Goal: Task Accomplishment & Management: Use online tool/utility

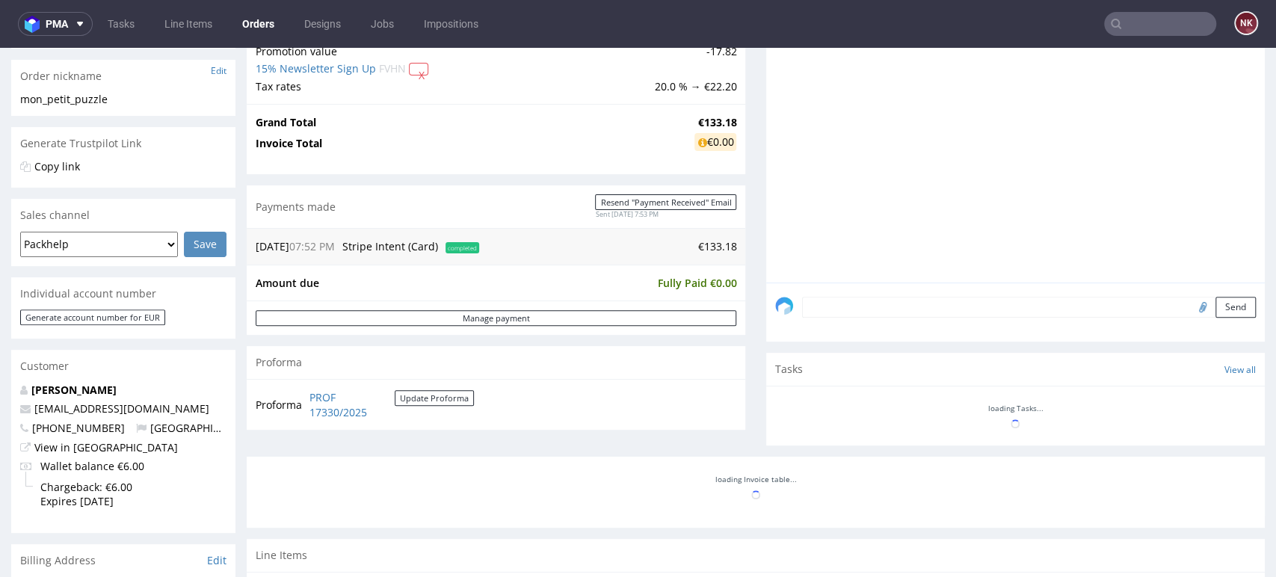
scroll to position [415, 0]
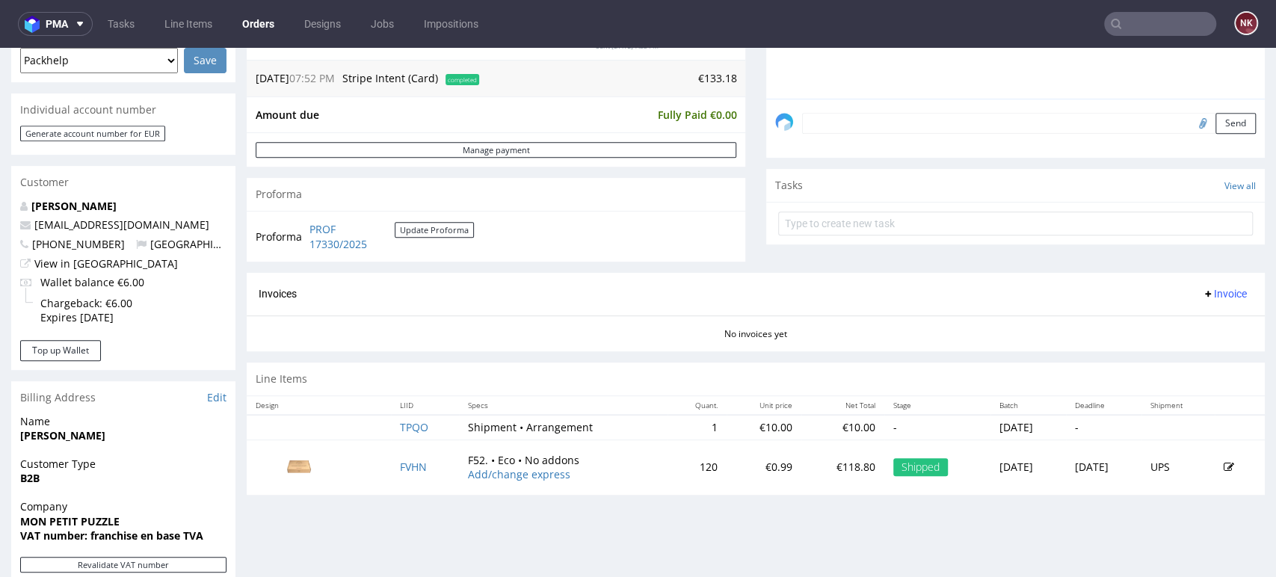
click at [1183, 366] on div "Line Items" at bounding box center [756, 379] width 1018 height 33
click at [1183, 536] on div "Progress Payment Paid Fri 15 Aug Payment “Received” Email Sent Fri 15 Aug 19:53…" at bounding box center [756, 297] width 1018 height 1230
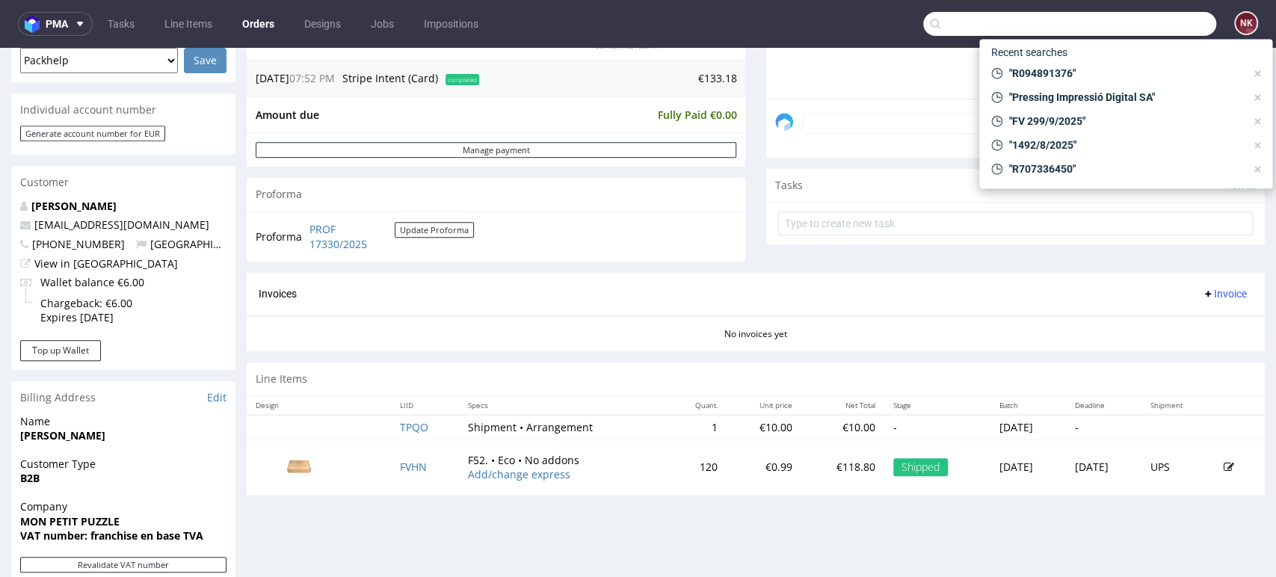
click at [1148, 23] on input "text" at bounding box center [1069, 24] width 293 height 24
paste input "nadia.cardillo@andopen.co"
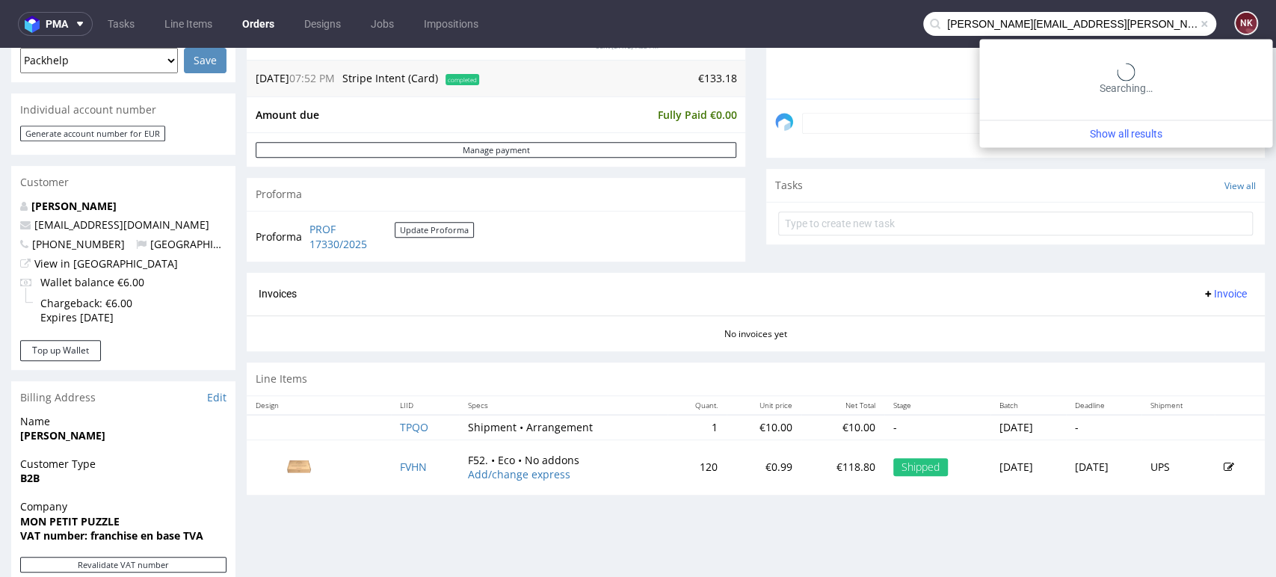
type input "nadia.cardillo@andopen.co"
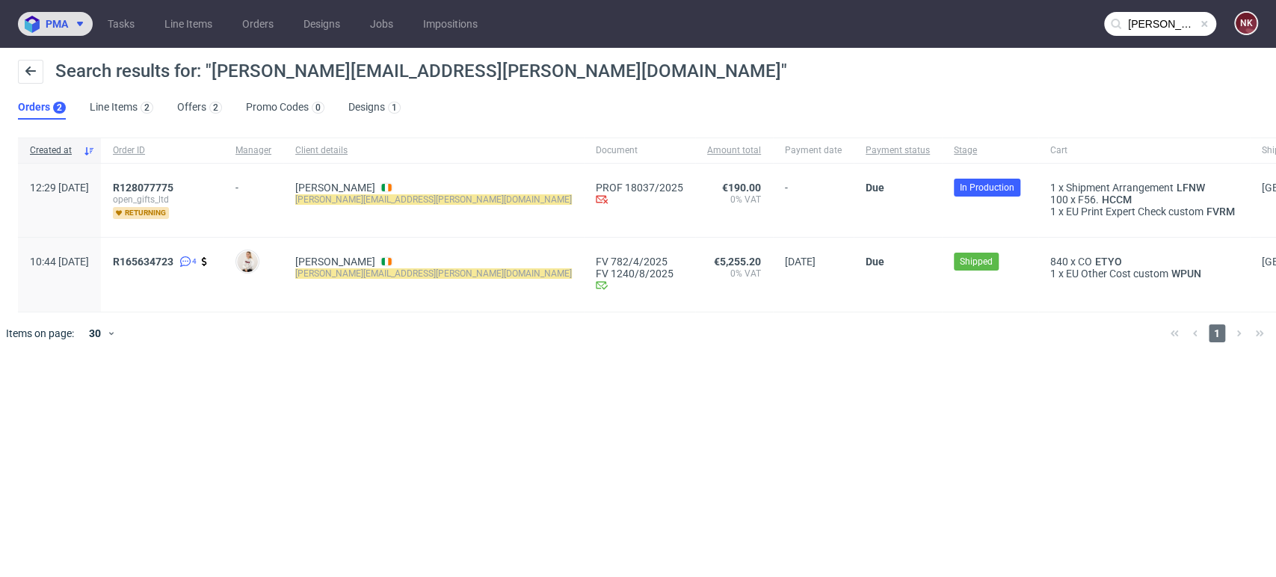
click at [66, 30] on button "pma" at bounding box center [55, 24] width 75 height 24
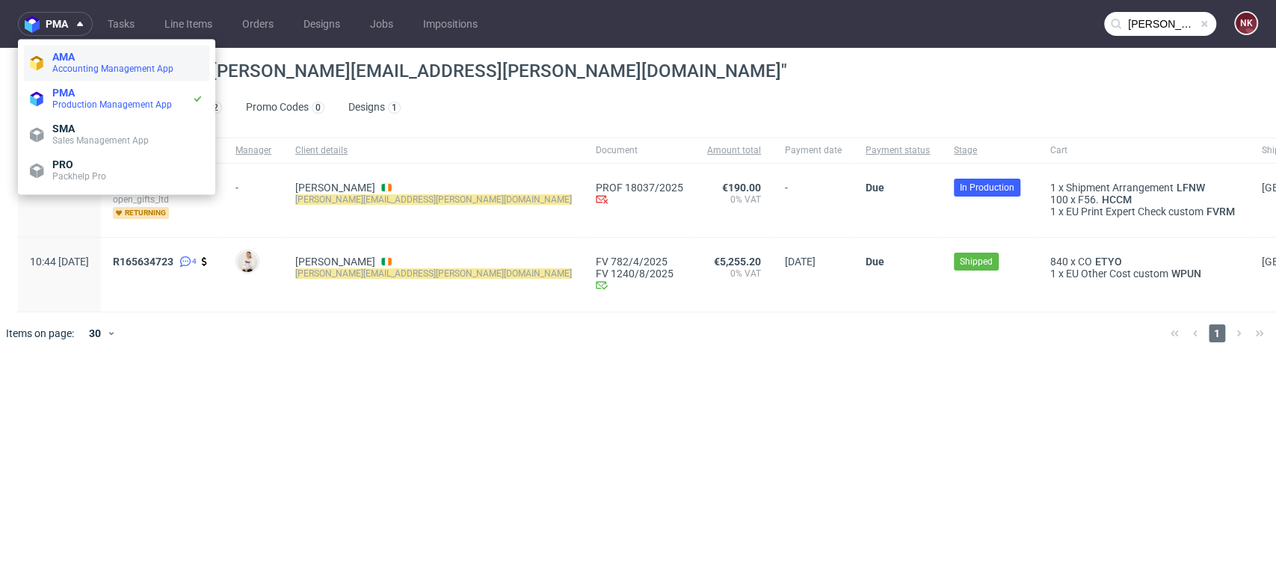
click at [76, 55] on span "AMA" at bounding box center [127, 57] width 151 height 12
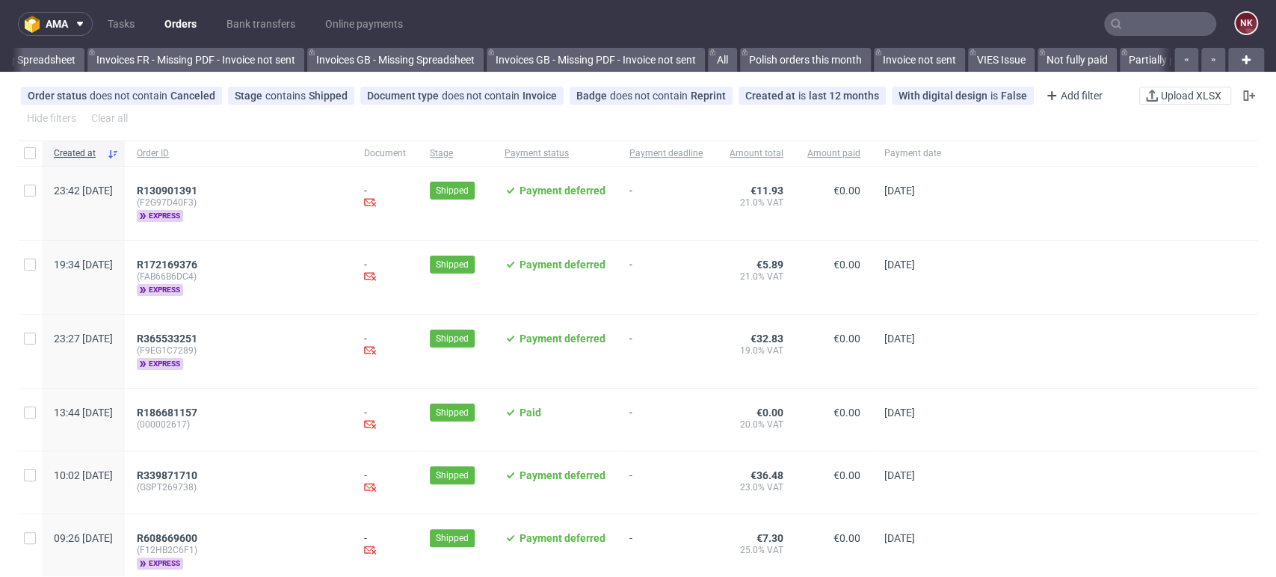
scroll to position [0, 2116]
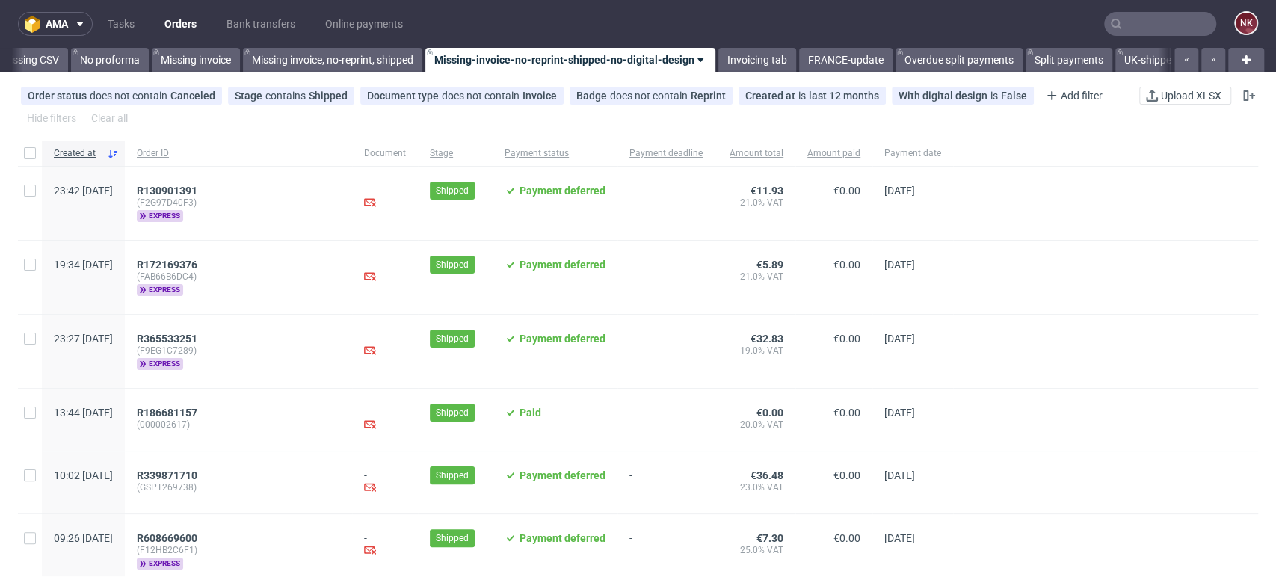
drag, startPoint x: 1212, startPoint y: 306, endPoint x: 1104, endPoint y: 248, distance: 122.1
click at [1212, 306] on div at bounding box center [1105, 277] width 305 height 73
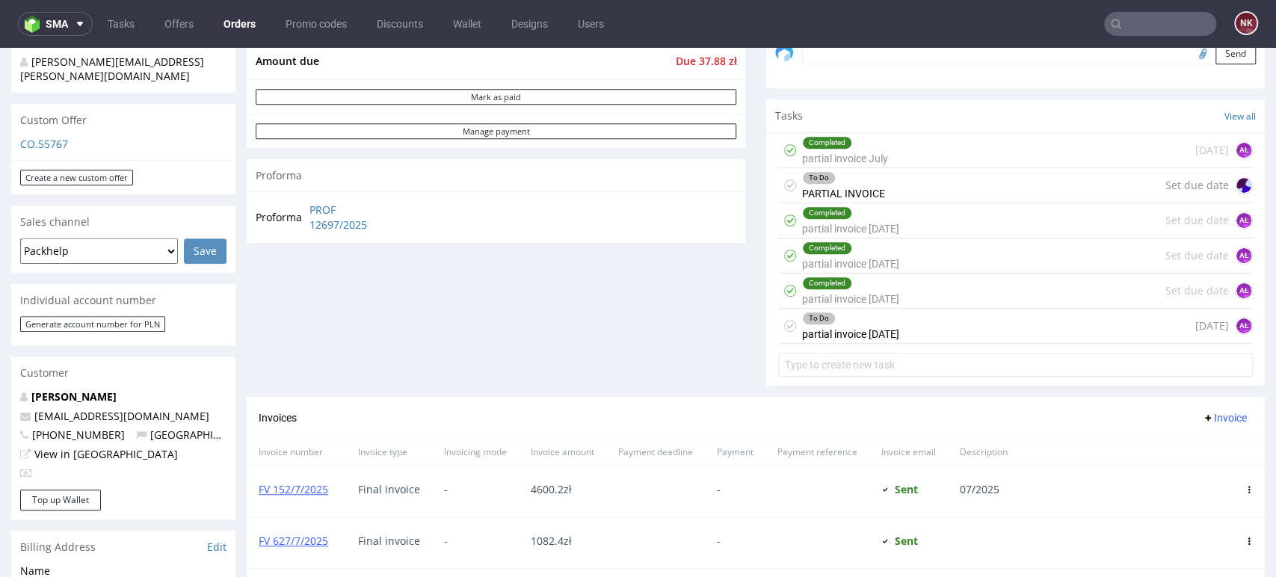
scroll to position [581, 0]
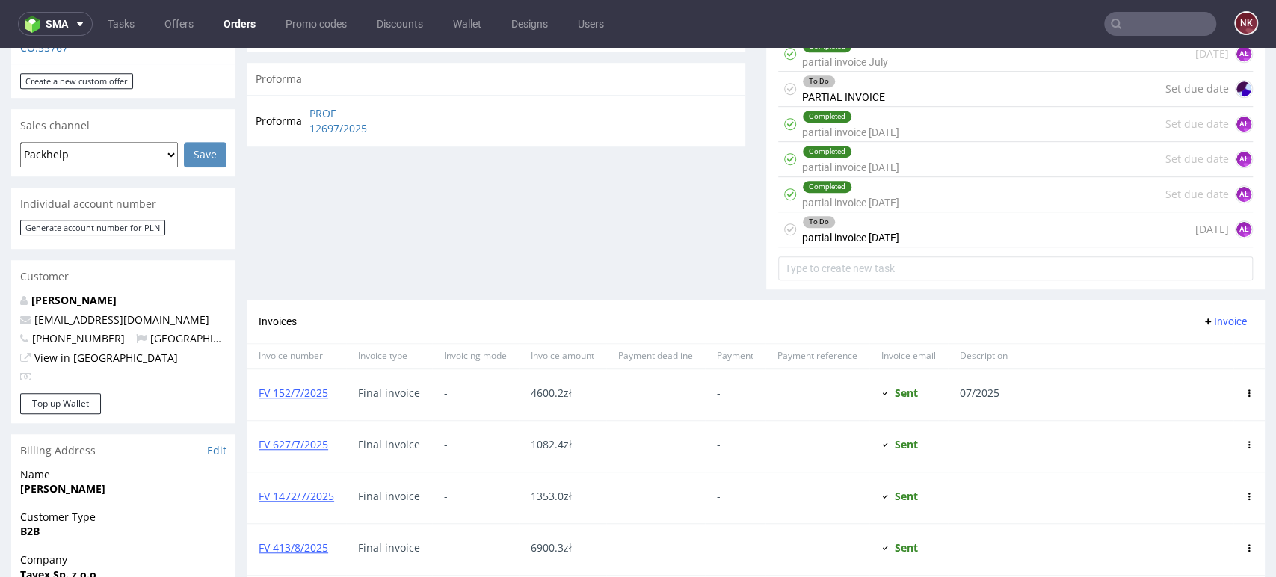
click at [938, 232] on div "To Do partial invoice 2/09/25 3 days ago AŁ" at bounding box center [1015, 229] width 475 height 35
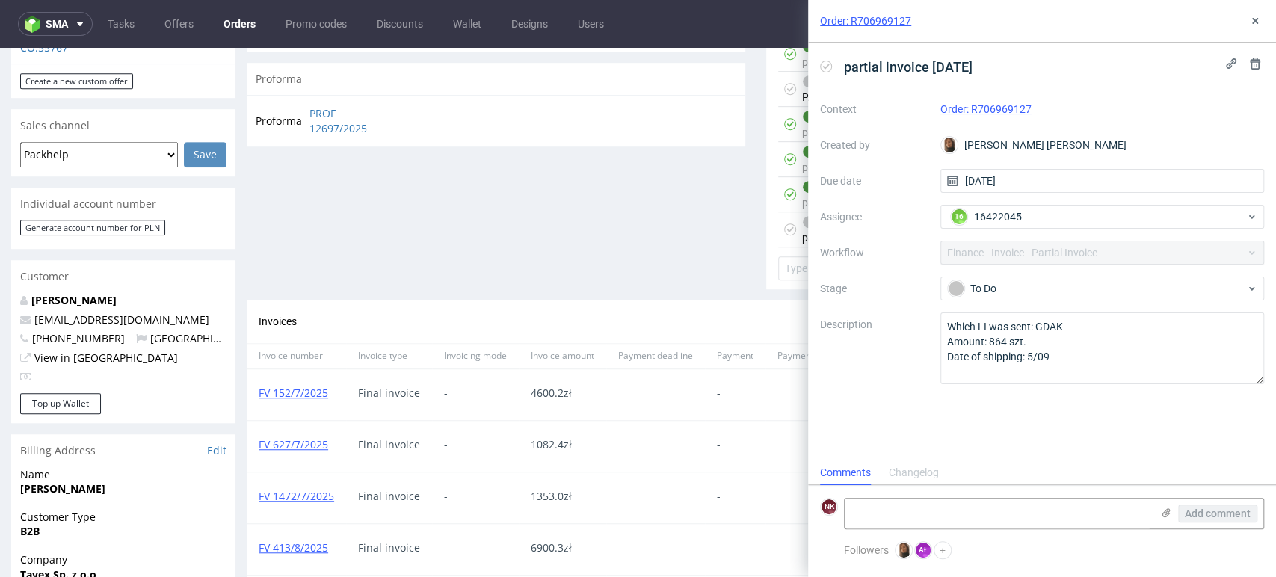
scroll to position [12, 0]
click at [1256, 23] on icon at bounding box center [1255, 21] width 12 height 12
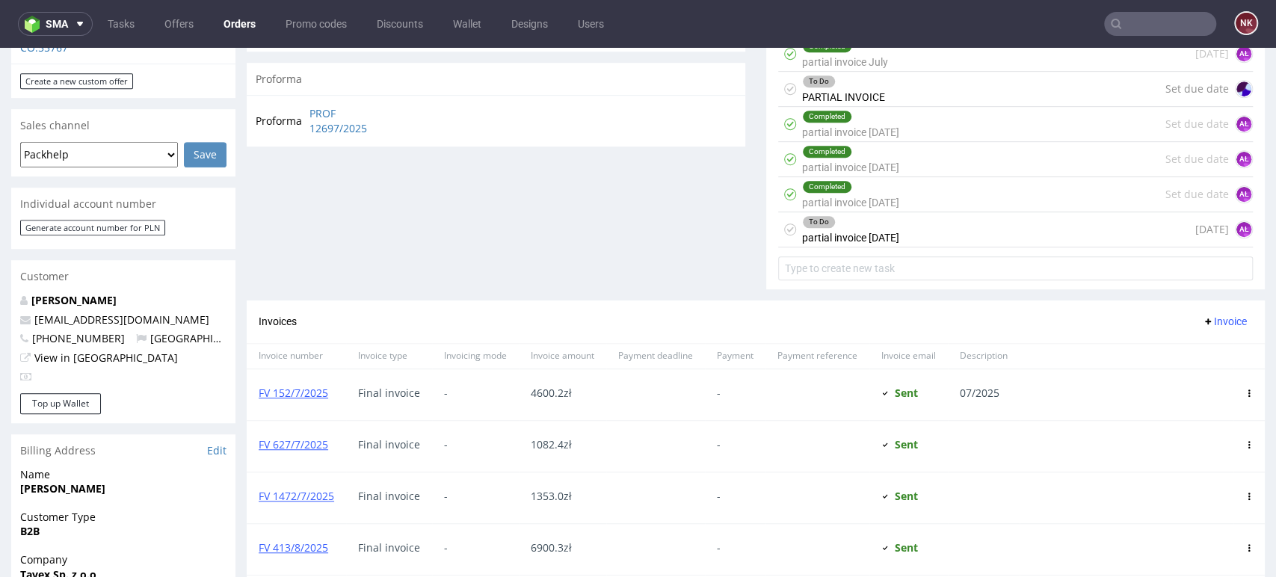
click at [944, 94] on div "To Do PARTIAL INVOICE Set due date" at bounding box center [1015, 89] width 475 height 35
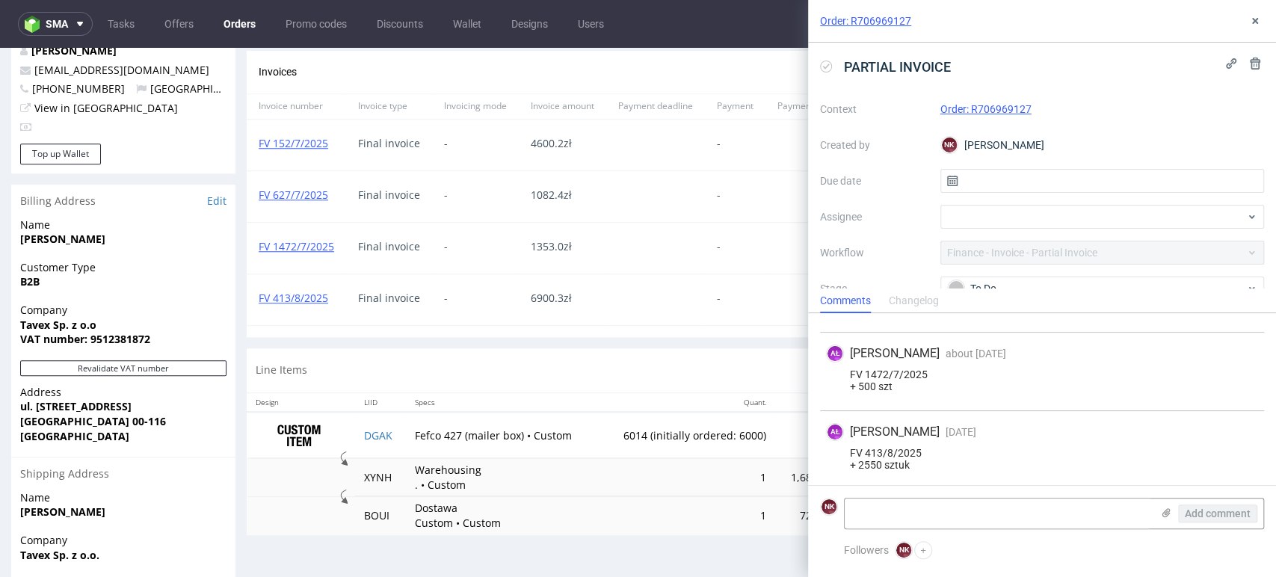
scroll to position [194, 0]
click at [688, 357] on div "Line Items Manage dielines Margin summary" at bounding box center [756, 370] width 1018 height 44
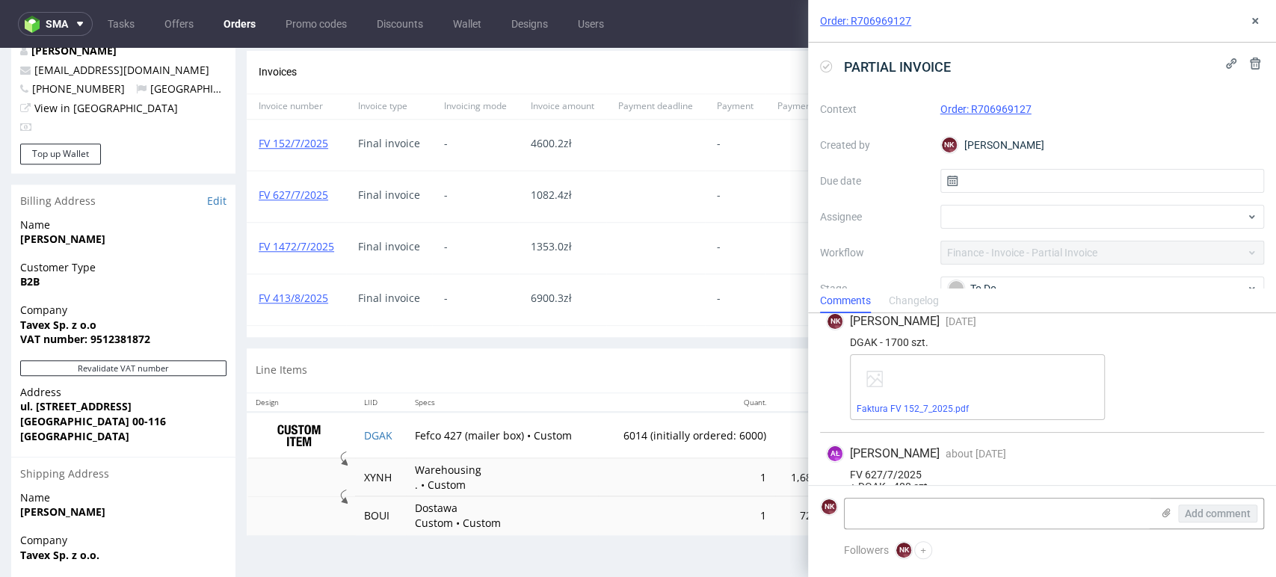
scroll to position [0, 0]
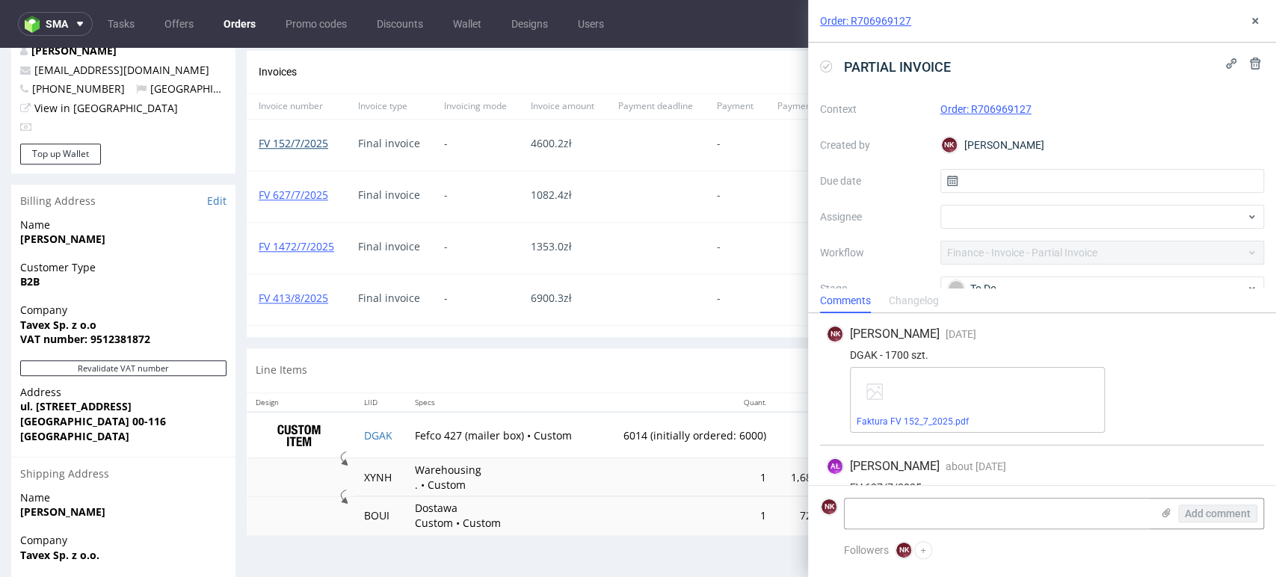
click at [317, 144] on link "FV 152/7/2025" at bounding box center [294, 143] width 70 height 14
click at [313, 194] on link "FV 627/7/2025" at bounding box center [294, 195] width 70 height 14
click at [309, 242] on link "FV 1472/7/2025" at bounding box center [296, 246] width 75 height 14
click at [308, 297] on link "FV 413/8/2025" at bounding box center [294, 298] width 70 height 14
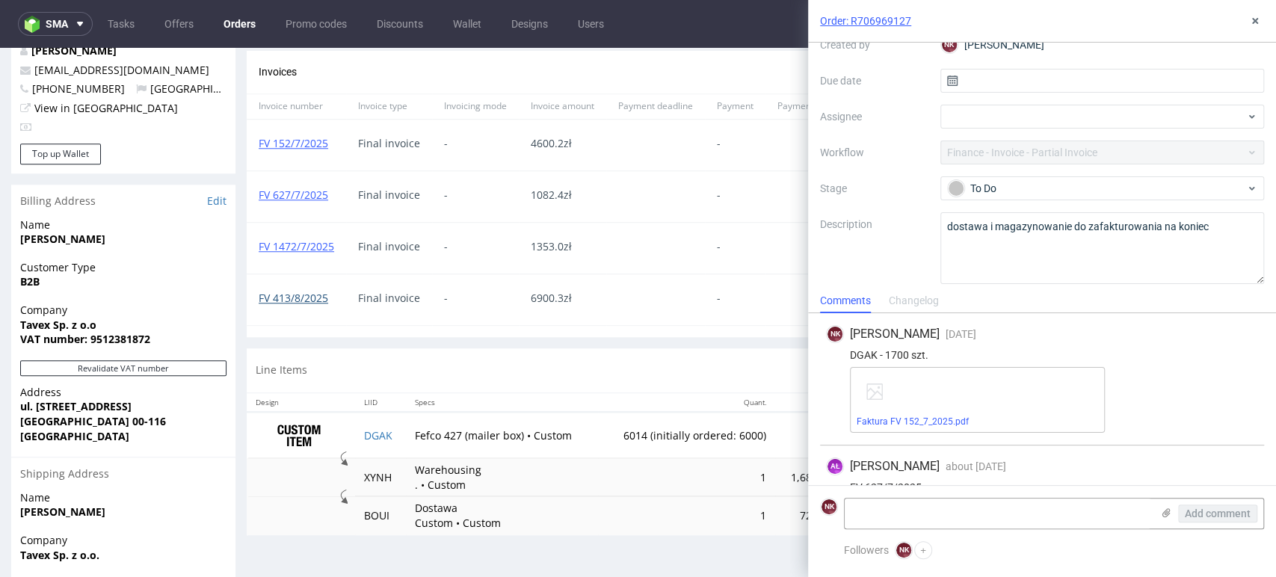
scroll to position [108, 0]
click at [1253, 22] on use at bounding box center [1255, 21] width 6 height 6
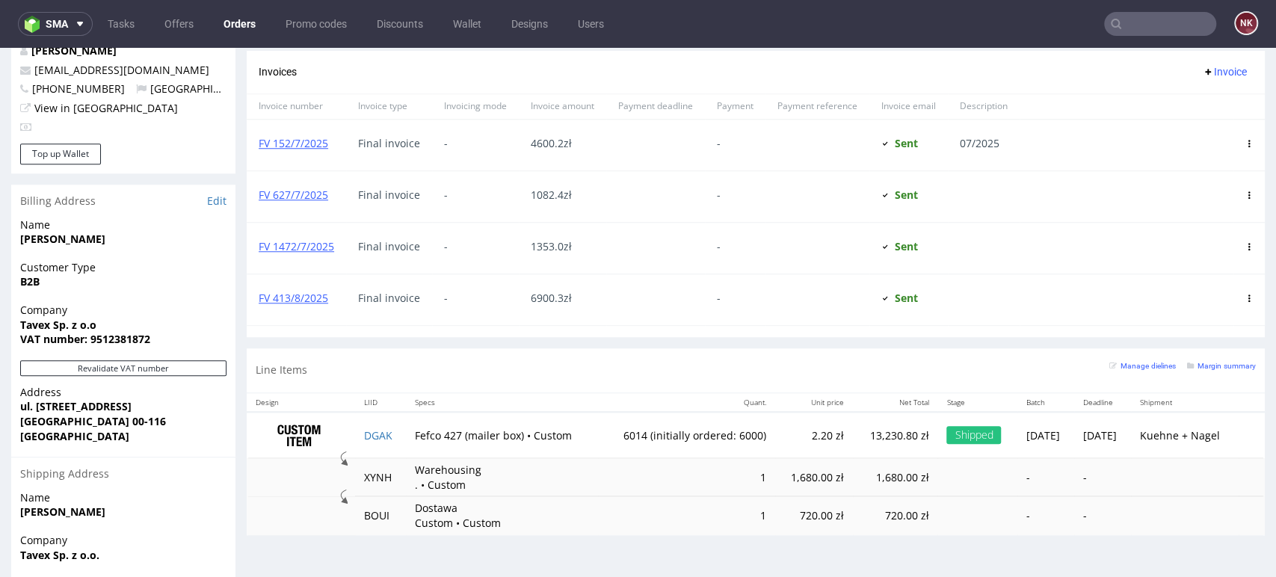
click at [804, 380] on div "Line Items Manage dielines Margin summary" at bounding box center [756, 370] width 1018 height 44
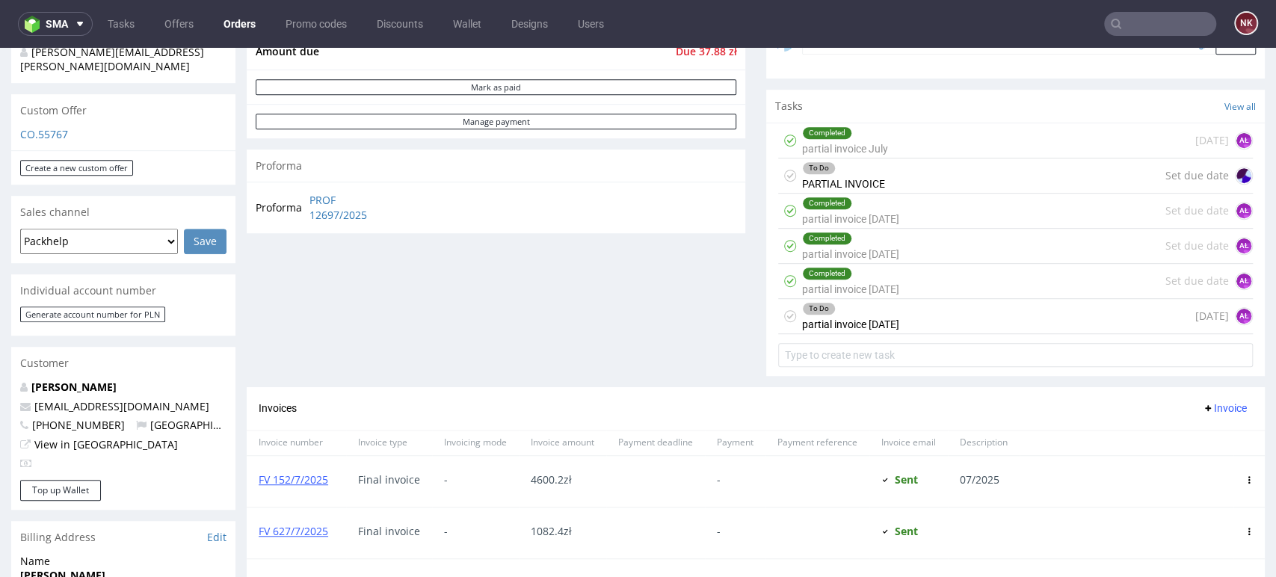
scroll to position [332, 0]
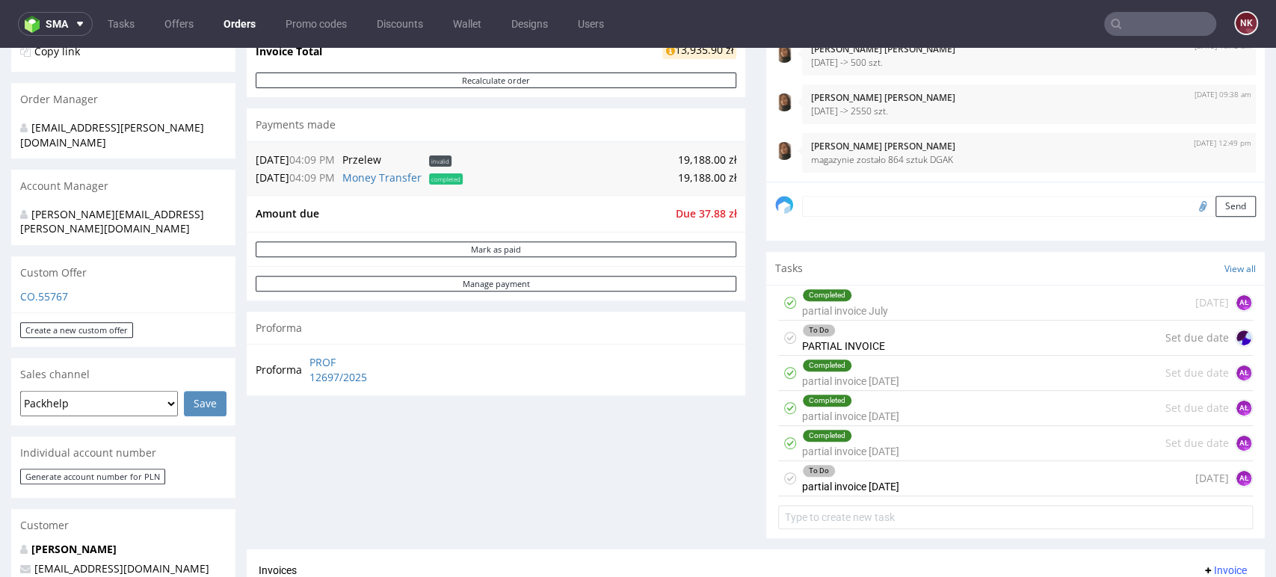
click at [1180, 242] on div "Comments User (8) Order (5) Automatic (0) Attachments (1) All (8) View all (8) …" at bounding box center [1015, 206] width 499 height 685
click at [1179, 242] on div "Comments User (8) Order (5) Automatic (0) Attachments (1) All (8) View all (8) …" at bounding box center [1015, 206] width 499 height 685
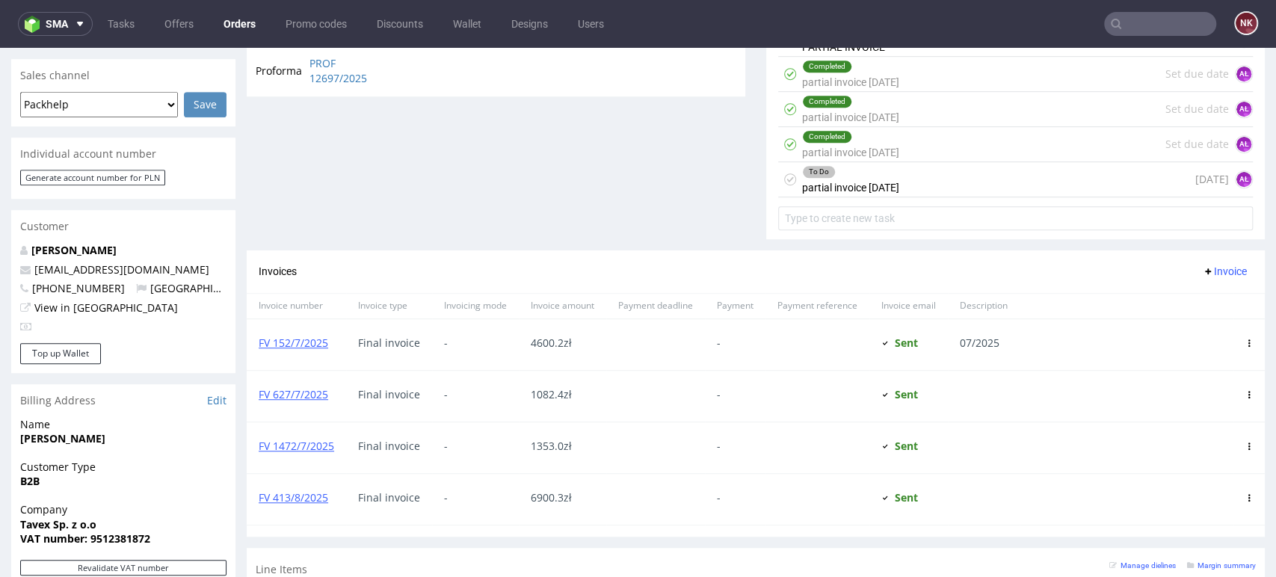
scroll to position [972, 0]
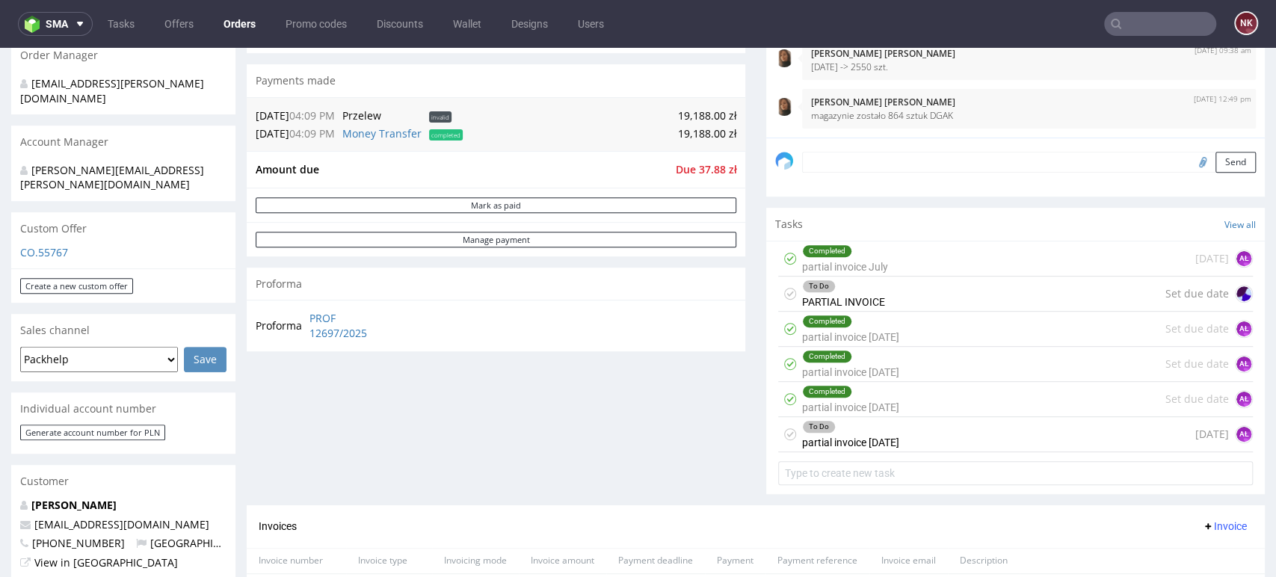
scroll to position [360, 0]
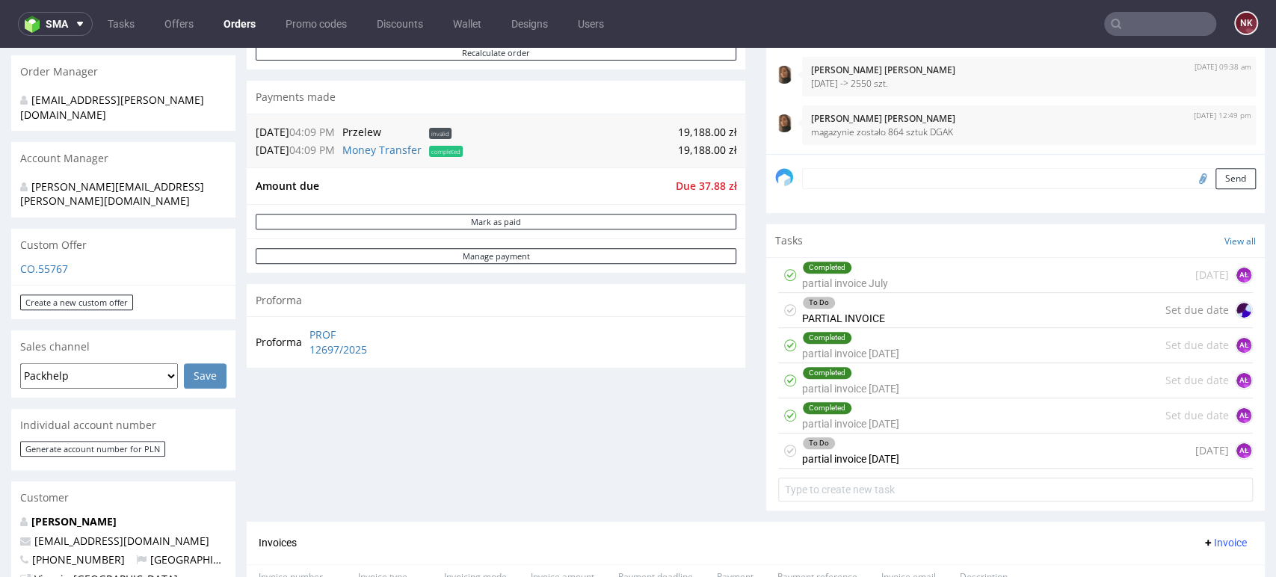
click at [1209, 43] on nav "sma Tasks Offers Orders Promo codes Discounts Wallet Designs Users NK" at bounding box center [638, 24] width 1276 height 48
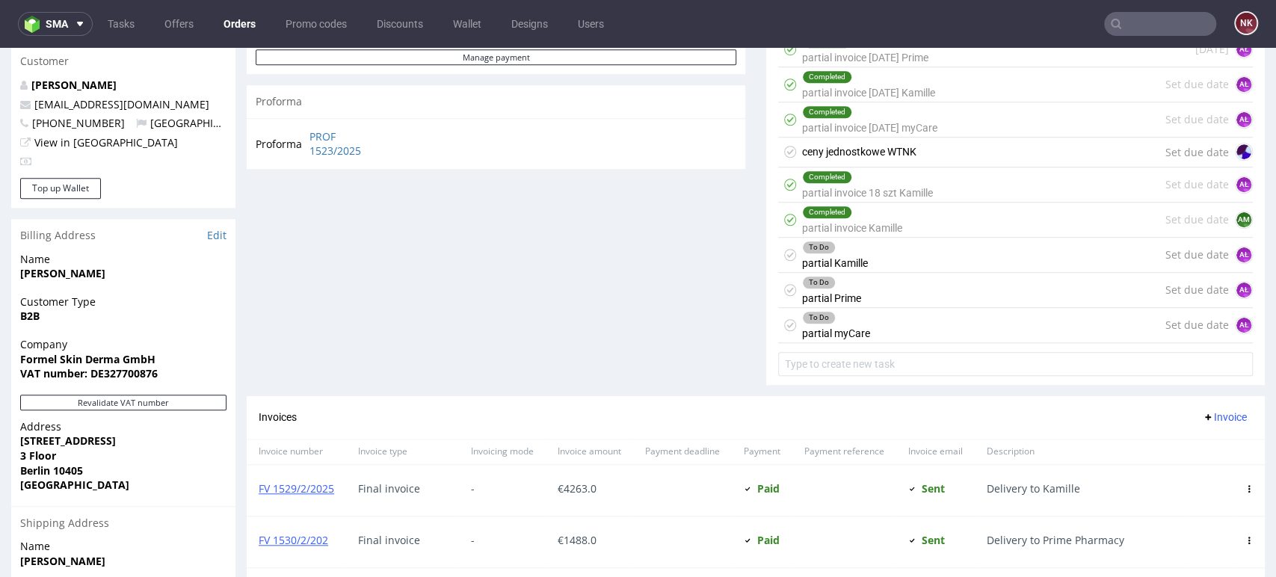
scroll to position [791, 0]
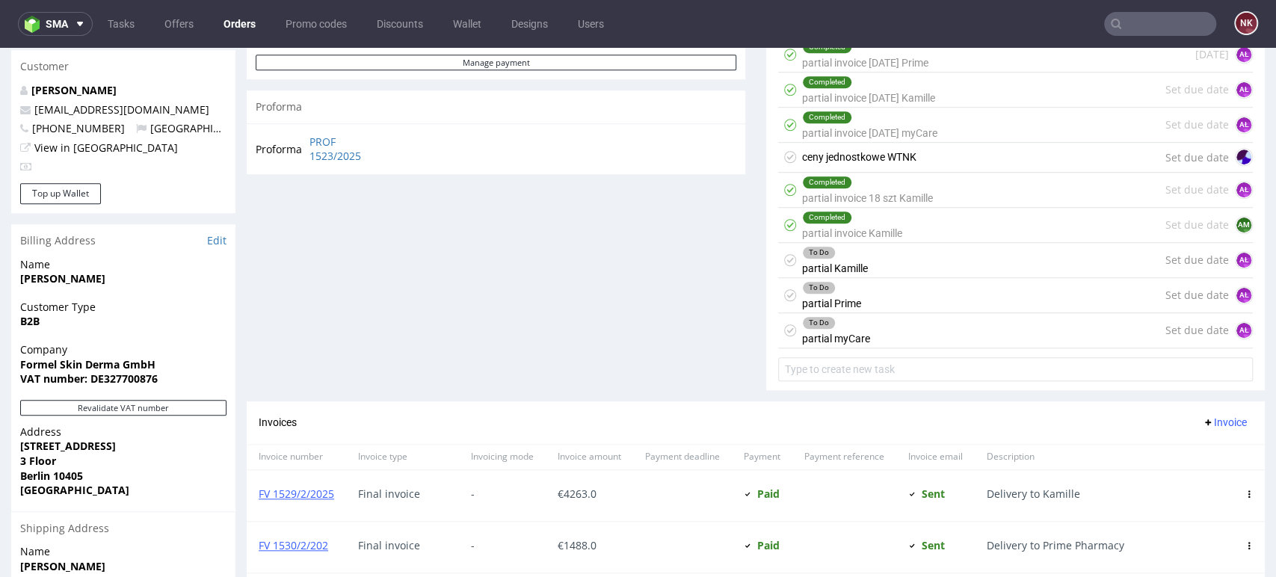
click at [871, 254] on div "To Do partial Kamille Set due date AŁ" at bounding box center [1015, 260] width 475 height 35
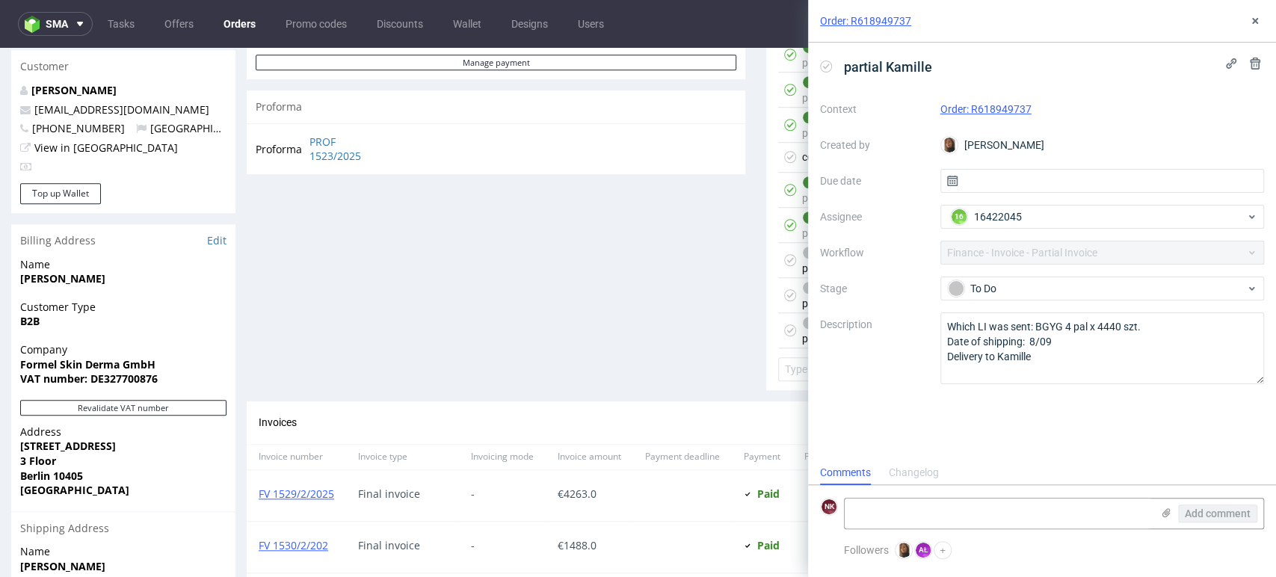
scroll to position [12, 0]
click at [1251, 24] on icon at bounding box center [1255, 21] width 12 height 12
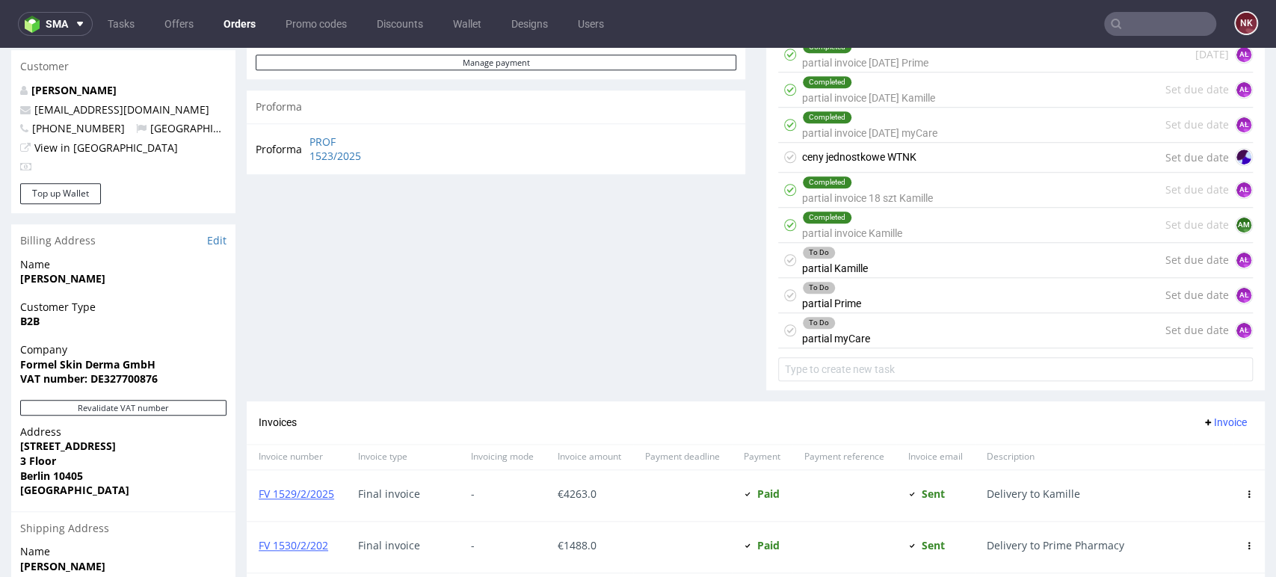
click at [879, 295] on div "To Do partial Prime Set due date AŁ" at bounding box center [1015, 295] width 475 height 35
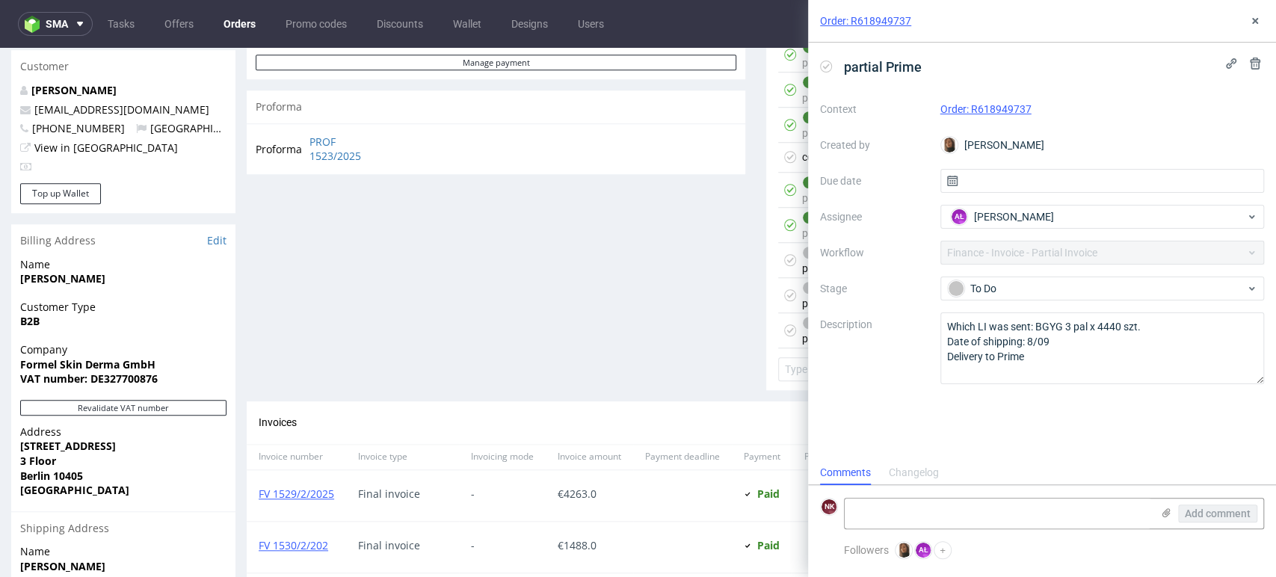
scroll to position [12, 0]
click at [1262, 19] on button at bounding box center [1255, 21] width 18 height 18
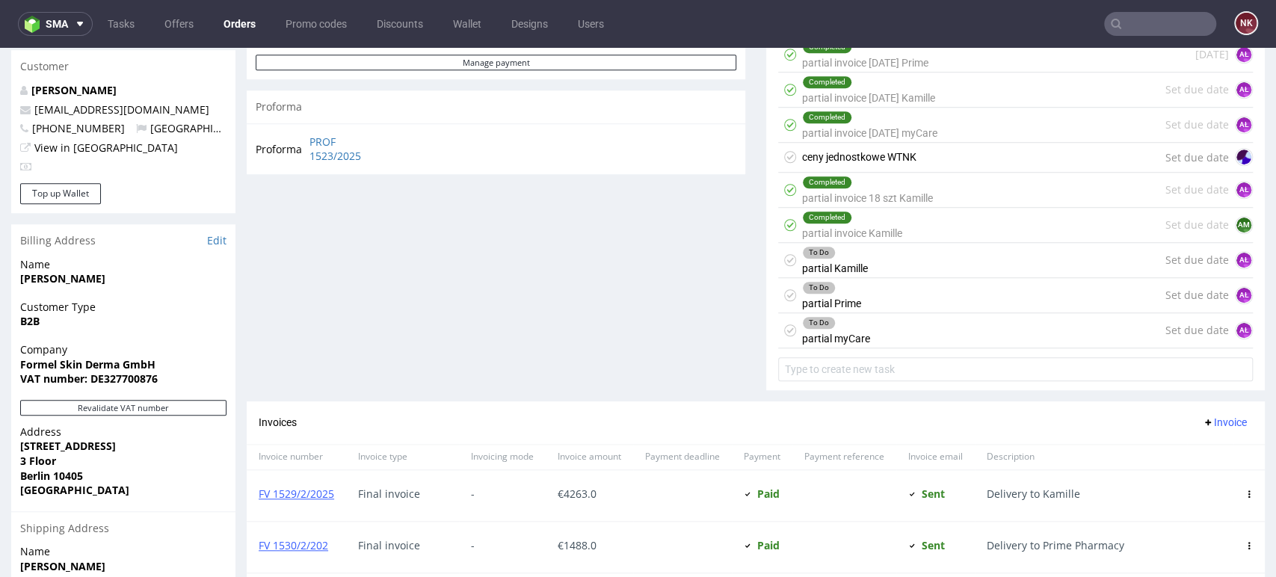
click at [937, 321] on div "To Do partial myCare Set due date AŁ" at bounding box center [1015, 330] width 475 height 35
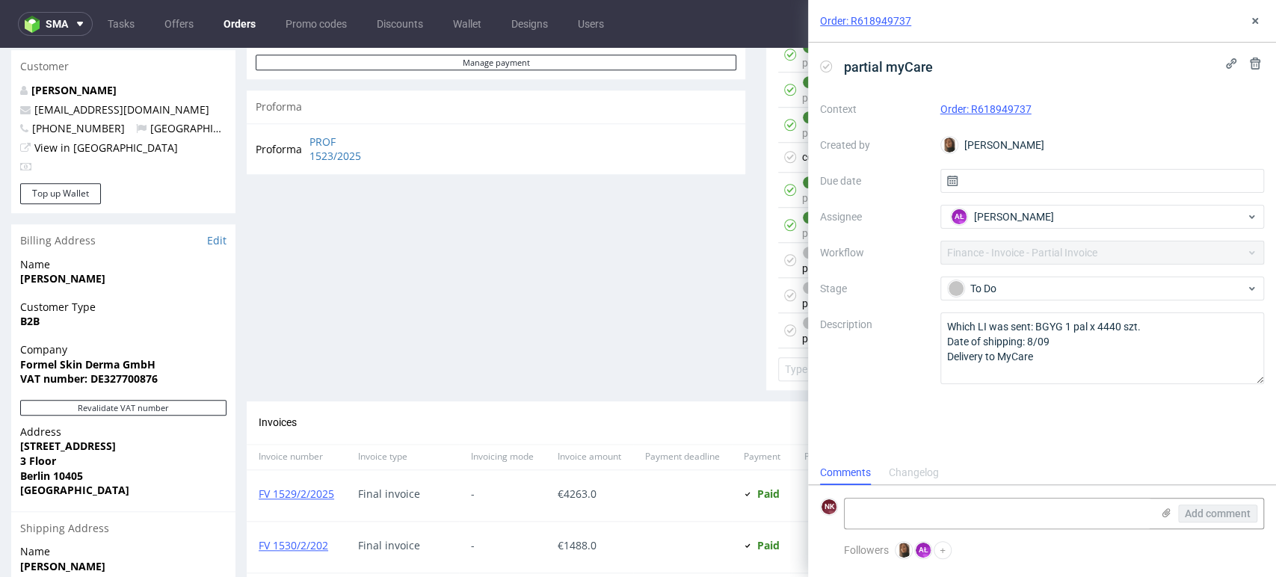
scroll to position [12, 0]
click at [1262, 22] on button at bounding box center [1255, 21] width 18 height 18
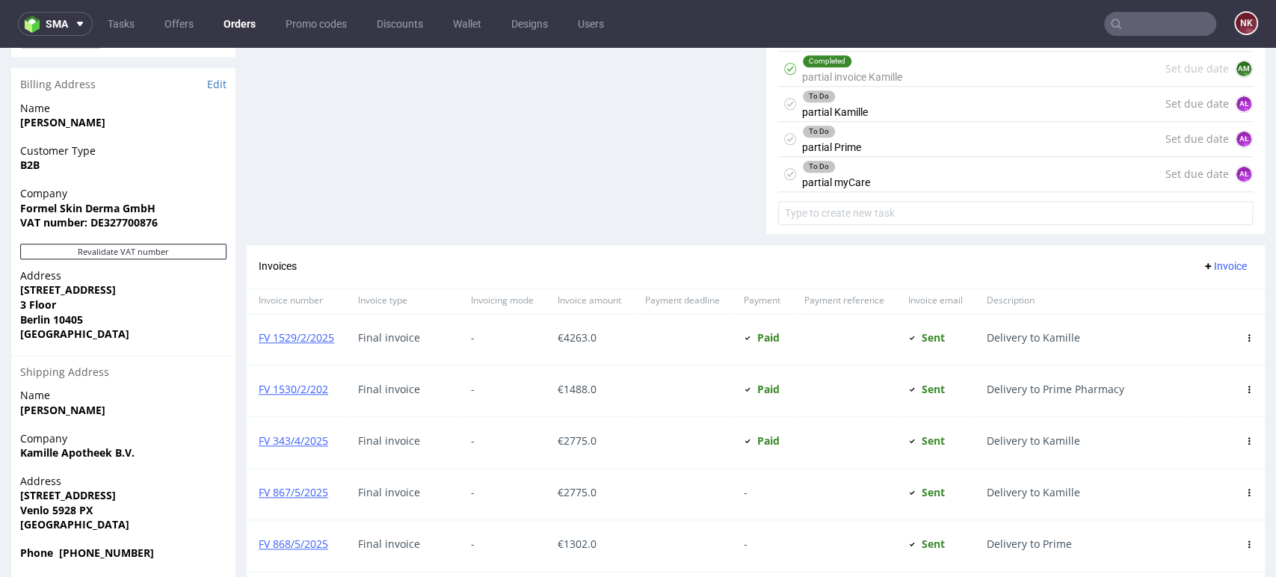
scroll to position [961, 0]
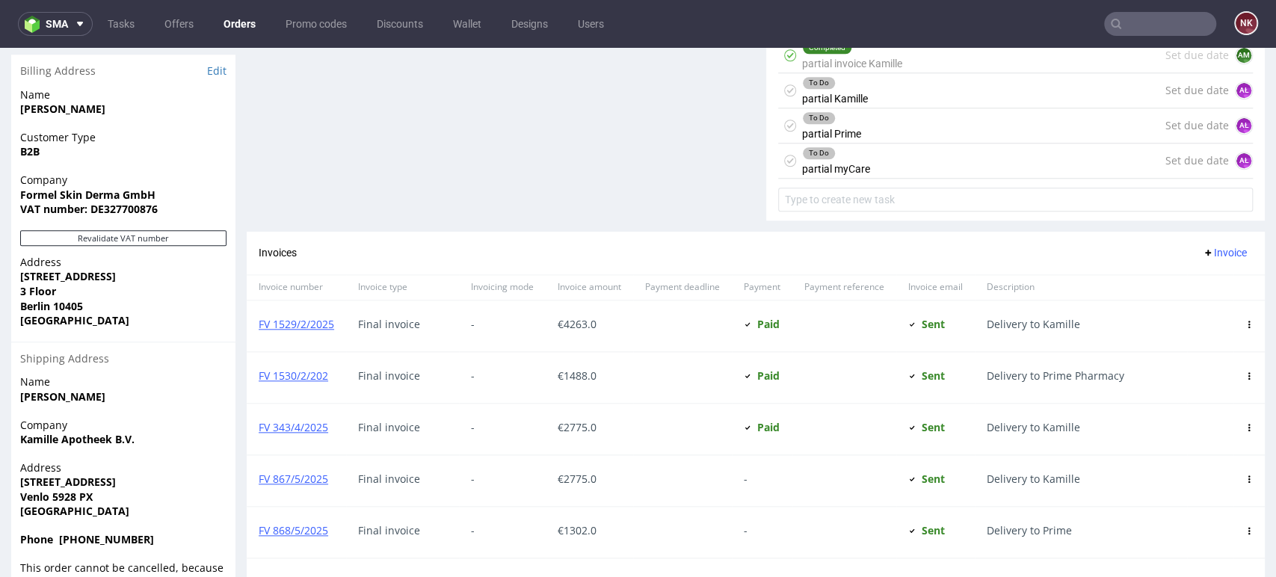
click at [895, 77] on div "To Do partial Kamille Set due date AŁ" at bounding box center [1015, 90] width 475 height 35
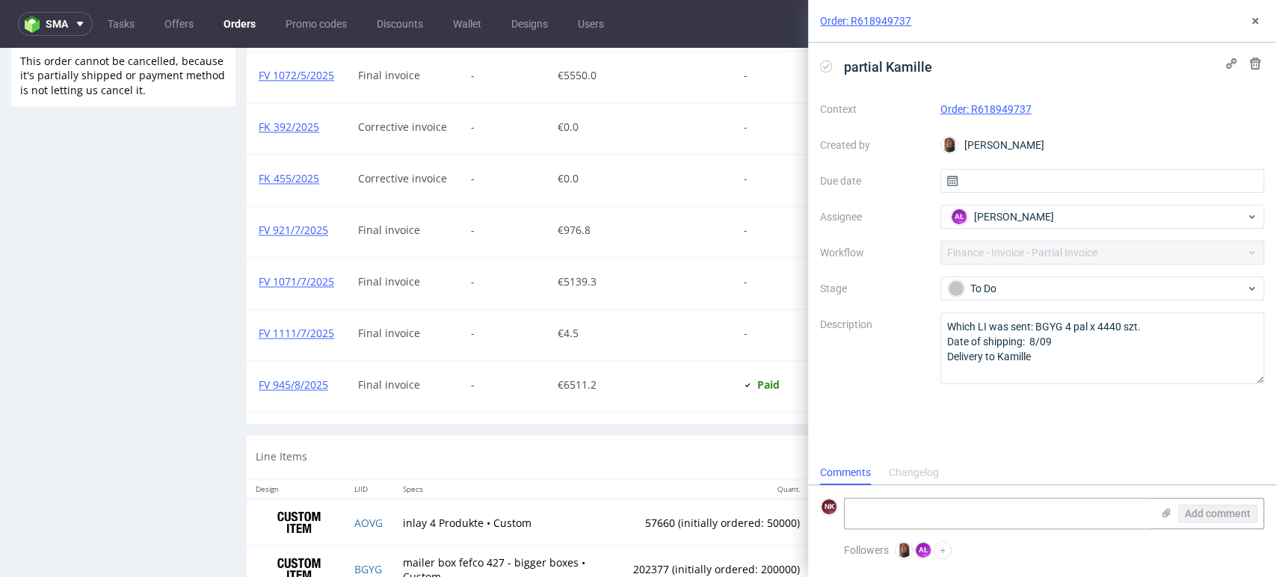
scroll to position [1602, 0]
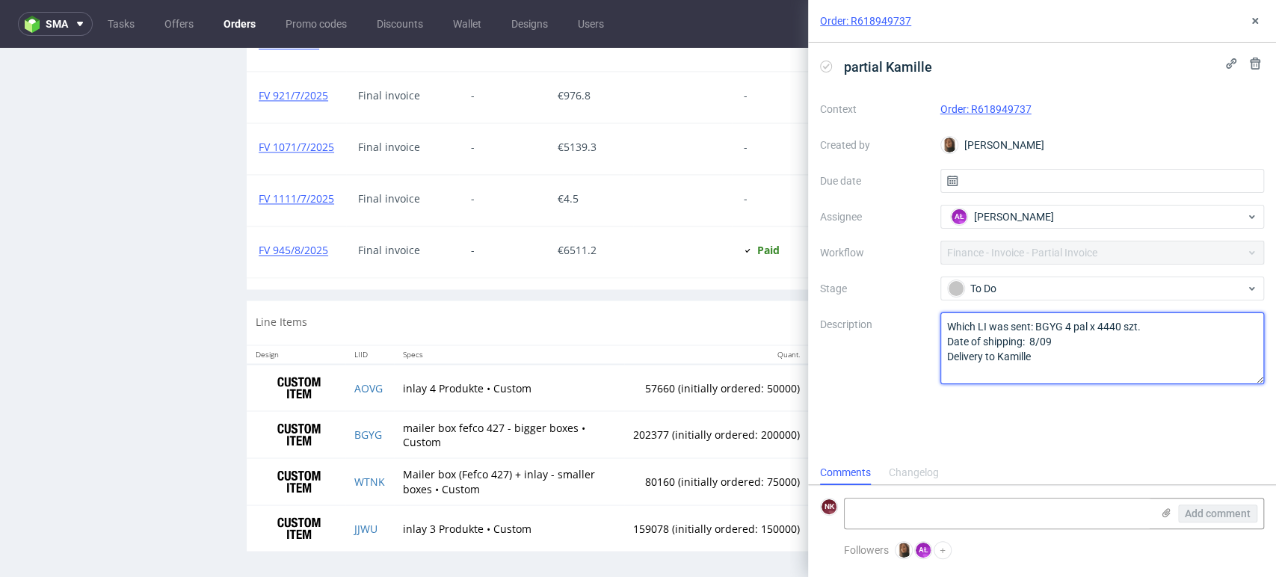
click at [1070, 369] on textarea "Which LI was sent: BGYG 4 pal x 4440 szt. Date of shipping: 8/09 Delivery to Ka…" at bounding box center [1102, 348] width 324 height 72
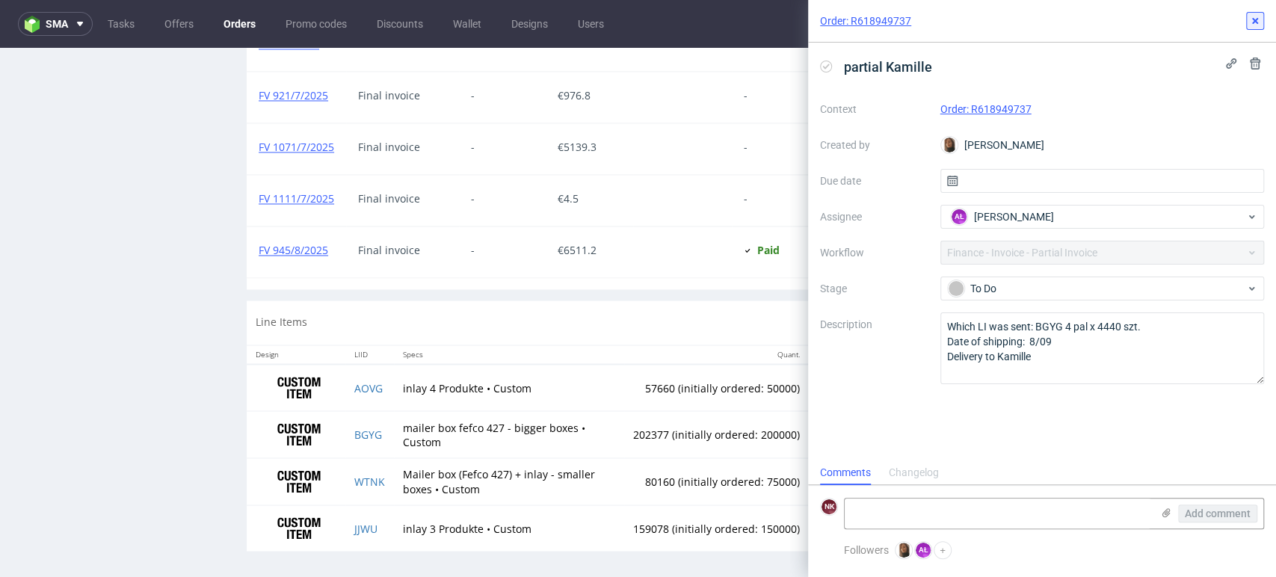
click at [1257, 23] on use at bounding box center [1255, 21] width 6 height 6
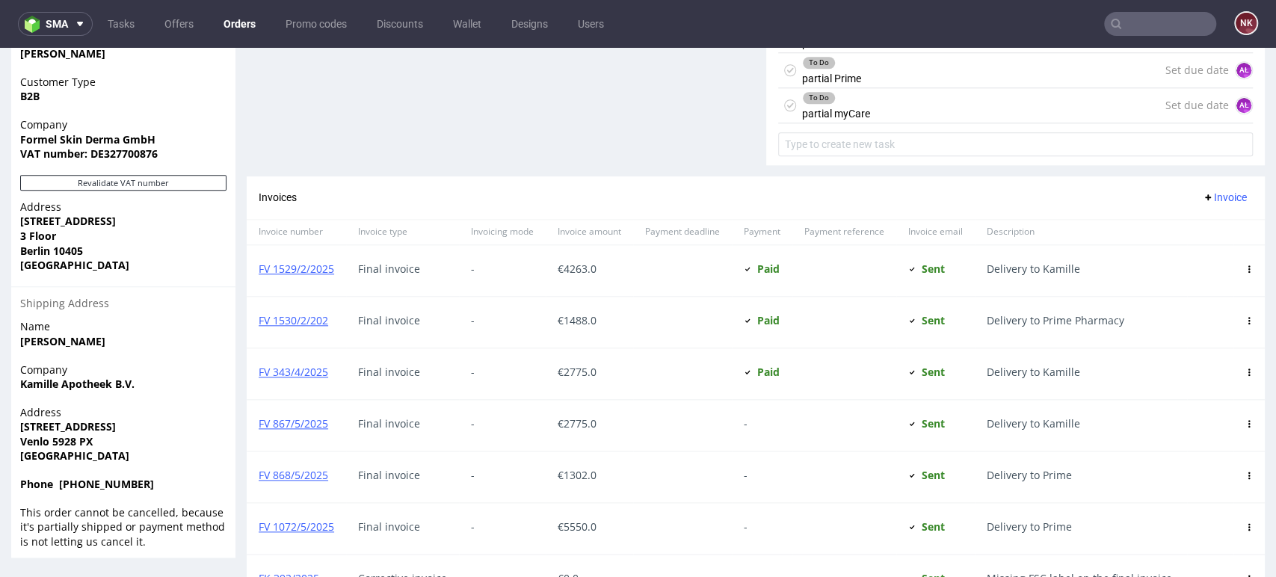
scroll to position [1023, 0]
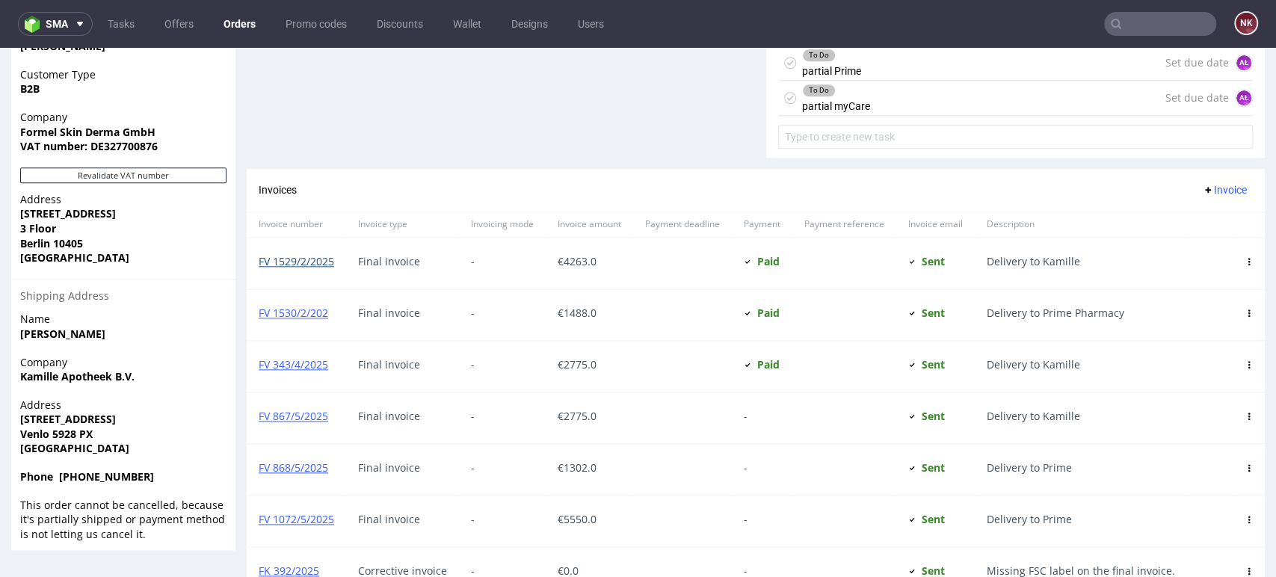
click at [305, 254] on link "FV 1529/2/2025" at bounding box center [296, 261] width 75 height 14
click at [308, 300] on div "FV 1530/2/202" at bounding box center [296, 314] width 99 height 51
click at [308, 321] on div "FV 1530/2/202" at bounding box center [296, 314] width 99 height 51
click at [306, 315] on link "FV 1530/2/202" at bounding box center [294, 313] width 70 height 14
click at [312, 357] on link "FV 343/4/2025" at bounding box center [294, 364] width 70 height 14
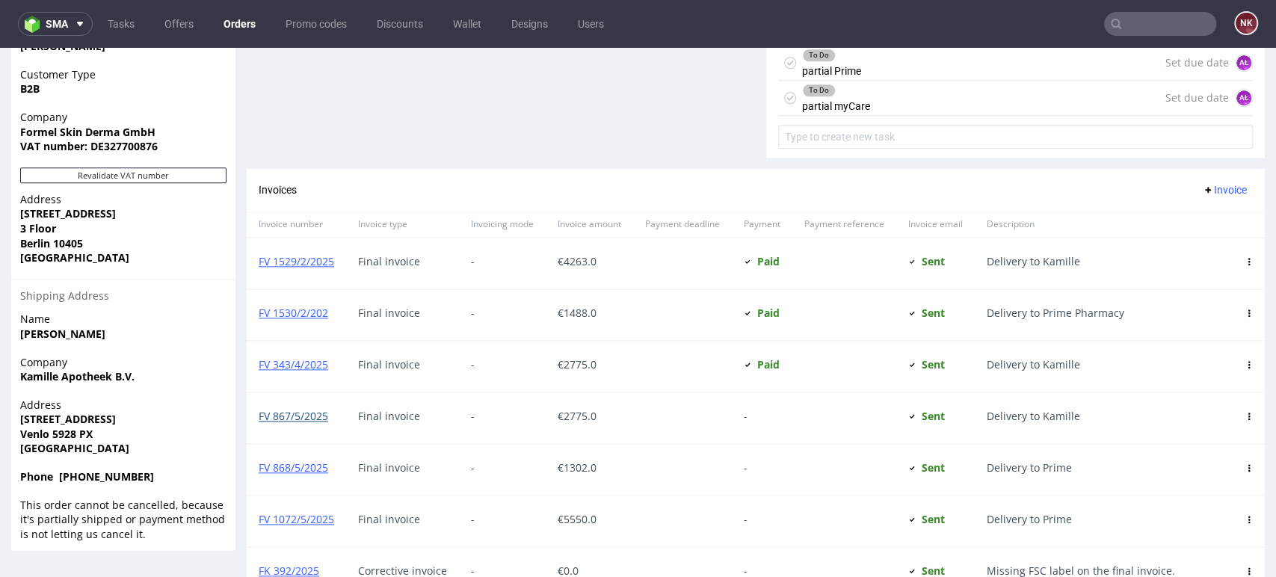
click at [304, 412] on link "FV 867/5/2025" at bounding box center [294, 416] width 70 height 14
click at [310, 466] on link "FV 868/5/2025" at bounding box center [294, 467] width 70 height 14
click at [317, 515] on link "FV 1072/5/2025" at bounding box center [296, 519] width 75 height 14
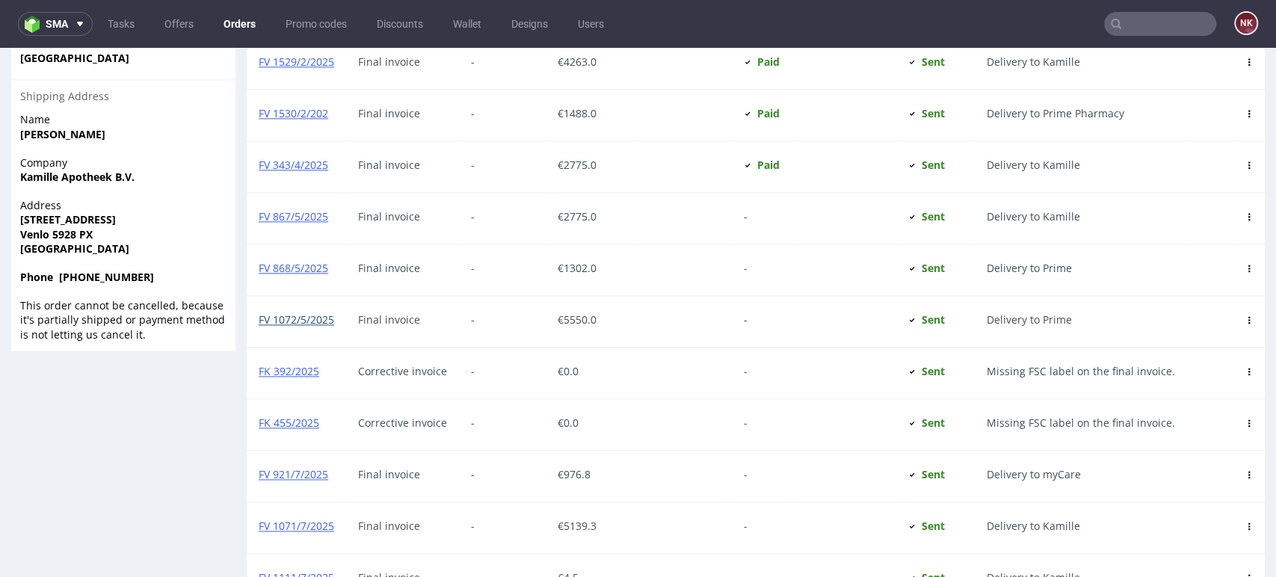
scroll to position [1238, 0]
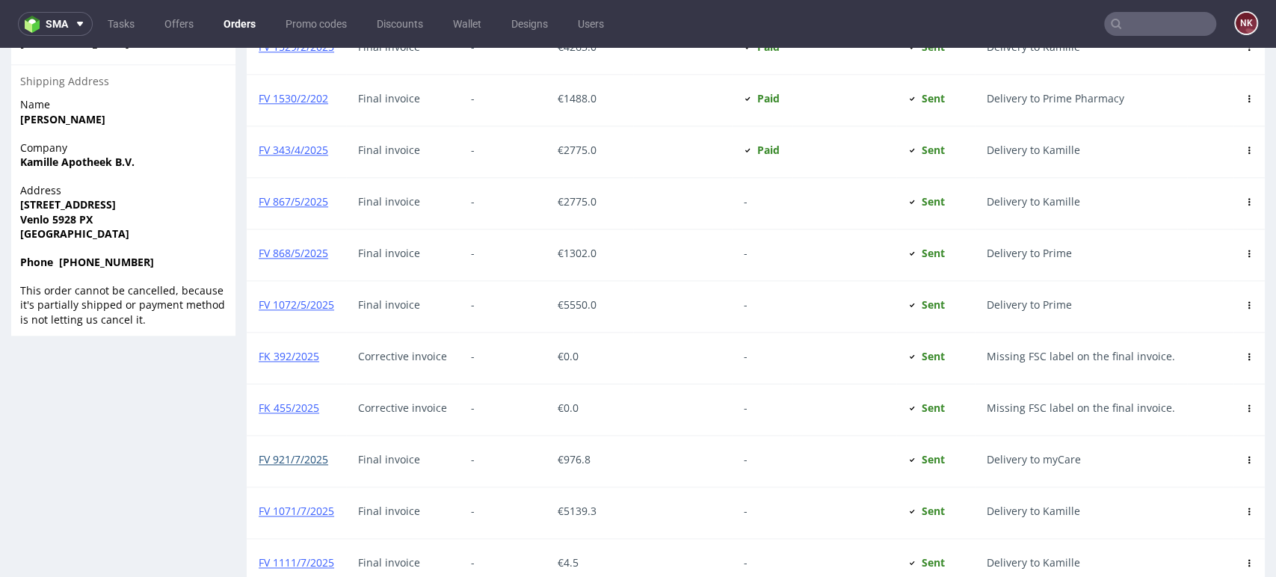
click at [300, 452] on link "FV 921/7/2025" at bounding box center [294, 459] width 70 height 14
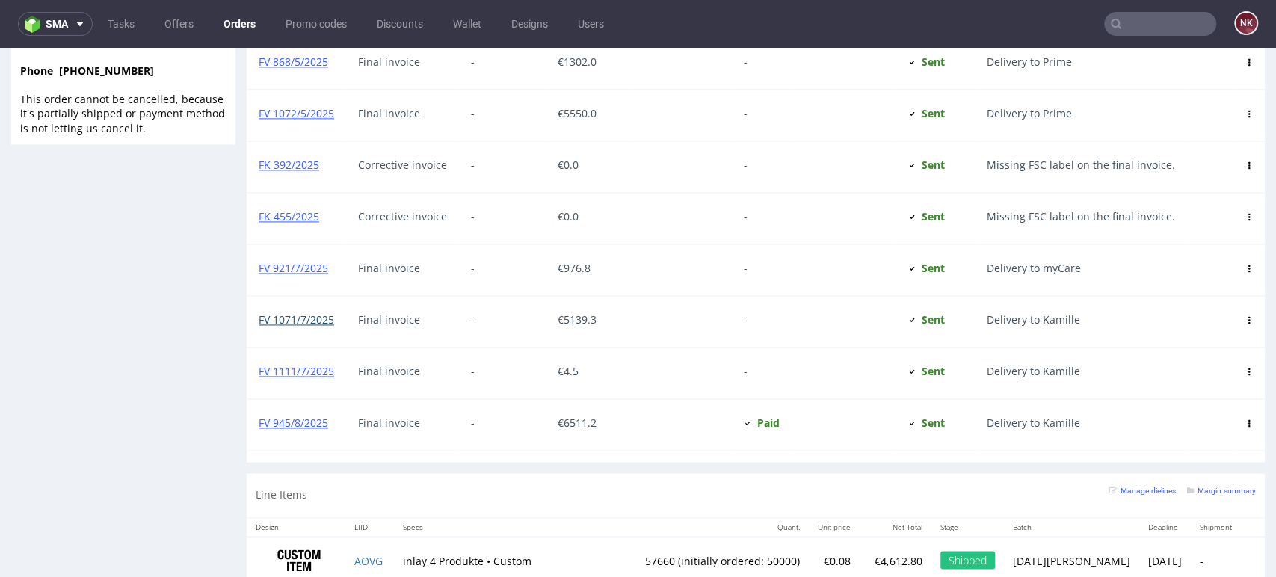
click at [317, 314] on link "FV 1071/7/2025" at bounding box center [296, 319] width 75 height 14
click at [326, 364] on link "FV 1111/7/2025" at bounding box center [296, 371] width 75 height 14
click at [293, 420] on link "FV 945/8/2025" at bounding box center [294, 423] width 70 height 14
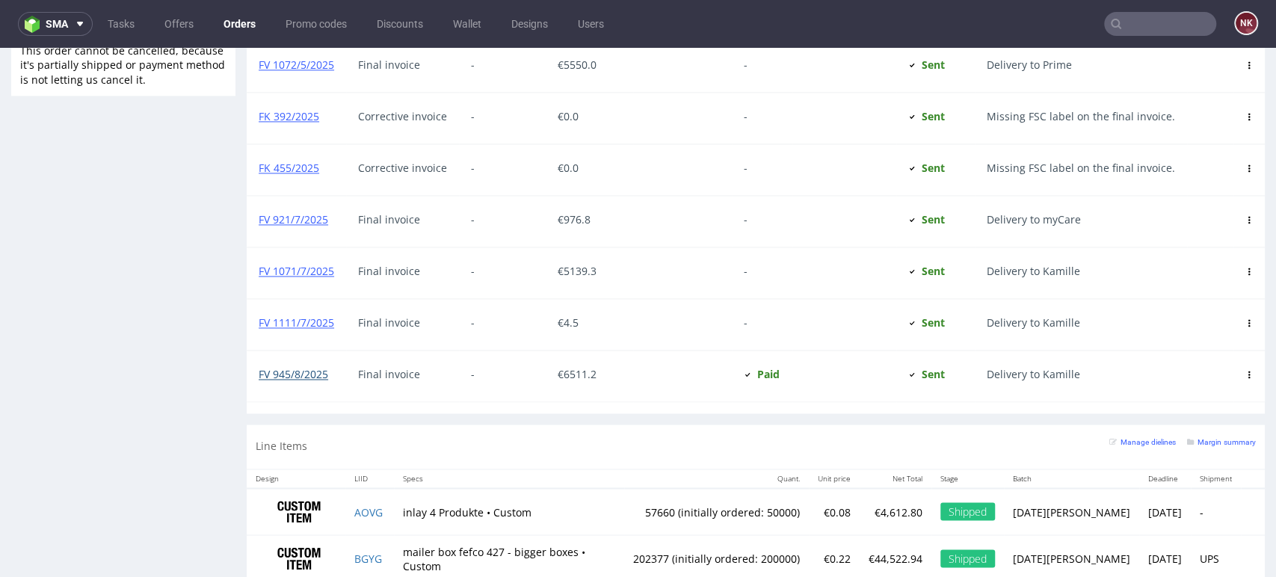
scroll to position [1479, 0]
click at [488, 456] on div "Line Items Manage dielines Margin summary" at bounding box center [756, 446] width 1018 height 44
click at [817, 431] on div "Line Items Manage dielines Margin summary" at bounding box center [756, 445] width 1018 height 44
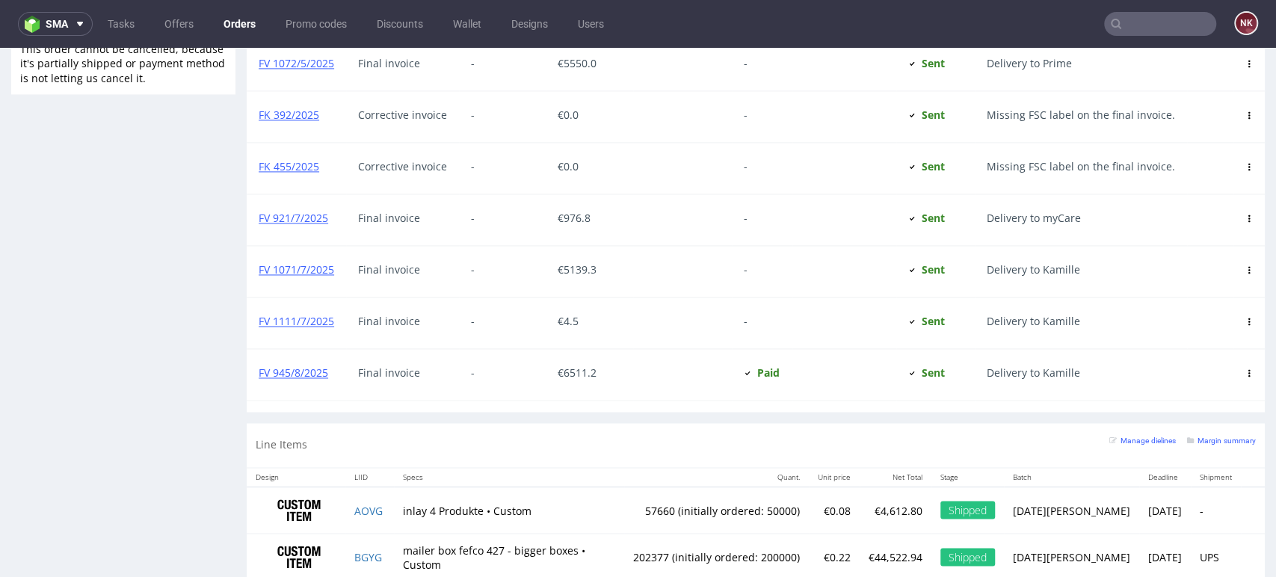
scroll to position [1602, 0]
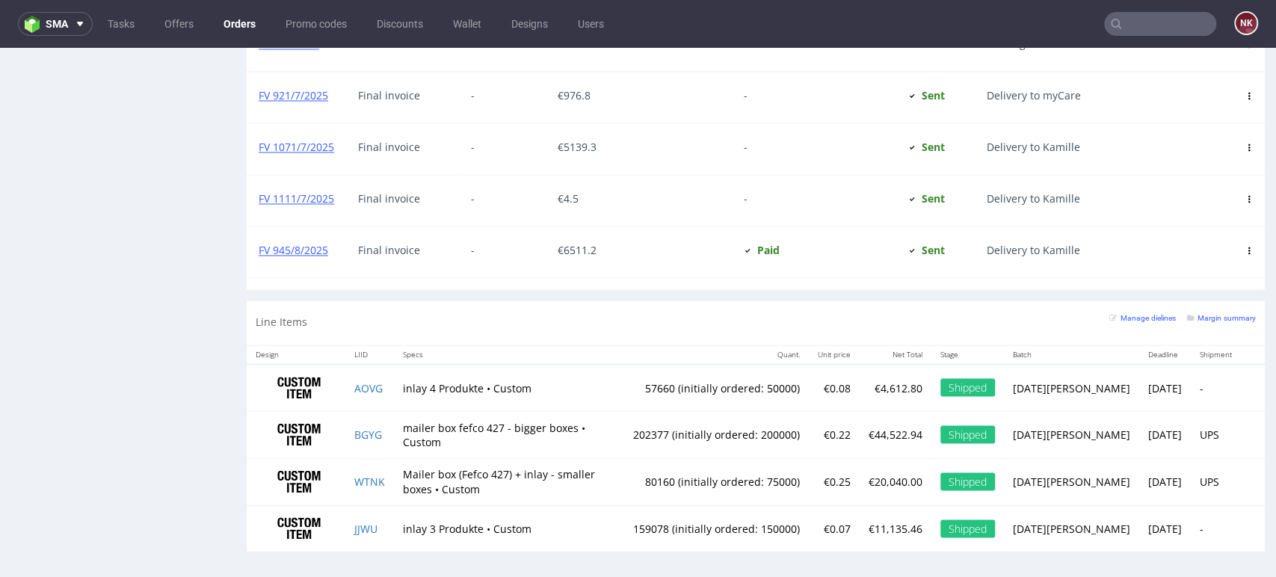
click at [641, 306] on div "Line Items Manage dielines Margin summary" at bounding box center [756, 322] width 1018 height 44
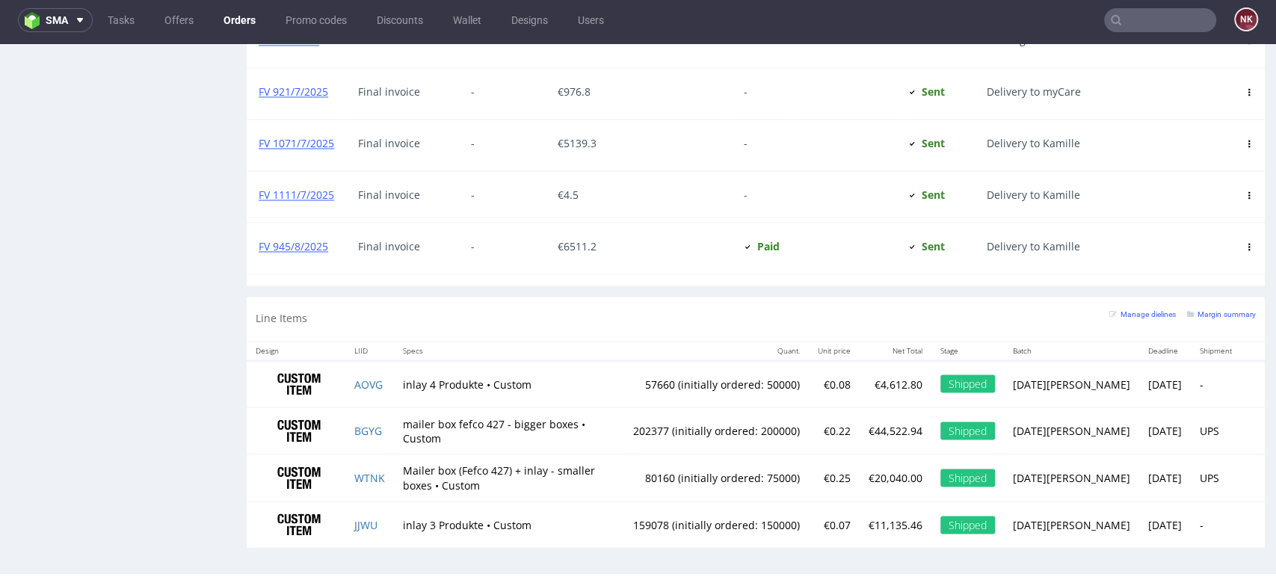
click at [839, 342] on th "Unit price" at bounding box center [834, 351] width 51 height 19
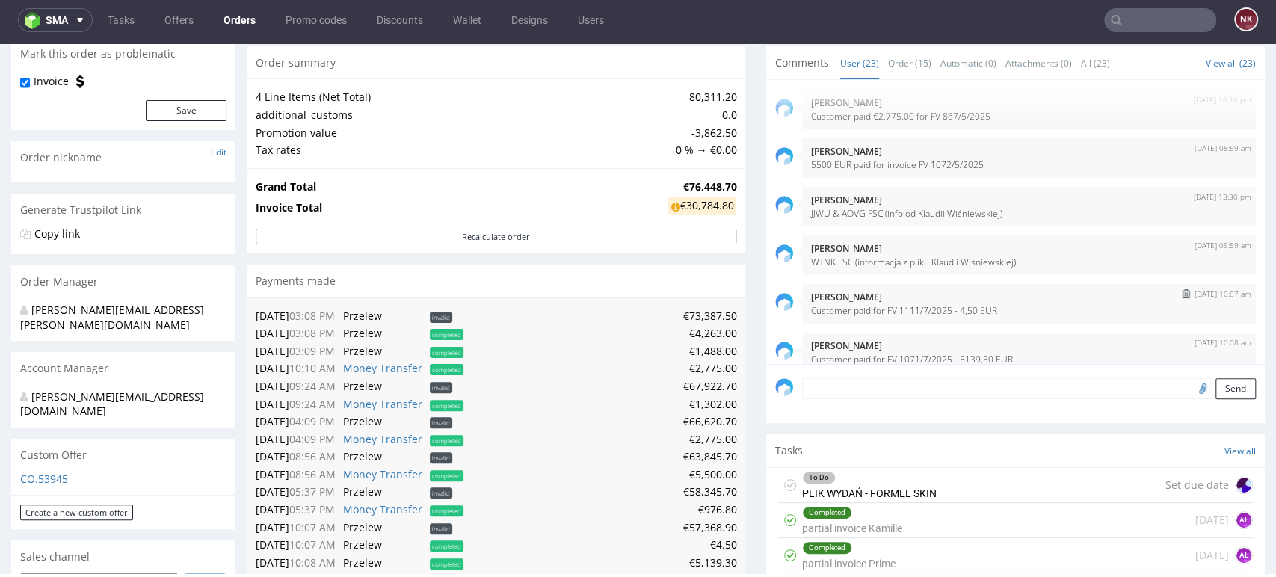
scroll to position [940, 0]
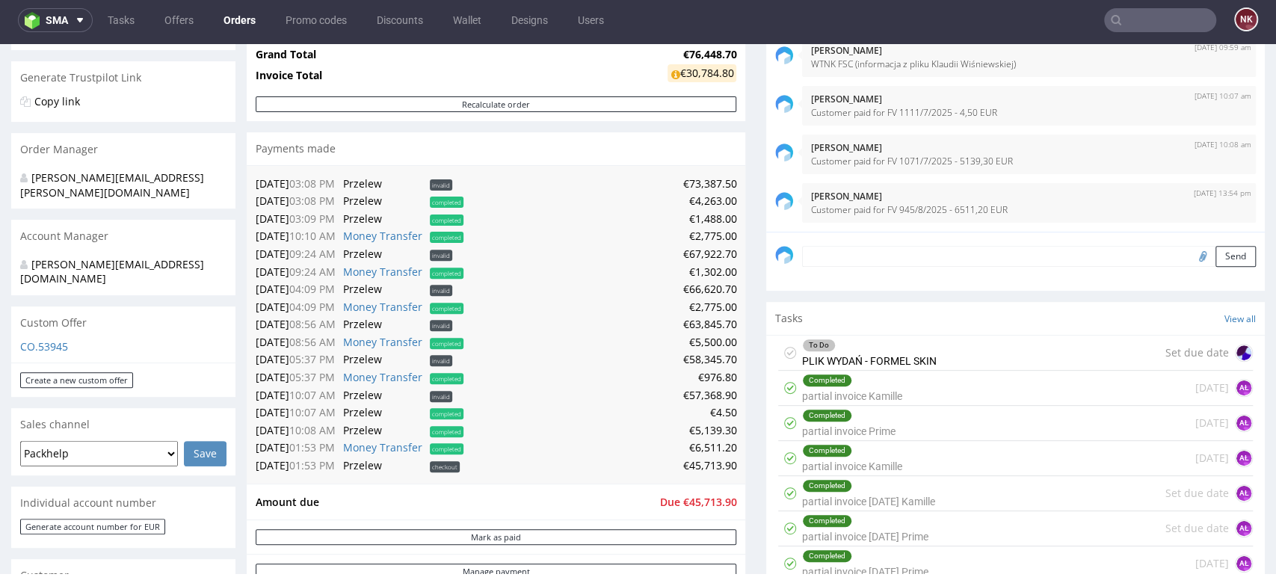
scroll to position [279, 0]
click at [1201, 292] on div "Comments User (23) Order (15) Automatic (0) Attachments (0) All (23) View all (…" at bounding box center [1015, 411] width 499 height 996
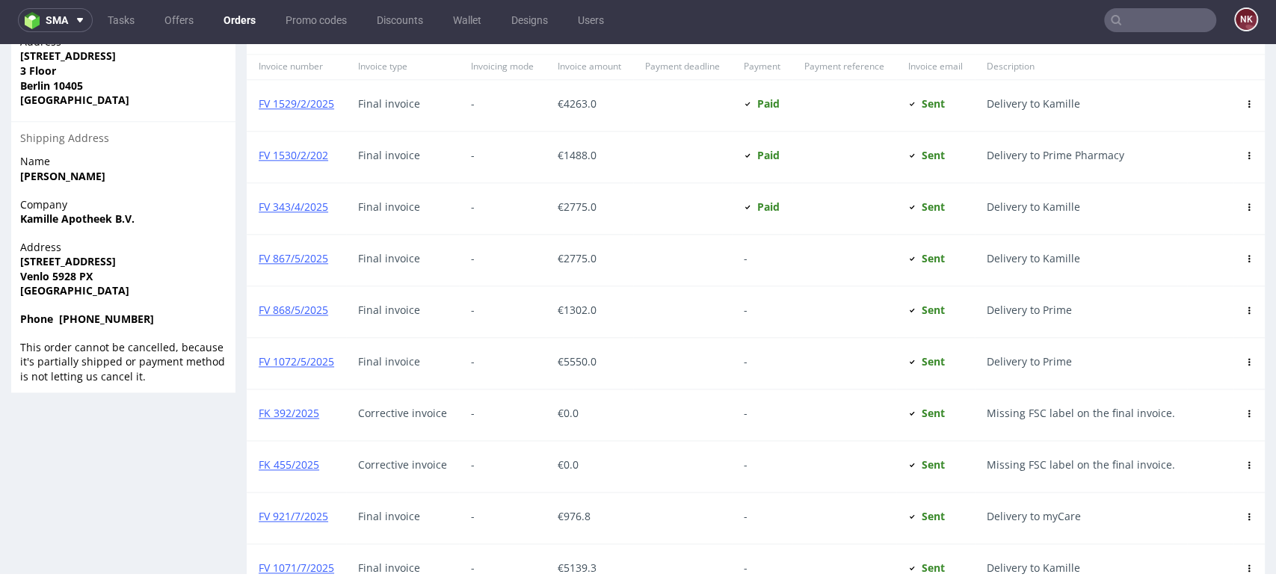
scroll to position [1602, 0]
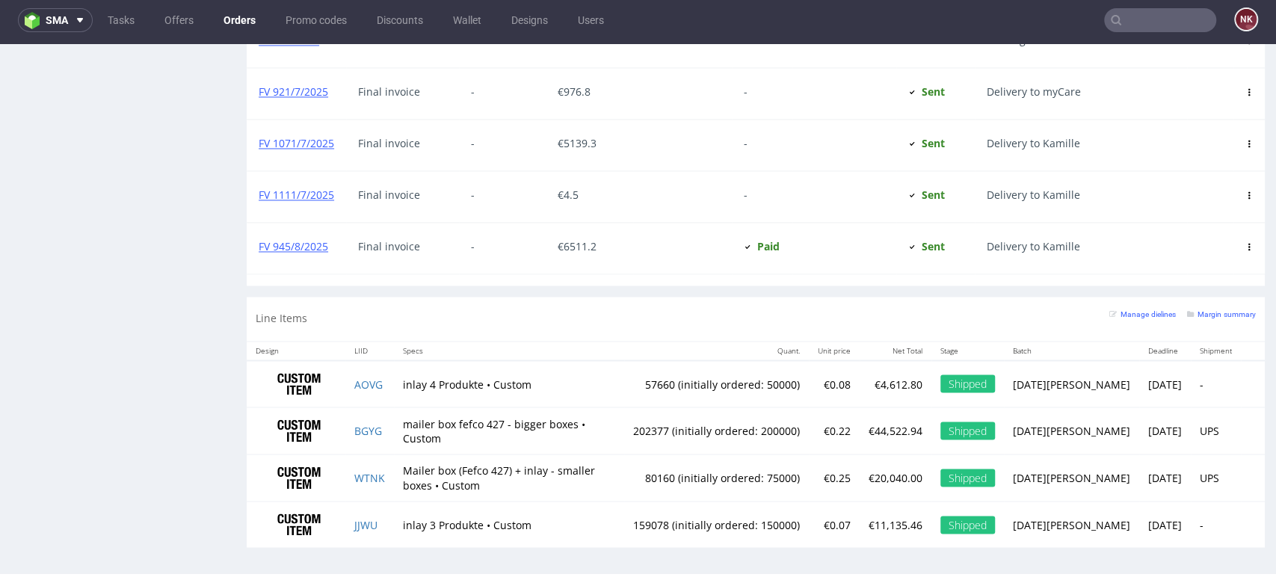
click at [864, 268] on div at bounding box center [844, 248] width 104 height 51
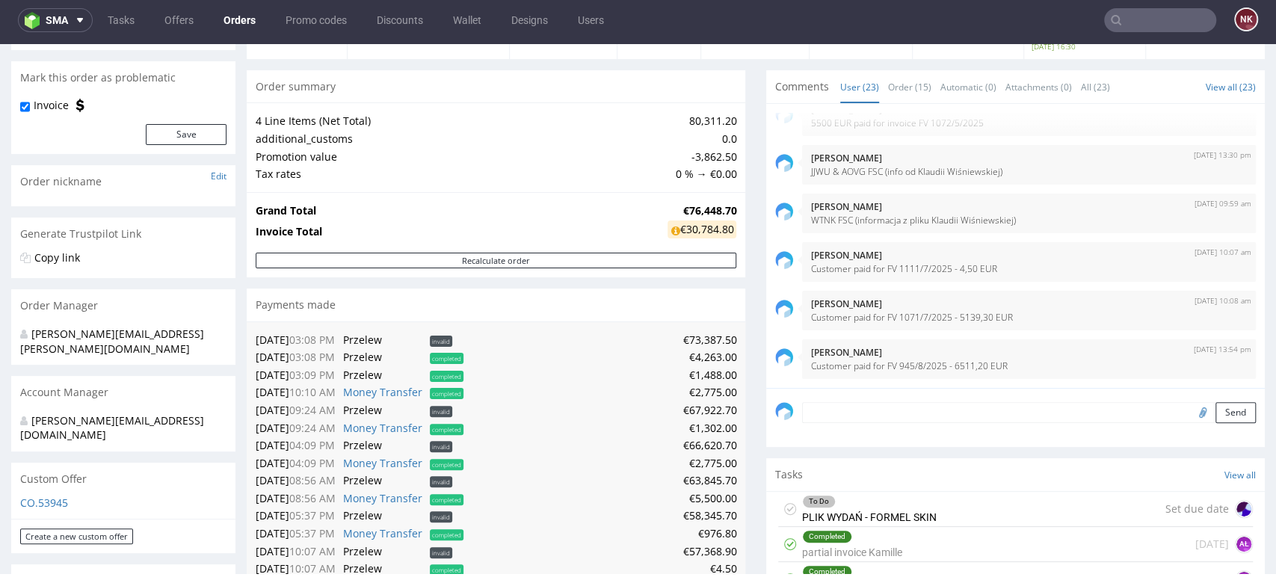
scroll to position [106, 0]
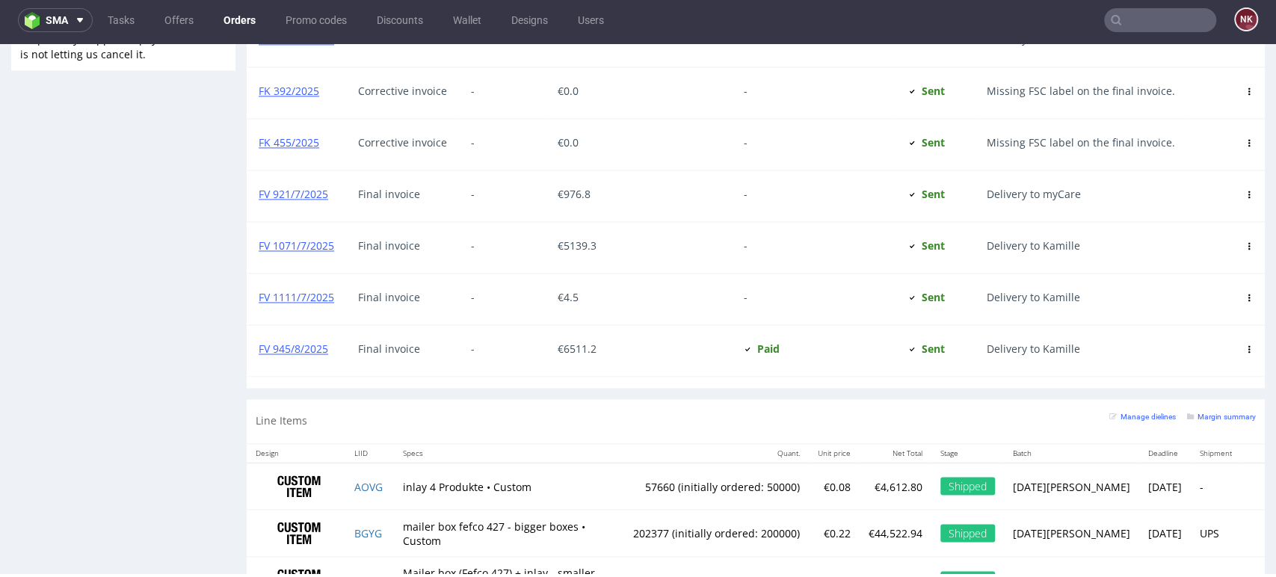
scroll to position [1602, 0]
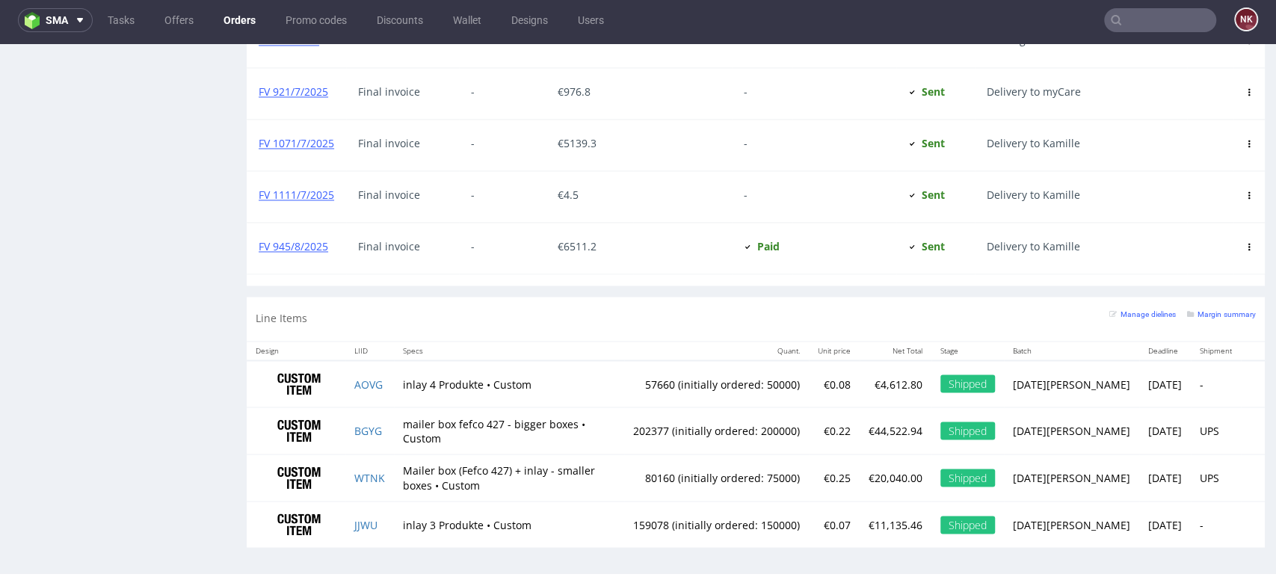
click at [708, 312] on div "Line Items Manage dielines Margin summary" at bounding box center [756, 319] width 1018 height 44
click at [824, 315] on div "Line Items Manage dielines Margin summary" at bounding box center [756, 319] width 1018 height 44
click at [1187, 68] on div at bounding box center [1210, 93] width 46 height 51
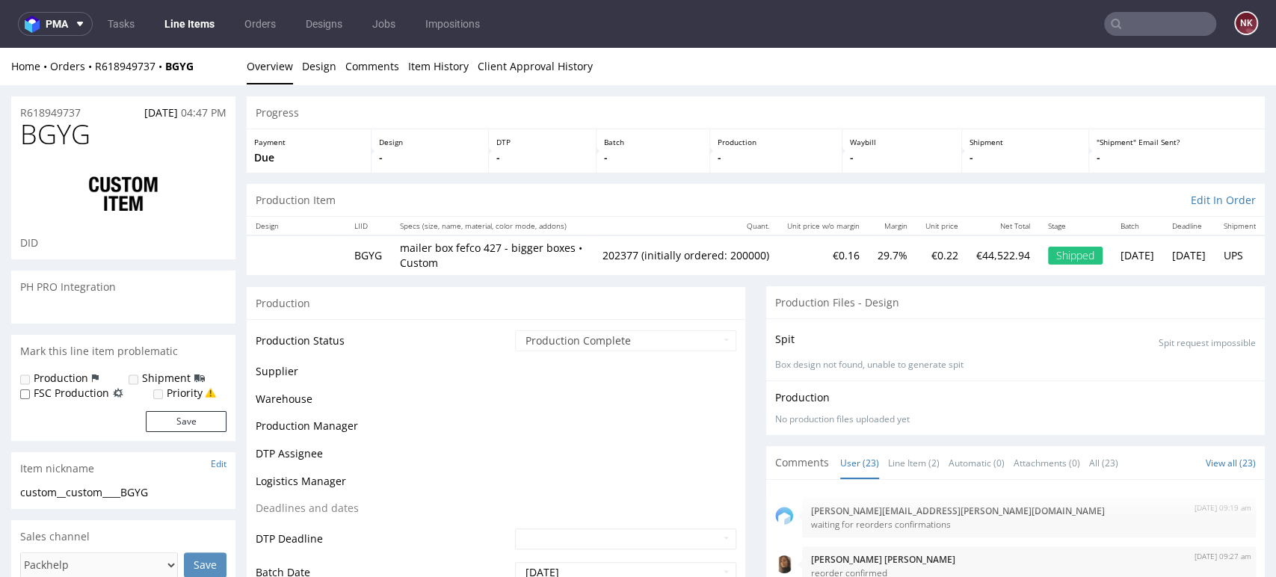
scroll to position [940, 0]
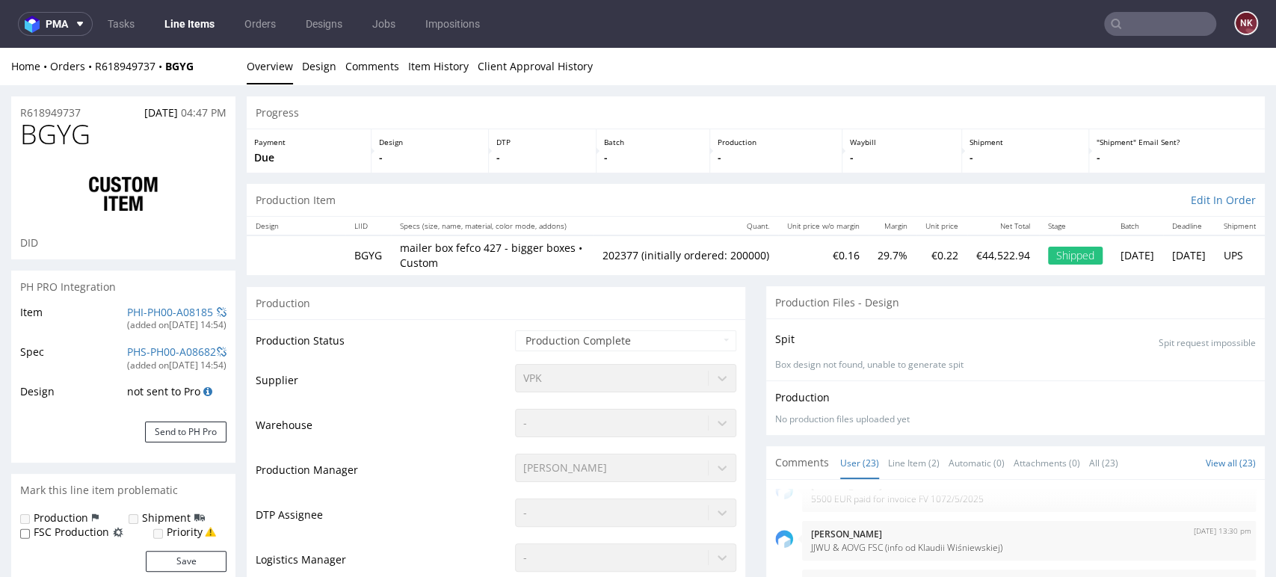
select select "in_progress"
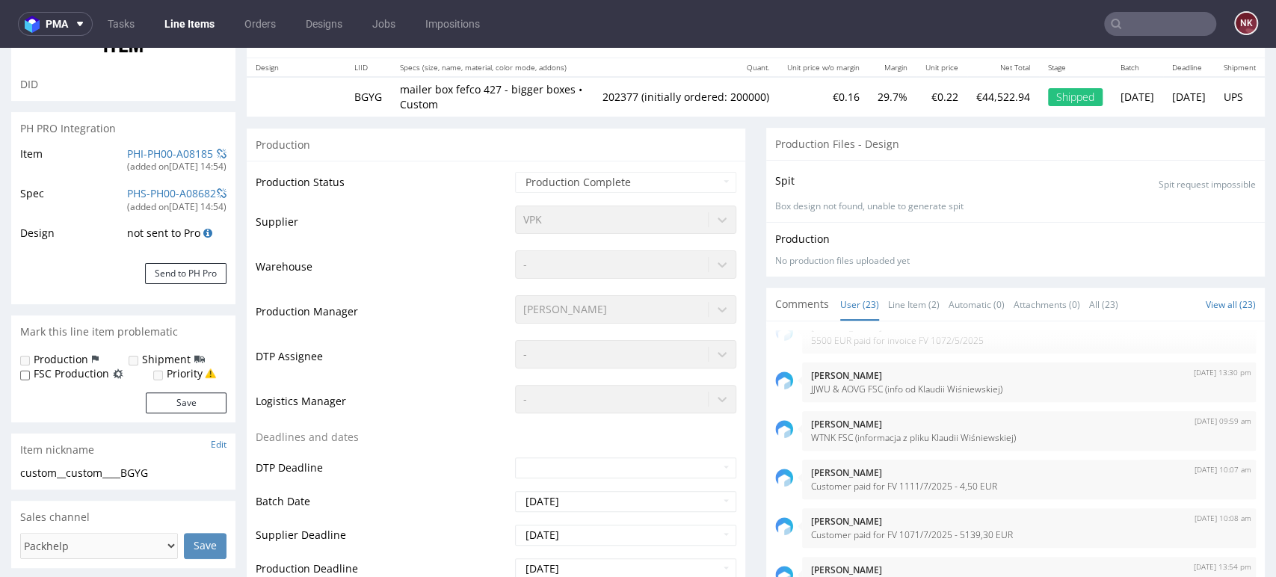
scroll to position [0, 0]
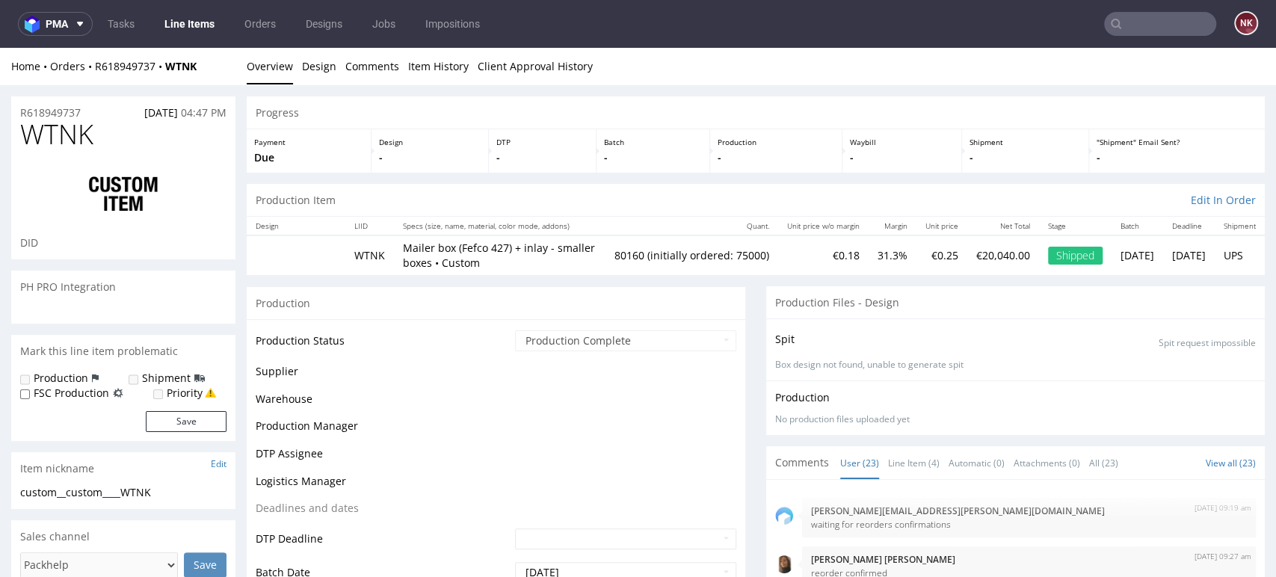
scroll to position [940, 0]
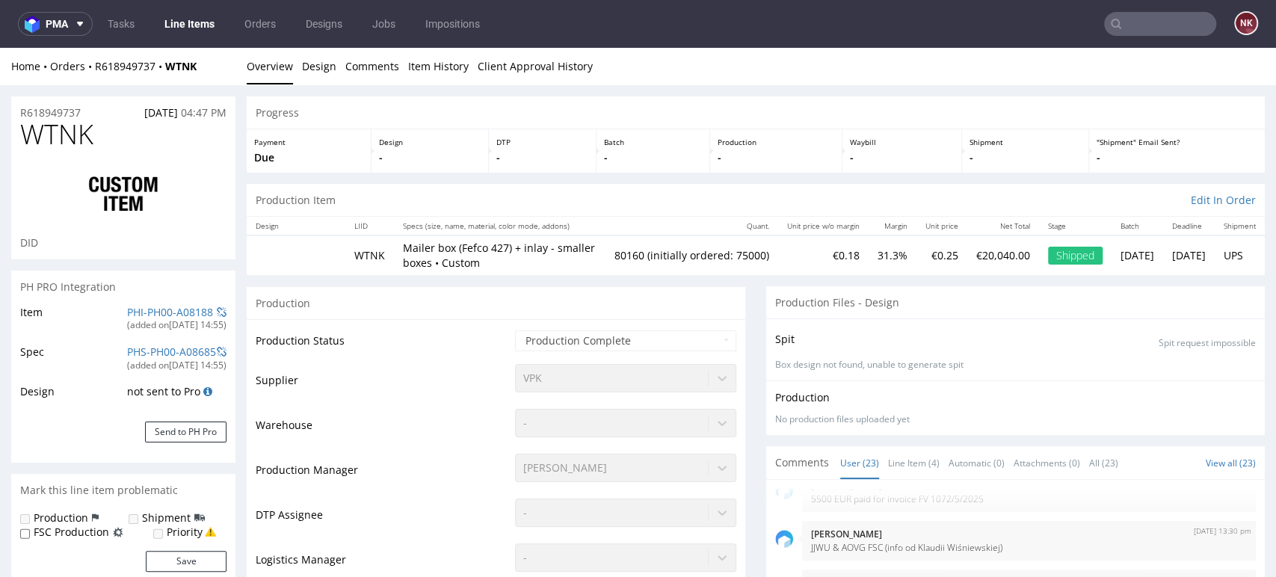
select select "in_progress"
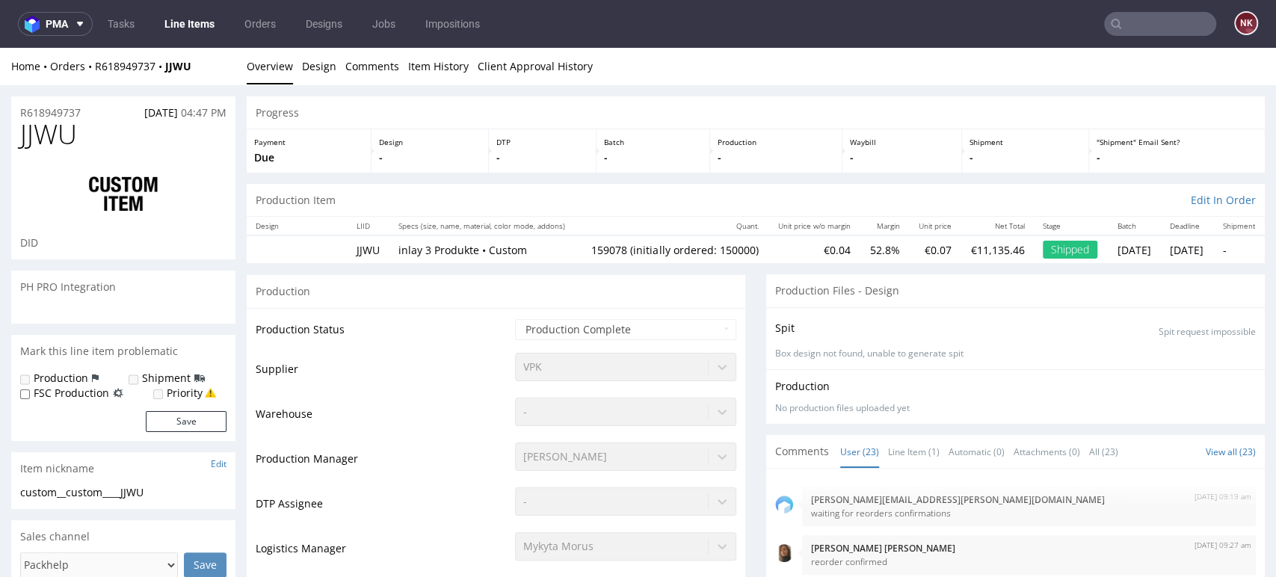
scroll to position [940, 0]
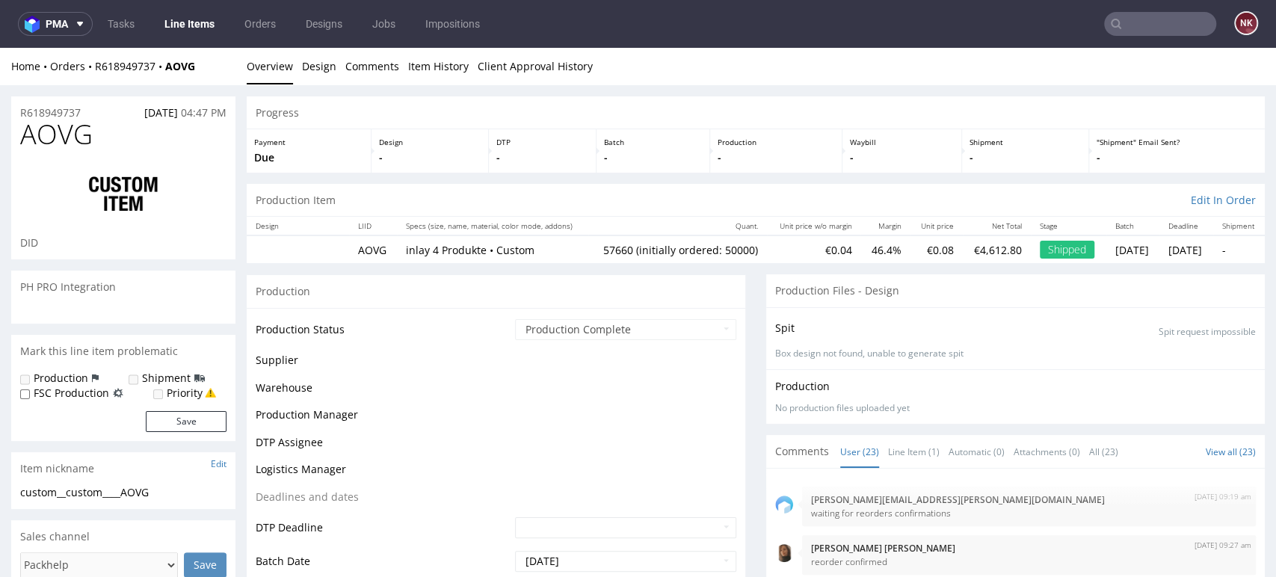
scroll to position [940, 0]
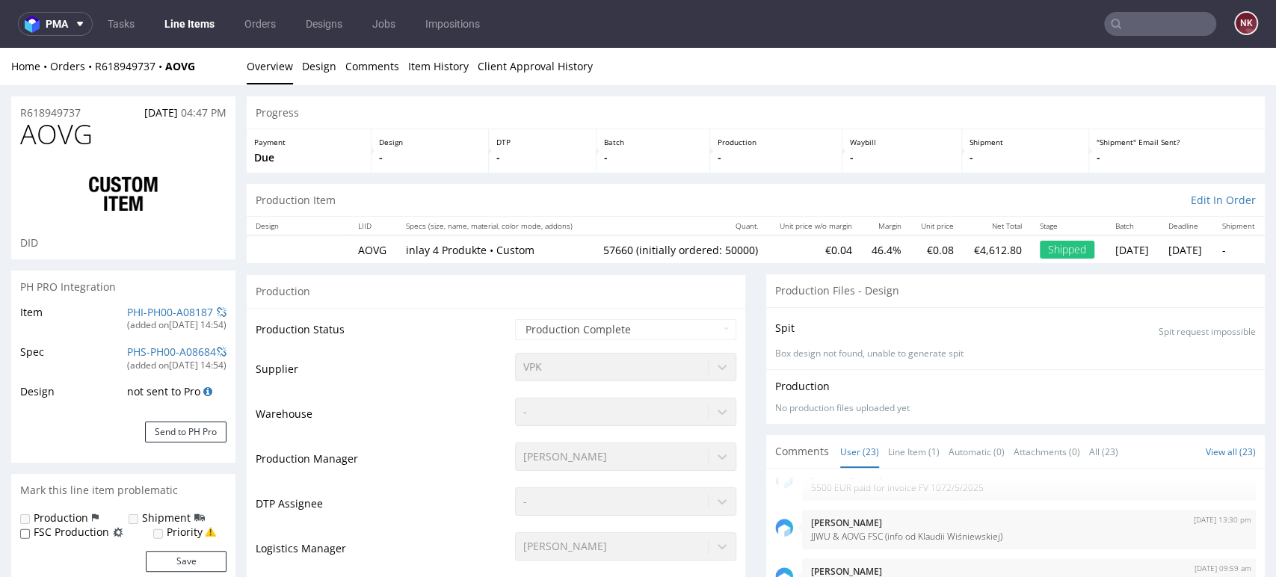
select select "in_progress"
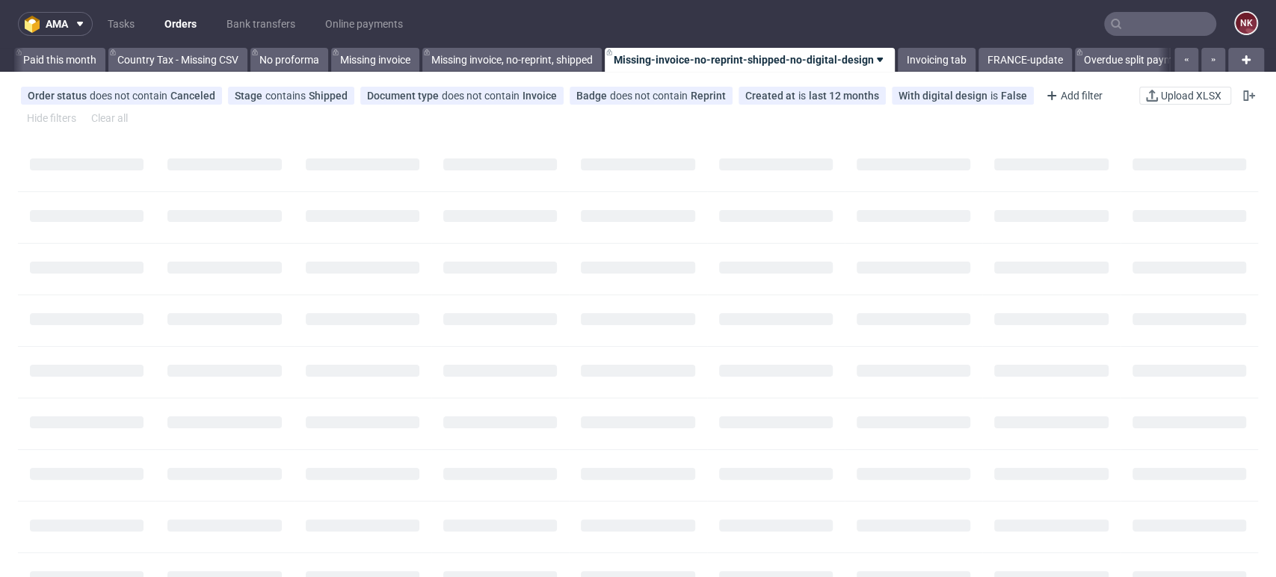
click at [1141, 18] on input "text" at bounding box center [1160, 24] width 112 height 24
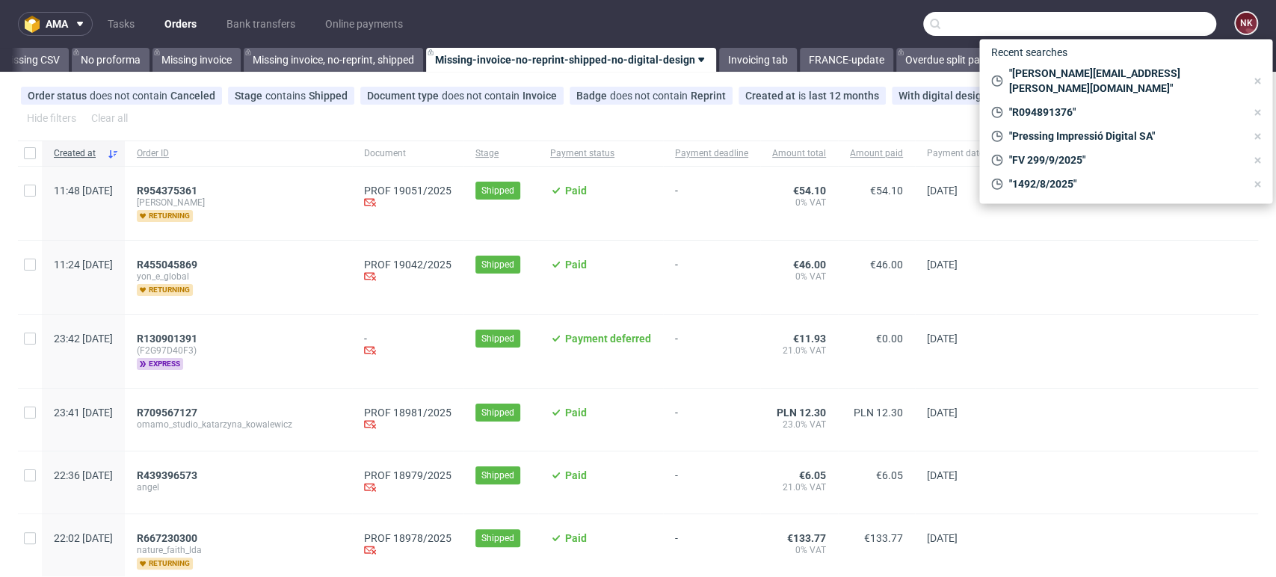
scroll to position [0, 2116]
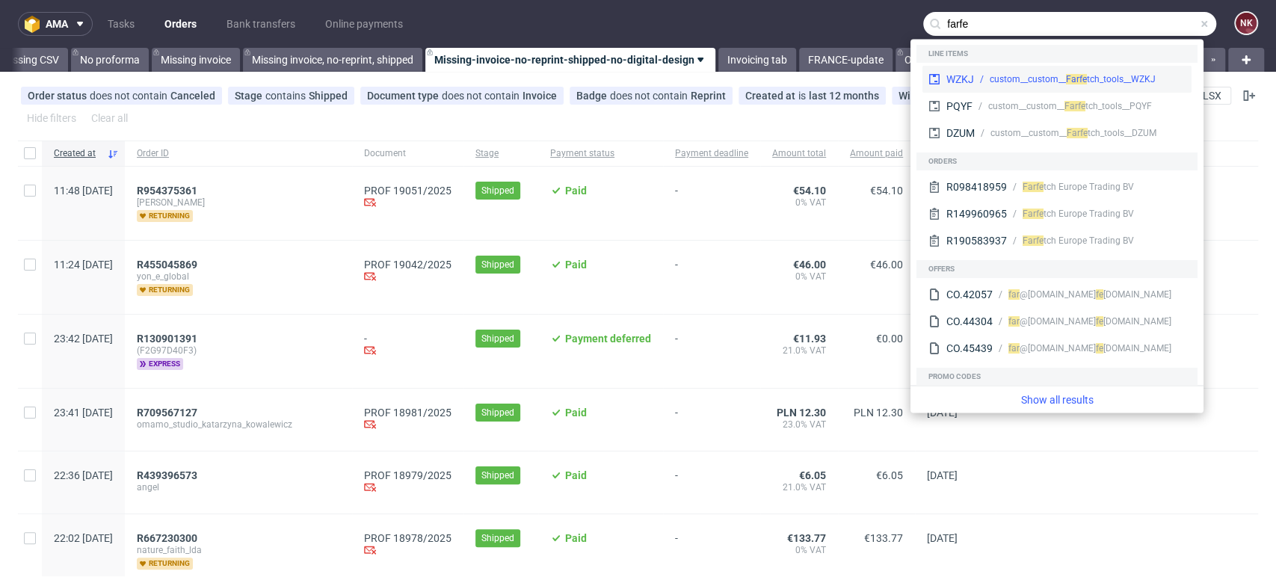
type input "farfe"
click at [967, 79] on div "WZKJ" at bounding box center [960, 79] width 28 height 15
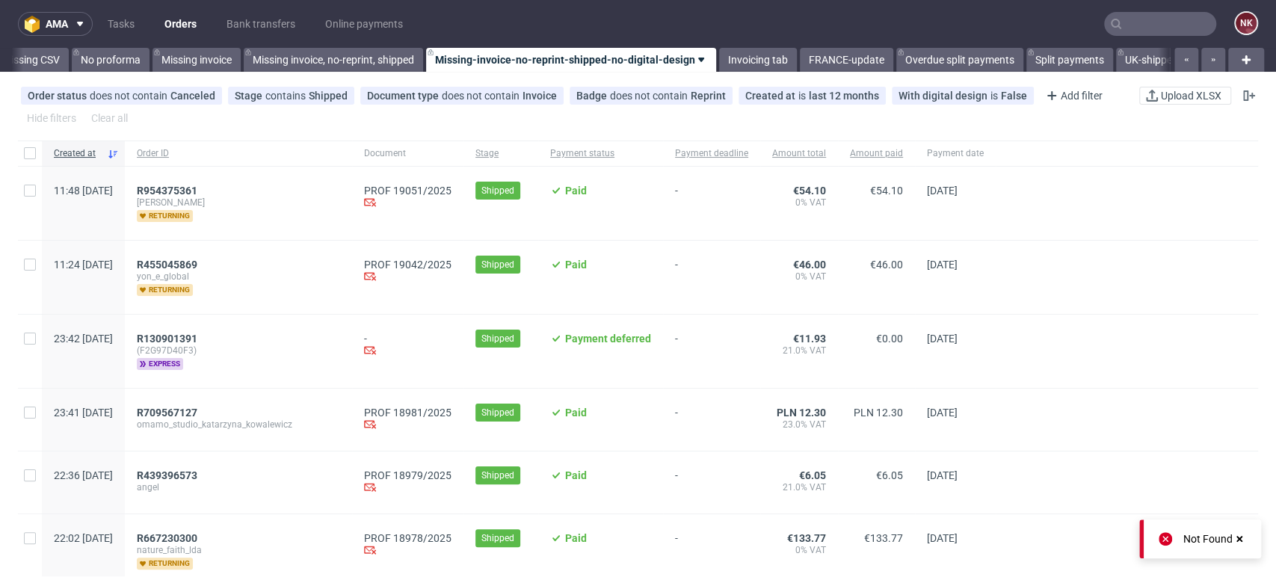
scroll to position [0, 2116]
click at [1135, 20] on input "text" at bounding box center [1160, 24] width 112 height 24
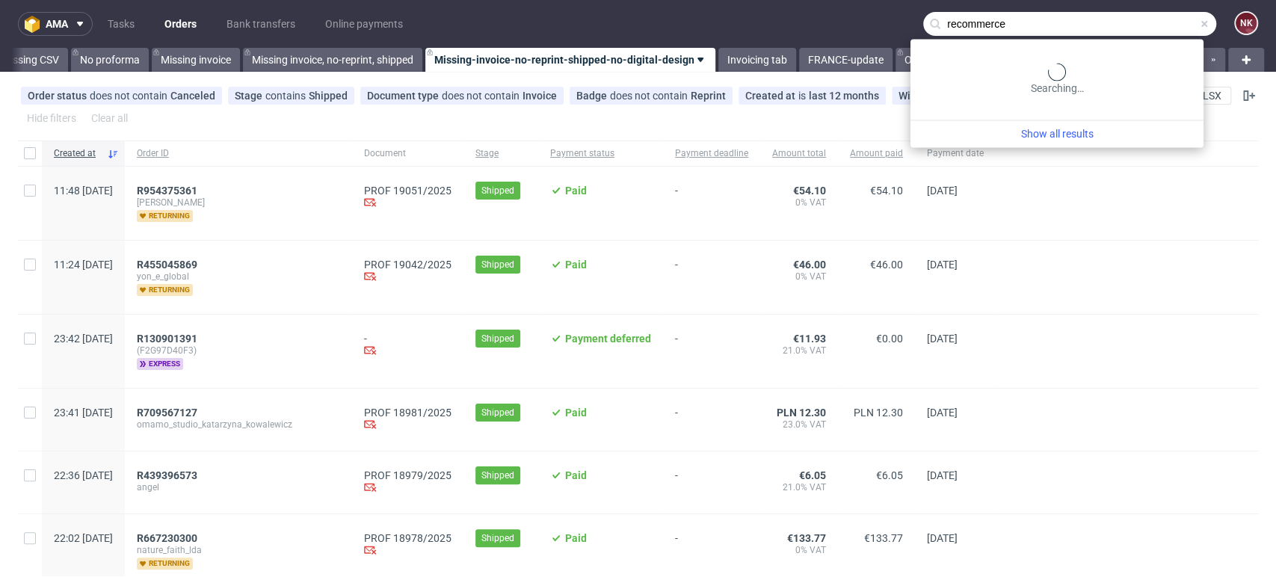
type input "recommerce"
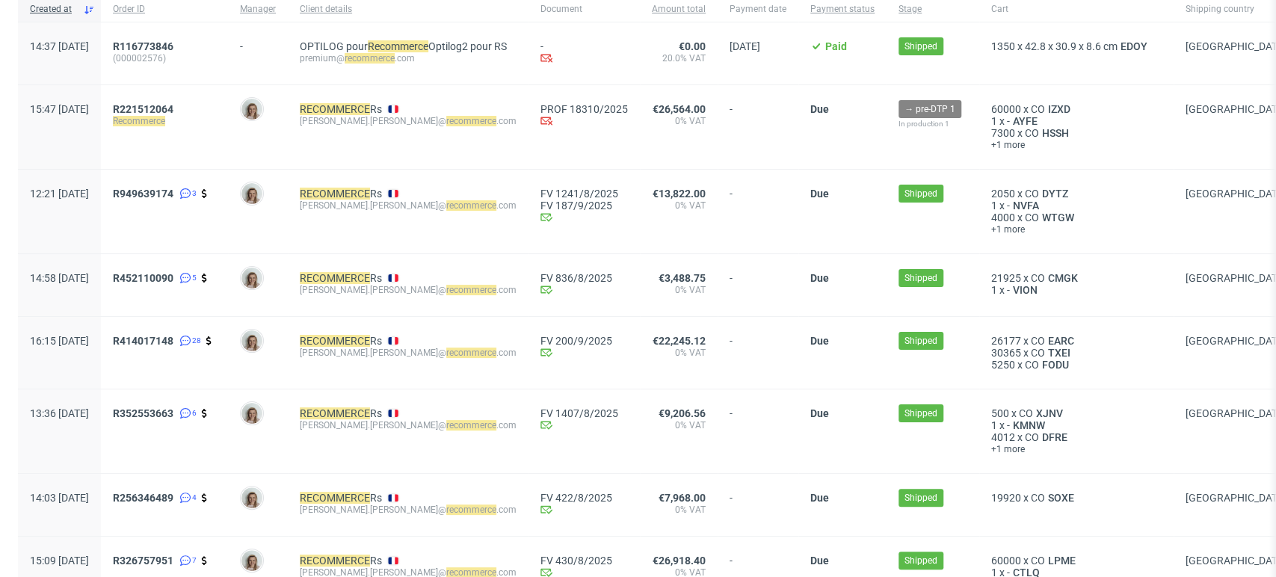
scroll to position [142, 0]
click at [173, 336] on span "R414017148" at bounding box center [143, 340] width 61 height 12
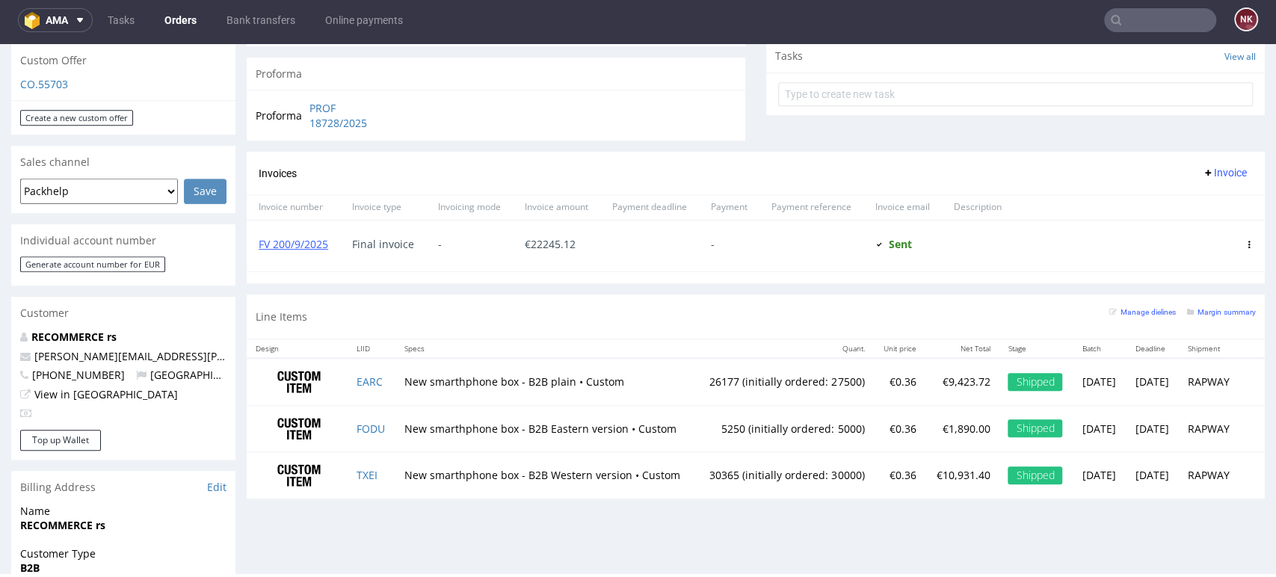
scroll to position [641, 0]
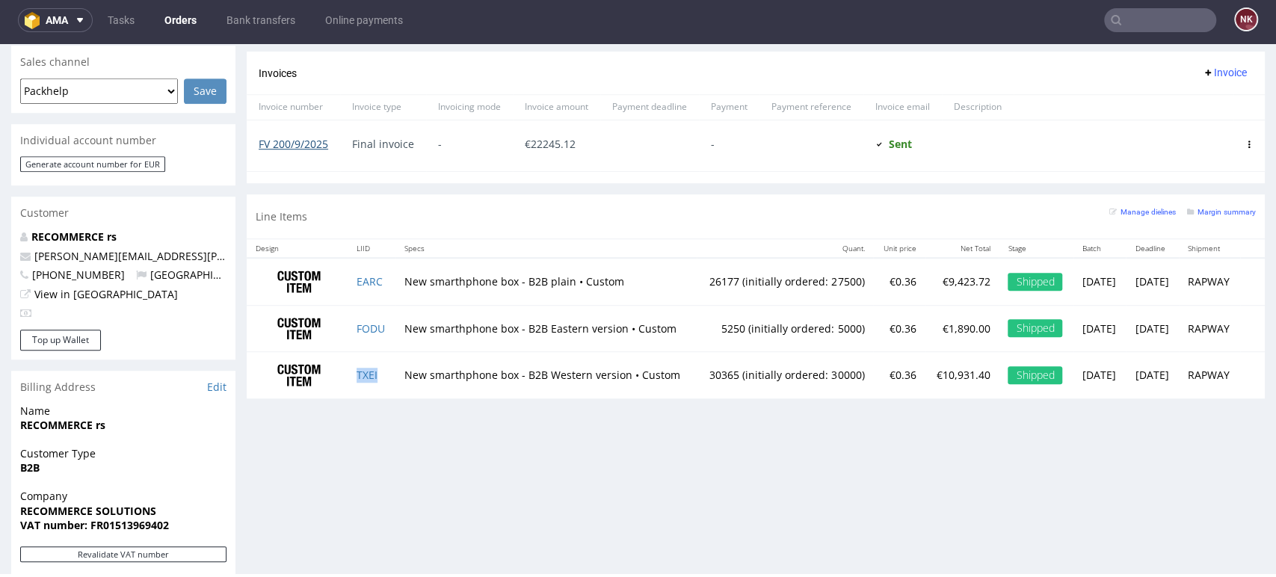
click at [305, 142] on link "FV 200/9/2025" at bounding box center [294, 144] width 70 height 14
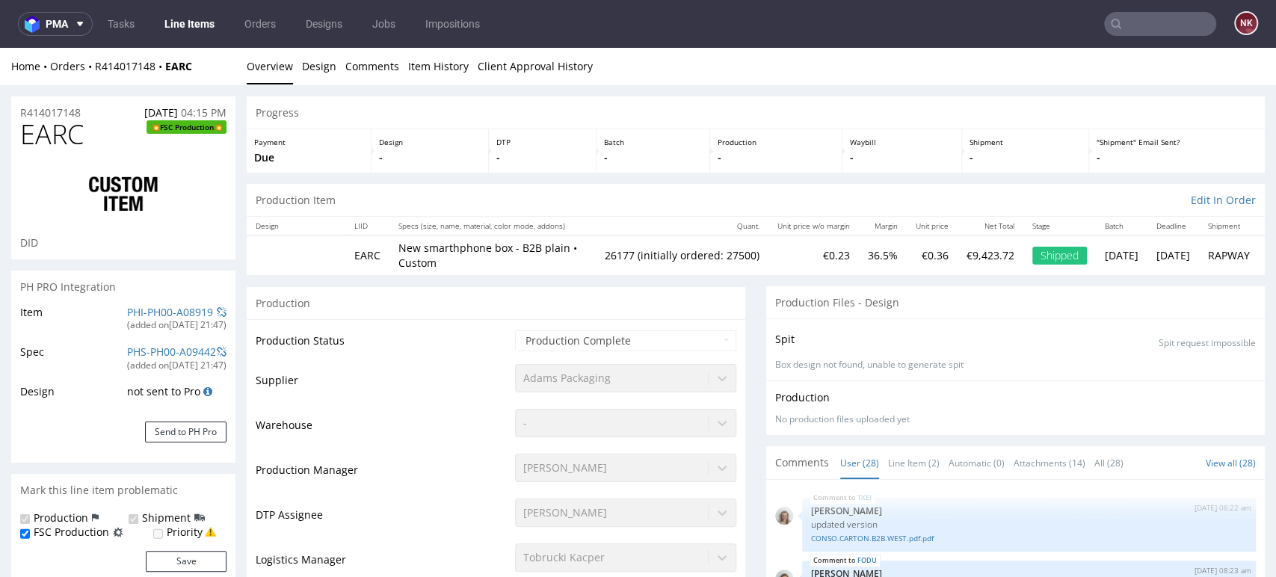
scroll to position [1630, 0]
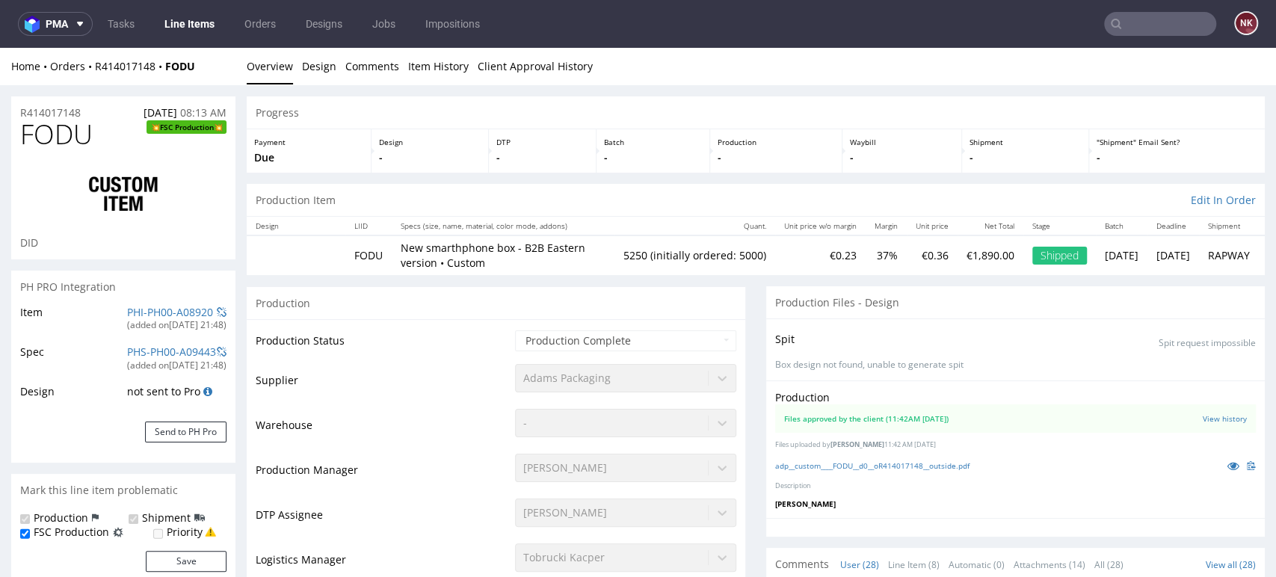
scroll to position [1630, 0]
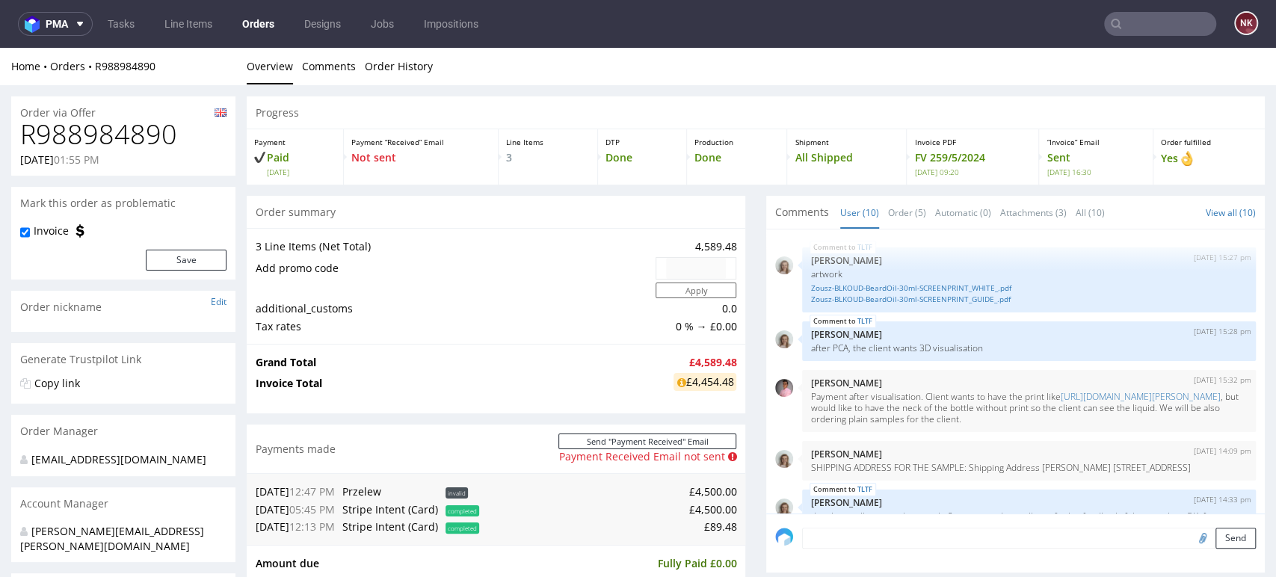
scroll to position [352, 0]
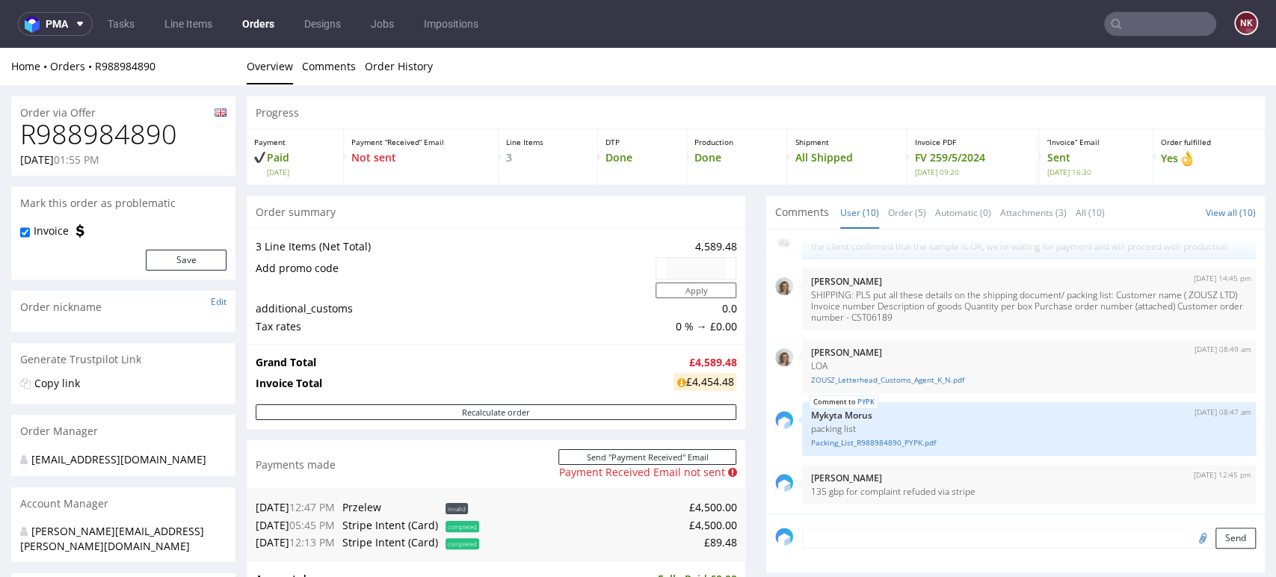
click at [731, 478] on div "Payments made Send "Payment Received" Email Payment Received Email not sent" at bounding box center [496, 464] width 499 height 49
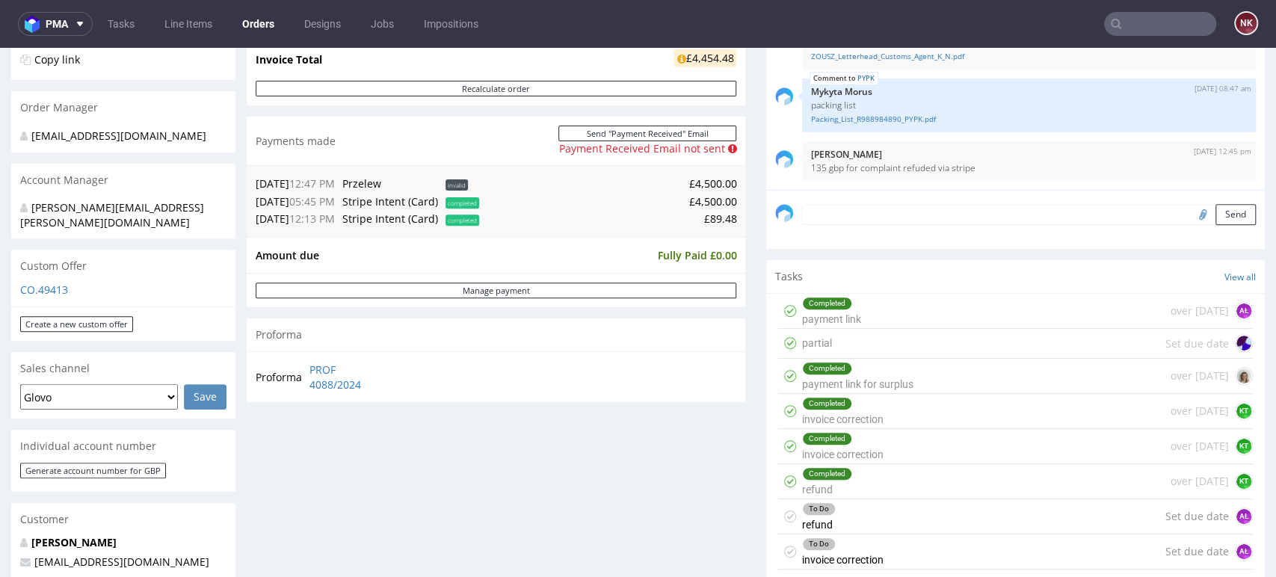
scroll to position [110, 0]
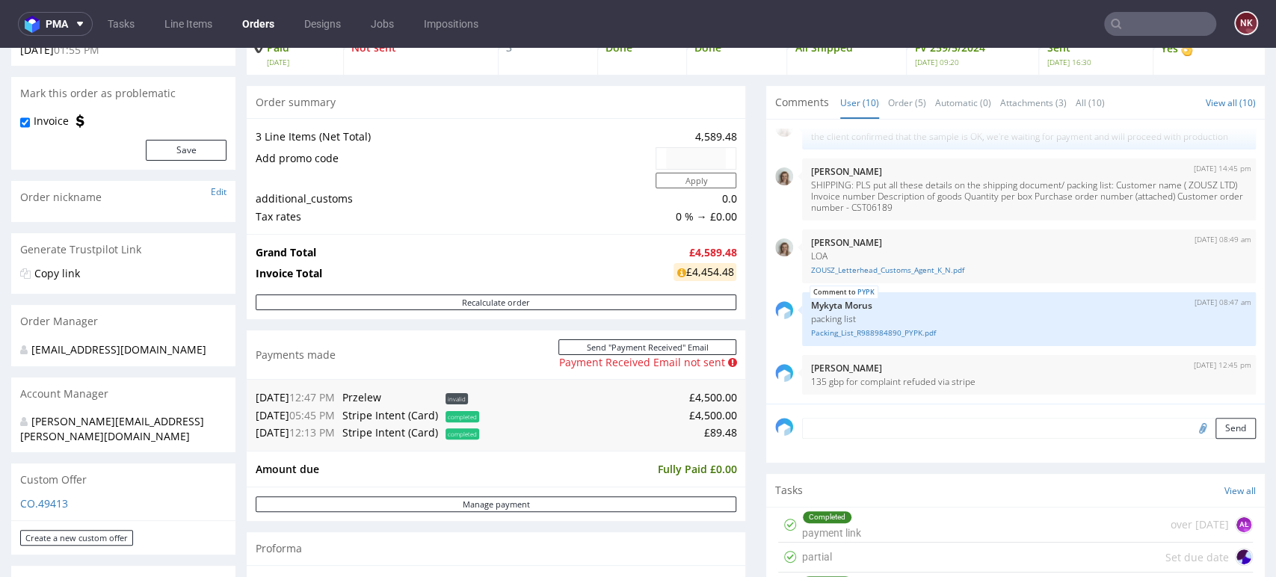
click at [90, 235] on div "Generate Trustpilot Link" at bounding box center [123, 249] width 224 height 33
click at [64, 39] on nav "pma Tasks Line Items Orders Designs Jobs Impositions NK" at bounding box center [638, 24] width 1276 height 48
click at [78, 30] on button "pma" at bounding box center [55, 24] width 75 height 24
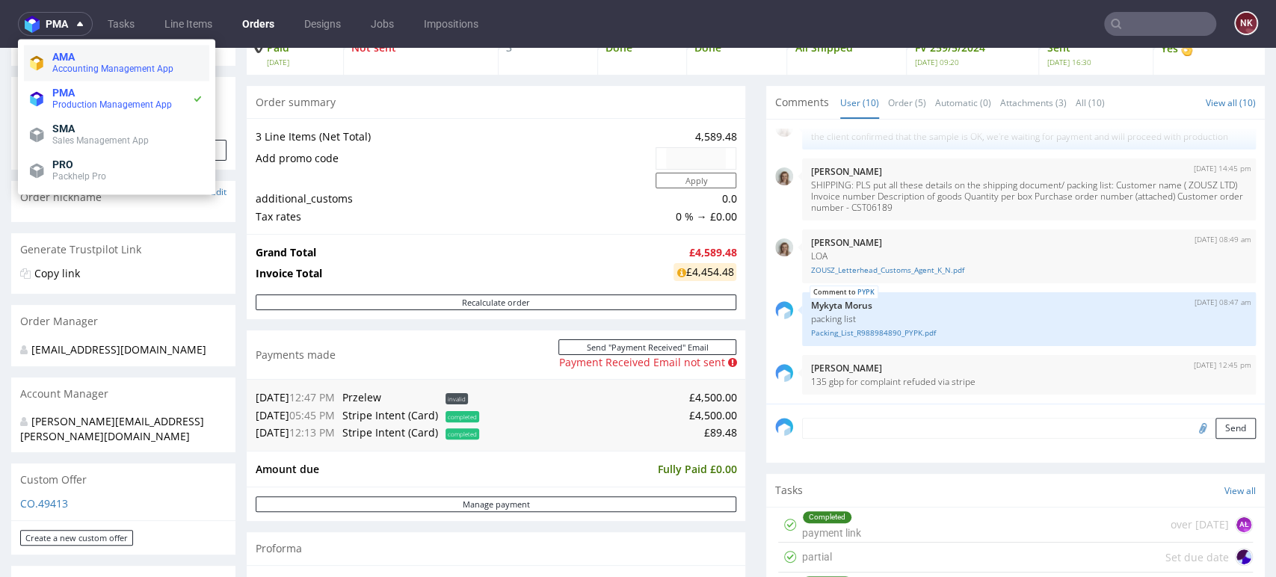
click at [84, 57] on span "AMA" at bounding box center [127, 57] width 151 height 12
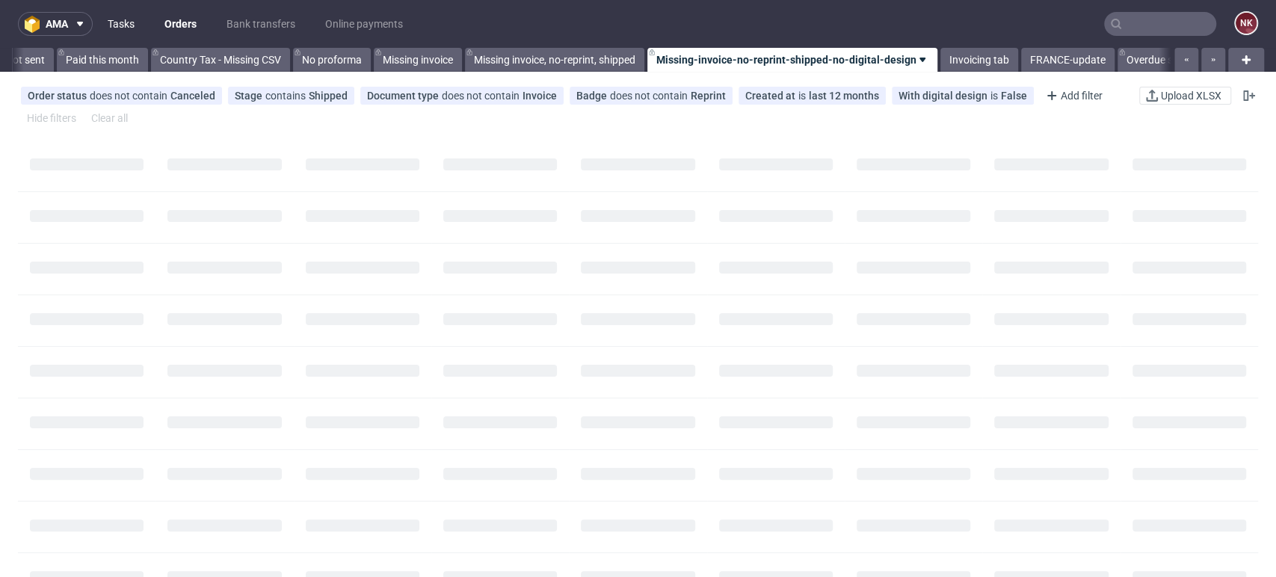
scroll to position [0, 2016]
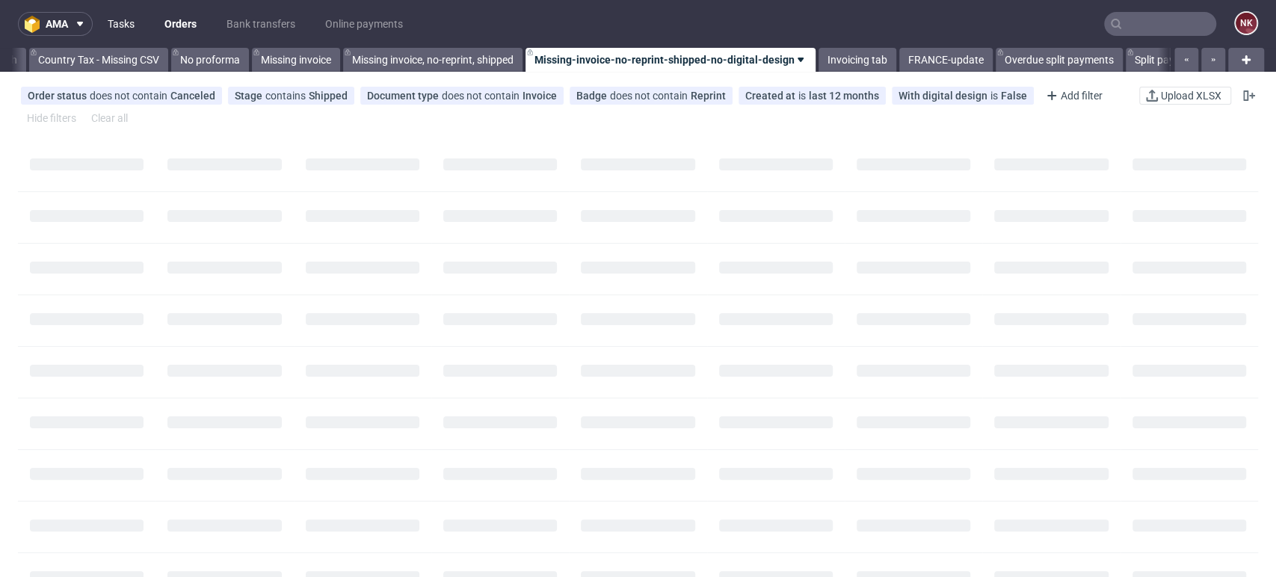
click at [124, 25] on link "Tasks" at bounding box center [121, 24] width 45 height 24
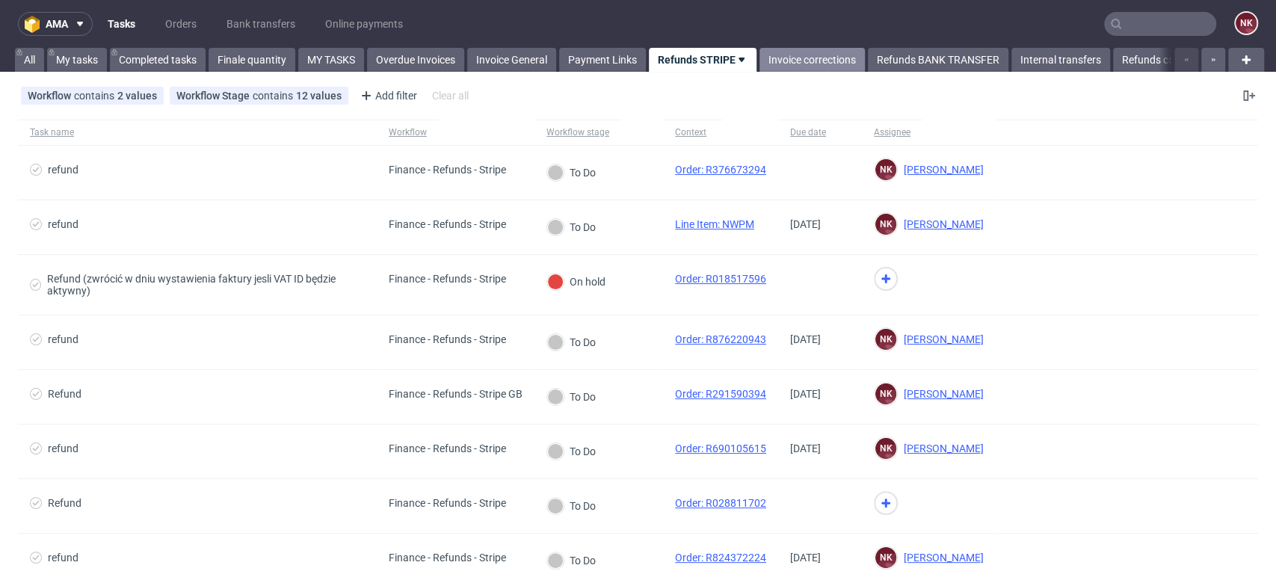
click at [813, 58] on link "Invoice corrections" at bounding box center [811, 60] width 105 height 24
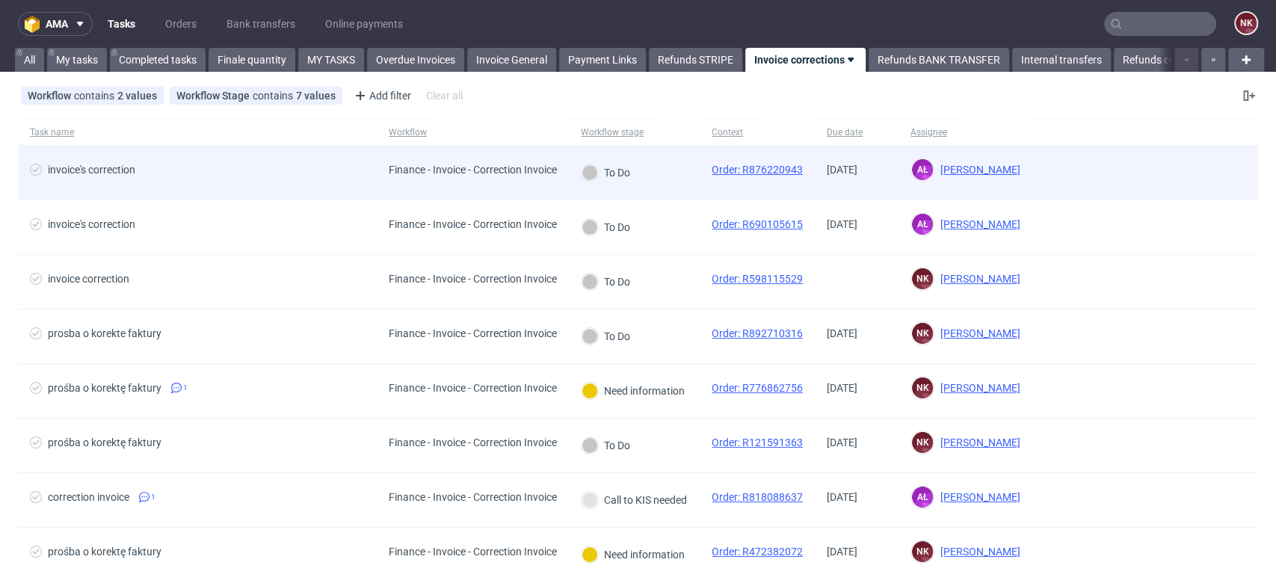
click at [283, 166] on span "invoice's correction" at bounding box center [197, 173] width 335 height 18
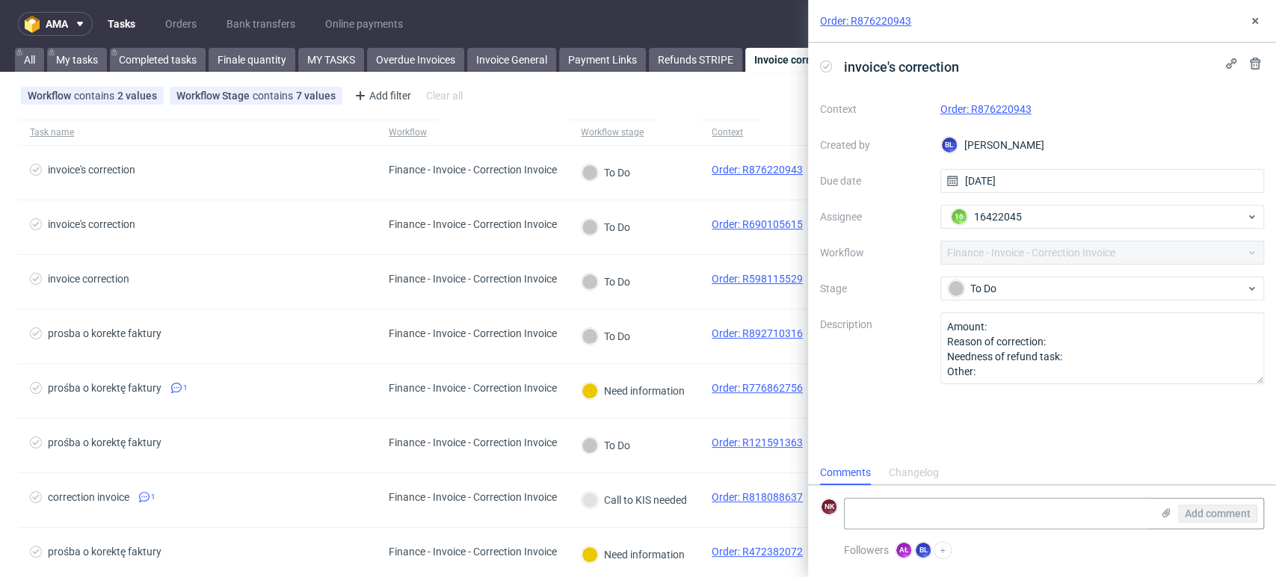
scroll to position [12, 0]
click at [860, 17] on link "Order: R876220943" at bounding box center [865, 20] width 91 height 15
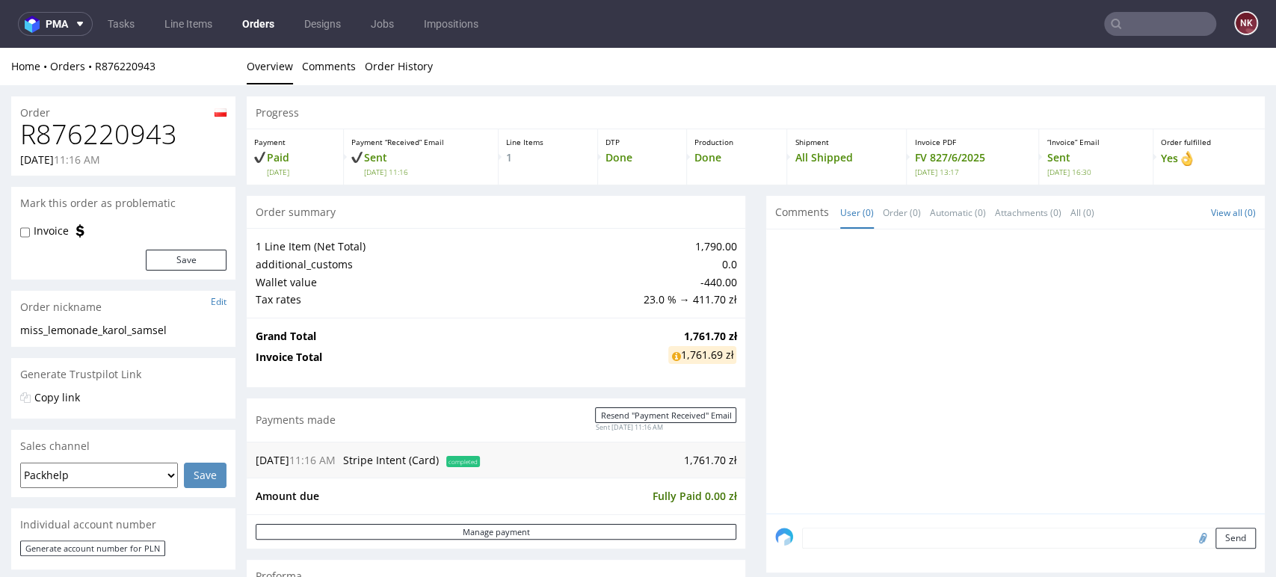
click at [99, 134] on h1 "R876220943" at bounding box center [123, 135] width 206 height 30
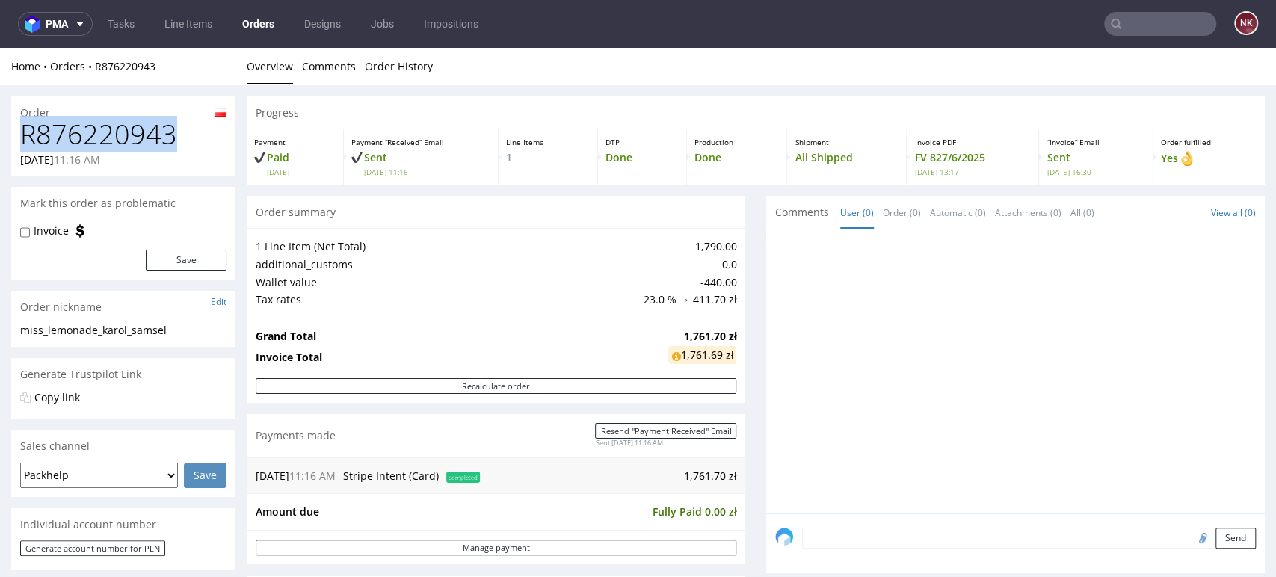
click at [99, 134] on h1 "R876220943" at bounding box center [123, 135] width 206 height 30
copy h1 "R876220943"
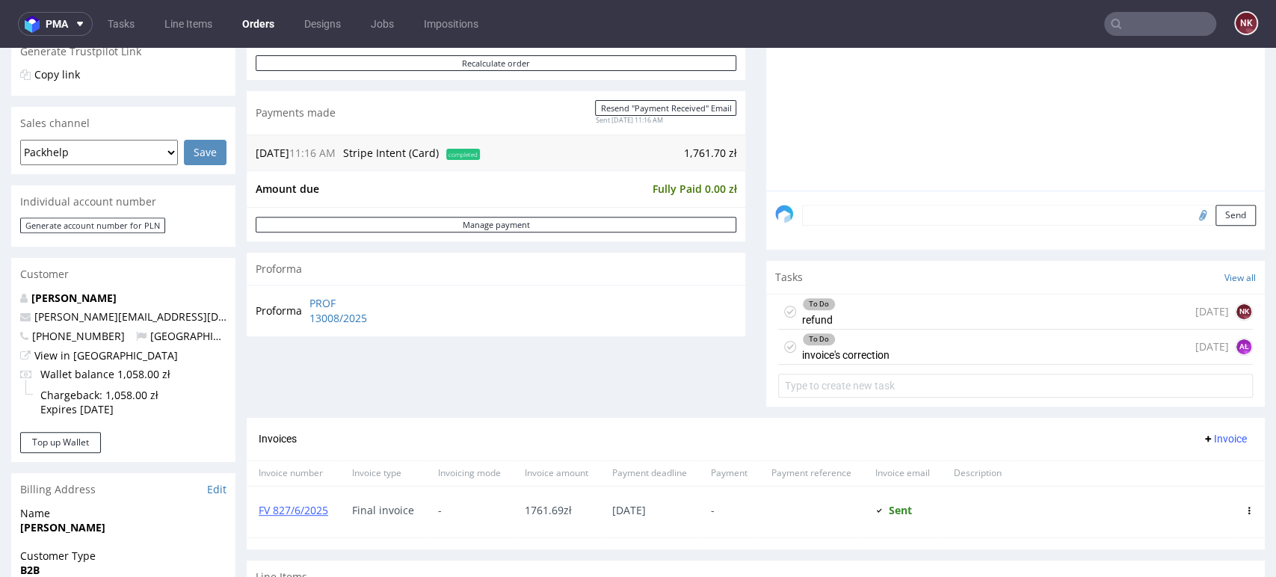
scroll to position [322, 0]
click at [1179, 124] on div at bounding box center [1020, 53] width 490 height 275
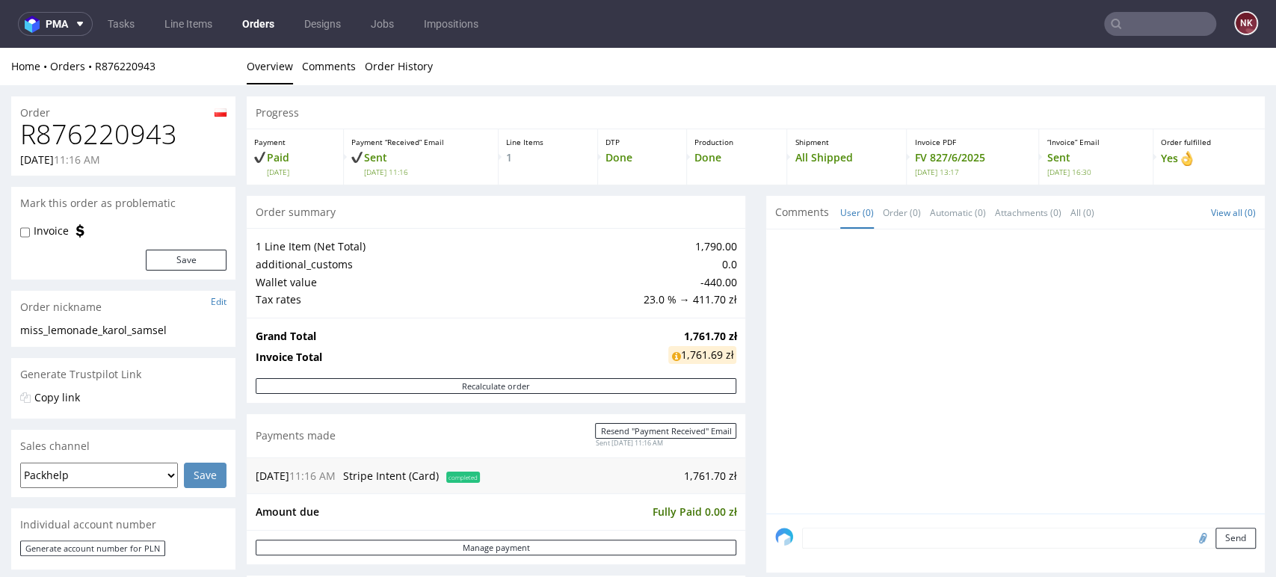
click at [1190, 245] on div at bounding box center [1020, 375] width 490 height 275
click at [1233, 158] on div "Order fulfilled Yes" at bounding box center [1208, 156] width 111 height 55
click at [1183, 268] on div at bounding box center [1020, 375] width 490 height 275
click at [749, 407] on div "Progress Payment Paid [DATE] Payment “Received” Email Sent [DATE] 11:16 Line It…" at bounding box center [756, 554] width 1018 height 917
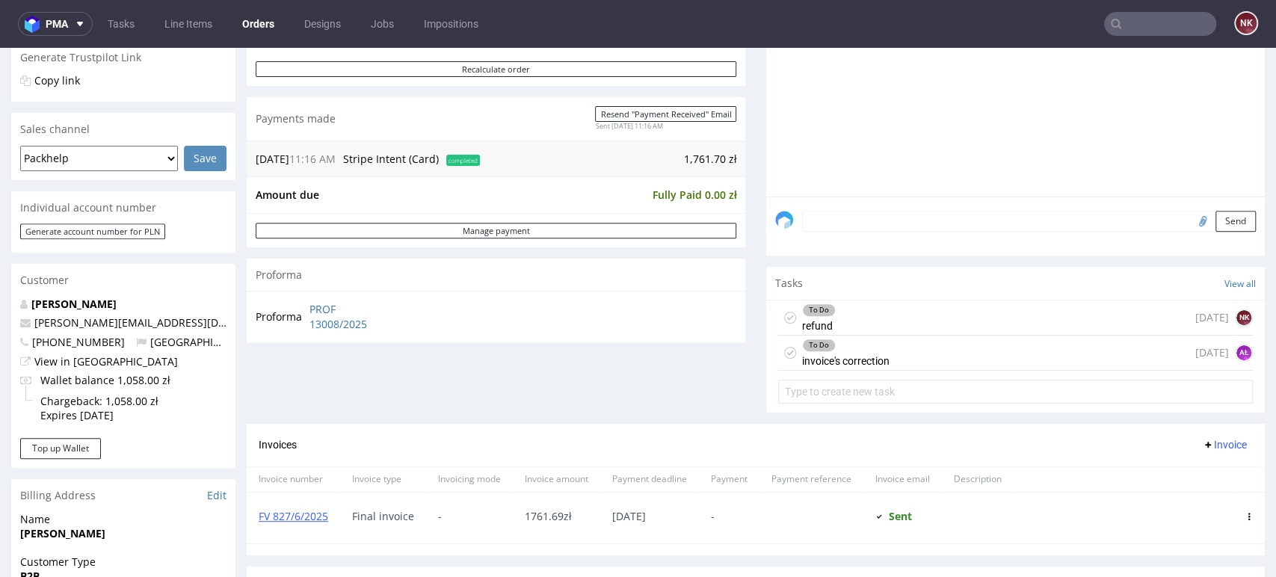
scroll to position [316, 0]
click at [89, 276] on div "Customer" at bounding box center [123, 281] width 224 height 33
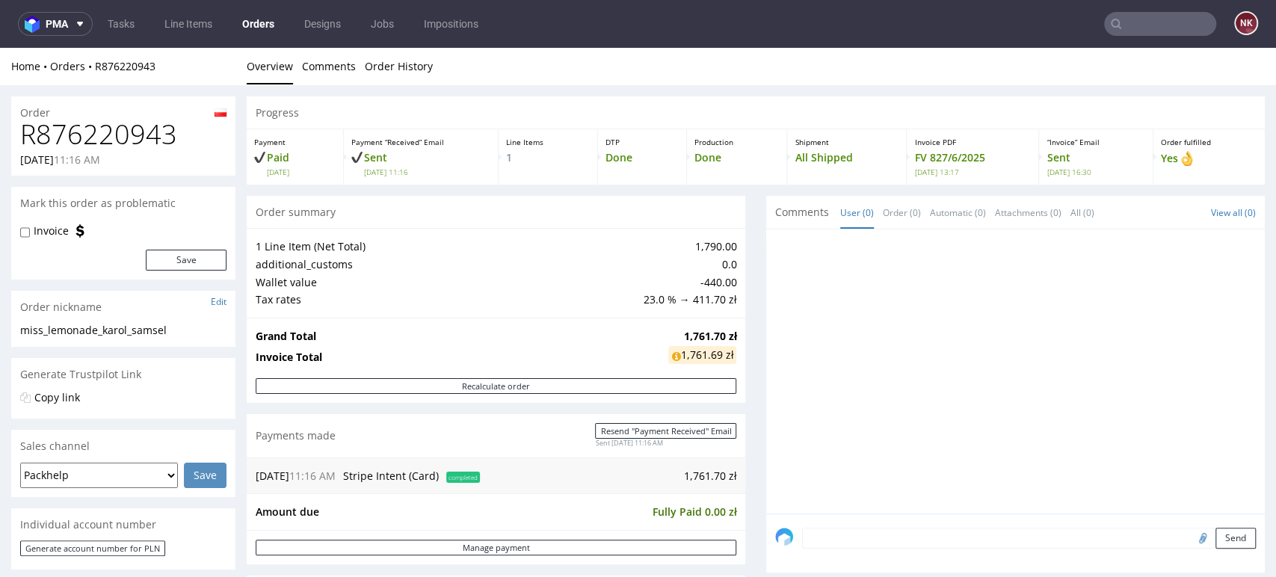
click at [750, 363] on div "Progress Payment Paid [DATE] Payment “Received” Email Sent [DATE] 11:16 Line It…" at bounding box center [756, 554] width 1018 height 917
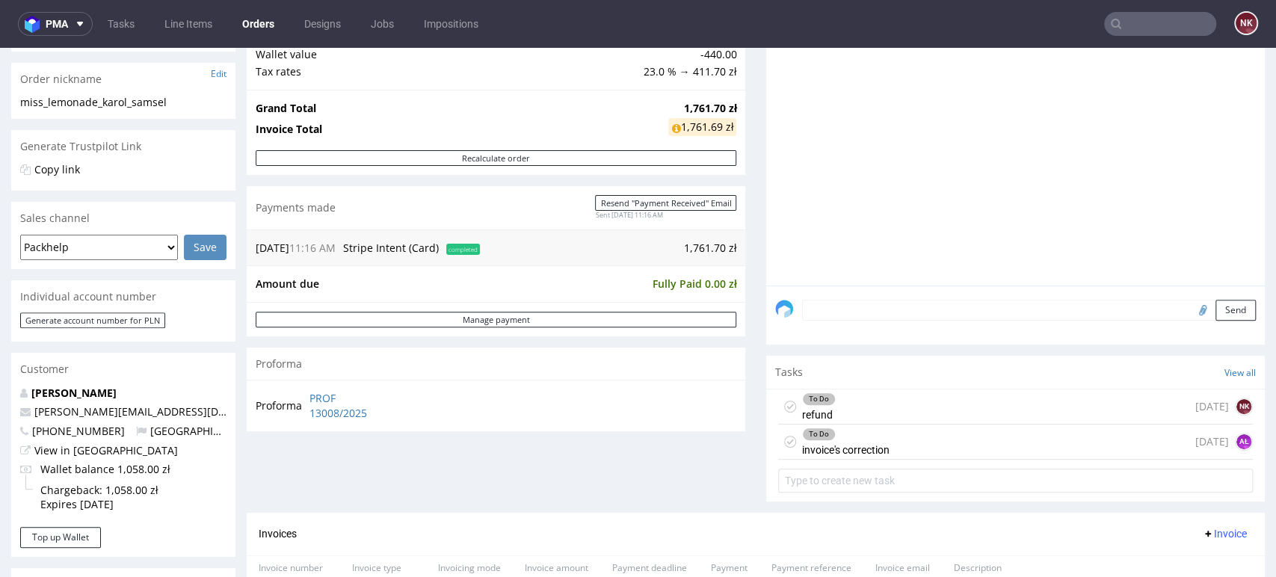
scroll to position [395, 0]
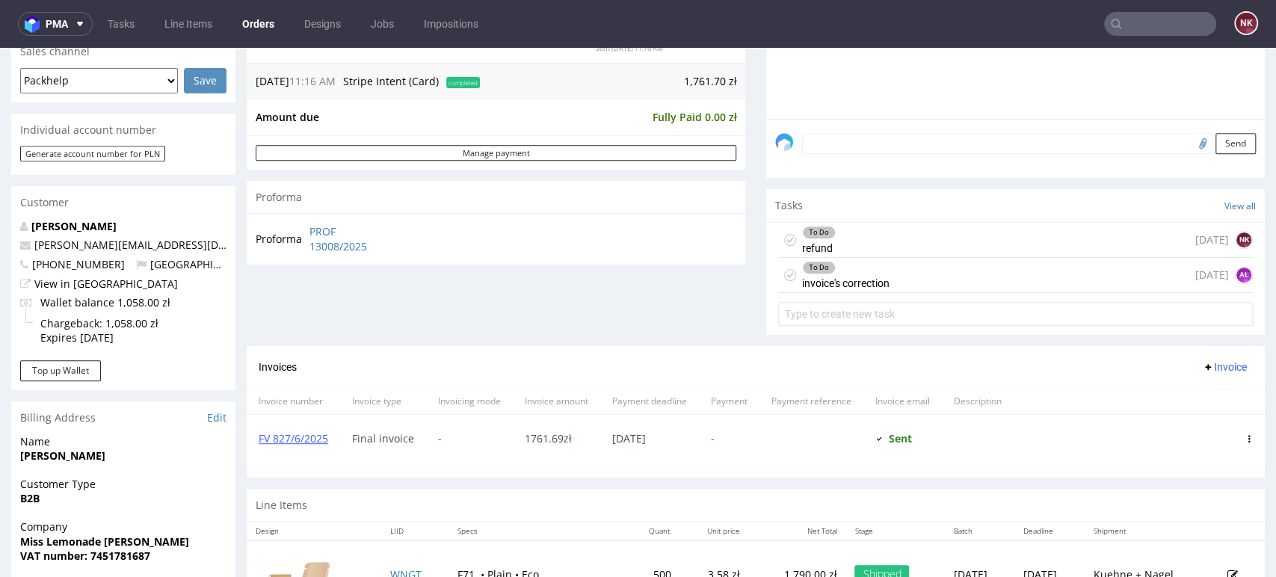
click at [1203, 450] on div at bounding box center [1124, 440] width 220 height 51
click at [901, 275] on div "To Do invoice's correction [DATE] AŁ" at bounding box center [1015, 275] width 475 height 35
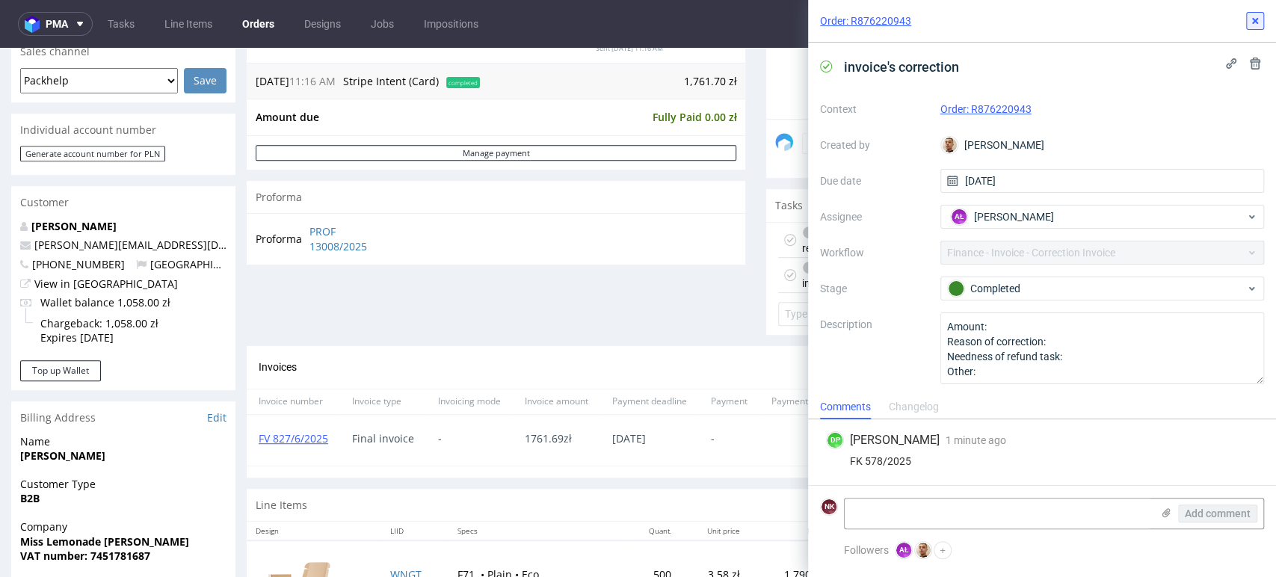
click at [1257, 17] on icon at bounding box center [1255, 21] width 12 height 12
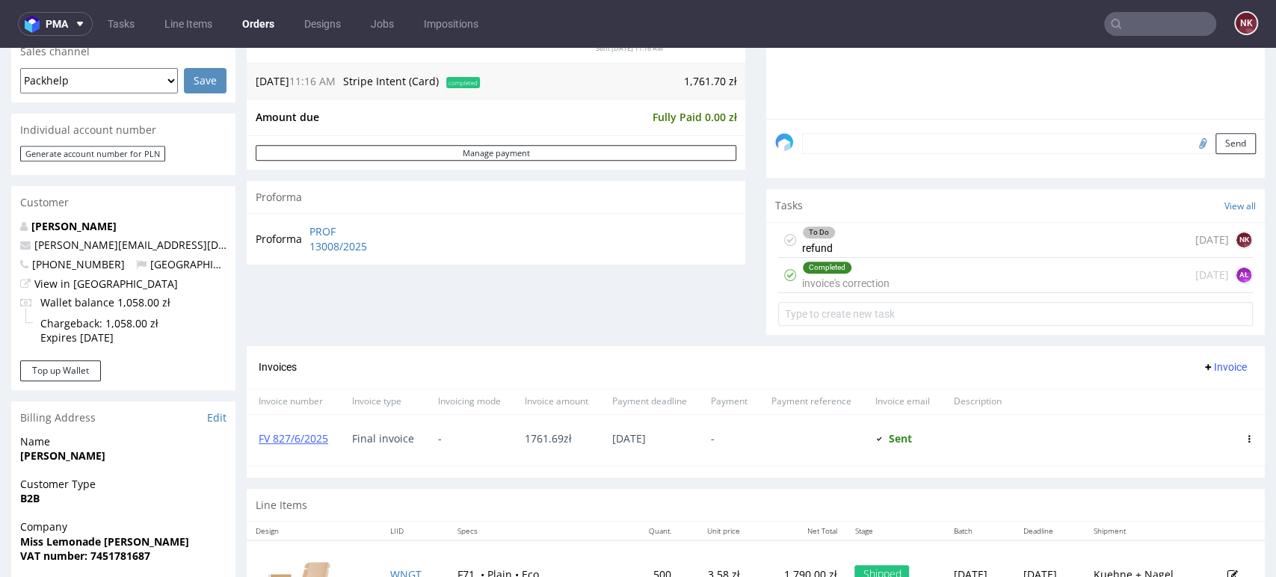
click at [949, 237] on div "To Do refund today NK" at bounding box center [1015, 240] width 475 height 35
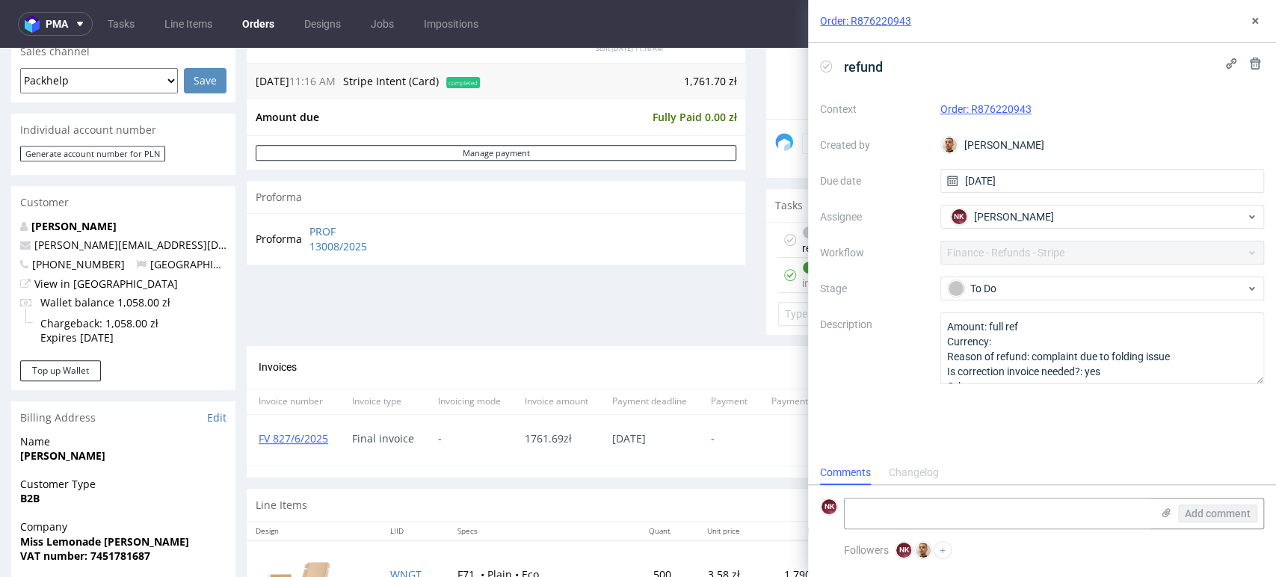
scroll to position [12, 0]
click at [1258, 22] on icon at bounding box center [1255, 21] width 12 height 12
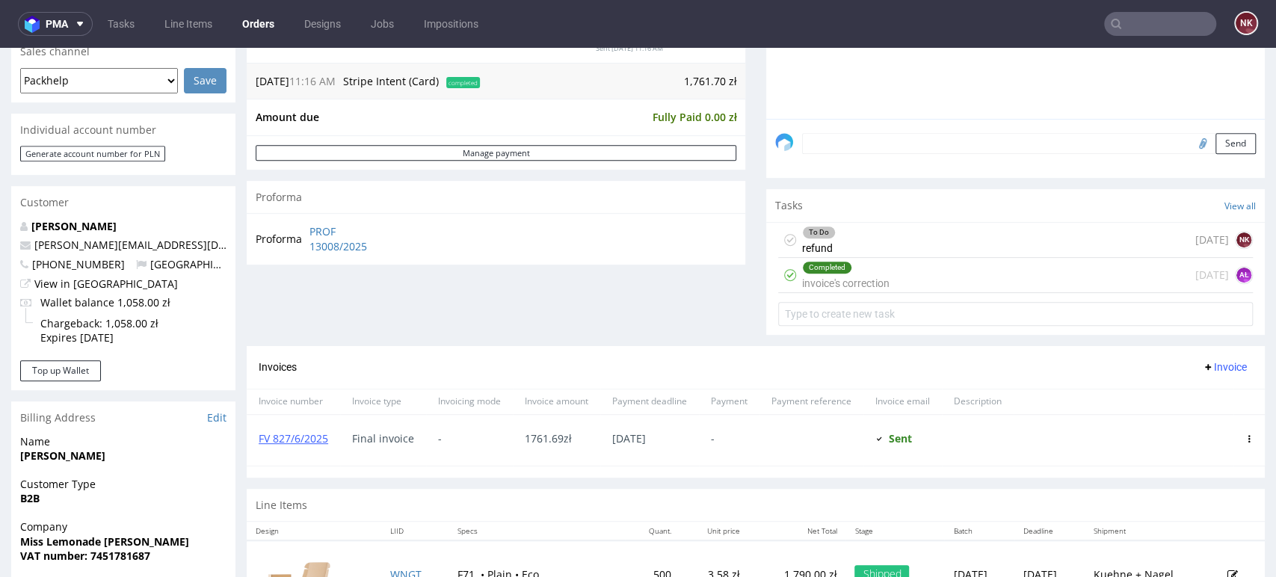
click at [1166, 489] on div "Line Items" at bounding box center [756, 505] width 1018 height 33
click at [907, 244] on div "To Do refund today NK" at bounding box center [1015, 240] width 475 height 35
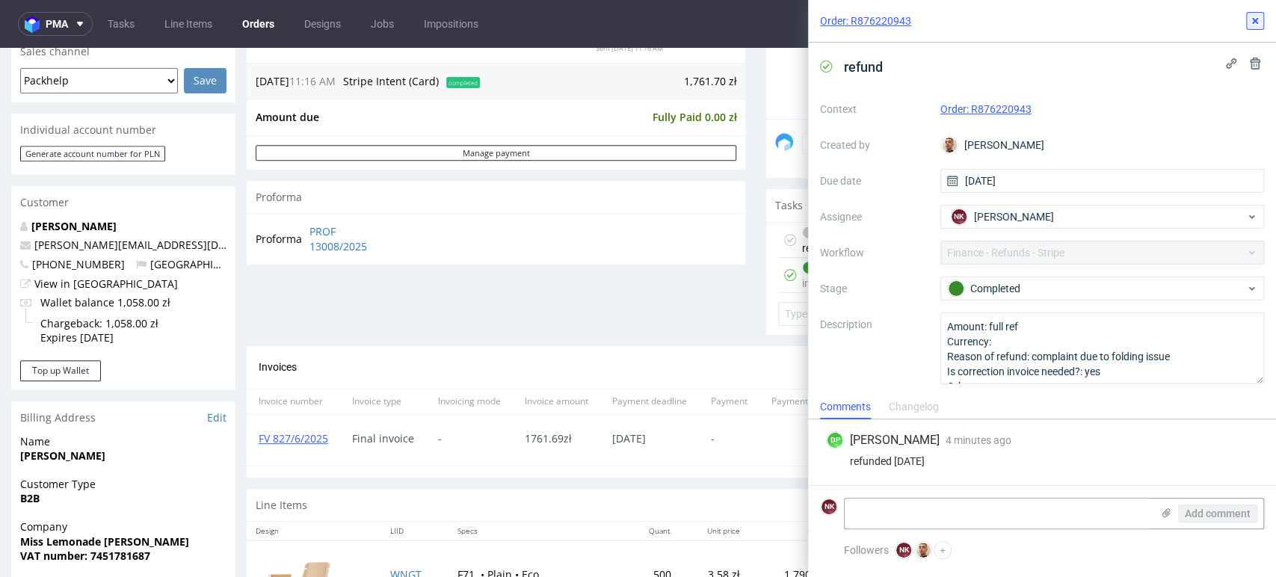
click at [1254, 16] on icon at bounding box center [1255, 21] width 12 height 12
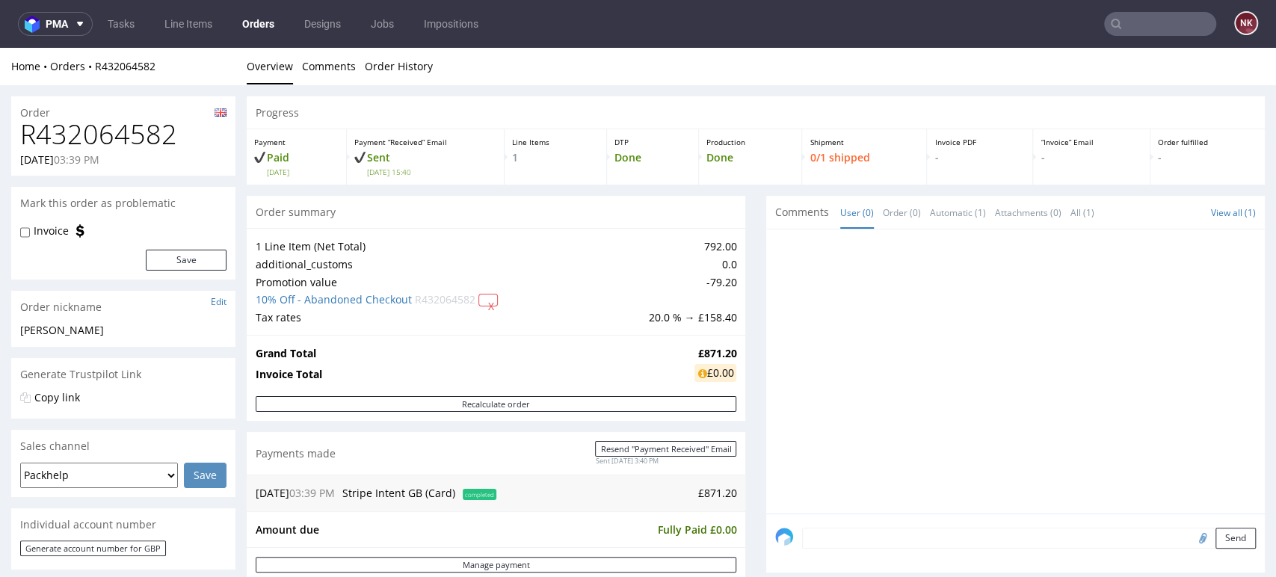
click at [746, 401] on div "Progress Payment Paid [DATE] Payment “Received” Email Sent [DATE] 15:40 Line It…" at bounding box center [756, 496] width 1018 height 800
click at [117, 135] on h1 "R432064582" at bounding box center [123, 135] width 206 height 30
copy h1 "R432064582"
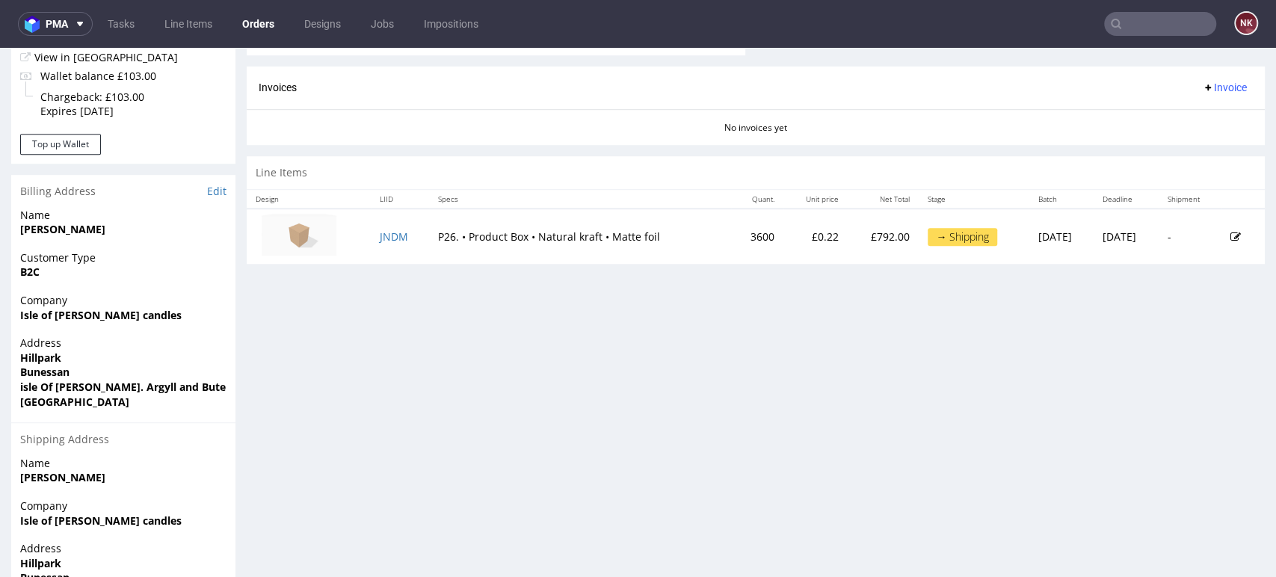
scroll to position [758, 0]
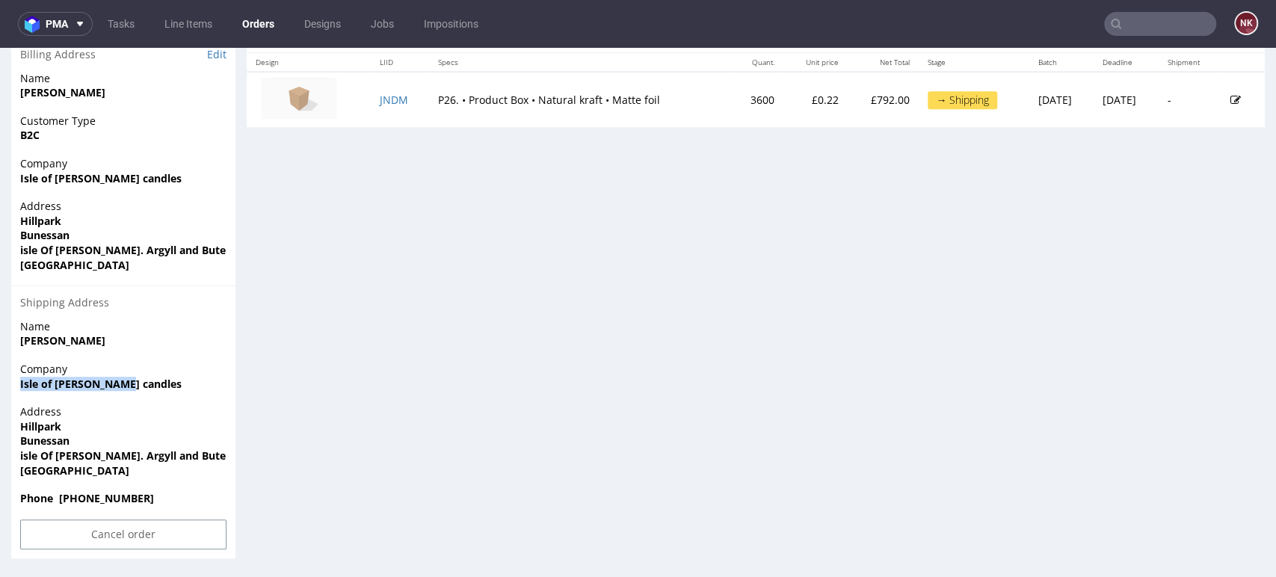
drag, startPoint x: 130, startPoint y: 382, endPoint x: 12, endPoint y: 389, distance: 118.3
click at [12, 389] on div "Company Isle of [PERSON_NAME] candles" at bounding box center [123, 383] width 224 height 43
copy strong "Isle of [PERSON_NAME] candles"
drag, startPoint x: 75, startPoint y: 445, endPoint x: 10, endPoint y: 428, distance: 67.1
click at [11, 428] on div "Address [GEOGRAPHIC_DATA][PERSON_NAME]. Argyll and Bute PA67 6DN [GEOGRAPHIC_DA…" at bounding box center [123, 447] width 224 height 87
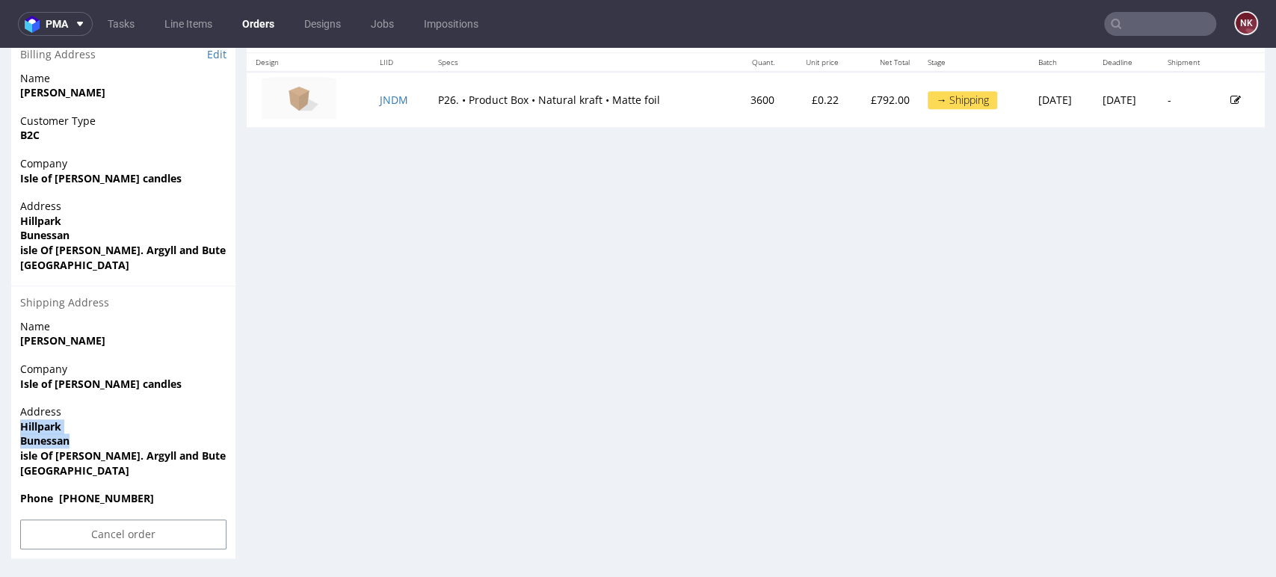
copy p "[GEOGRAPHIC_DATA]"
drag, startPoint x: 218, startPoint y: 454, endPoint x: 167, endPoint y: 453, distance: 50.9
click at [167, 453] on span "isle Of [PERSON_NAME]. Argyll and Bute PA67 6DN" at bounding box center [123, 456] width 206 height 15
copy strong "PA67 6DN"
click at [42, 441] on strong "Bunessan" at bounding box center [44, 441] width 49 height 14
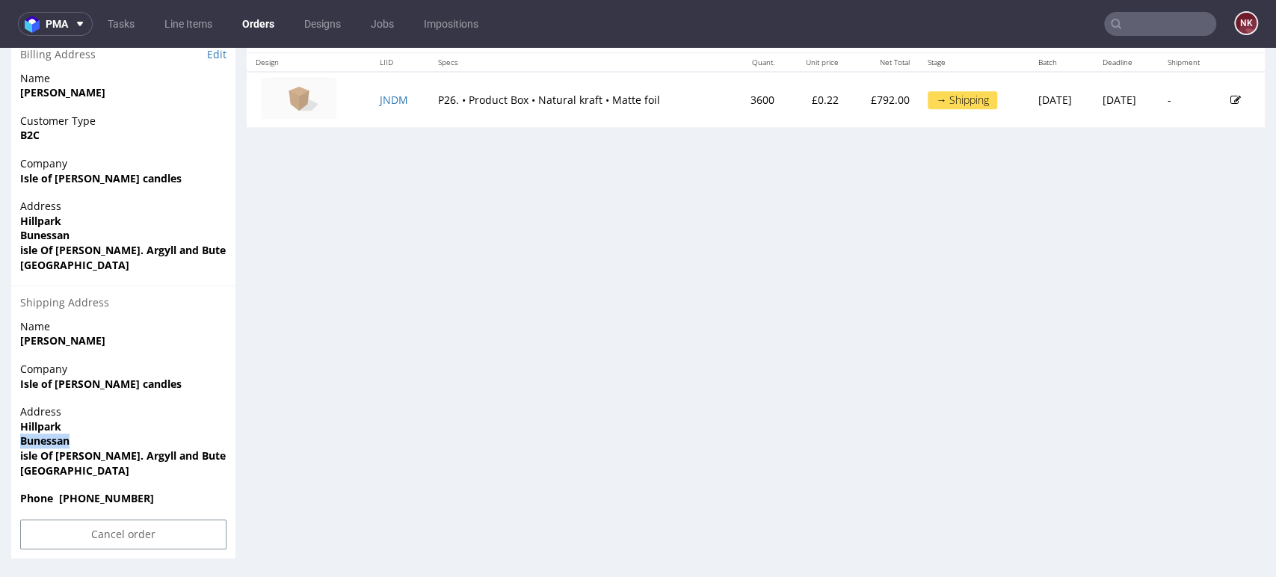
click at [42, 441] on strong "Bunessan" at bounding box center [44, 441] width 49 height 14
copy strong "Bunessan"
drag, startPoint x: 163, startPoint y: 454, endPoint x: 5, endPoint y: 428, distance: 159.9
copy p "Hillpark [GEOGRAPHIC_DATA][PERSON_NAME]. Argyll and Bute"
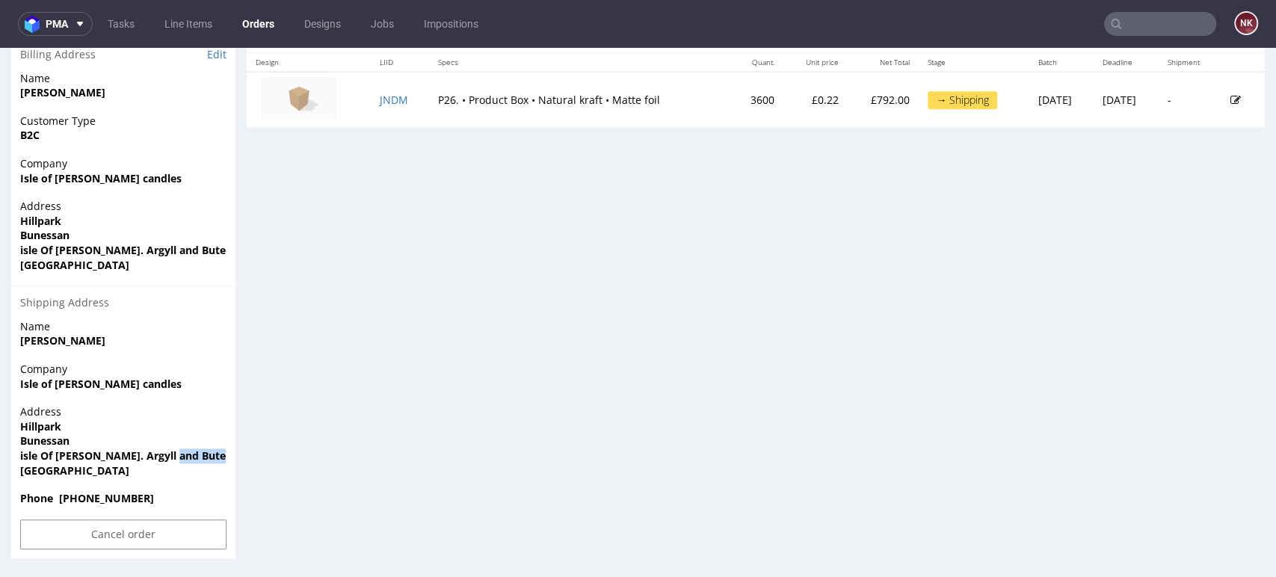
drag, startPoint x: 215, startPoint y: 453, endPoint x: 169, endPoint y: 457, distance: 46.6
click at [169, 457] on strong "isle Of [PERSON_NAME]. Argyll and Bute PA67 6DN" at bounding box center [149, 456] width 259 height 14
copy strong "PA67 6DN"
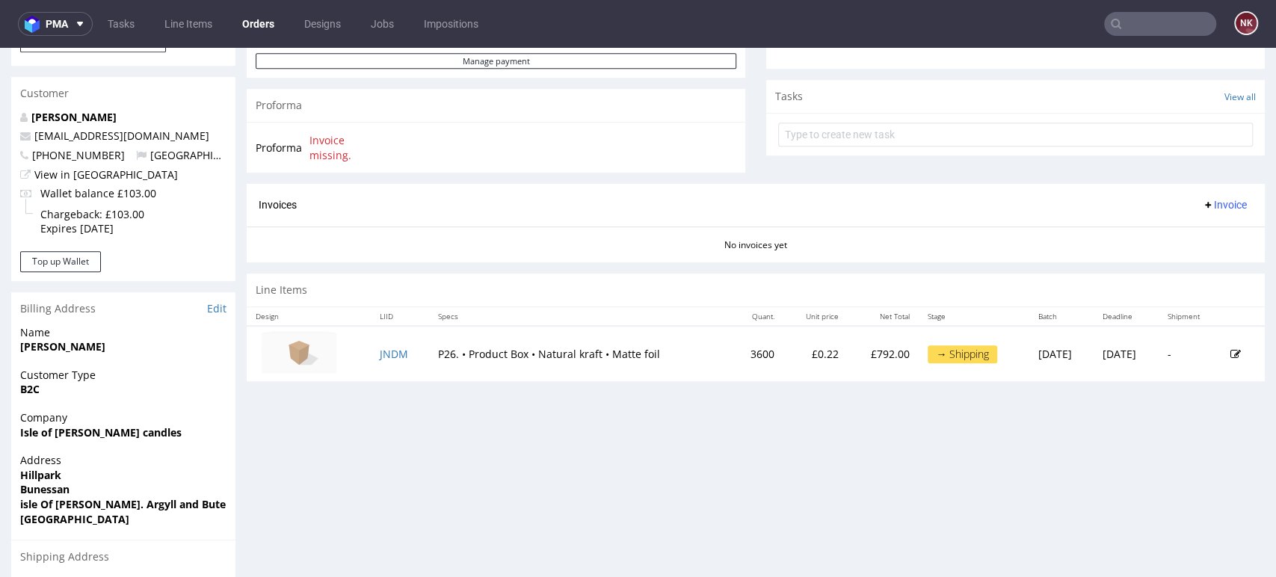
scroll to position [502, 0]
drag, startPoint x: 645, startPoint y: 340, endPoint x: 425, endPoint y: 336, distance: 220.6
click at [429, 336] on td "P26. • Product Box • Natural kraft • Matte foil" at bounding box center [580, 354] width 302 height 55
copy td "P26. • Product Box • Natural kraft • Matte foil"
click at [731, 343] on td "3600" at bounding box center [757, 354] width 52 height 55
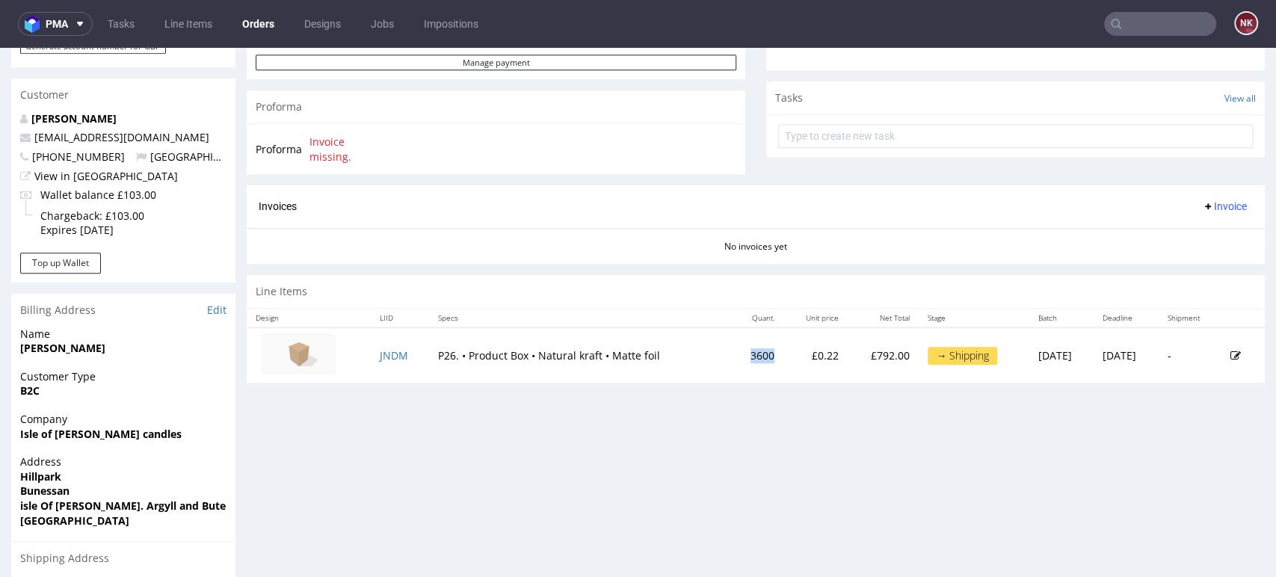
click at [731, 343] on td "3600" at bounding box center [757, 354] width 52 height 55
copy td "3600"
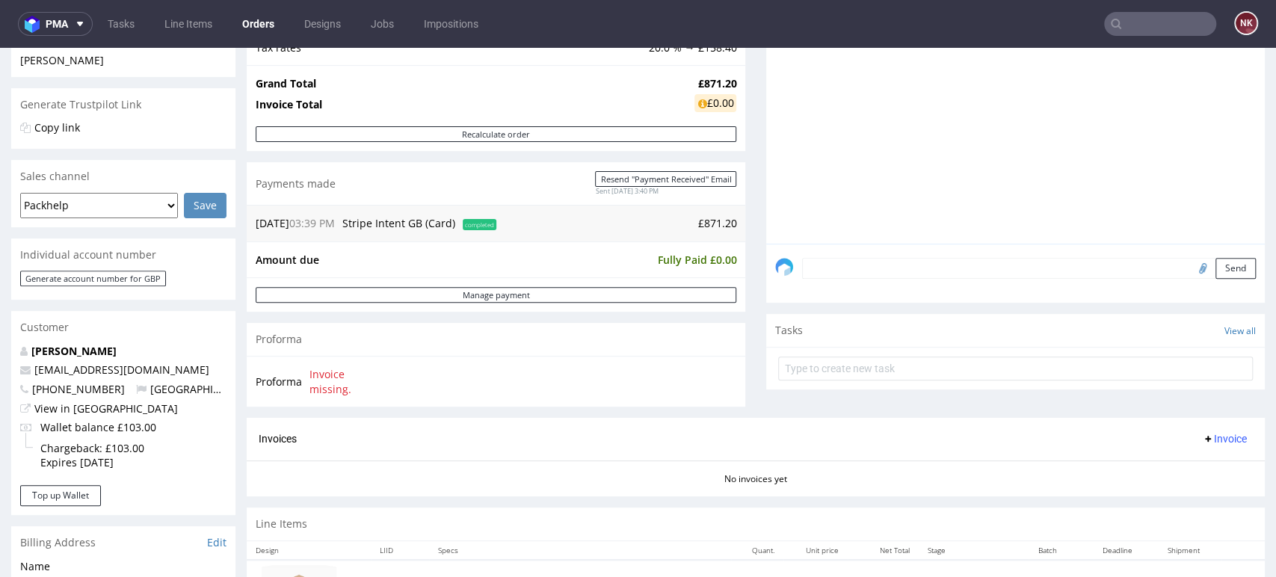
scroll to position [439, 0]
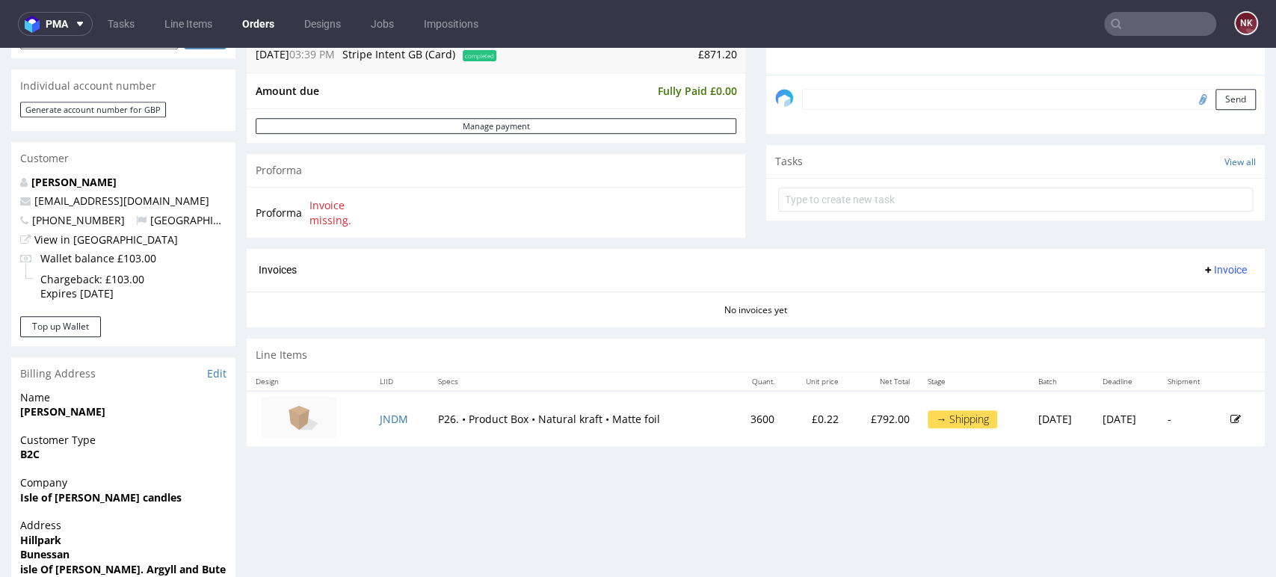
click at [776, 425] on div "Progress Payment Paid [DATE] Payment “Received” Email Sent [DATE] 15:40 Line It…" at bounding box center [756, 58] width 1018 height 800
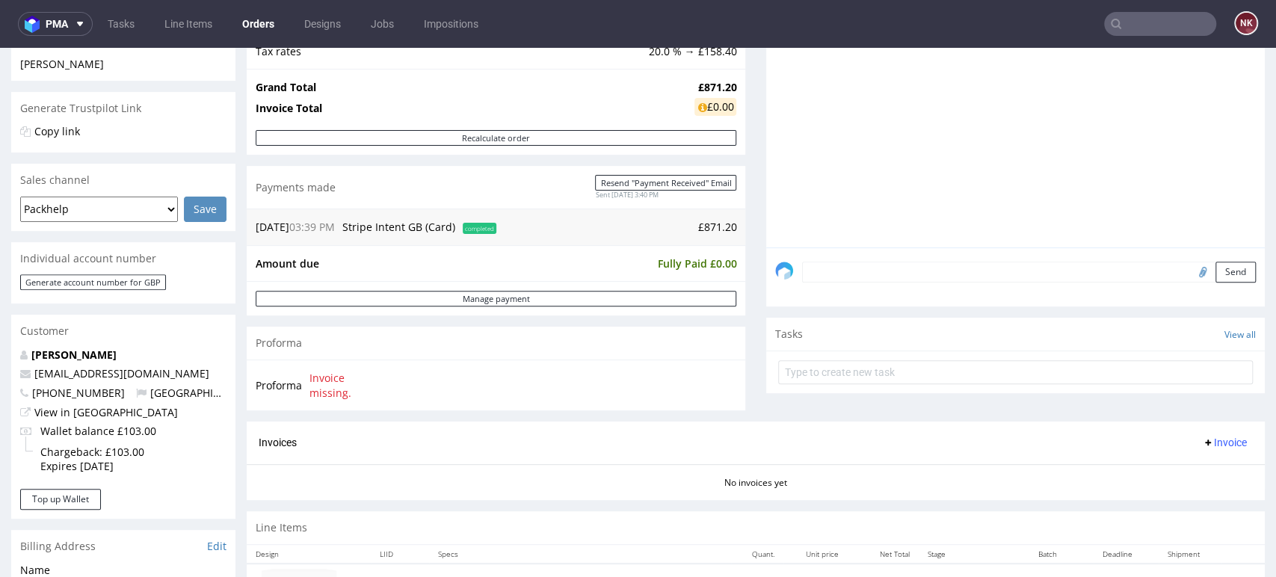
scroll to position [268, 0]
click at [1178, 188] on div at bounding box center [1020, 107] width 490 height 275
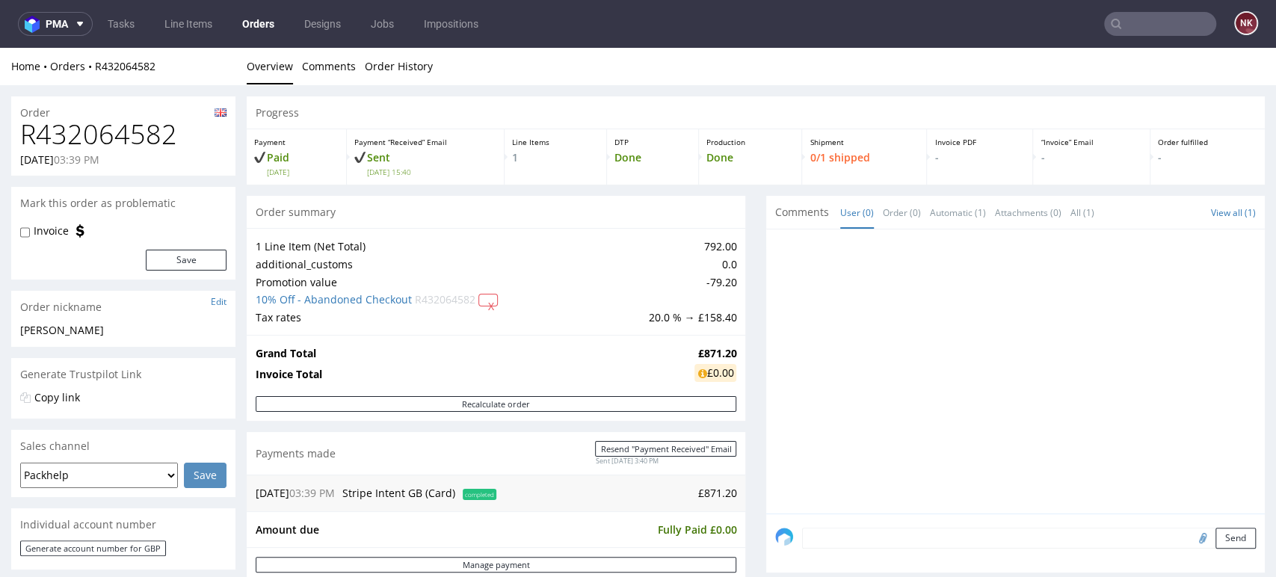
click at [116, 139] on h1 "R432064582" at bounding box center [123, 135] width 206 height 30
copy h1 "R432064582"
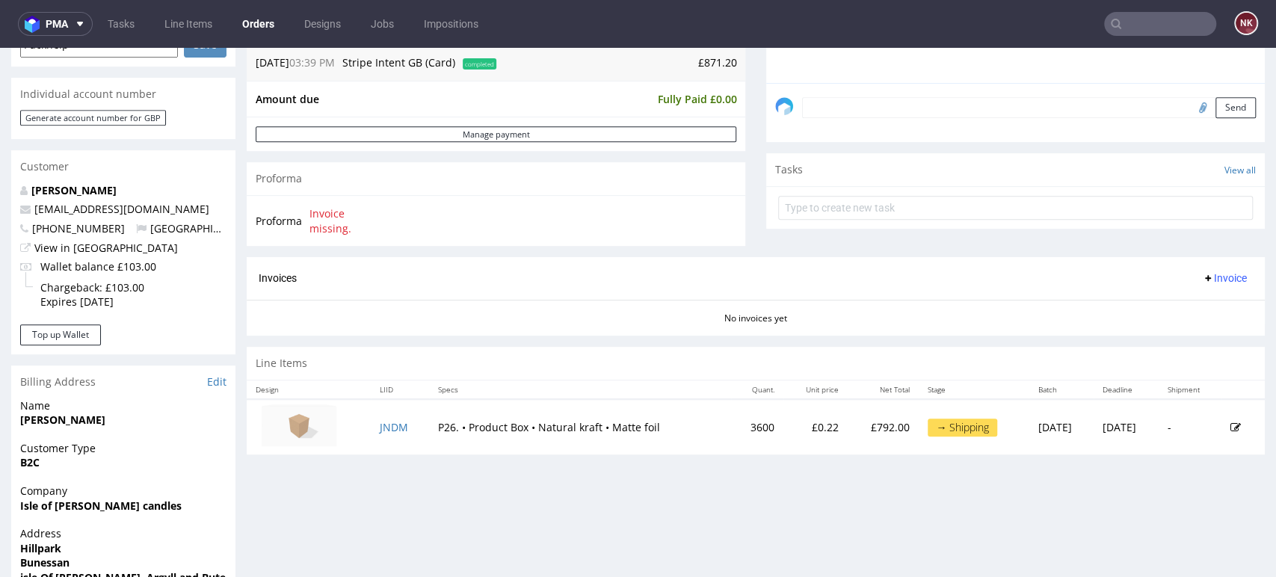
scroll to position [758, 0]
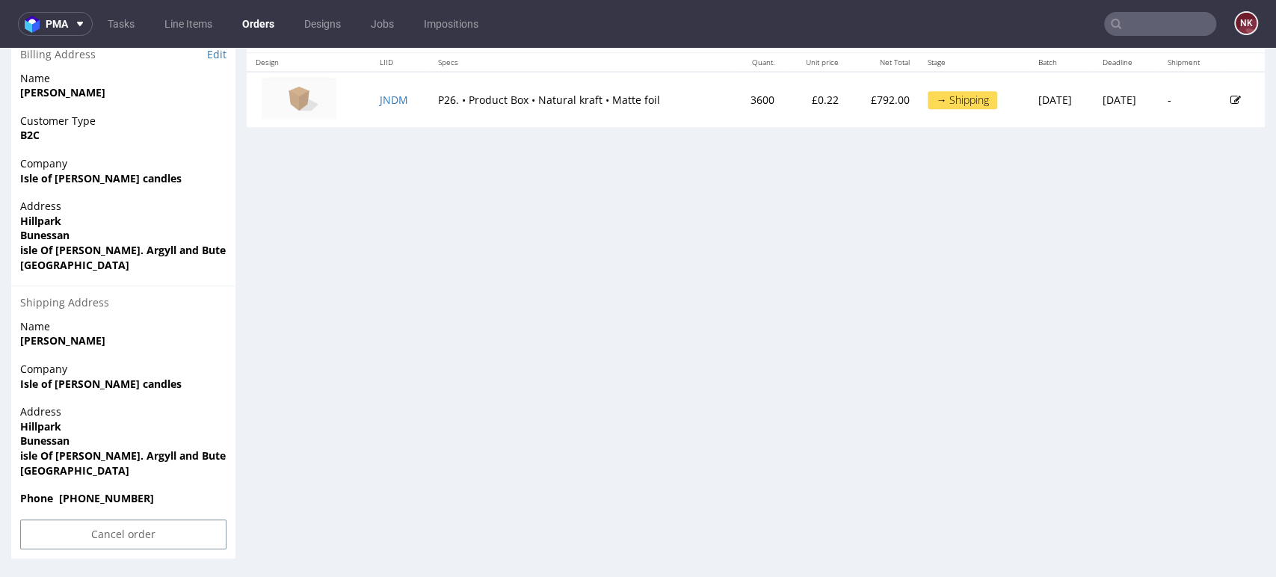
click at [40, 440] on strong "Bunessan" at bounding box center [44, 441] width 49 height 14
drag, startPoint x: 108, startPoint y: 469, endPoint x: 16, endPoint y: 432, distance: 98.6
click at [16, 432] on div "Address [GEOGRAPHIC_DATA][PERSON_NAME]. Argyll and Bute PA67 6DN [GEOGRAPHIC_DA…" at bounding box center [123, 447] width 224 height 87
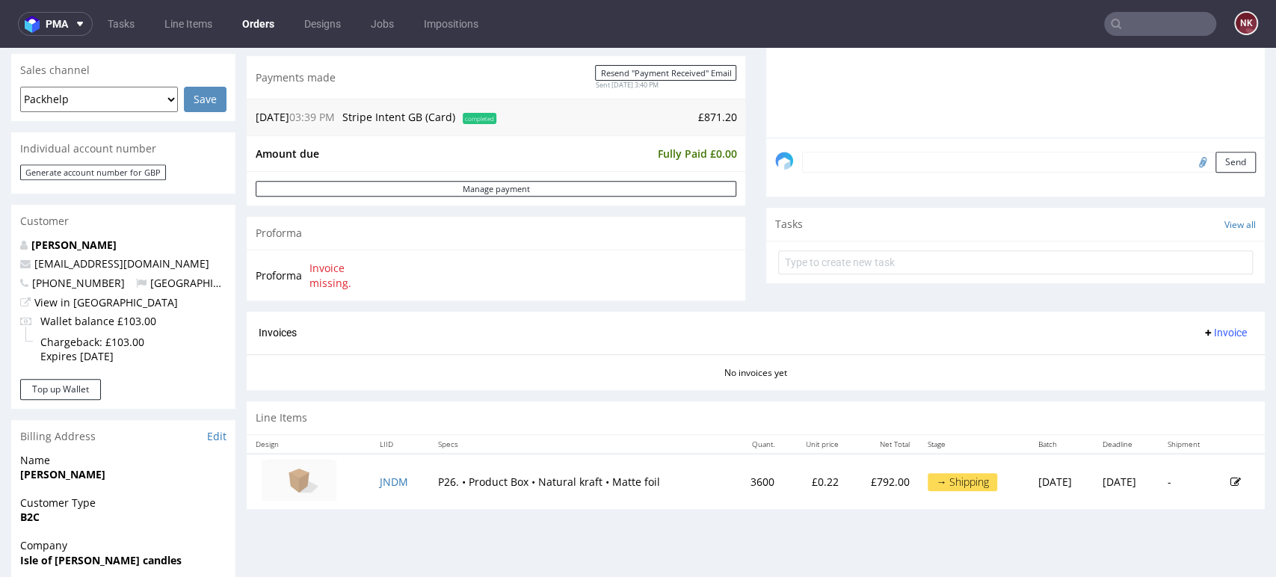
scroll to position [375, 0]
click at [1209, 499] on div "Progress Payment Paid Tue 26 Aug Payment “Received” Email Sent Tue 26 Aug 15:40…" at bounding box center [756, 331] width 1018 height 1220
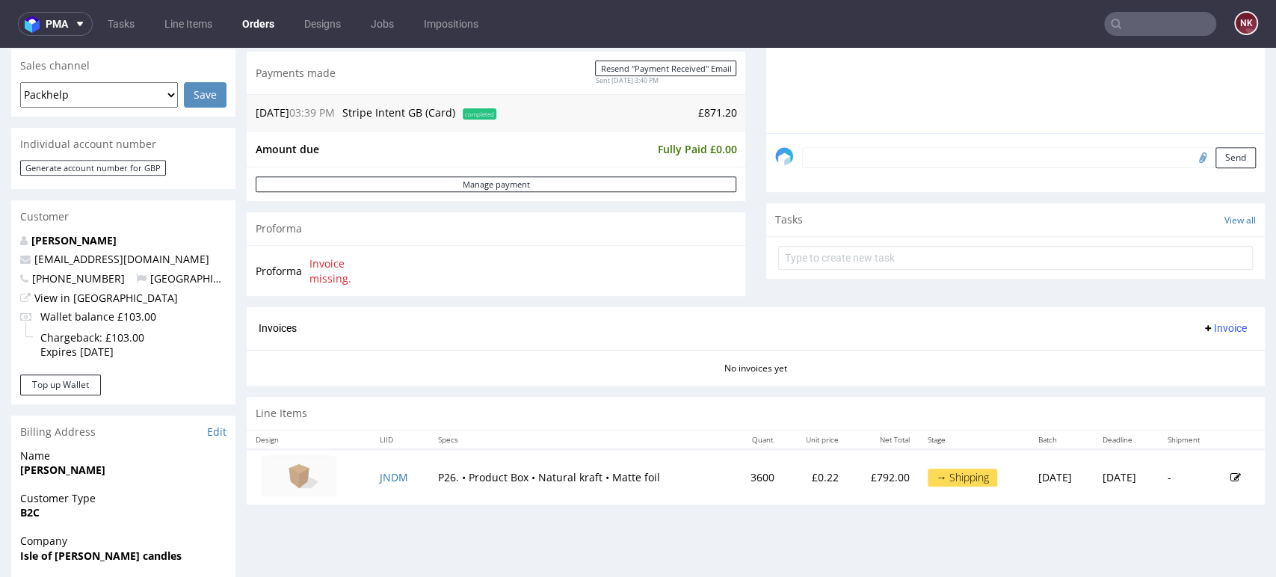
scroll to position [379, 0]
click at [1204, 528] on div "Progress Payment Paid Tue 26 Aug Payment “Received” Email Sent Tue 26 Aug 15:40…" at bounding box center [756, 327] width 1018 height 1220
click at [55, 34] on button "pma" at bounding box center [55, 24] width 75 height 24
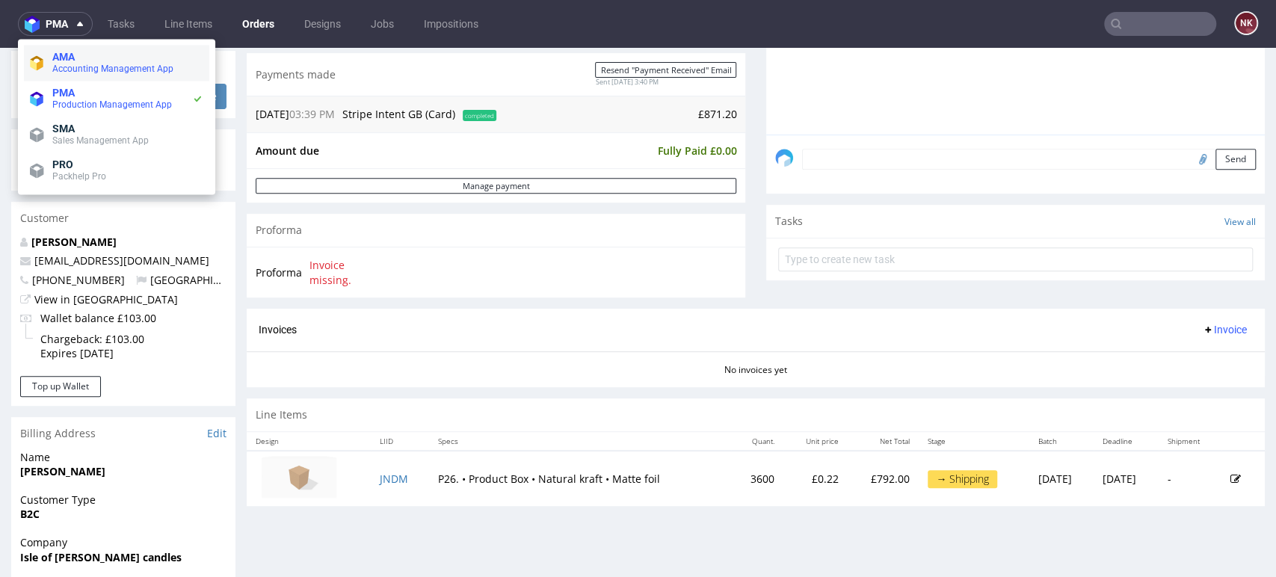
click at [64, 51] on span "AMA" at bounding box center [63, 57] width 22 height 12
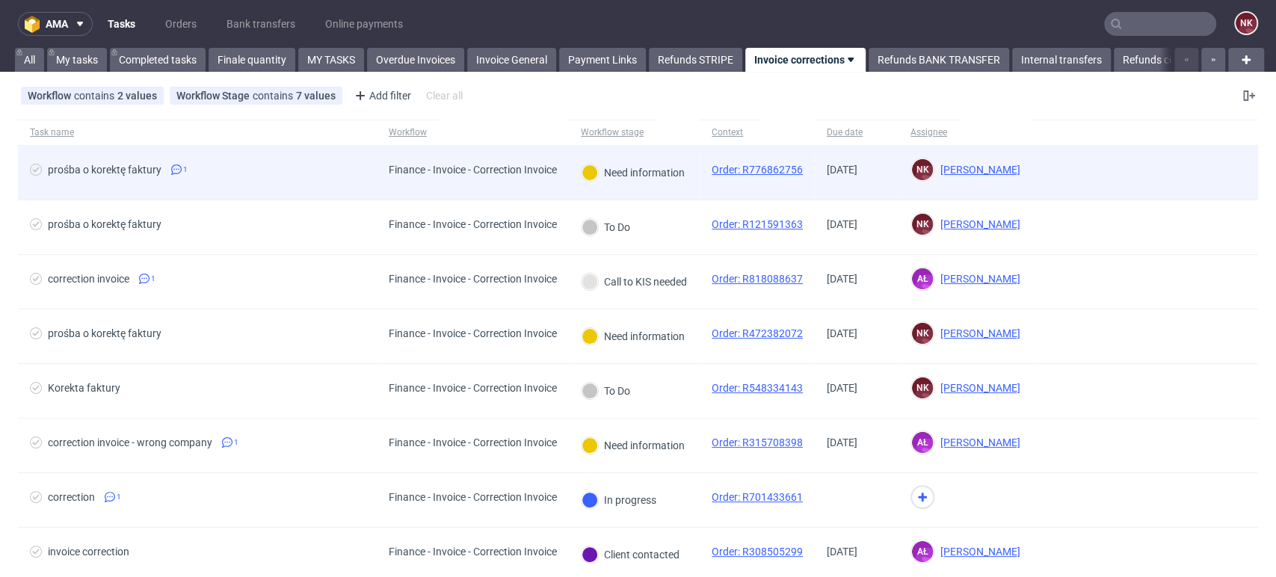
click at [558, 184] on div "Finance - Invoice - Correction Invoice" at bounding box center [473, 173] width 192 height 54
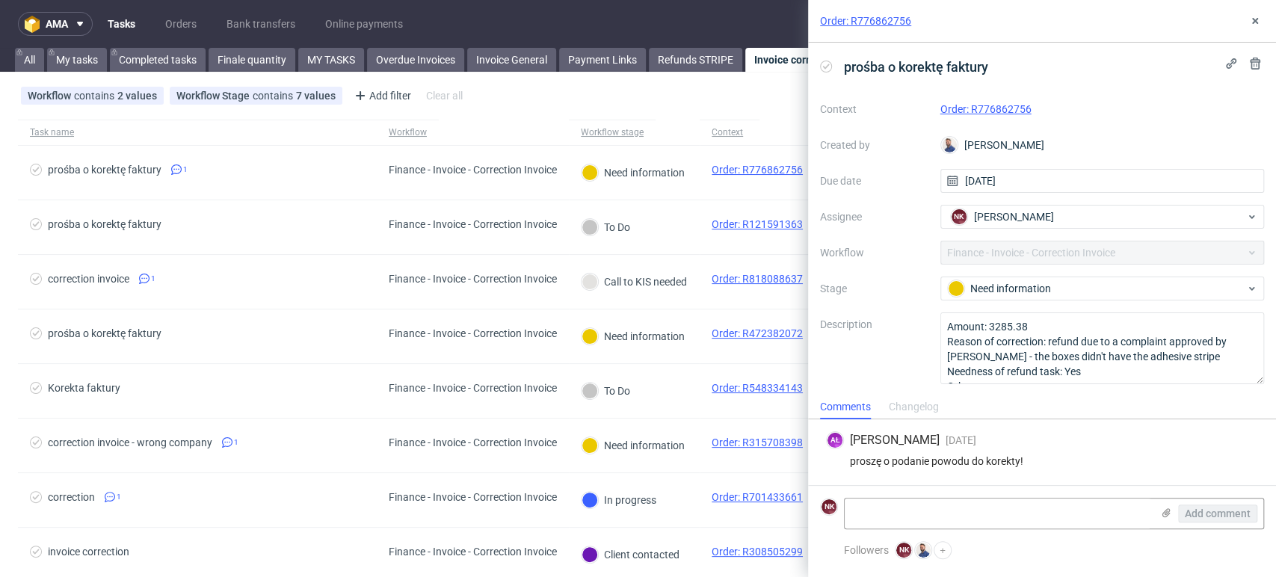
scroll to position [1, 0]
drag, startPoint x: 1174, startPoint y: 369, endPoint x: 1094, endPoint y: 370, distance: 79.2
click at [1094, 370] on textarea "Amount: 3285.38 Reason of correction: refund due to a complaint approved by Ewa…" at bounding box center [1102, 348] width 324 height 72
drag, startPoint x: 1092, startPoint y: 354, endPoint x: 1161, endPoint y: 354, distance: 68.8
click at [1161, 354] on textarea "Amount: 3285.38 Reason of correction: refund due to a complaint approved by Ewa…" at bounding box center [1102, 348] width 324 height 72
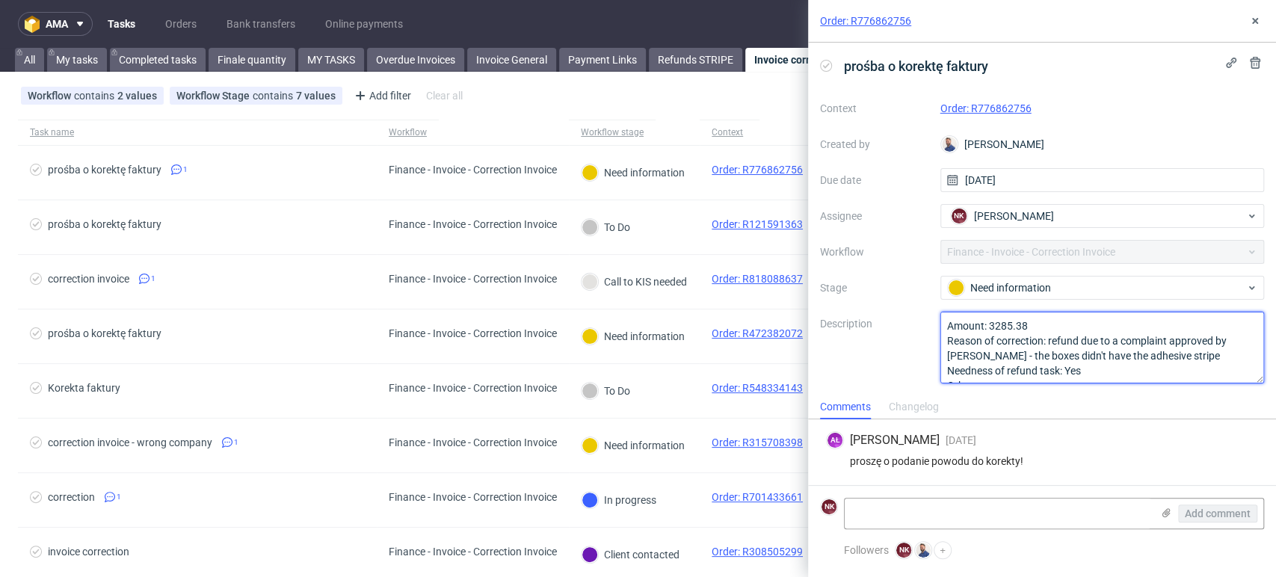
click at [1180, 360] on textarea "Amount: 3285.38 Reason of correction: refund due to a complaint approved by Ewa…" at bounding box center [1102, 348] width 324 height 72
click at [1067, 469] on div "AŁ Aleksandra Łętowska 4 days ago 4th Sep 2025, 16:10 proszę o podanie powodu d…" at bounding box center [1042, 452] width 444 height 66
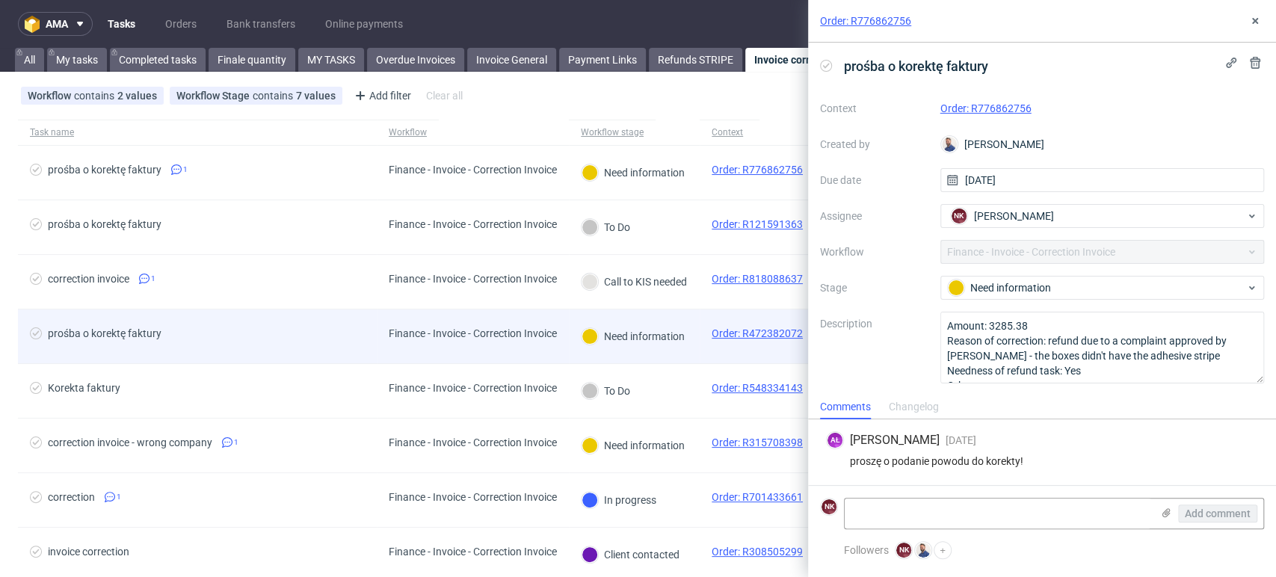
click at [631, 357] on div "Need information" at bounding box center [633, 336] width 129 height 54
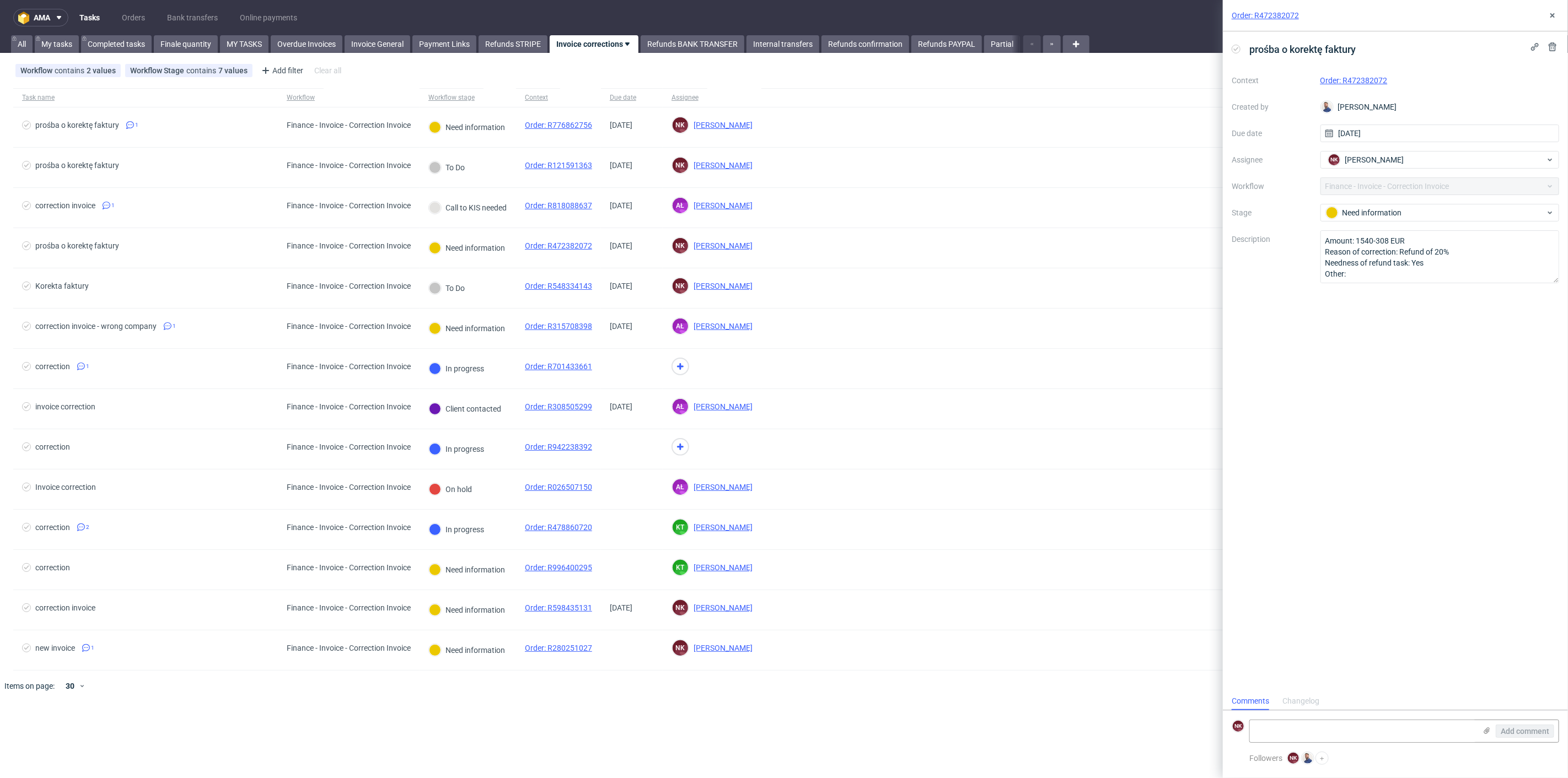
scroll to position [9, 0]
click at [940, 15] on use at bounding box center [1553, 15] width 4 height 4
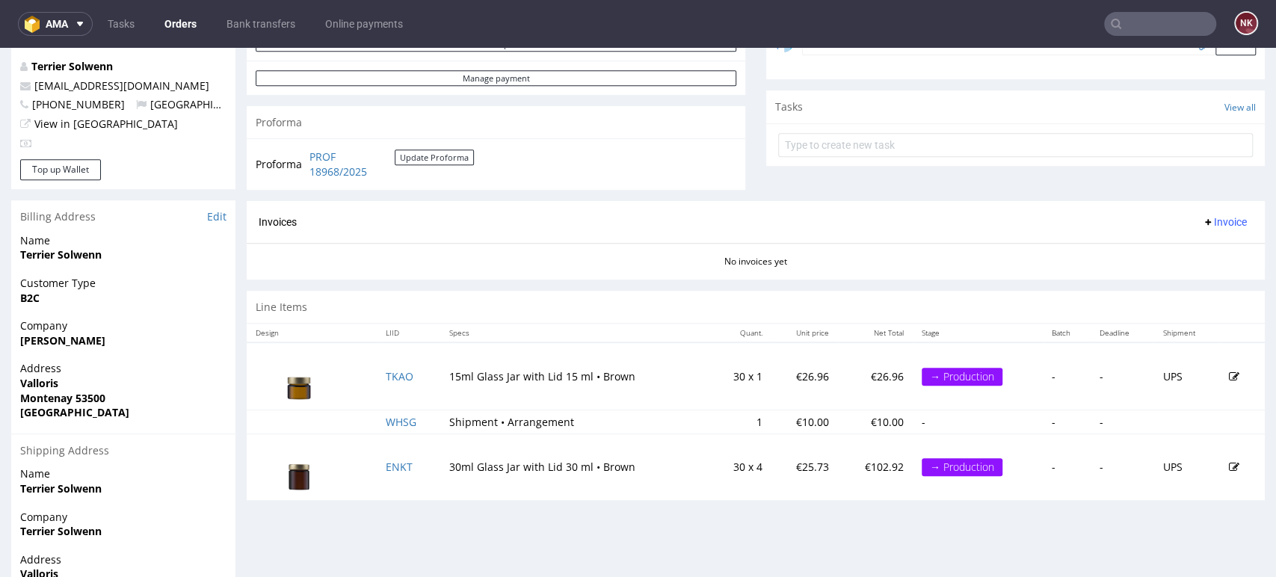
scroll to position [482, 0]
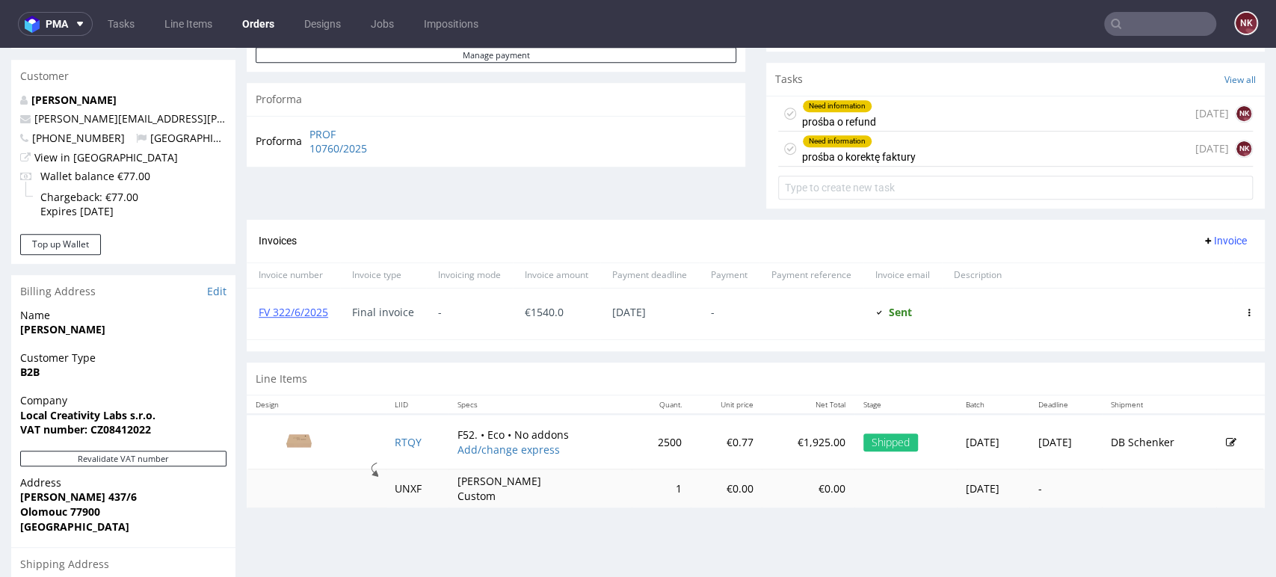
scroll to position [417, 0]
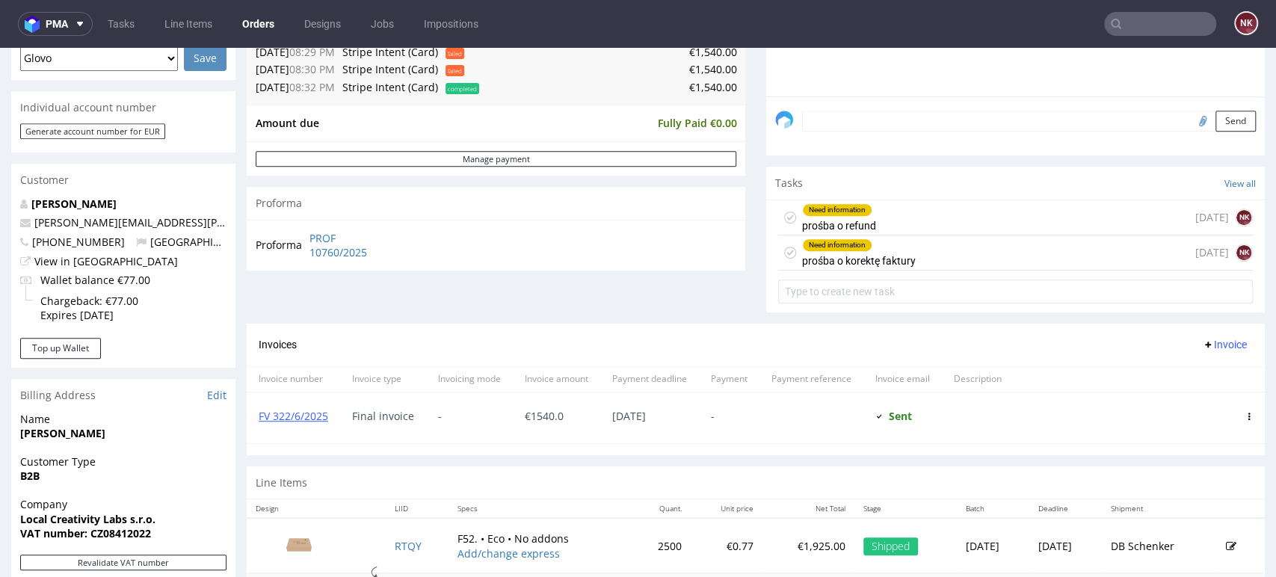
click at [902, 223] on div "Need information prośba o refund 4 days ago NK" at bounding box center [1015, 217] width 475 height 35
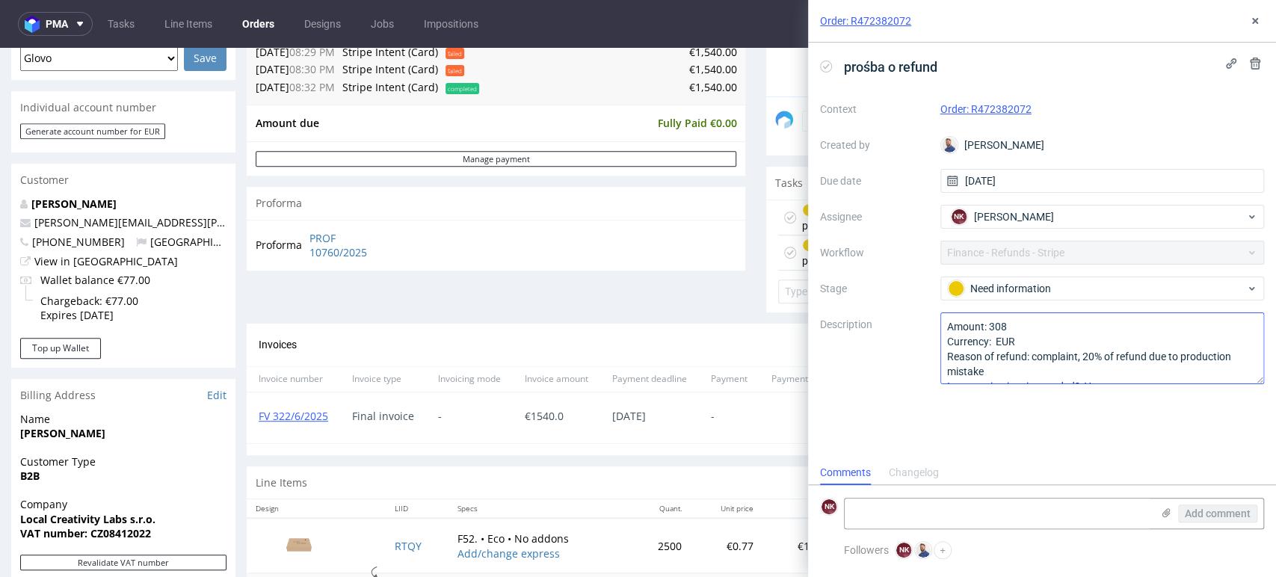
scroll to position [31, 0]
click at [1254, 16] on icon at bounding box center [1255, 21] width 12 height 12
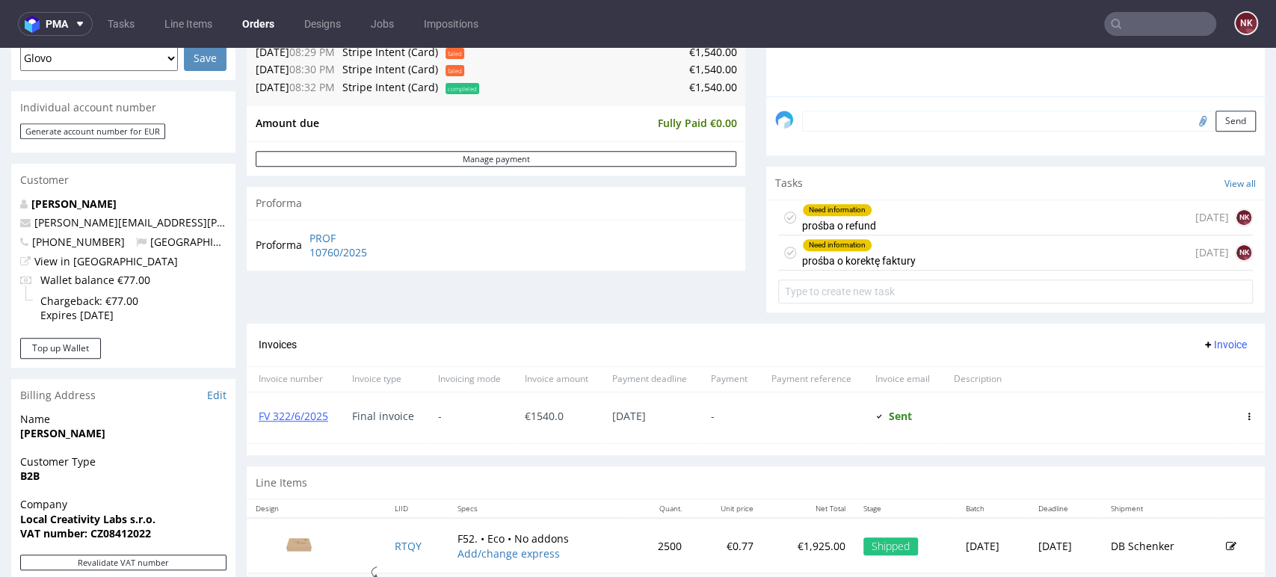
click at [942, 265] on div "Need information prośba o korektę faktury 4 days ago NK" at bounding box center [1015, 252] width 475 height 35
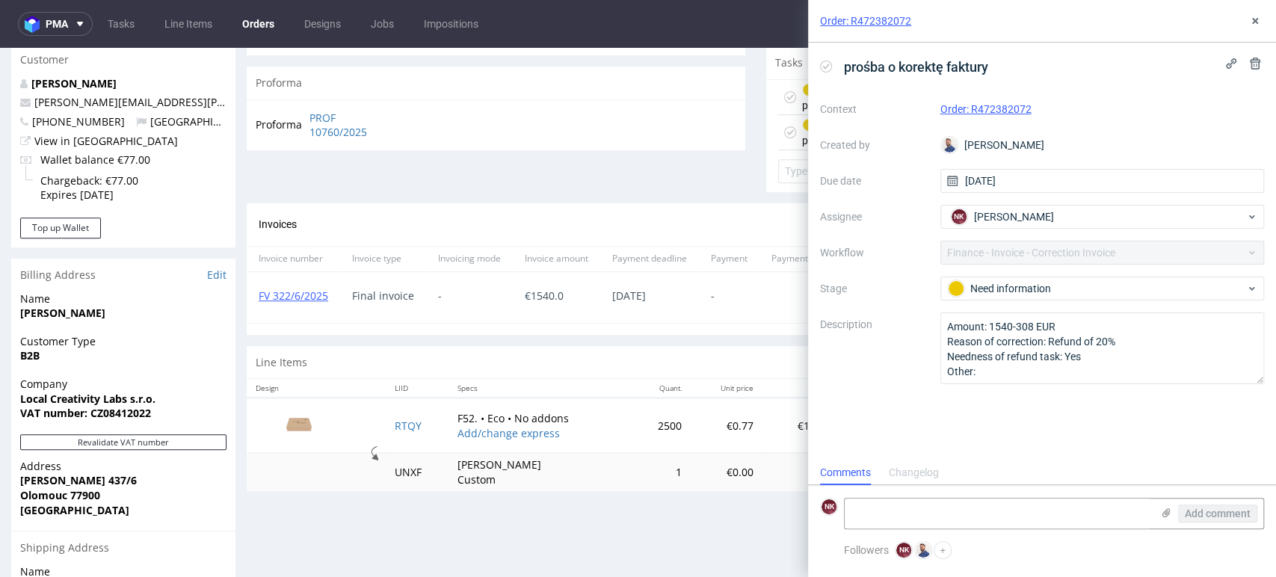
scroll to position [540, 0]
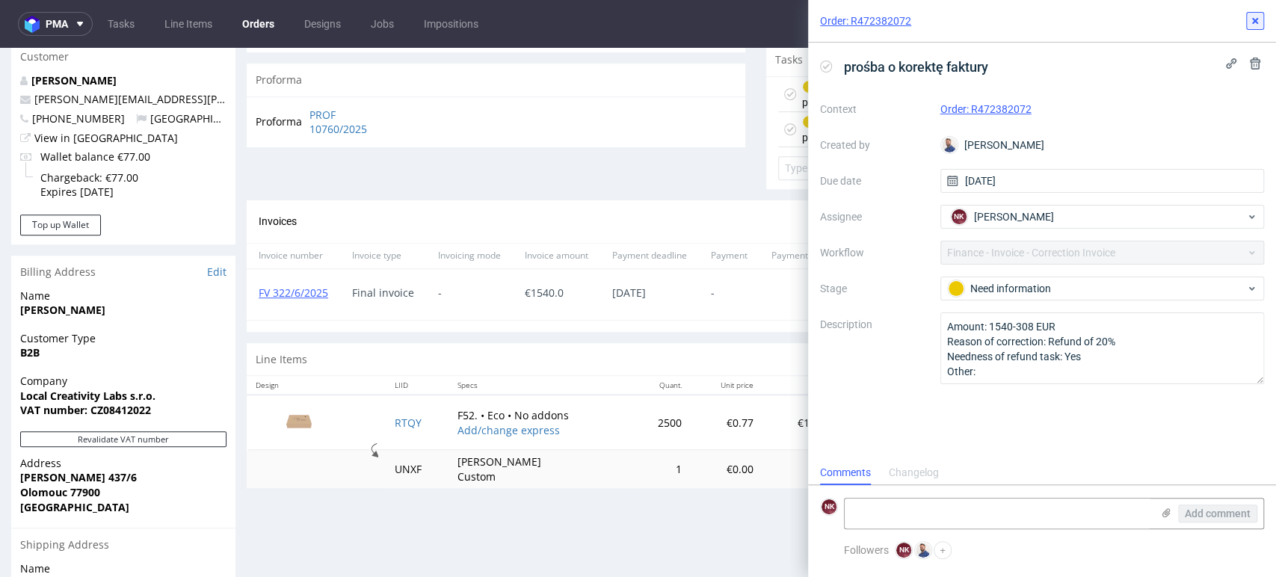
click at [1260, 20] on icon at bounding box center [1255, 21] width 12 height 12
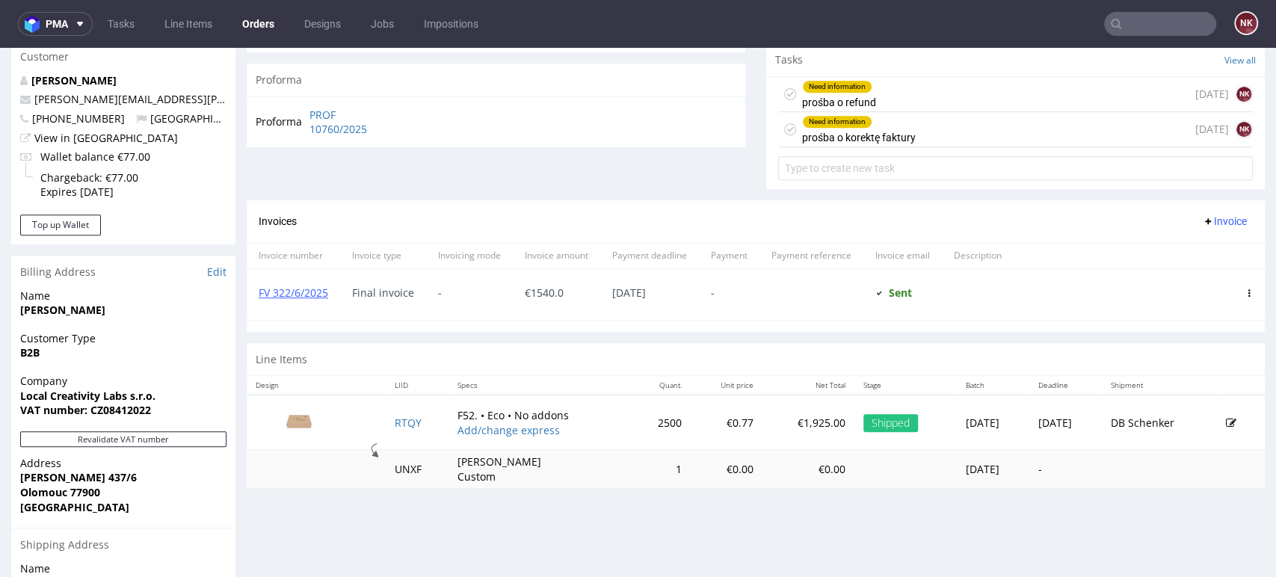
click at [943, 88] on div "Need information prośba o refund 4 days ago NK" at bounding box center [1015, 94] width 475 height 35
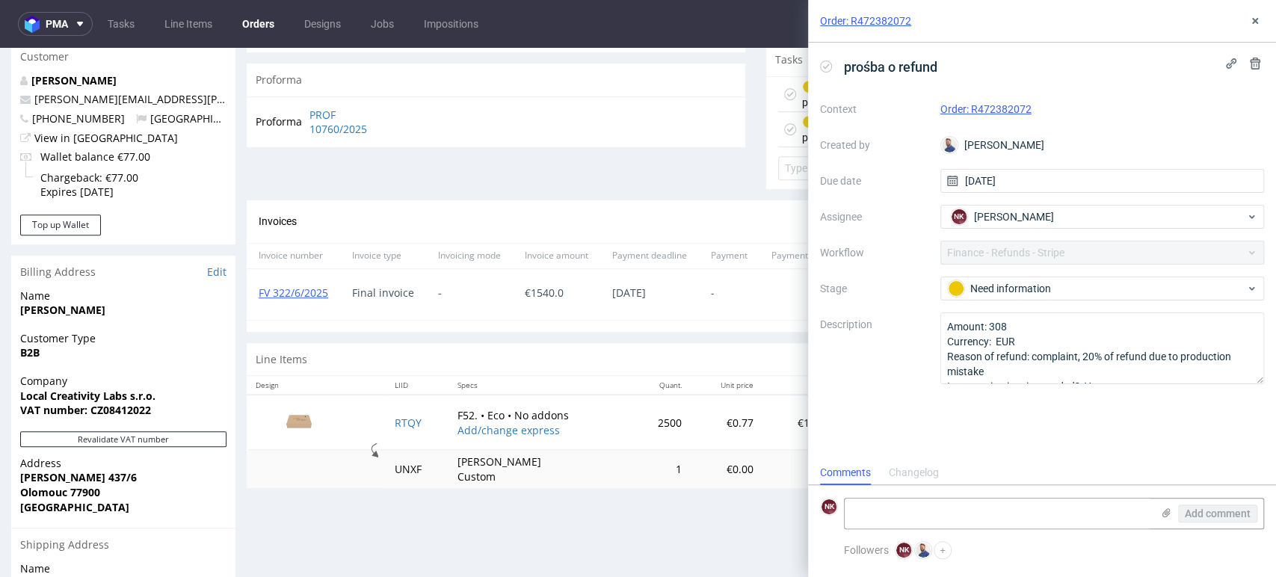
scroll to position [12, 0]
click at [1248, 29] on button at bounding box center [1255, 21] width 18 height 18
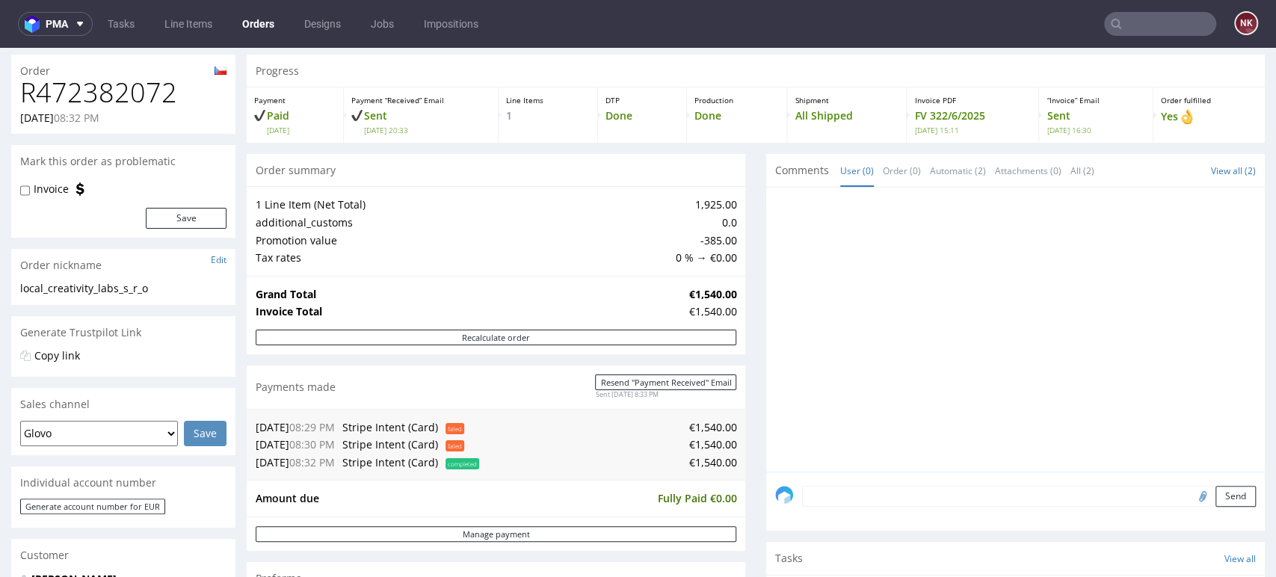
scroll to position [83, 0]
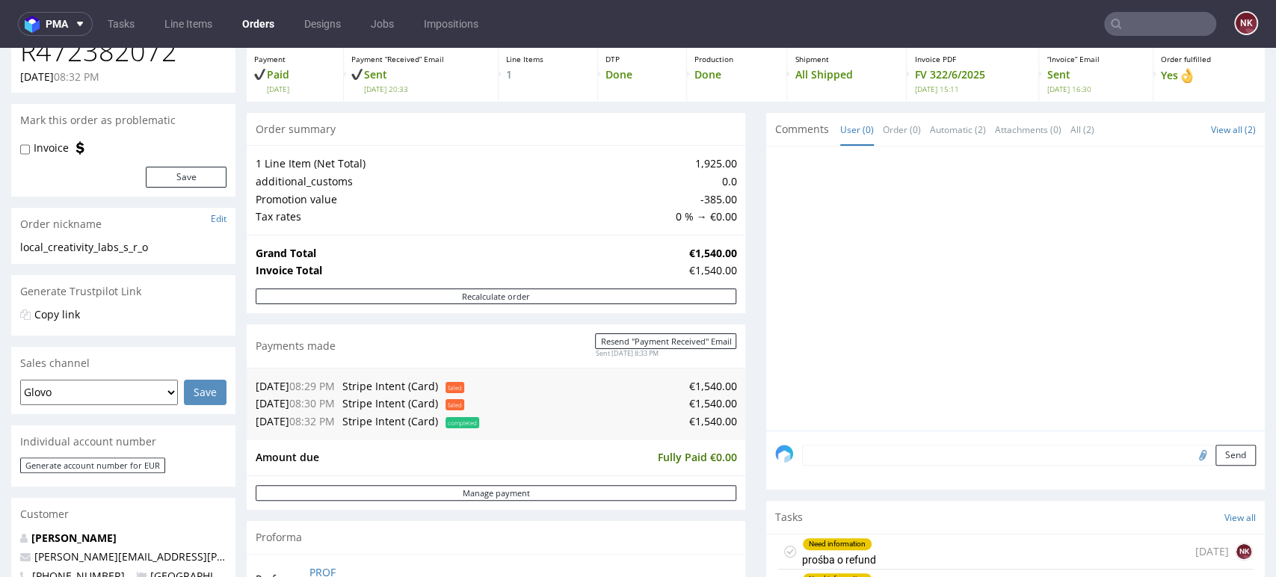
click at [749, 392] on div "Progress Payment Paid Wed 14 May Payment “Received” Email Sent Wed 14 May 20:33…" at bounding box center [756, 485] width 1018 height 944
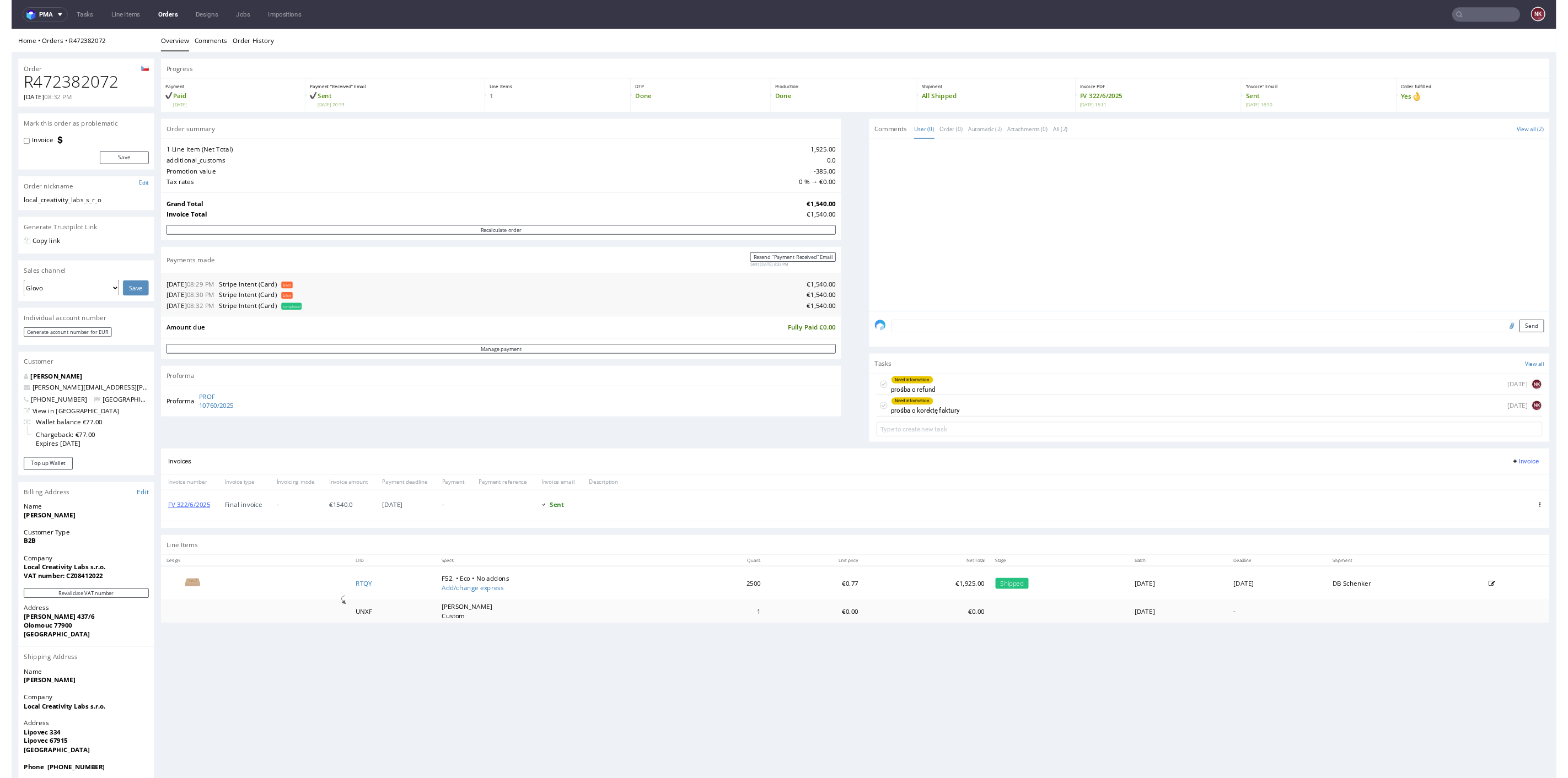
scroll to position [9, 0]
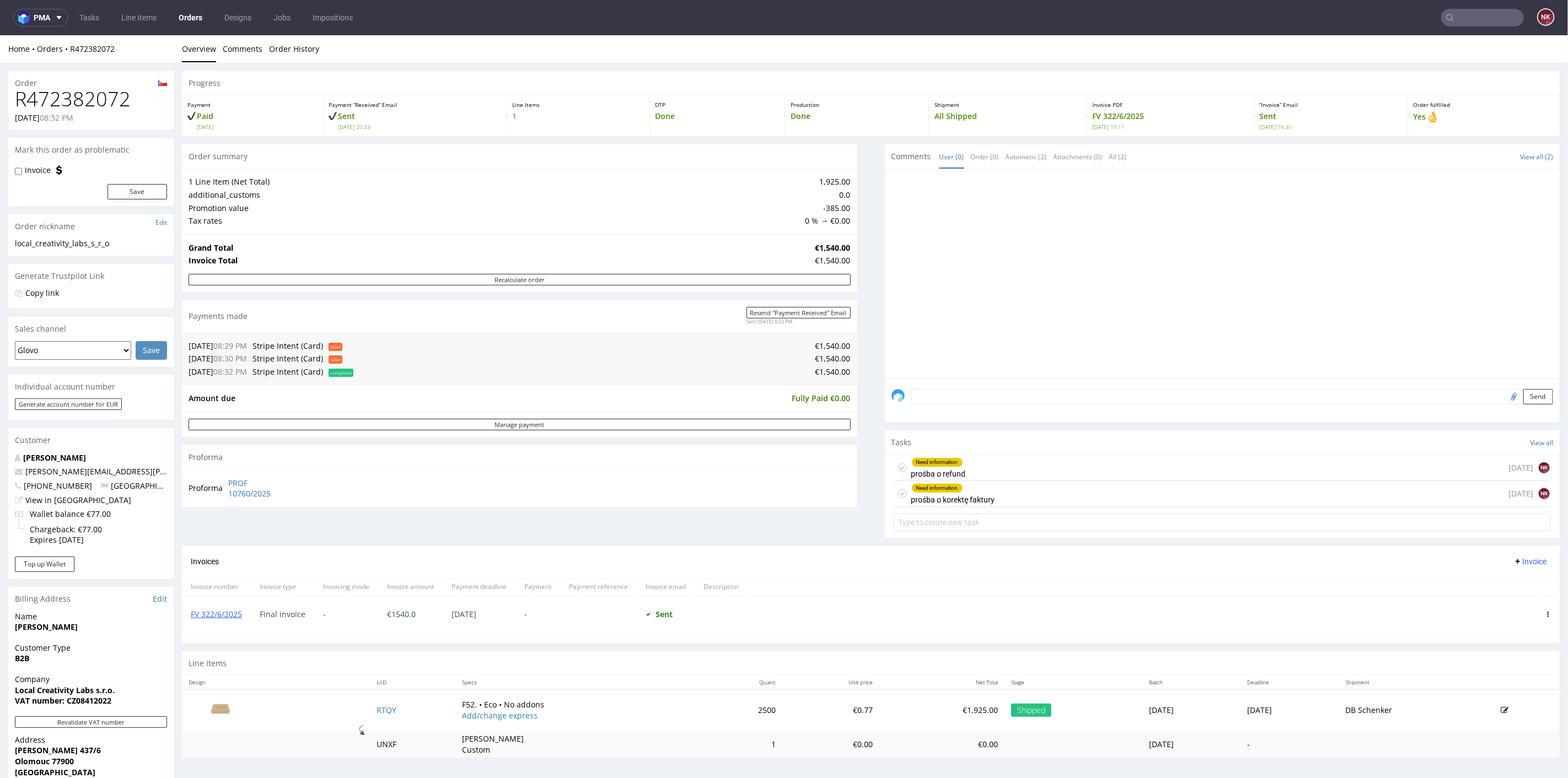
click at [868, 361] on div "Progress Payment Paid Wed 14 May Payment “Received” Email Sent Wed 14 May 20:33…" at bounding box center [871, 419] width 1378 height 696
click at [940, 425] on div "Comments User (0) Order (0) Automatic (2) Attachments (0) All (2) View all (2) …" at bounding box center [1223, 344] width 676 height 402
click at [940, 423] on div "Comments User (0) Order (0) Automatic (2) Attachments (0) All (2) View all (2) …" at bounding box center [1223, 344] width 676 height 402
click at [861, 425] on div "Progress Payment Paid Wed 14 May Payment “Received” Email Sent Wed 14 May 20:33…" at bounding box center [871, 419] width 1378 height 696
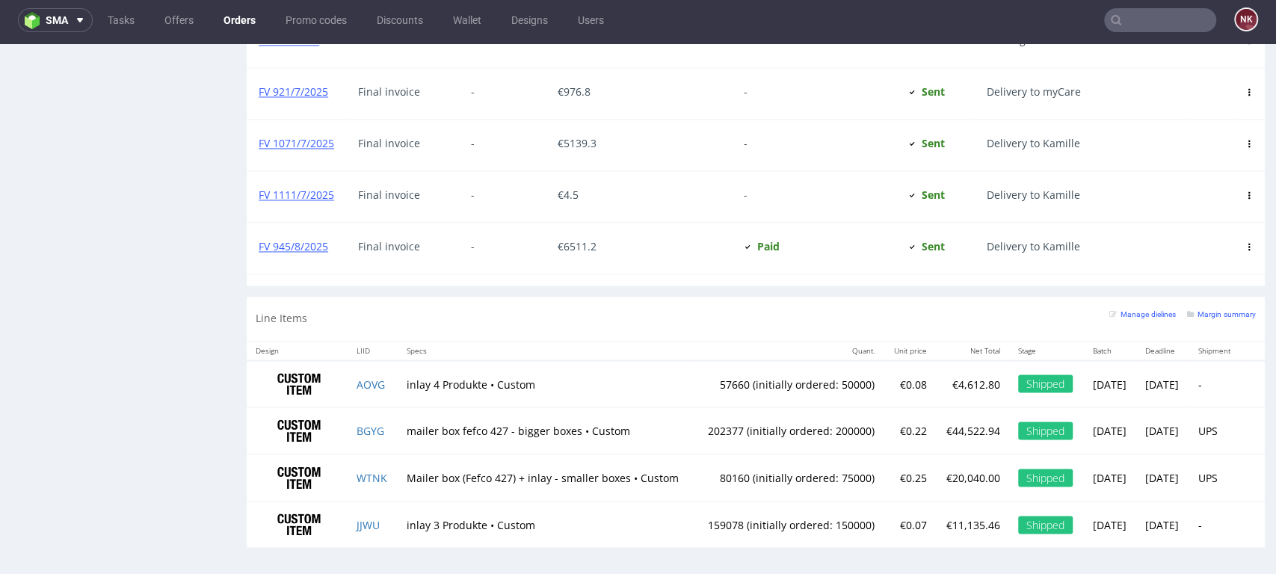
scroll to position [940, 0]
click at [1169, 196] on div "Delivery to Kamille" at bounding box center [1081, 196] width 212 height 51
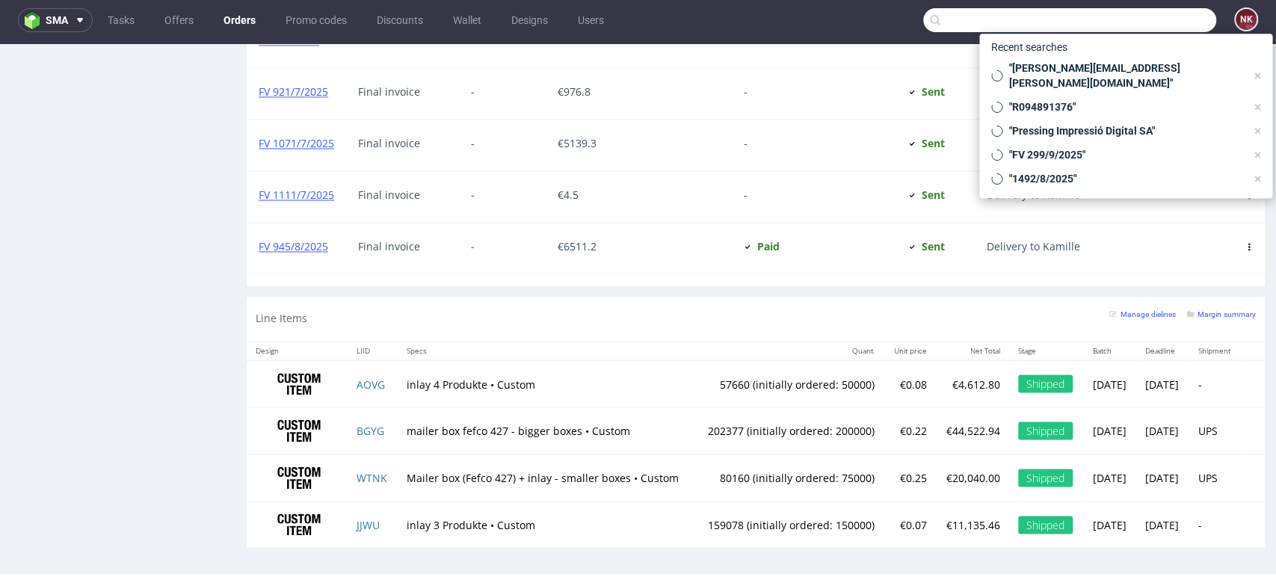
click at [1159, 28] on input "text" at bounding box center [1069, 20] width 293 height 24
paste input "R920391729"
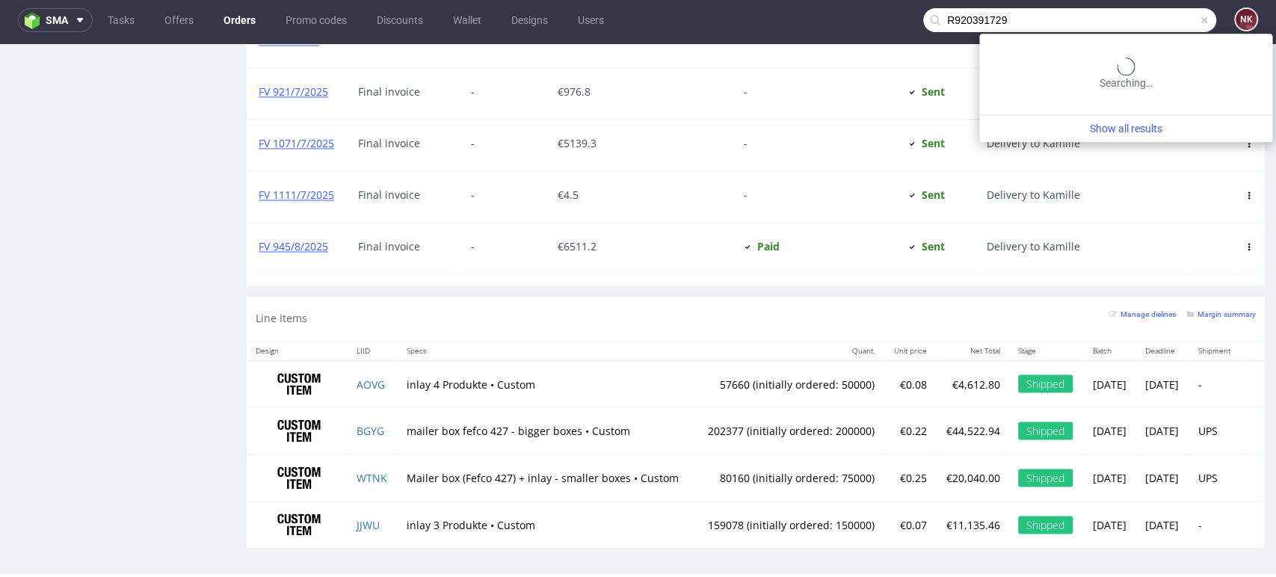
type input "R920391729"
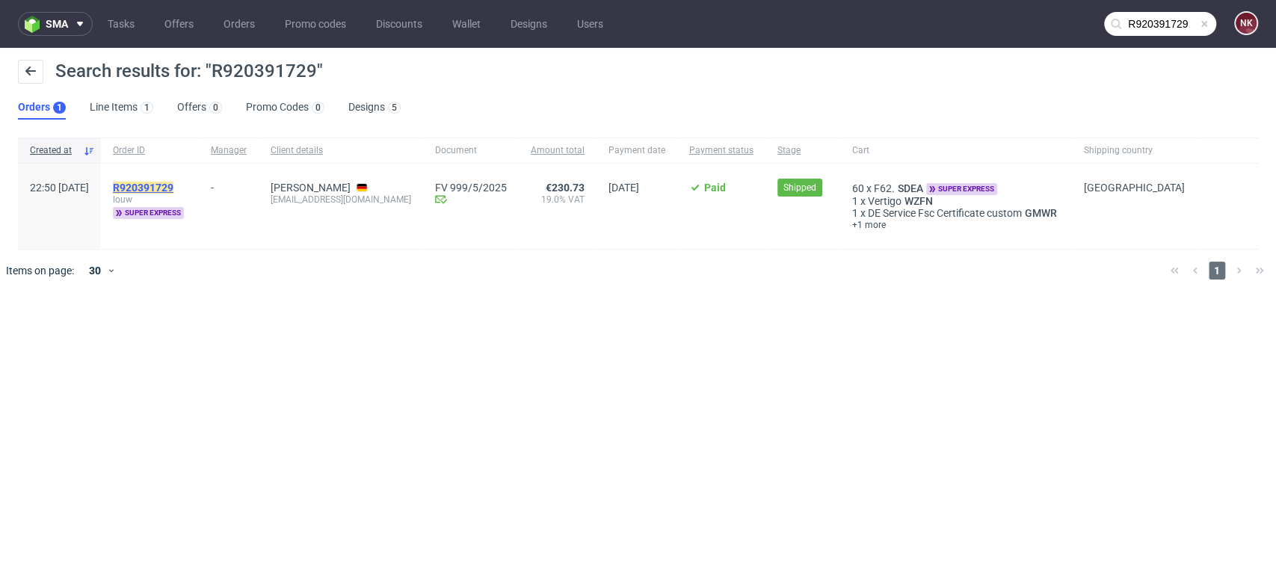
click at [173, 189] on mark "R920391729" at bounding box center [143, 188] width 61 height 12
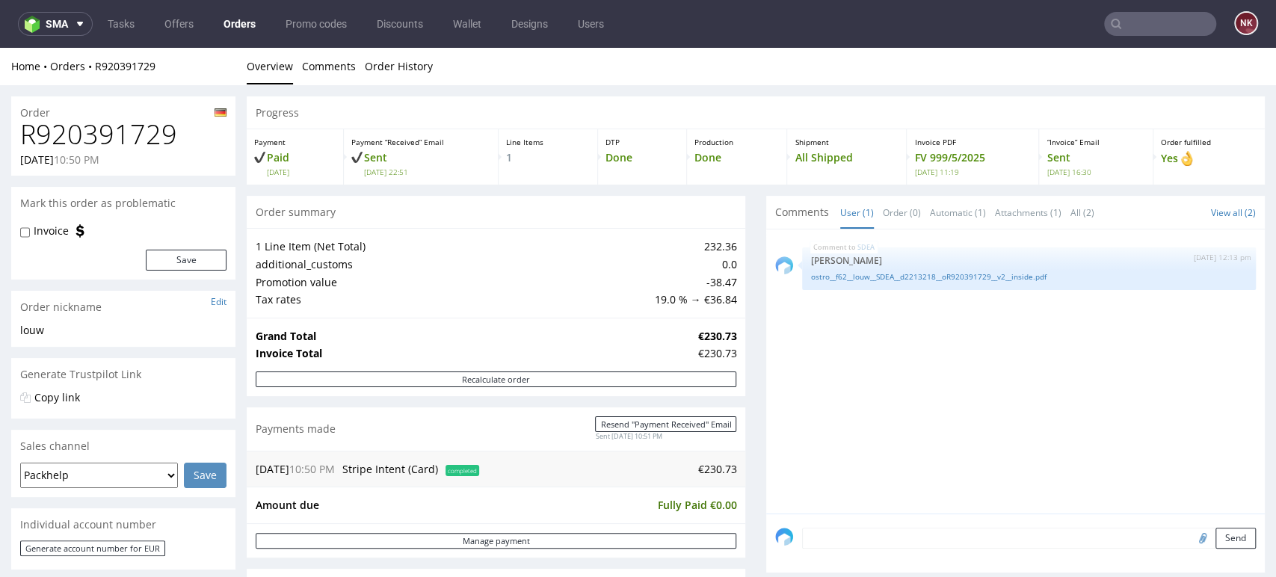
click at [125, 130] on h1 "R920391729" at bounding box center [123, 135] width 206 height 30
copy h1 "R920391729"
drag, startPoint x: 1224, startPoint y: 463, endPoint x: 1058, endPoint y: 324, distance: 217.0
click at [1224, 463] on div "SDEA 20th May 25 | 12:13 pm Elżbieta Jelińska ostro__f62__louw__SDEA__d2213218_…" at bounding box center [1020, 375] width 490 height 275
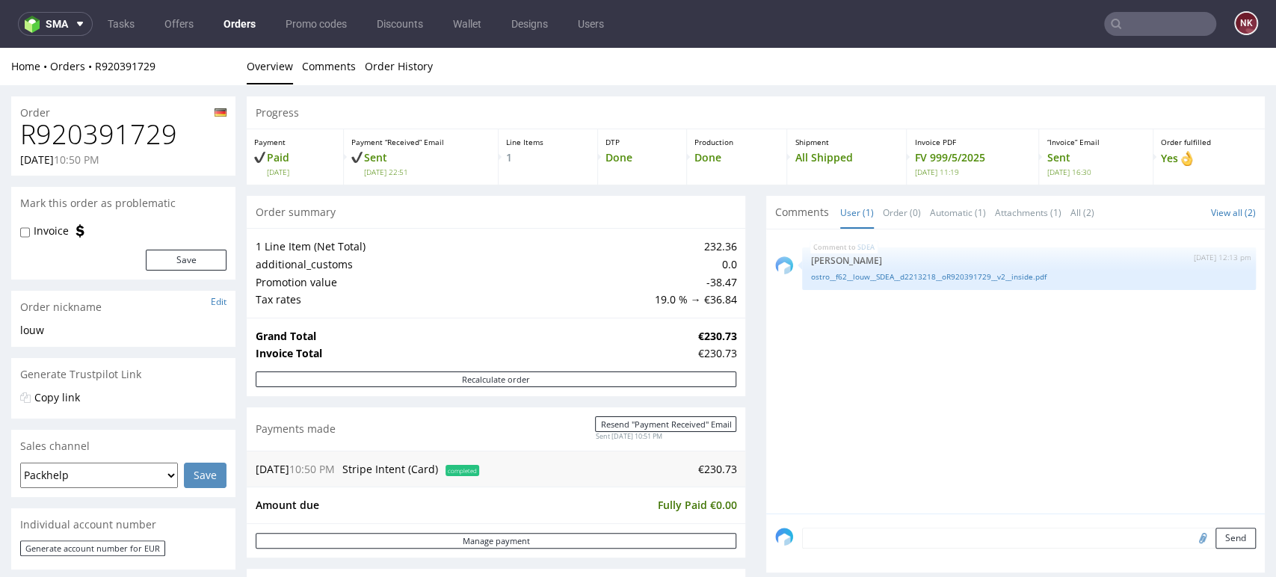
click at [1215, 339] on div "SDEA 20th May 25 | 12:13 pm Elżbieta Jelińska ostro__f62__louw__SDEA__d2213218_…" at bounding box center [1020, 375] width 490 height 275
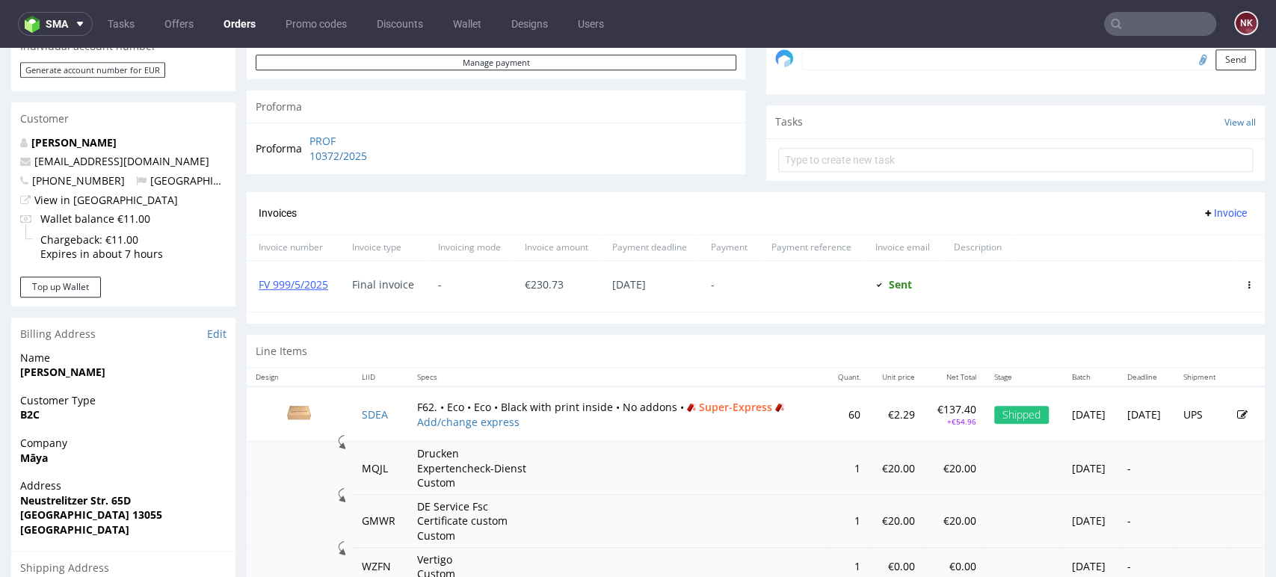
scroll to position [229, 0]
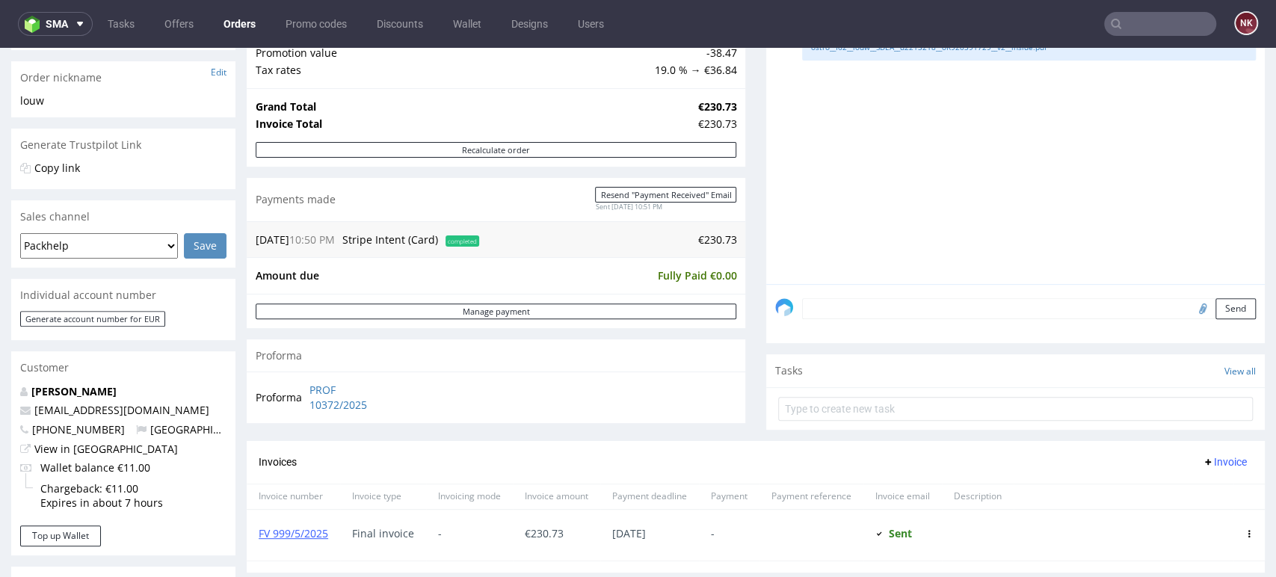
click at [1186, 268] on div "SDEA 20th May 25 | 12:13 pm Elżbieta Jelińska ostro__f62__louw__SDEA__d2213218_…" at bounding box center [1020, 146] width 490 height 275
click at [1197, 429] on div "Comments User (1) Order (0) Automatic (1) Attachments (1) All (2) View all (2) …" at bounding box center [1015, 203] width 499 height 475
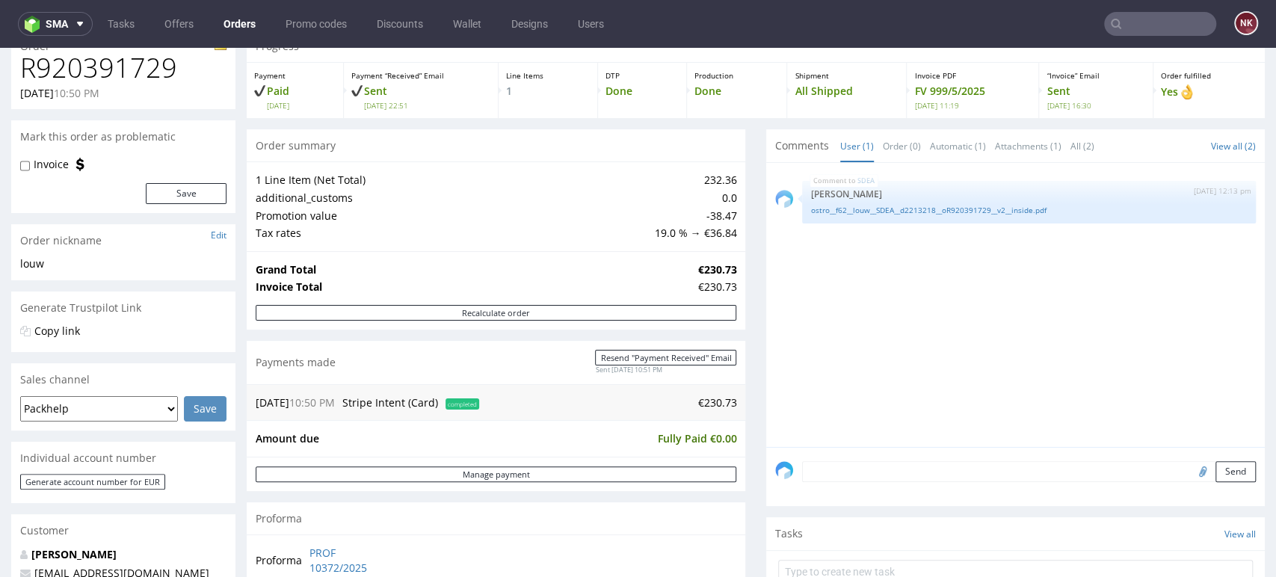
scroll to position [0, 0]
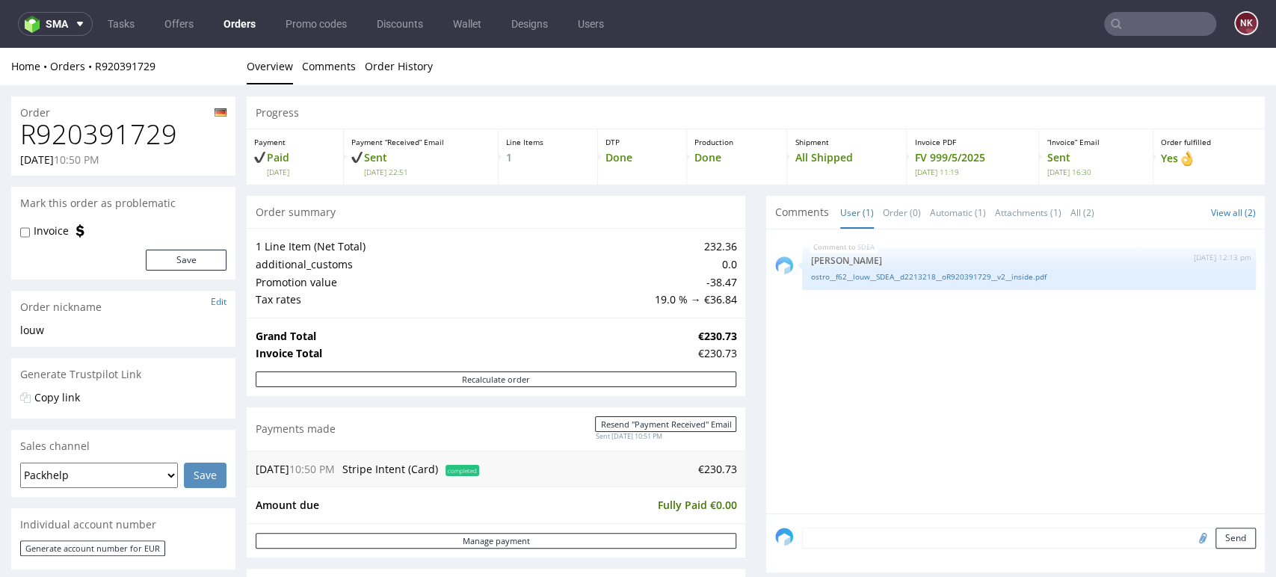
click at [1199, 391] on div "SDEA 20th May 25 | 12:13 pm Elżbieta Jelińska ostro__f62__louw__SDEA__d2213218_…" at bounding box center [1020, 375] width 490 height 275
click at [1189, 376] on div "SDEA 20th May 25 | 12:13 pm Elżbieta Jelińska ostro__f62__louw__SDEA__d2213218_…" at bounding box center [1020, 375] width 490 height 275
click at [746, 390] on div "Progress Payment Paid Sun 11 May Payment “Received” Email Sent Sun 11 May 22:51…" at bounding box center [756, 585] width 1018 height 979
click at [1209, 174] on div "Order fulfilled Yes" at bounding box center [1208, 156] width 111 height 55
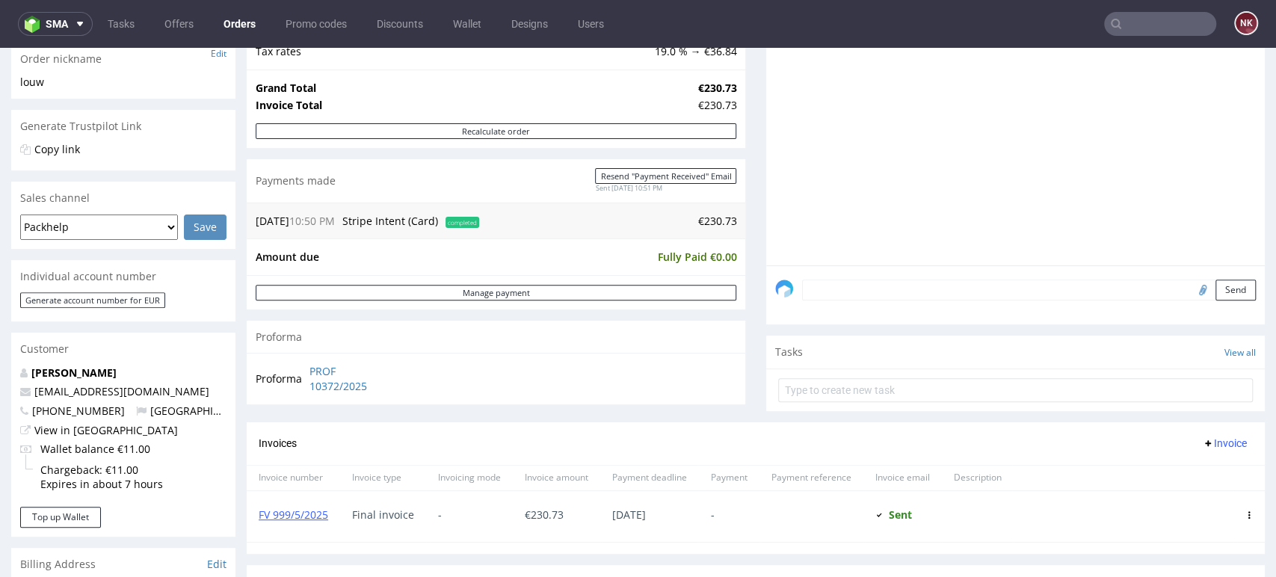
scroll to position [249, 0]
click at [1208, 411] on div "Comments User (1) Order (0) Automatic (1) Attachments (1) All (2) View all (2) …" at bounding box center [1015, 184] width 499 height 475
click at [1176, 413] on div "Comments User (1) Order (0) Automatic (1) Attachments (1) All (2) View all (2) …" at bounding box center [1015, 184] width 499 height 475
click at [742, 340] on div "Progress Payment Paid Sun 11 May Payment “Received” Email Sent Sun 11 May 22:51…" at bounding box center [756, 337] width 1018 height 979
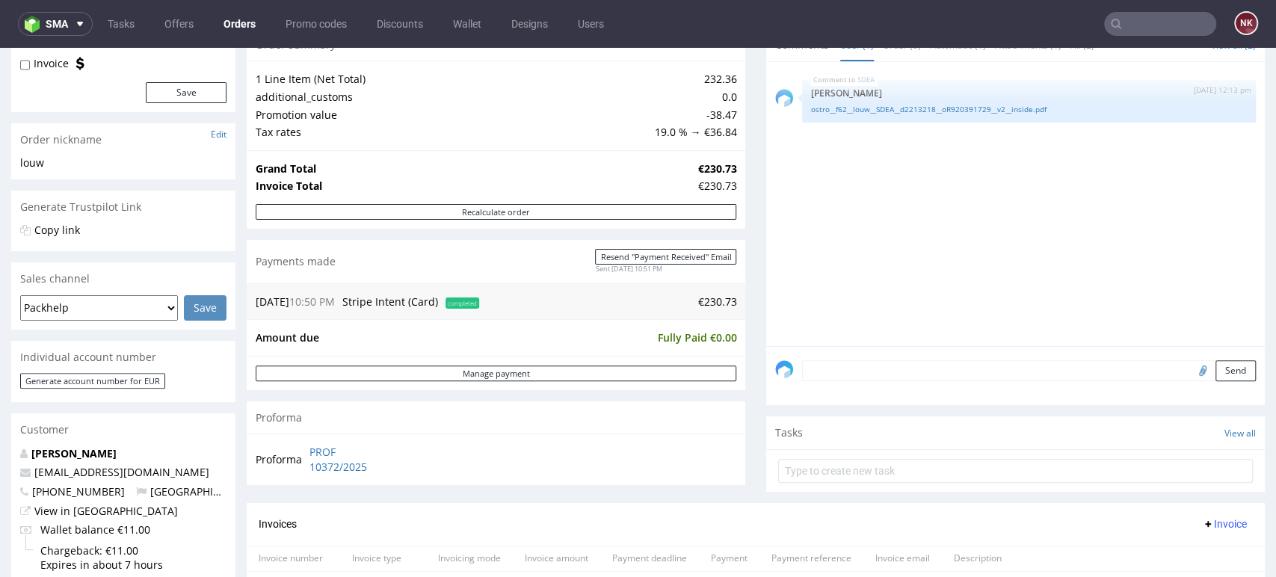
scroll to position [166, 0]
click at [245, 213] on div "Order R920391729 11.05.2025 10:50 PM Mark this order as problematic Invoice Sav…" at bounding box center [638, 525] width 1276 height 1213
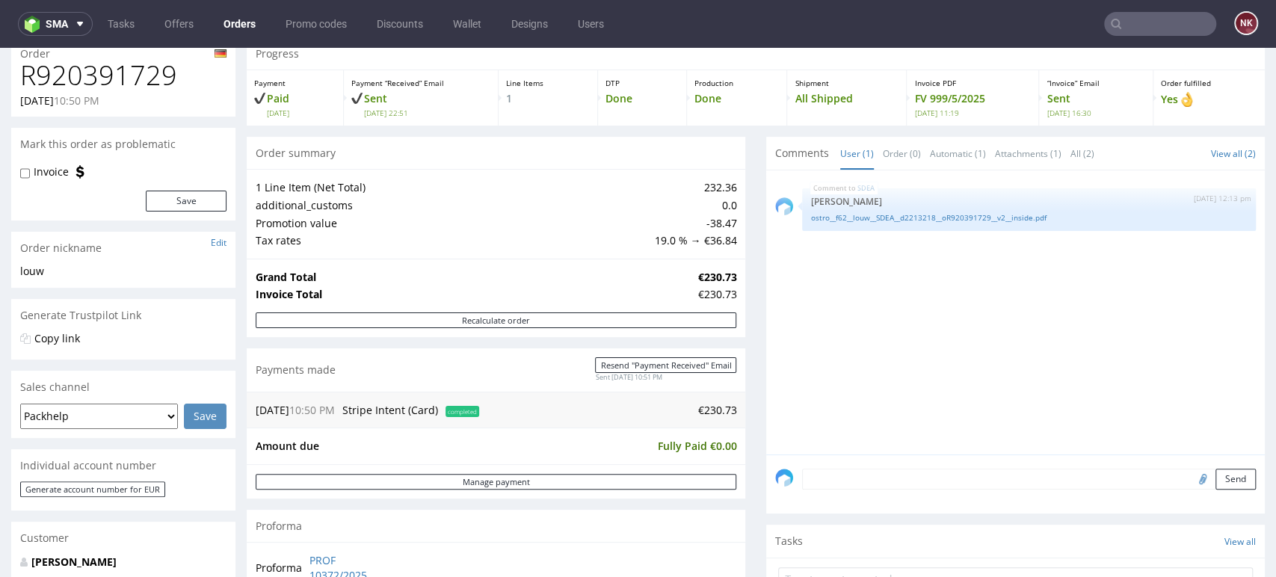
scroll to position [0, 0]
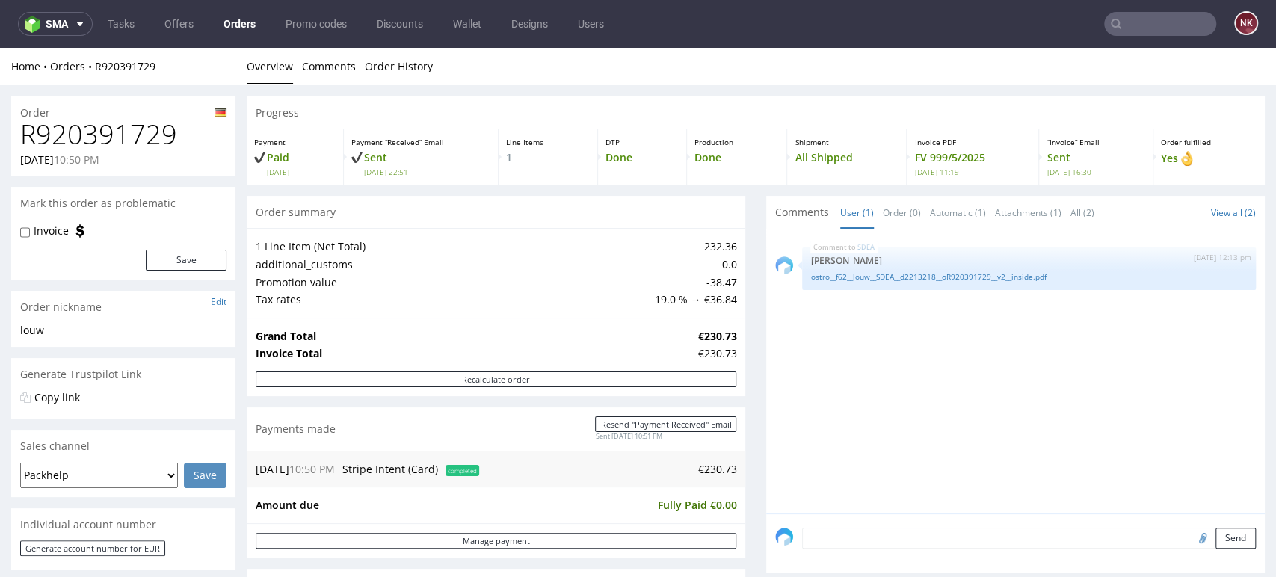
click at [144, 147] on h1 "R920391729" at bounding box center [123, 135] width 206 height 30
copy h1 "R920391729"
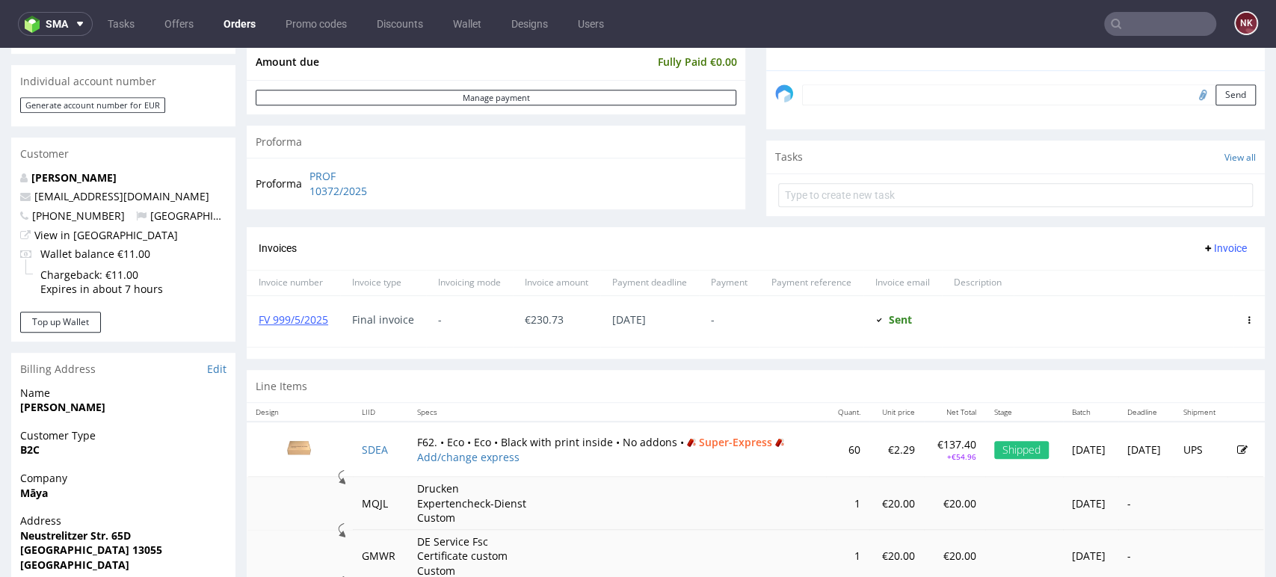
scroll to position [415, 0]
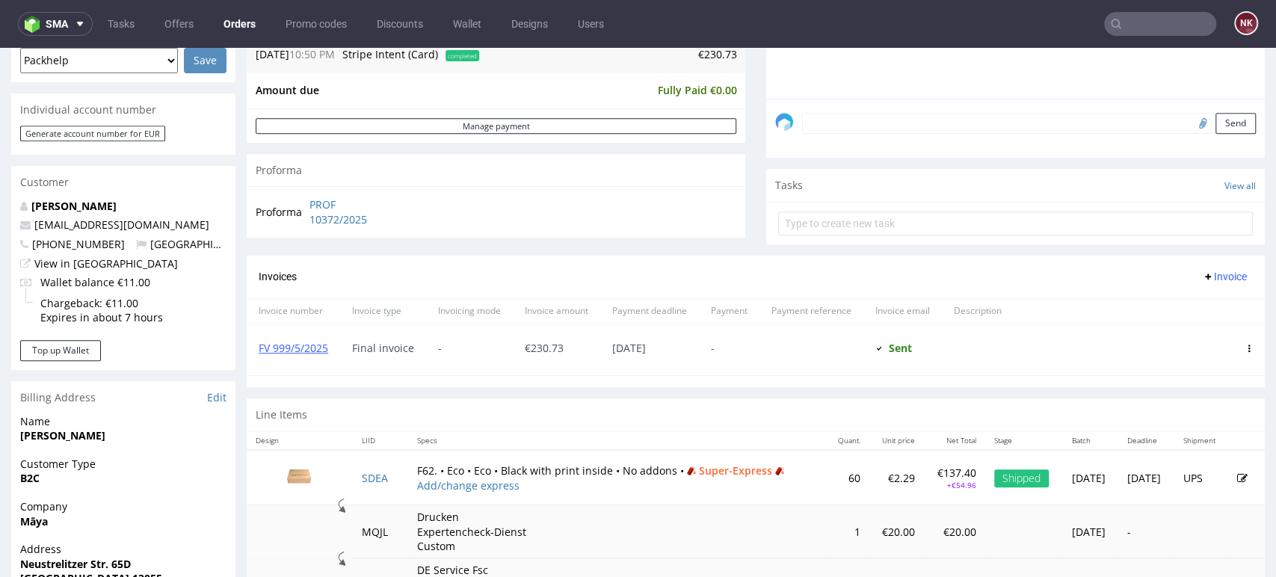
click at [102, 166] on div "Customer" at bounding box center [123, 182] width 224 height 33
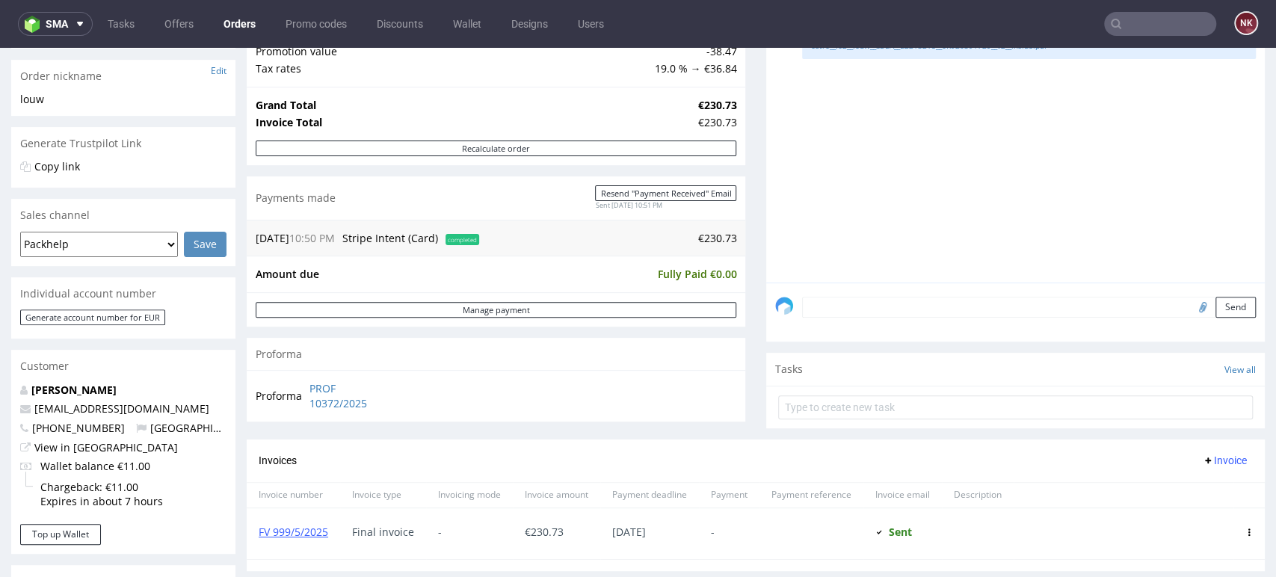
scroll to position [0, 0]
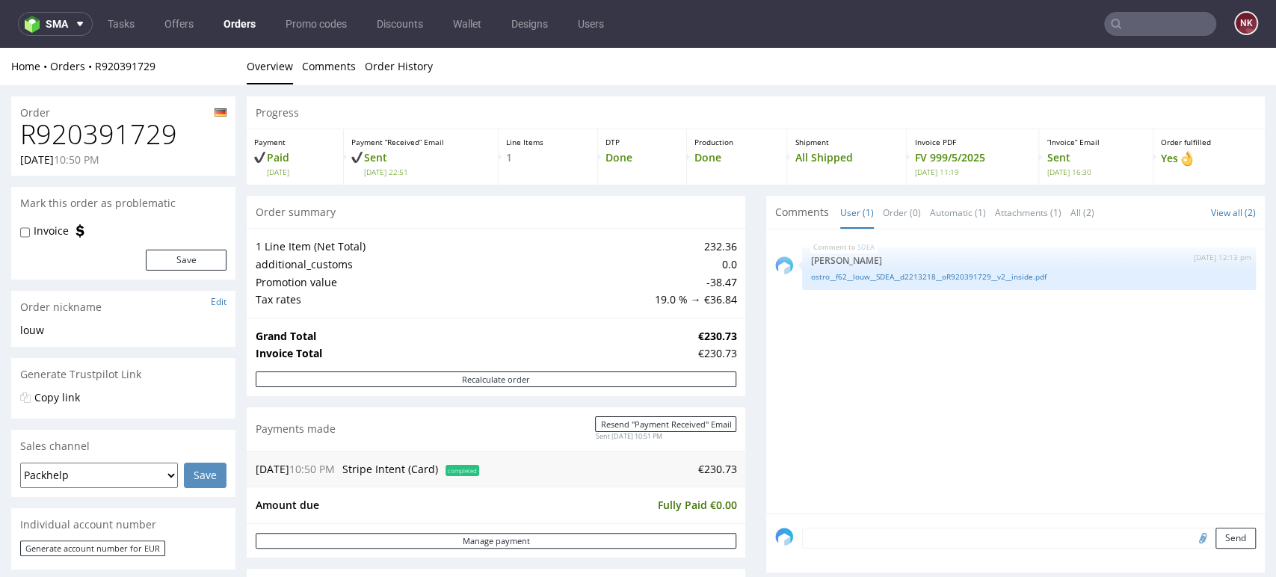
click at [119, 120] on h1 "R920391729" at bounding box center [123, 135] width 206 height 30
copy h1 "R920391729"
click at [140, 131] on h1 "R920391729" at bounding box center [123, 135] width 206 height 30
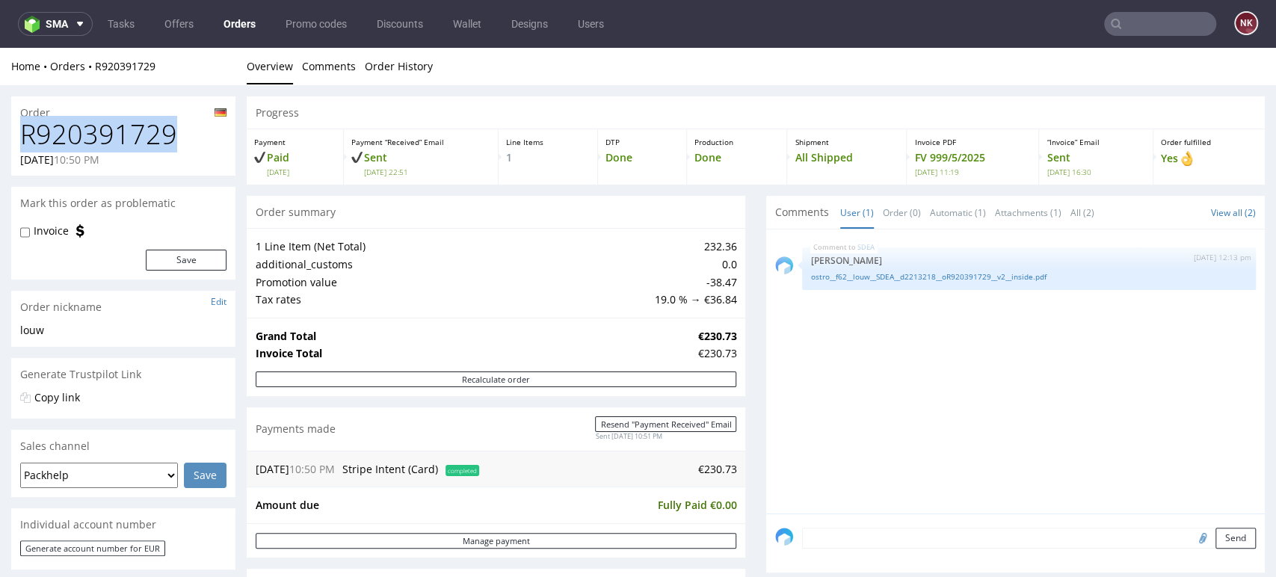
click at [148, 150] on h1 "R920391729" at bounding box center [123, 135] width 206 height 30
click at [134, 142] on h1 "R920391729" at bounding box center [123, 135] width 206 height 30
click at [733, 484] on div "11.05.25 10:50 PM Stripe Intent (Card) completed €230.73" at bounding box center [496, 469] width 499 height 37
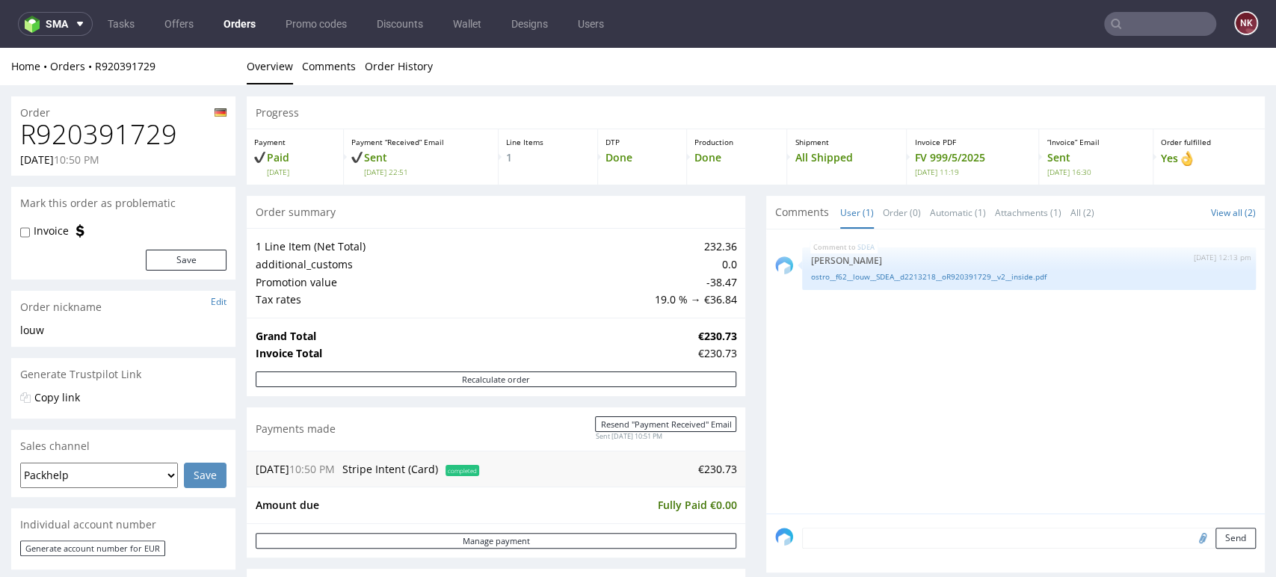
click at [132, 136] on h1 "R920391729" at bounding box center [123, 135] width 206 height 30
copy h1 "R920391729"
click at [744, 461] on div "Progress Payment Paid Sun 11 May Payment “Received” Email Sent Sun 11 May 22:51…" at bounding box center [756, 585] width 1018 height 979
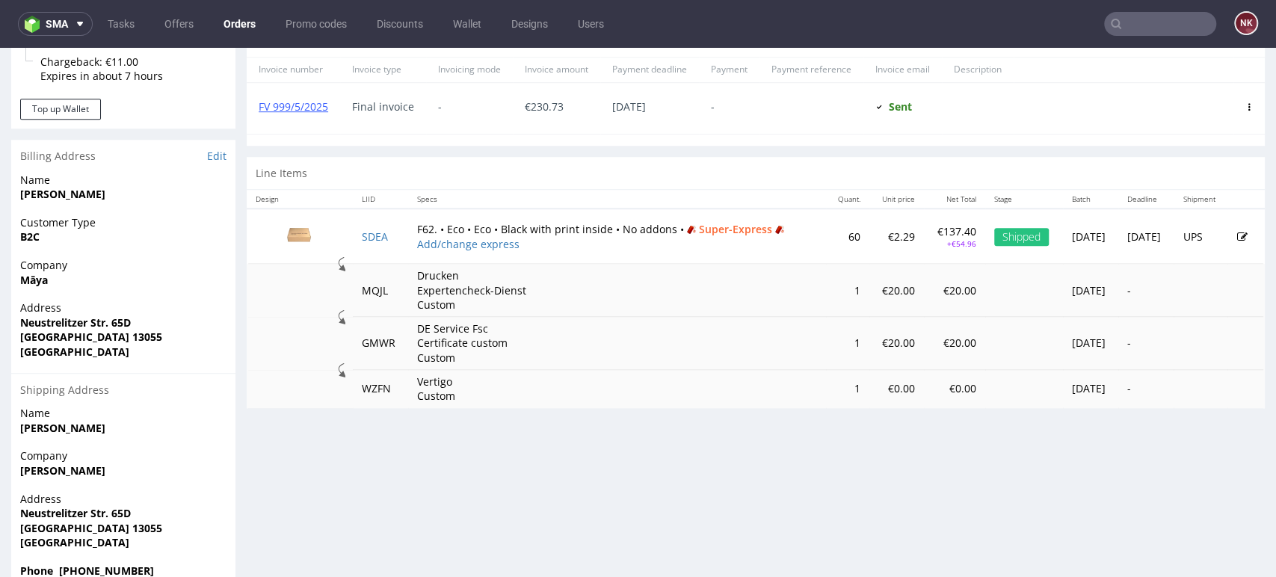
scroll to position [664, 0]
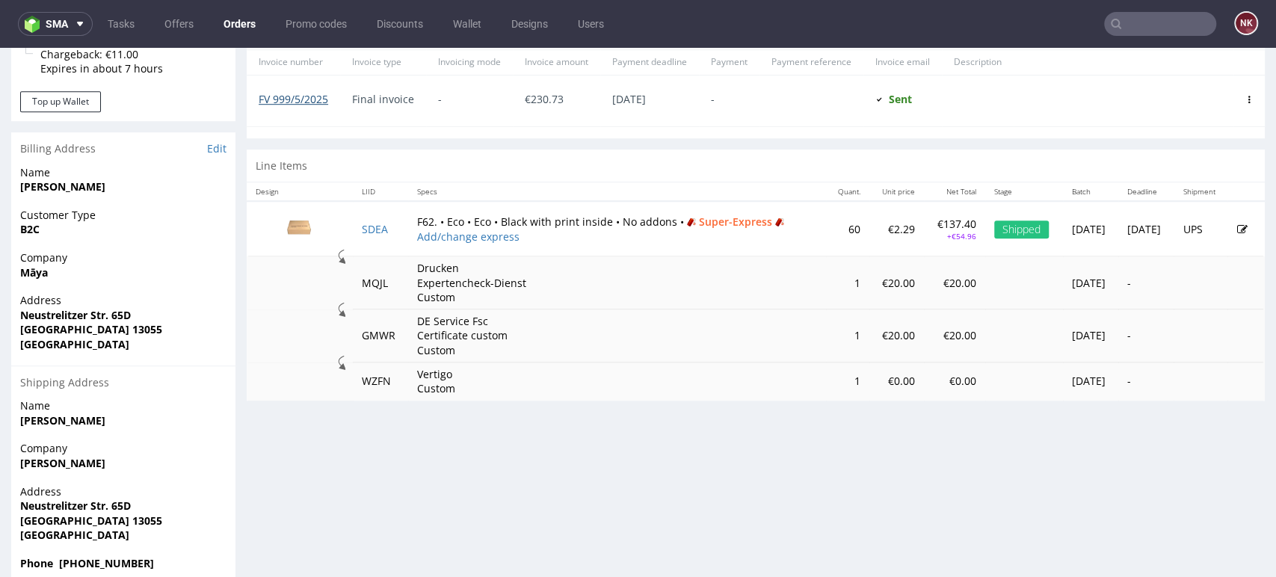
click at [291, 92] on link "FV 999/5/2025" at bounding box center [294, 99] width 70 height 14
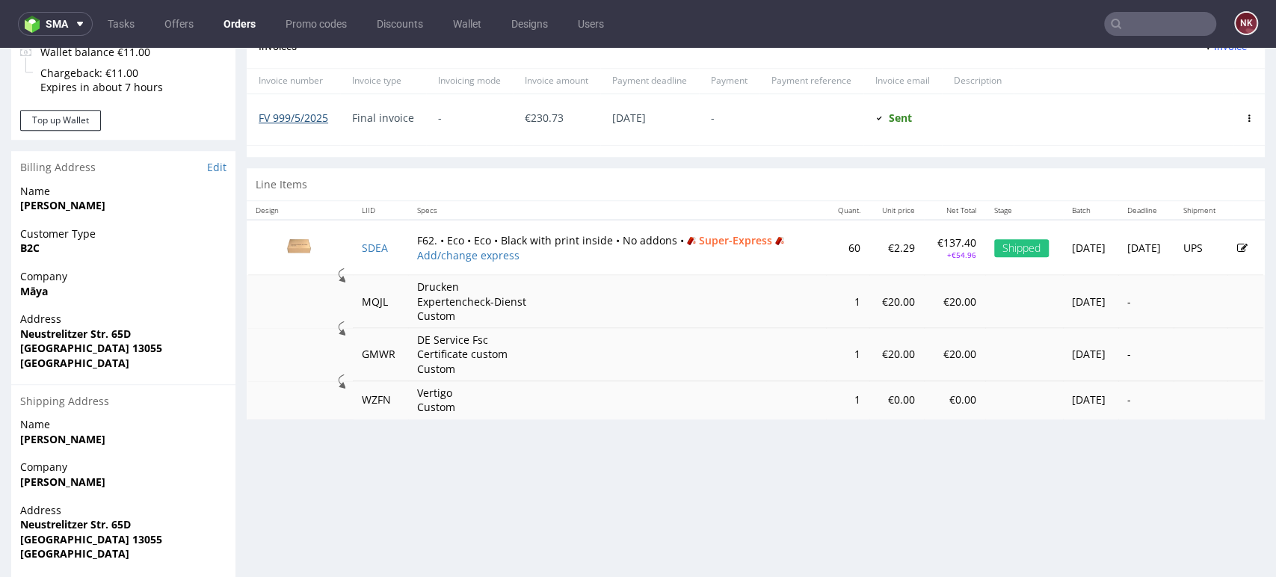
scroll to position [562, 0]
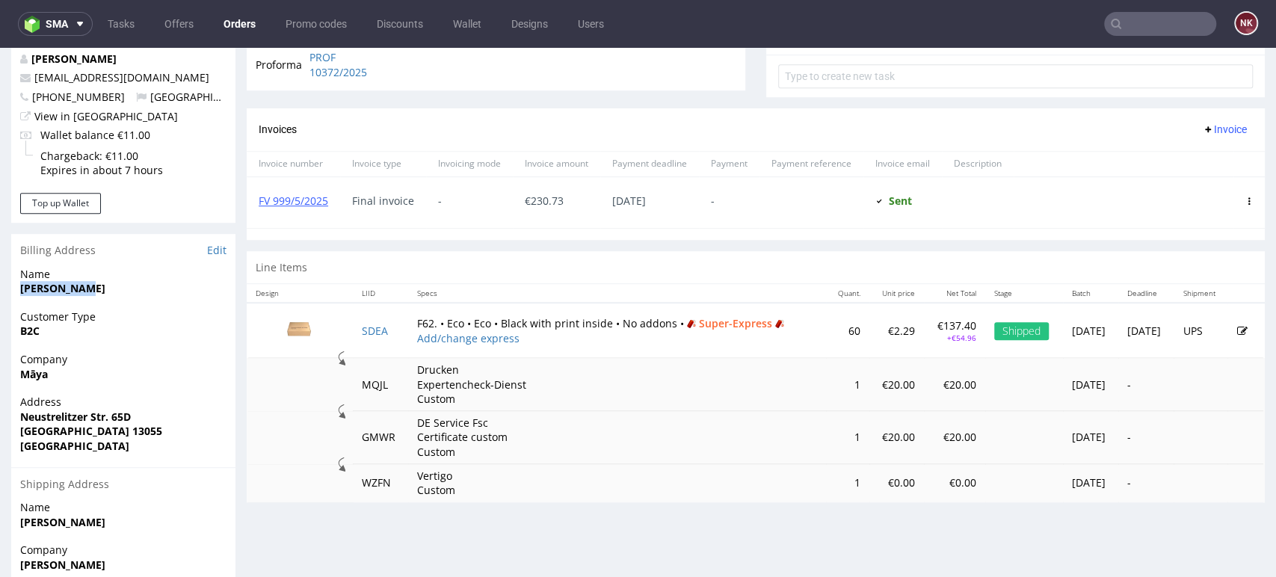
drag, startPoint x: 86, startPoint y: 290, endPoint x: 22, endPoint y: 289, distance: 63.6
click at [22, 289] on span "Lizane Louw" at bounding box center [123, 288] width 206 height 15
copy strong "Lizane Louw"
drag, startPoint x: 136, startPoint y: 420, endPoint x: 13, endPoint y: 417, distance: 122.6
click at [13, 417] on div "Address Neustrelitzer Str. 65D Berlin 13055 Germany" at bounding box center [123, 431] width 224 height 72
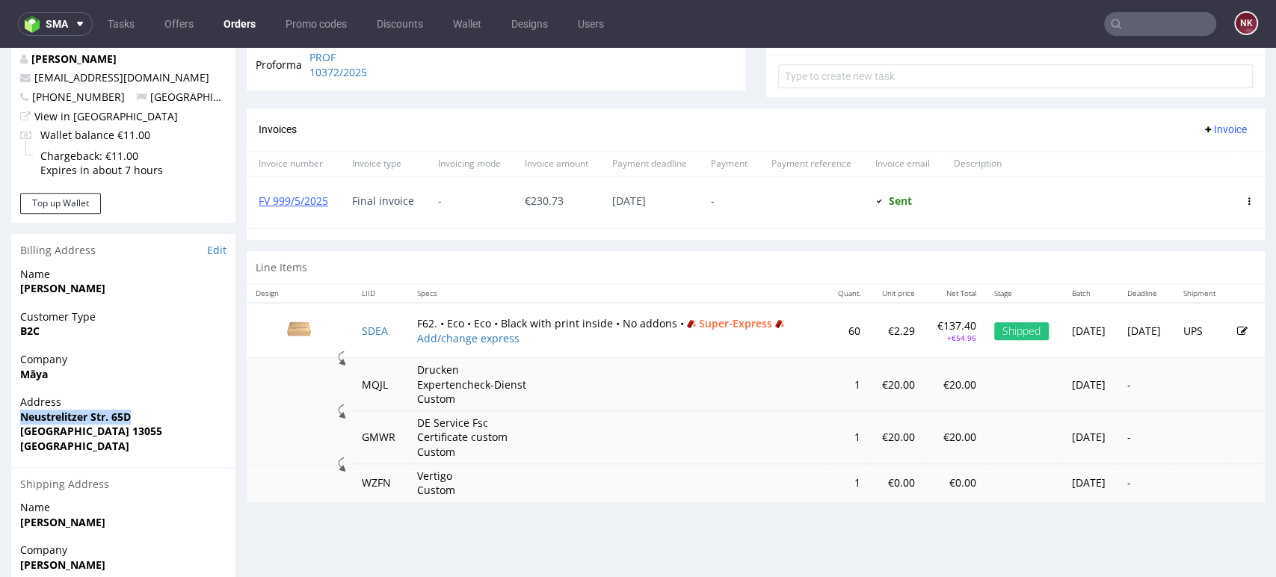
copy strong "Neustrelitzer Str. 65D"
click at [32, 436] on strong "Berlin 13055" at bounding box center [91, 431] width 142 height 14
copy strong "Berlin"
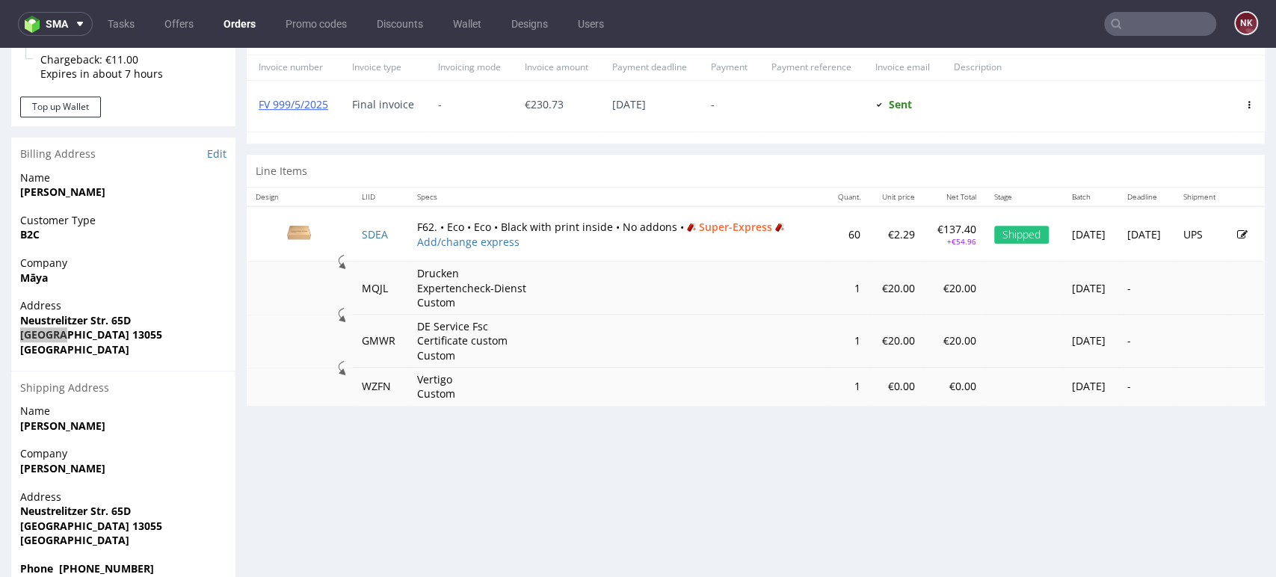
scroll to position [728, 0]
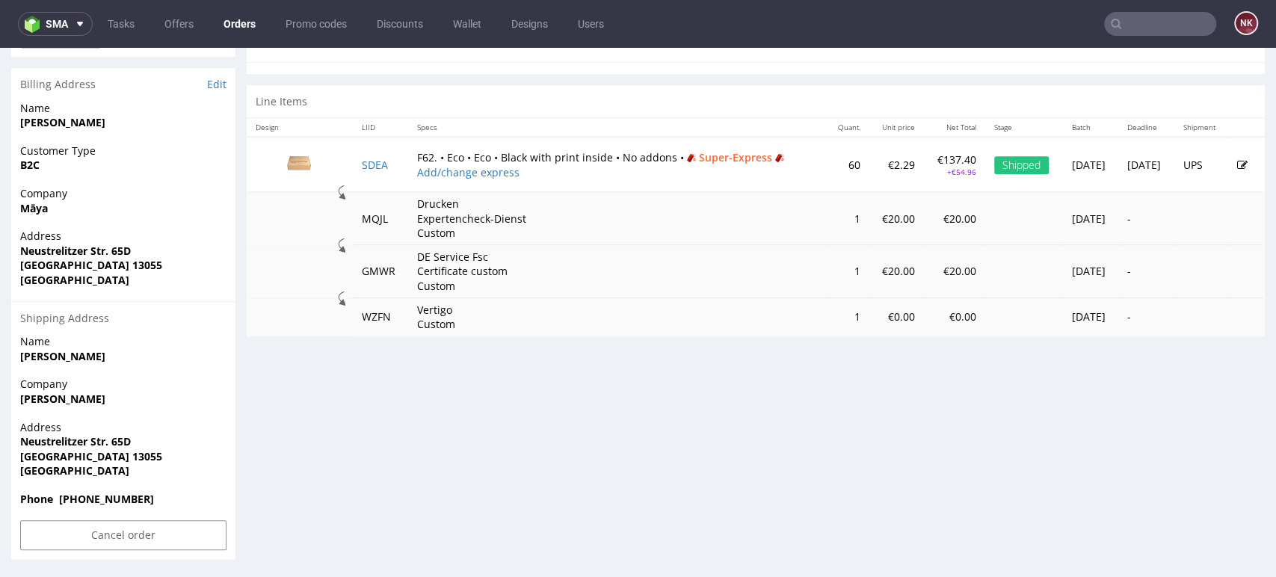
click at [198, 458] on span "Berlin 13055" at bounding box center [123, 456] width 206 height 15
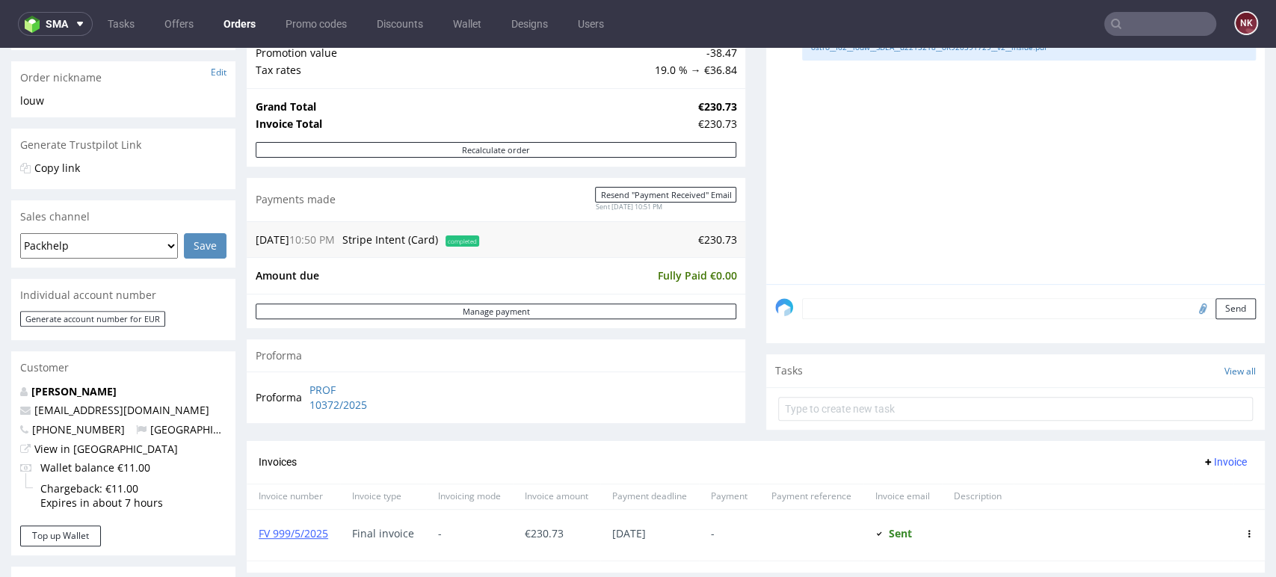
scroll to position [312, 0]
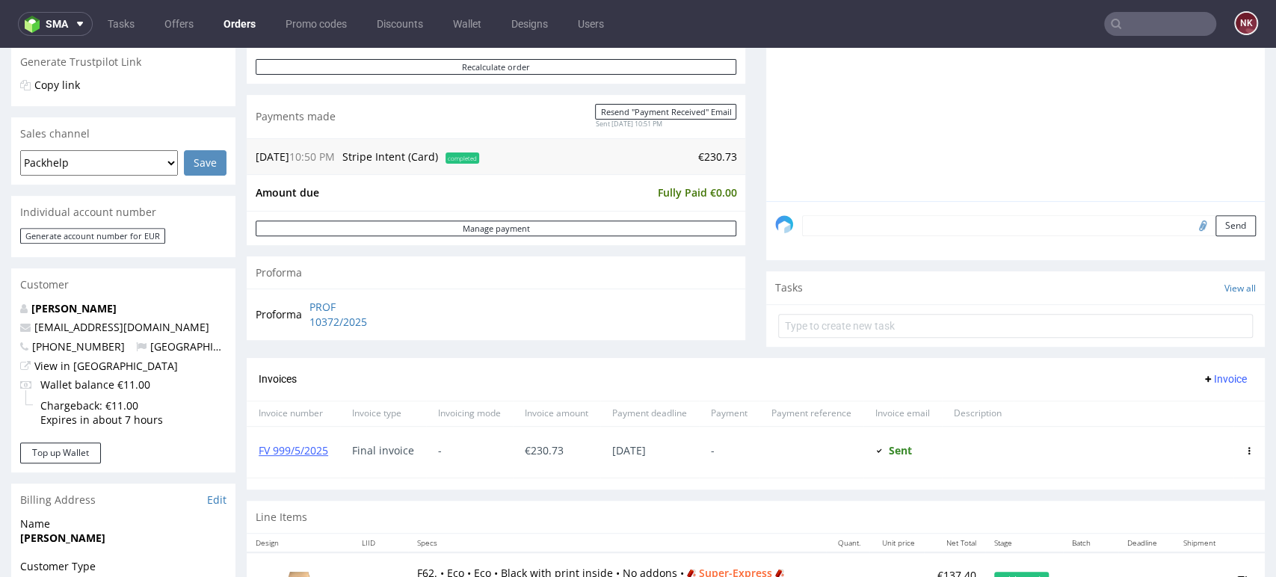
click at [1208, 159] on div "SDEA 20th May 25 | 12:13 pm Elżbieta Jelińska ostro__f62__louw__SDEA__d2213218_…" at bounding box center [1020, 63] width 490 height 275
click at [1213, 129] on div "SDEA 20th May 25 | 12:13 pm Elżbieta Jelińska ostro__f62__louw__SDEA__d2213218_…" at bounding box center [1020, 63] width 490 height 275
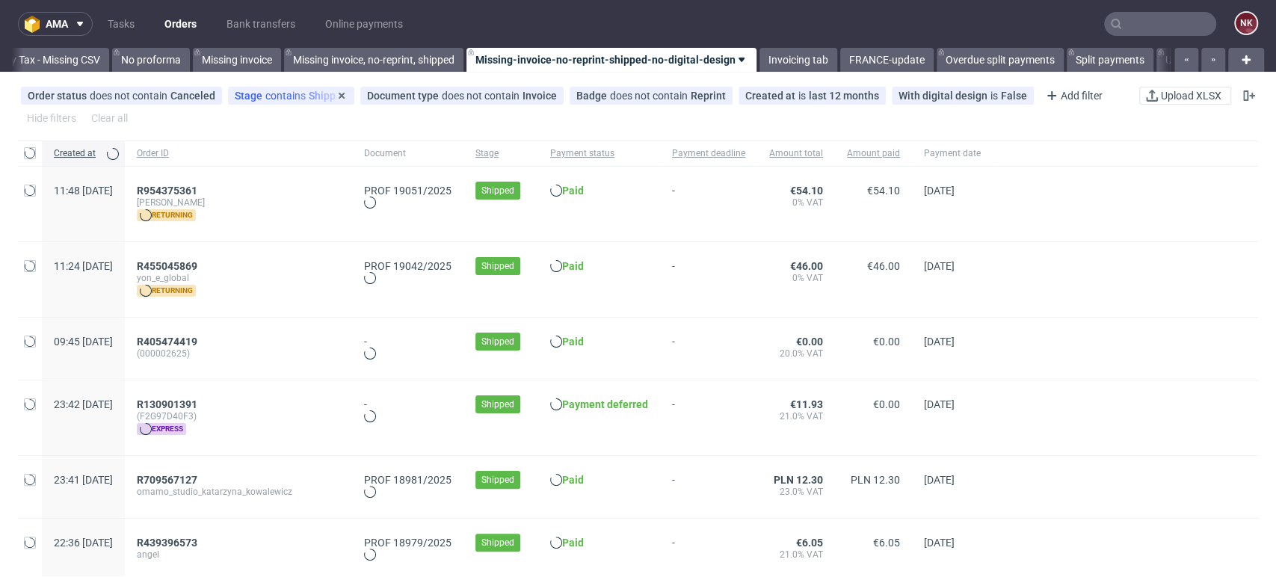
scroll to position [0, 2116]
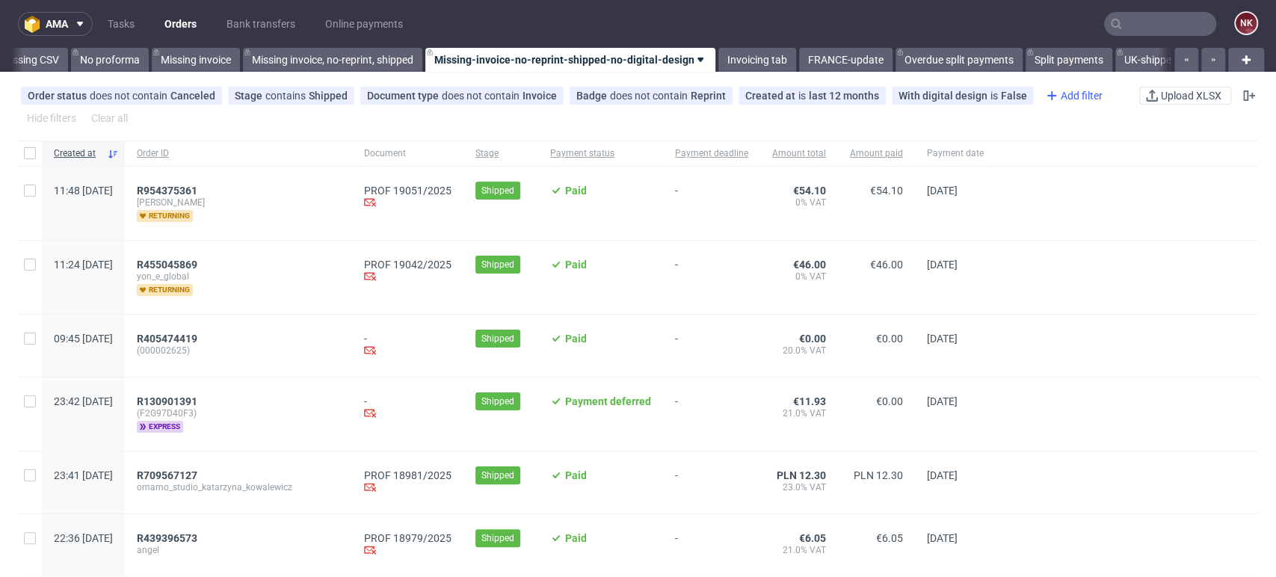
click at [1064, 95] on div "Add filter" at bounding box center [1073, 96] width 66 height 24
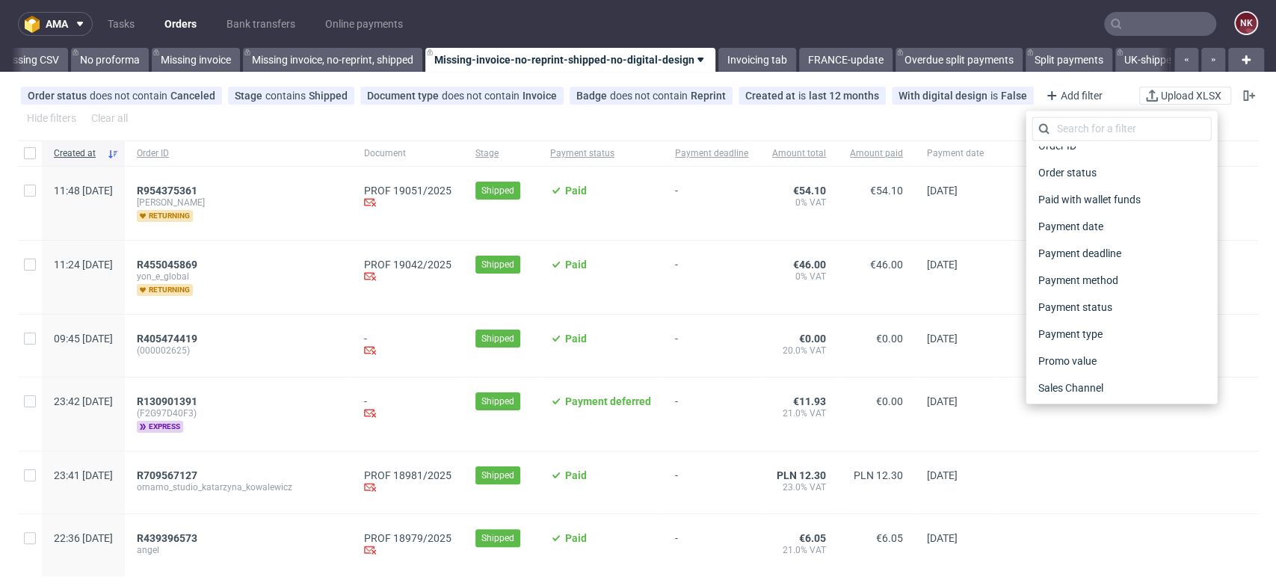
scroll to position [581, 0]
click at [1076, 132] on input "text" at bounding box center [1121, 129] width 179 height 24
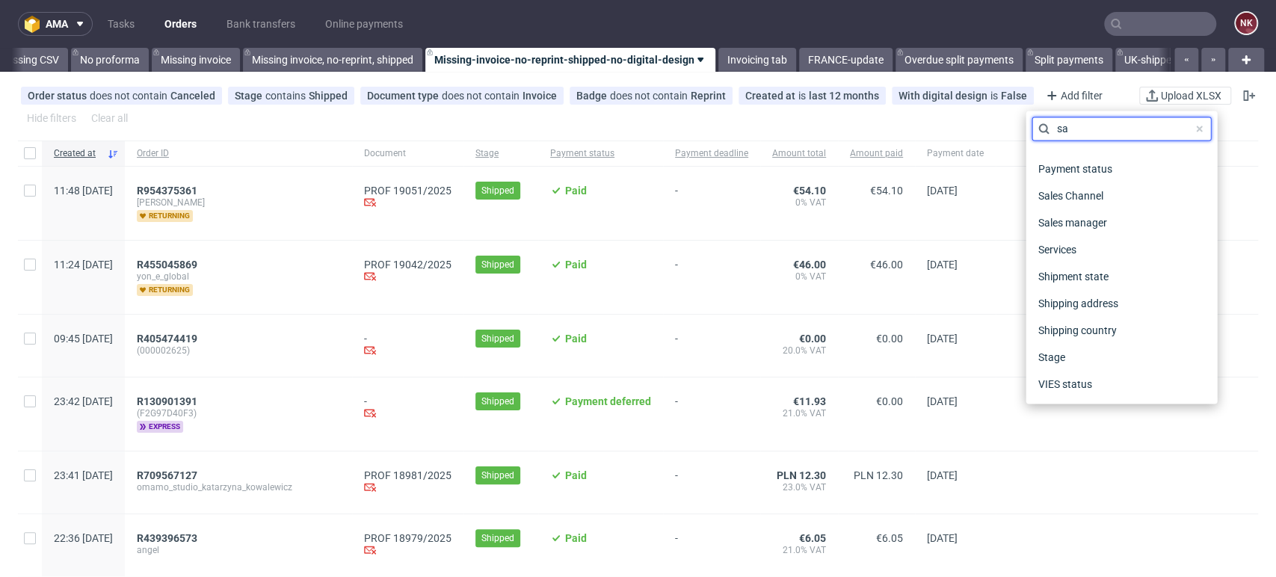
scroll to position [0, 0]
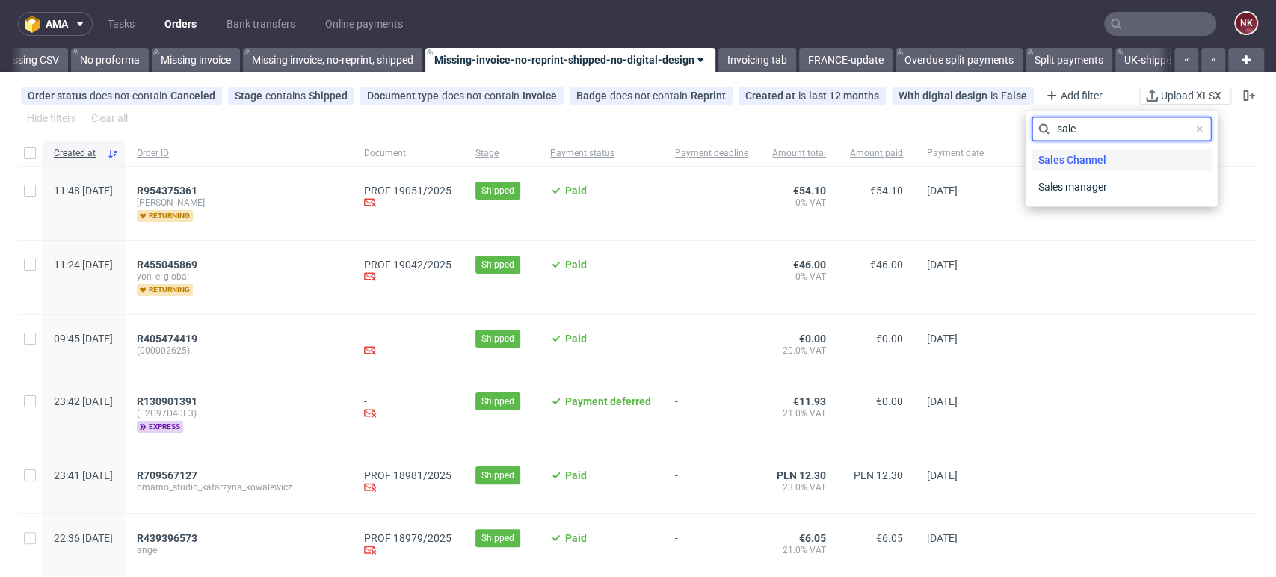
type input "sale"
click at [1077, 155] on span "Sales Channel" at bounding box center [1072, 160] width 80 height 21
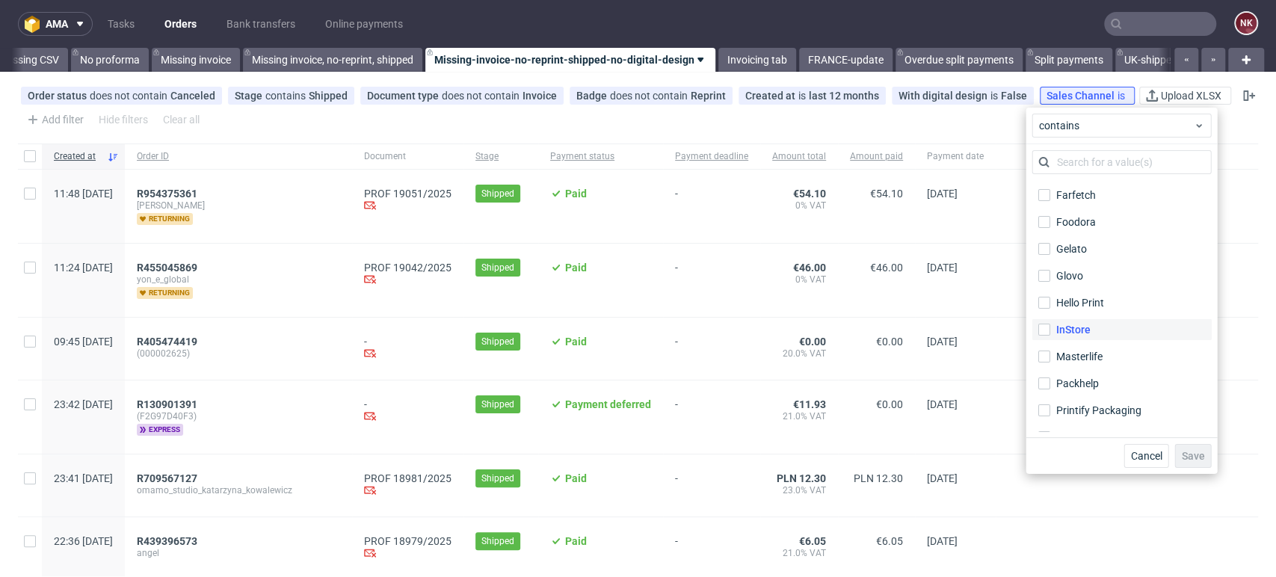
scroll to position [166, 0]
click at [1066, 302] on div "InStore" at bounding box center [1072, 296] width 34 height 15
click at [1049, 302] on input "InStore" at bounding box center [1044, 297] width 12 height 12
checkbox input "true"
click at [1192, 451] on span "Save" at bounding box center [1192, 456] width 23 height 10
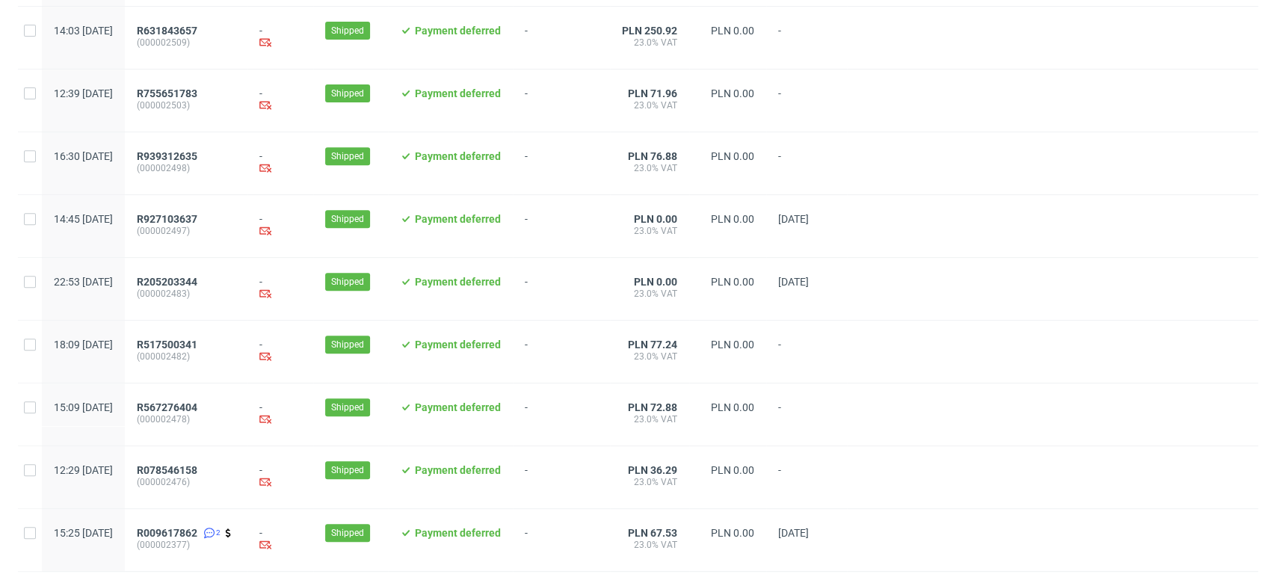
scroll to position [377, 0]
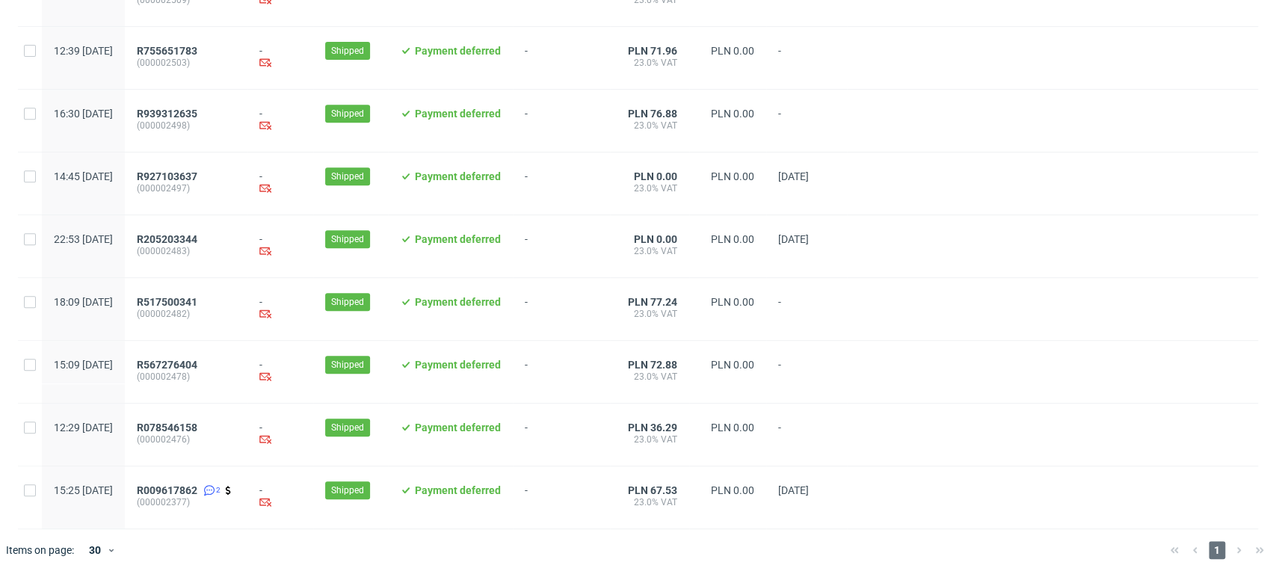
click at [1203, 377] on div at bounding box center [1052, 372] width 411 height 62
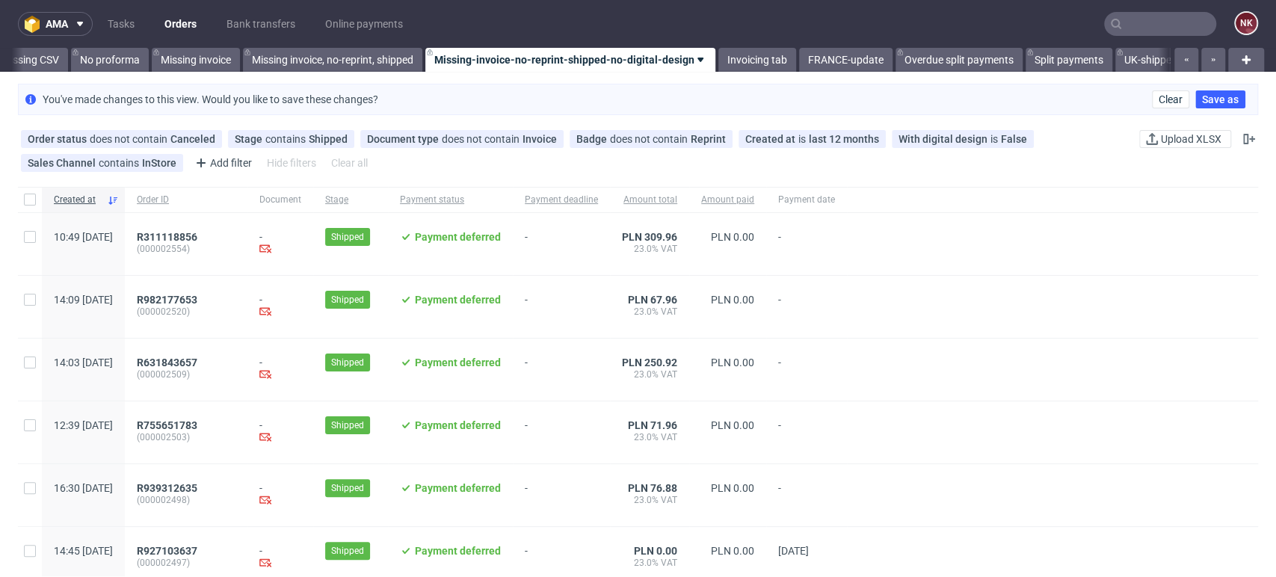
drag, startPoint x: 1206, startPoint y: 253, endPoint x: 1188, endPoint y: 271, distance: 25.9
click at [1206, 253] on div at bounding box center [1052, 244] width 411 height 62
click at [1247, 405] on div "Created at Order ID Document Stage Payment status Payment deadline Amount total…" at bounding box center [647, 545] width 1258 height 717
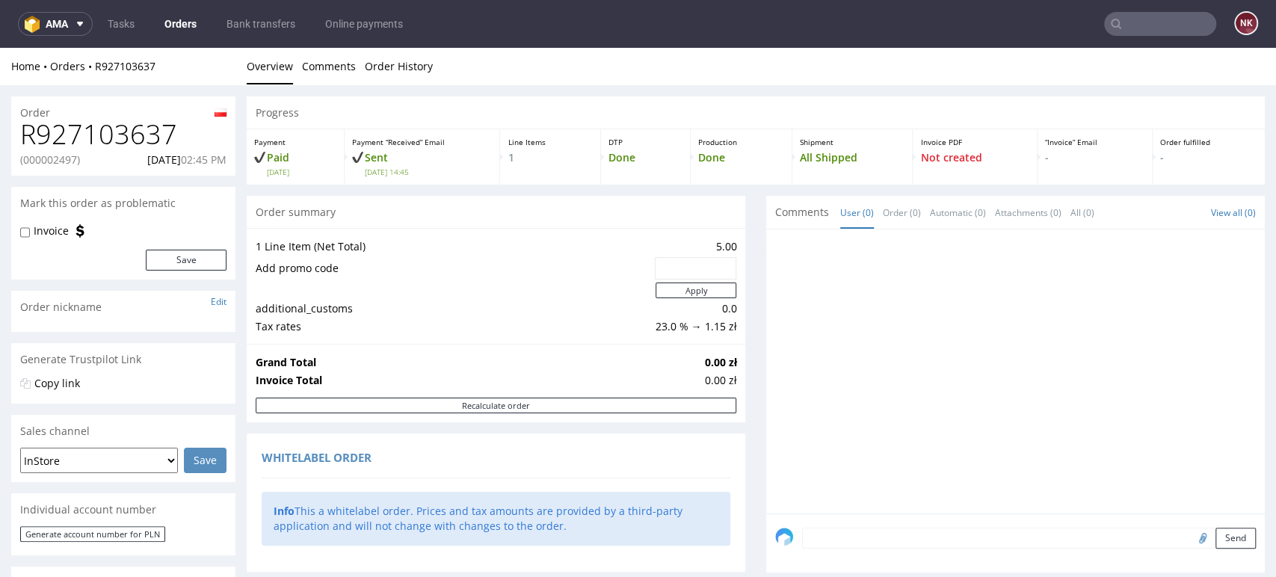
click at [1215, 458] on div at bounding box center [1020, 375] width 490 height 275
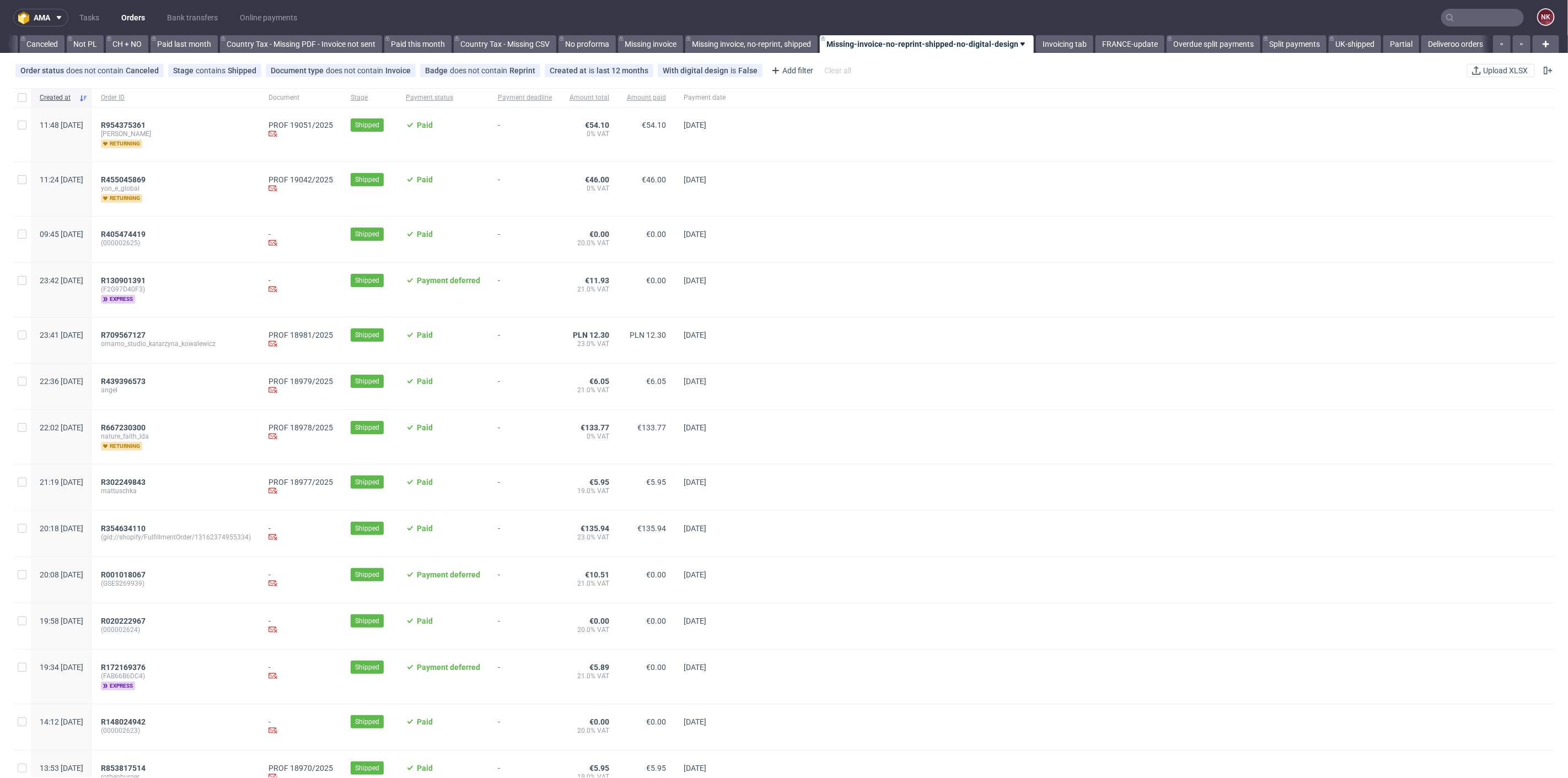
scroll to position [0, 1069]
click at [181, 14] on link "Bank transfers" at bounding box center [192, 18] width 64 height 18
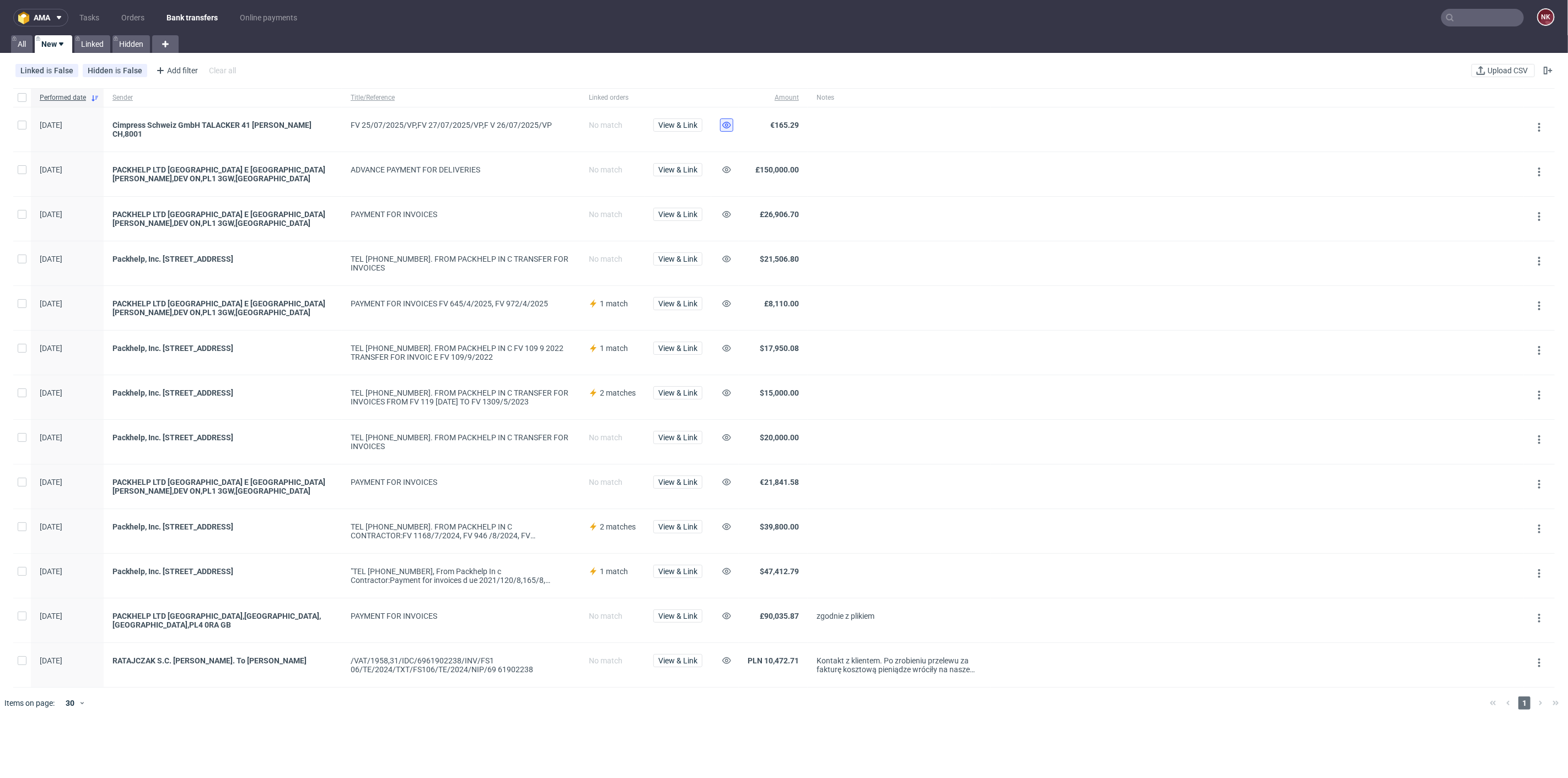
click at [723, 125] on use at bounding box center [726, 125] width 9 height 7
click at [140, 16] on link "Orders" at bounding box center [132, 18] width 36 height 18
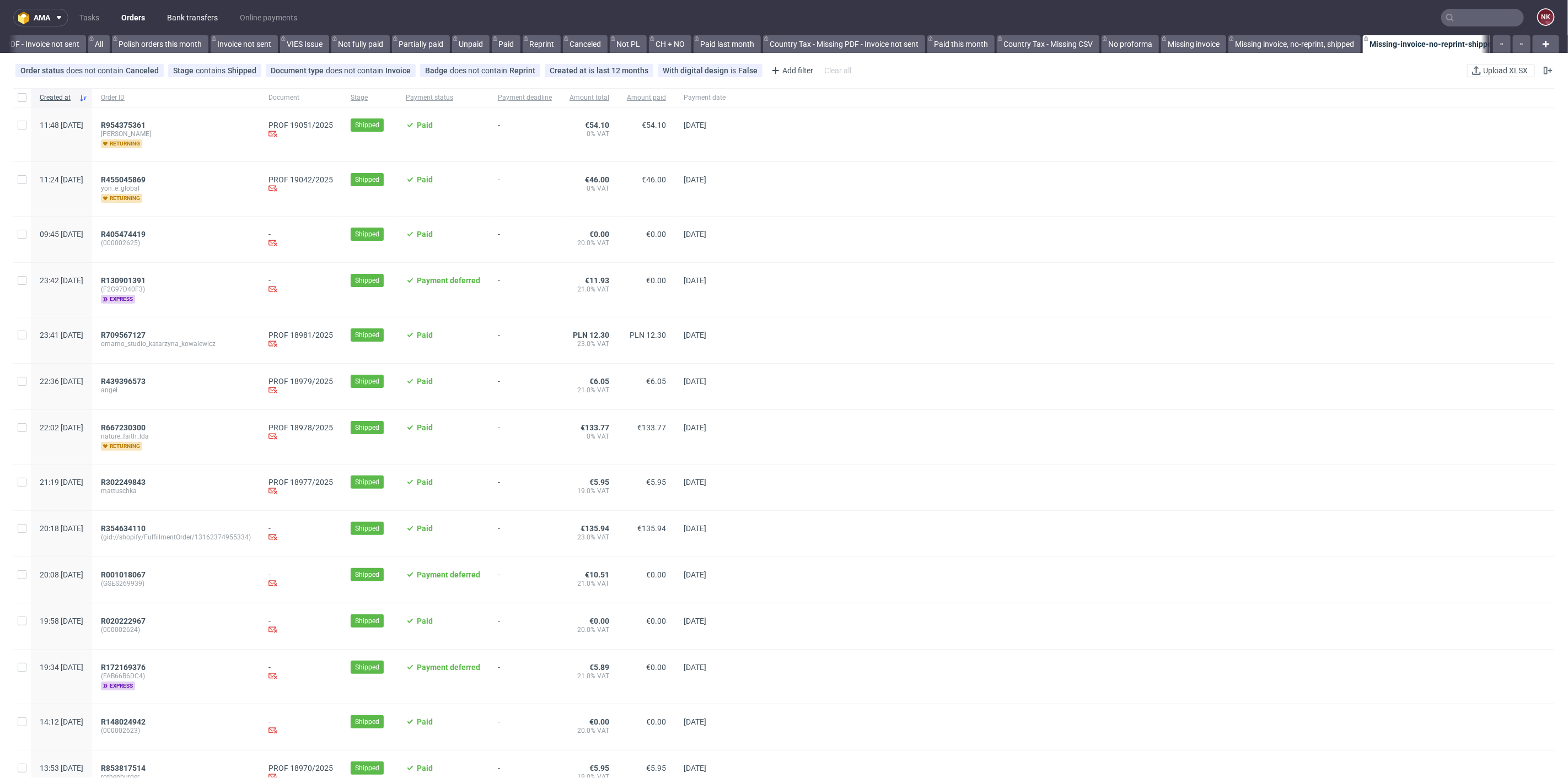
click at [184, 11] on link "Bank transfers" at bounding box center [192, 18] width 64 height 18
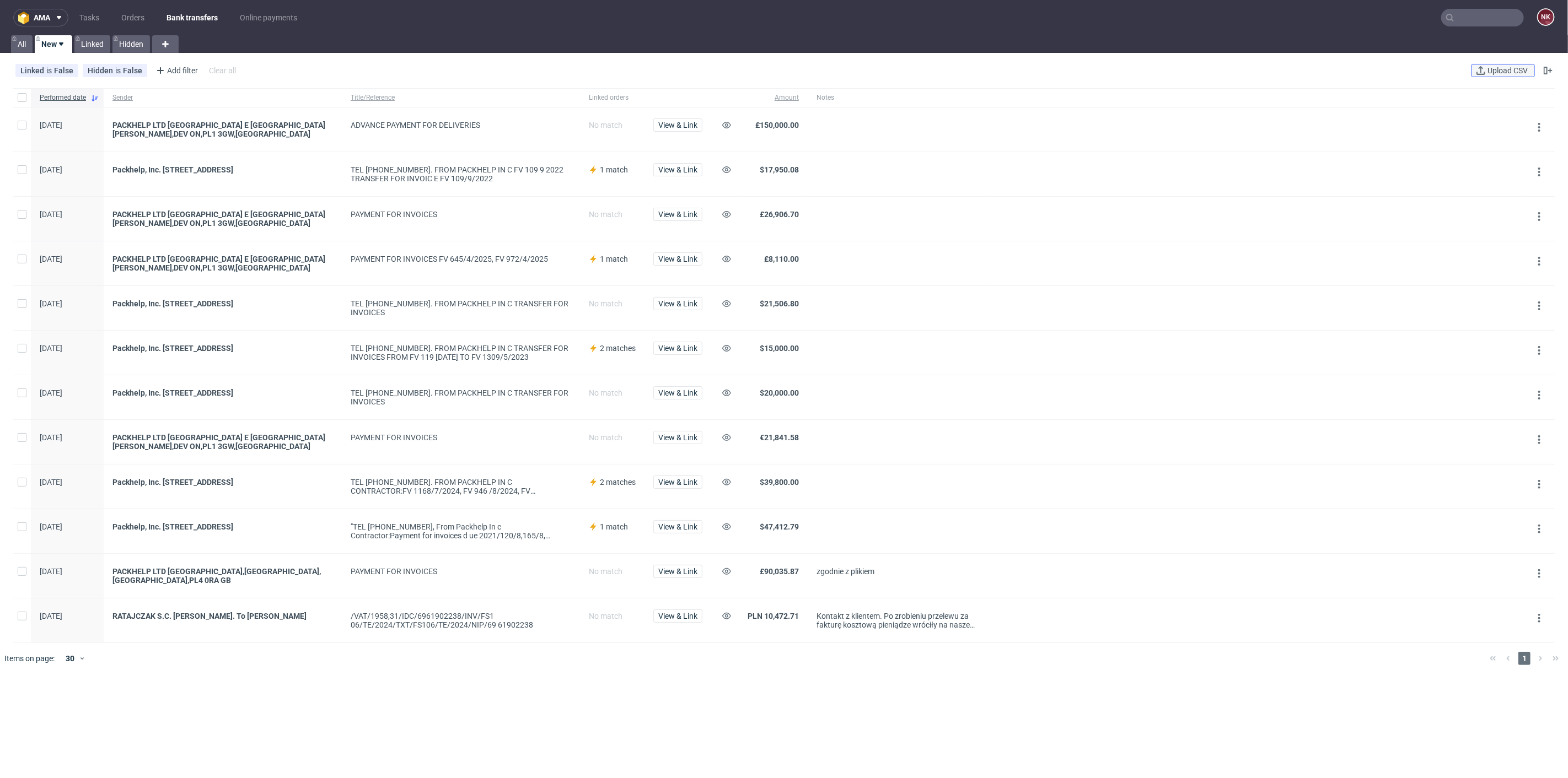
click at [1508, 66] on span "Upload CSV" at bounding box center [1508, 70] width 45 height 7
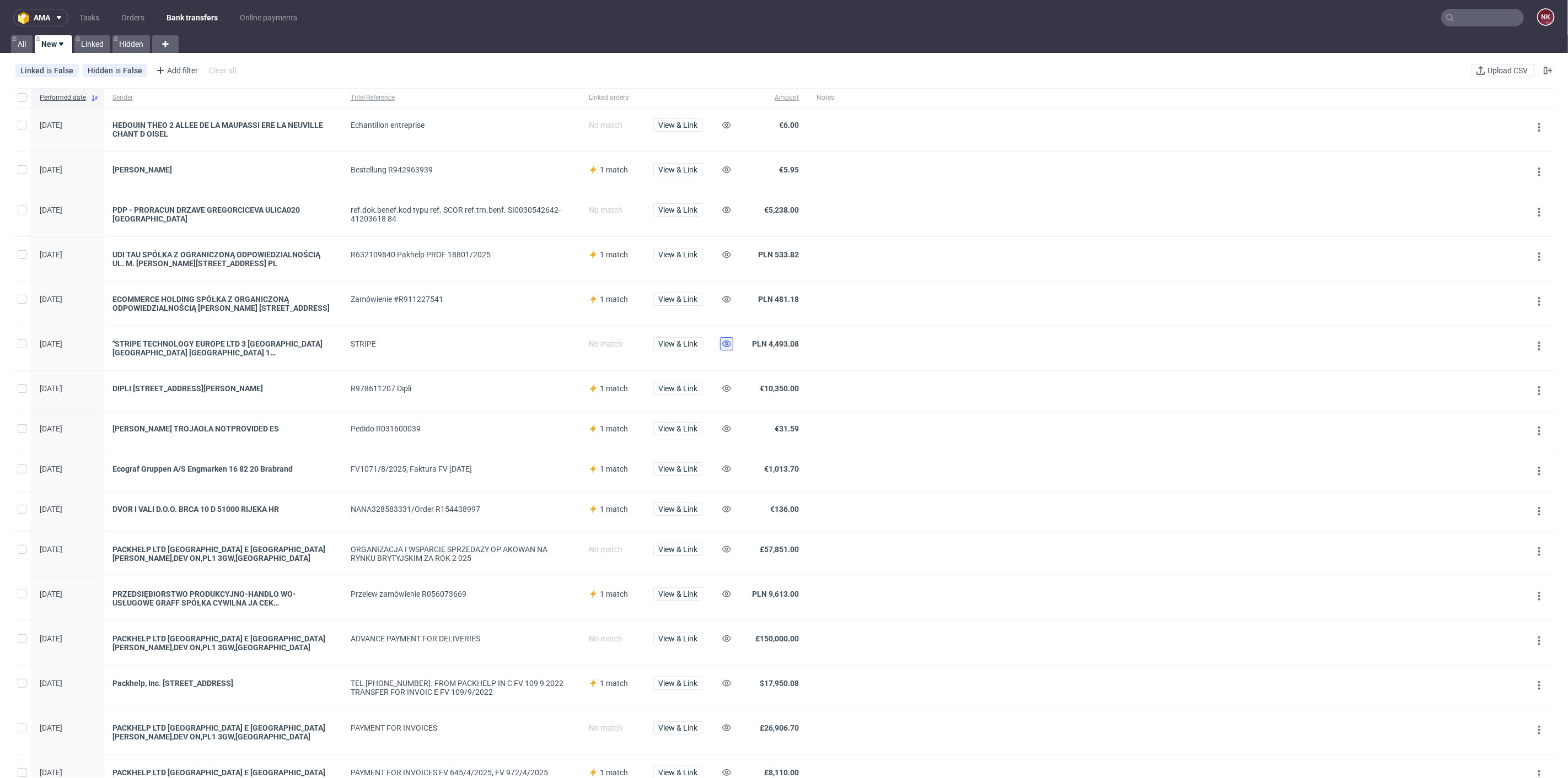
click at [724, 341] on use at bounding box center [726, 344] width 9 height 7
click at [669, 505] on span "View & Link" at bounding box center [678, 509] width 39 height 7
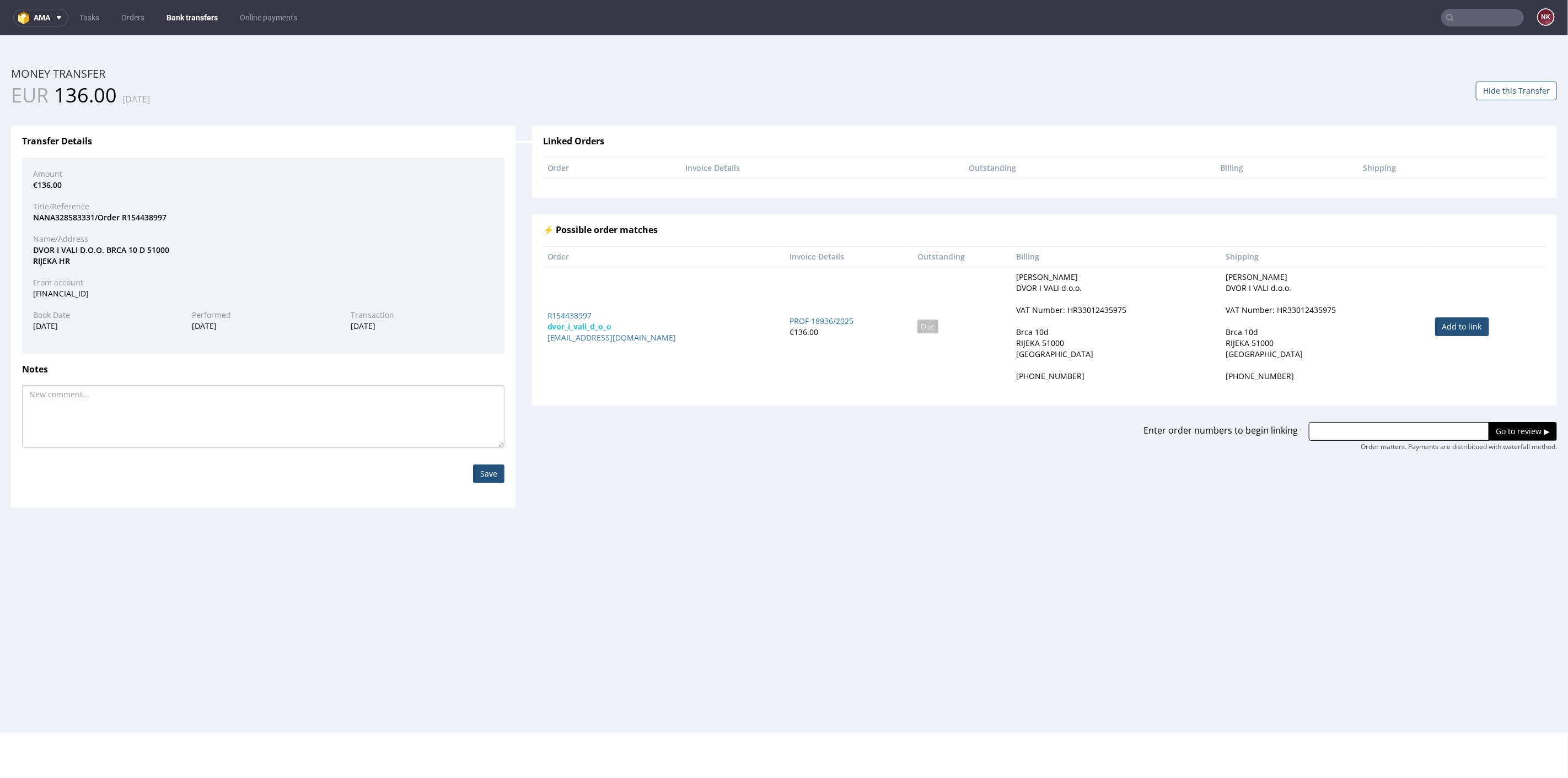
click at [1460, 323] on link "Add to link" at bounding box center [1462, 326] width 54 height 18
type input "R154438997"
click at [1508, 433] on input "Go to review ▶" at bounding box center [1522, 431] width 69 height 18
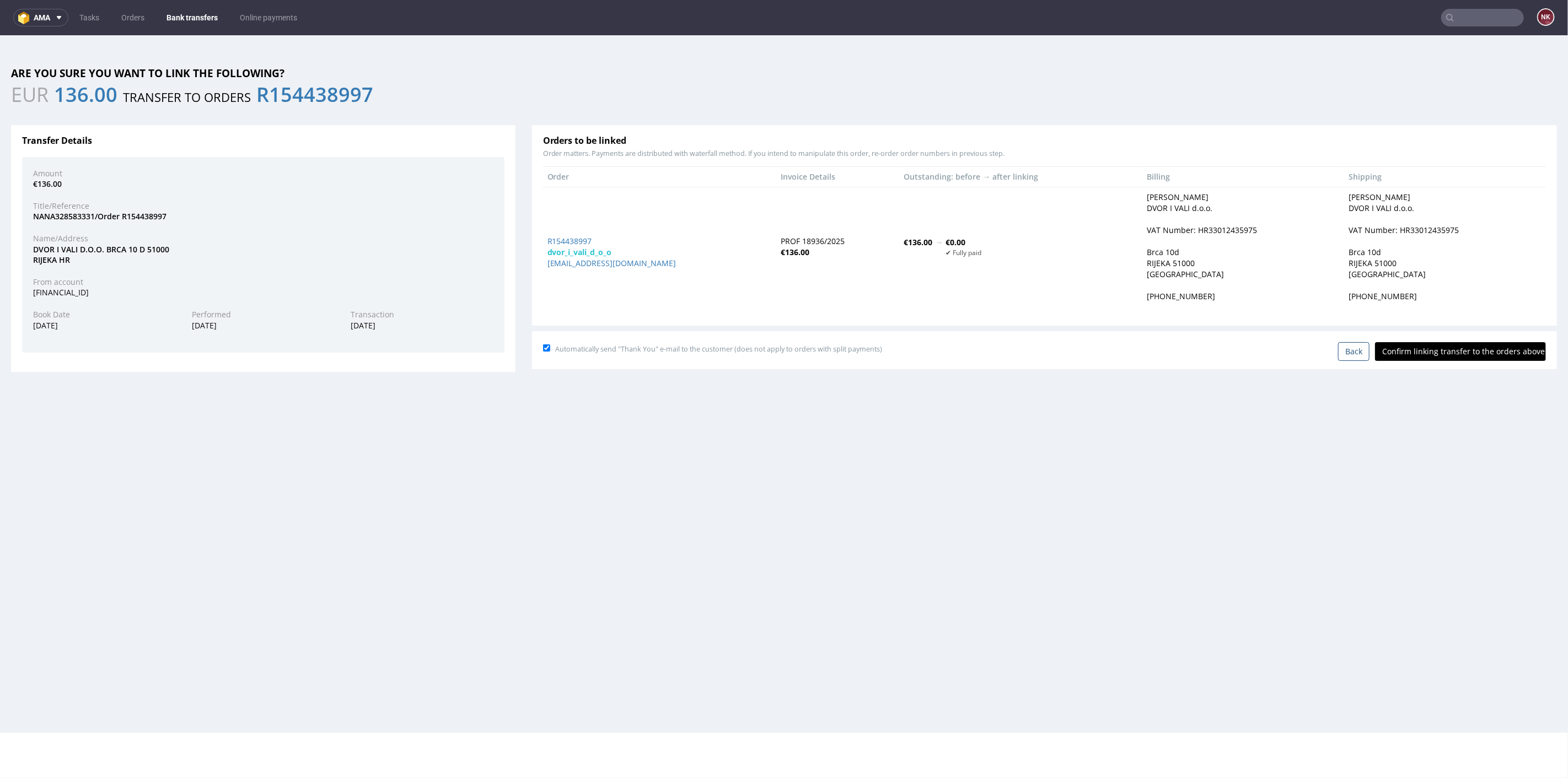
click at [1459, 355] on input "Confirm linking transfer to the orders above" at bounding box center [1460, 350] width 171 height 18
type input "In progress..."
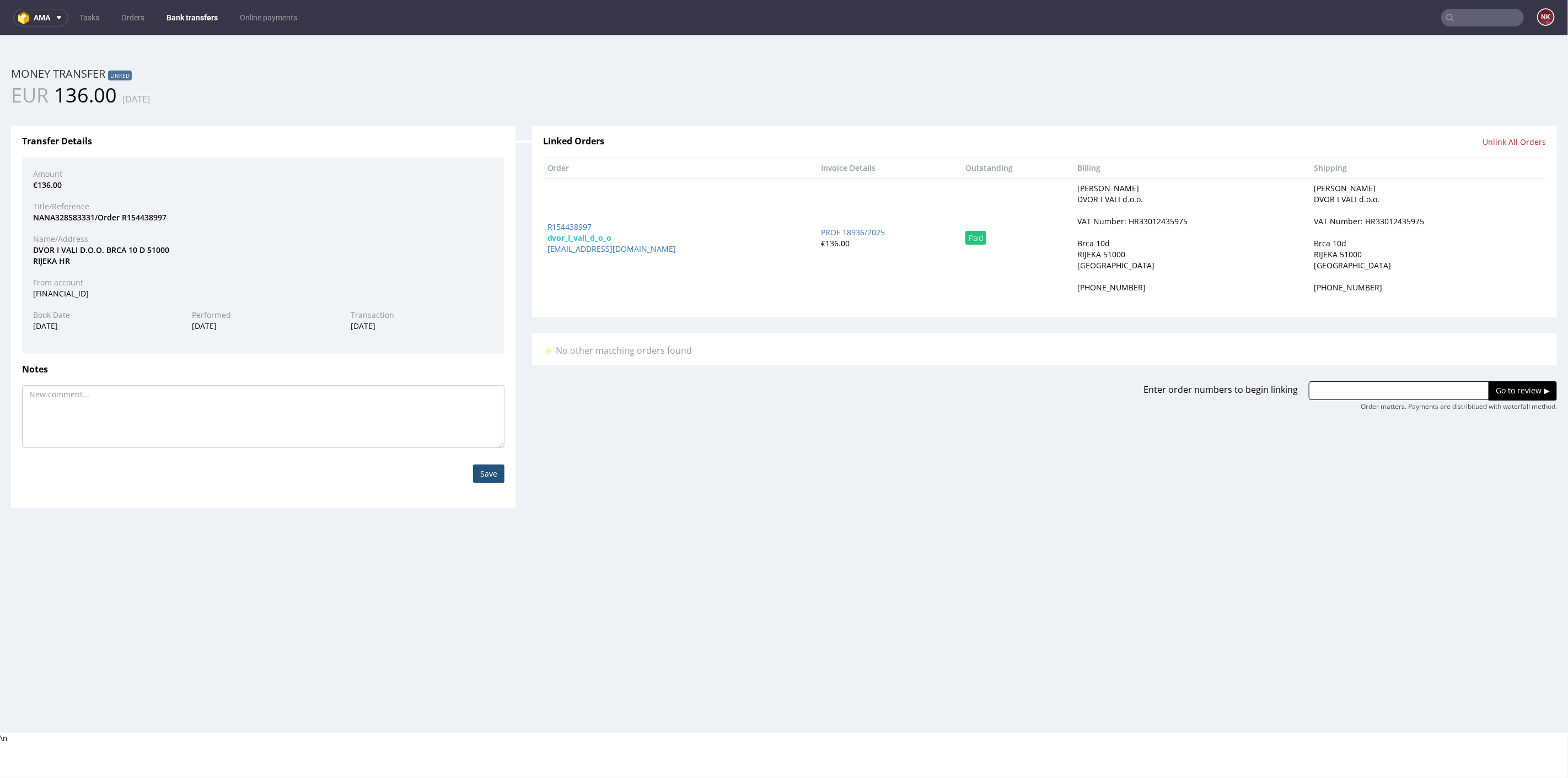
click at [187, 10] on link "Bank transfers" at bounding box center [192, 18] width 64 height 18
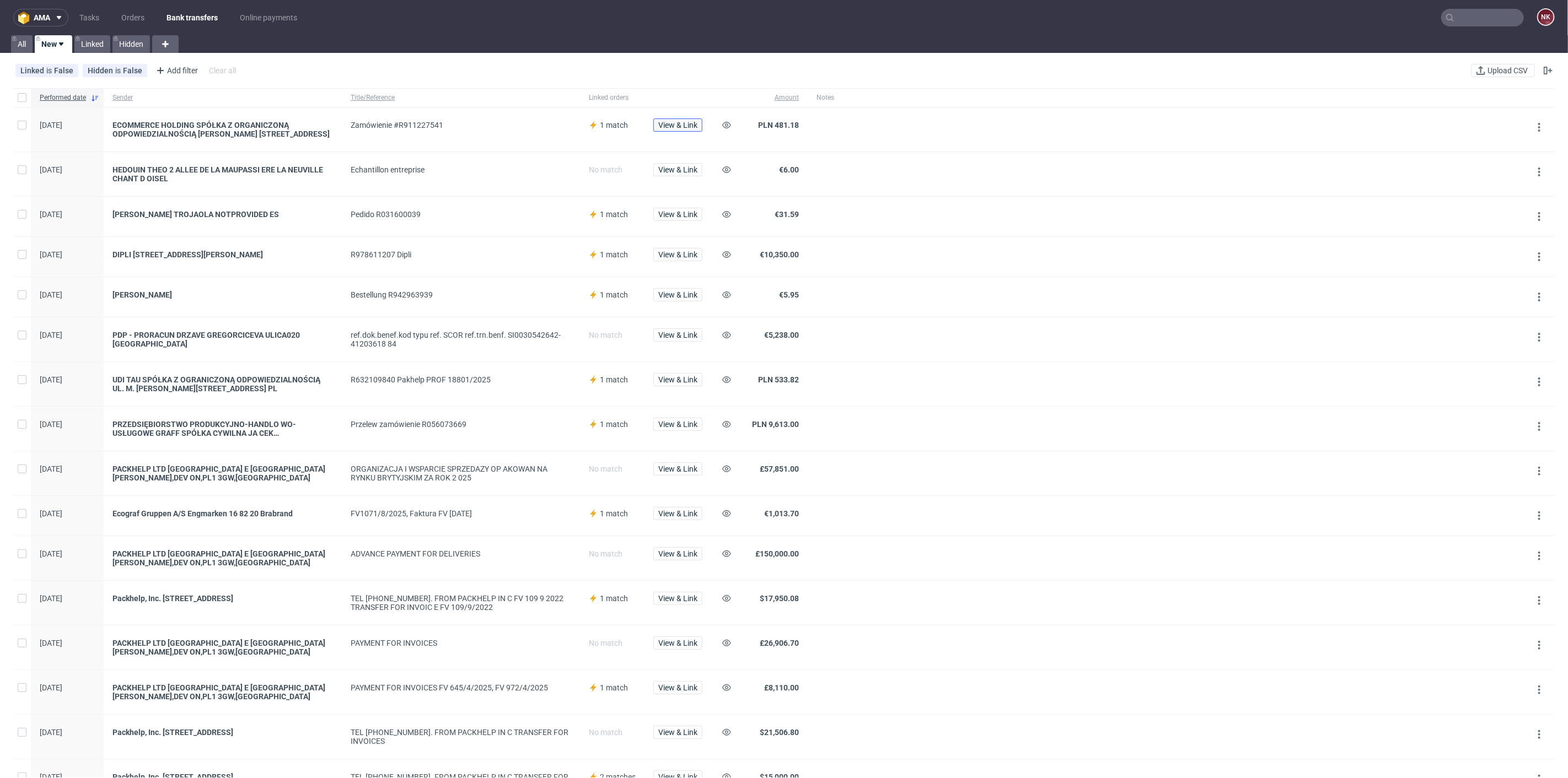
click at [682, 123] on span "View & Link" at bounding box center [678, 125] width 39 height 7
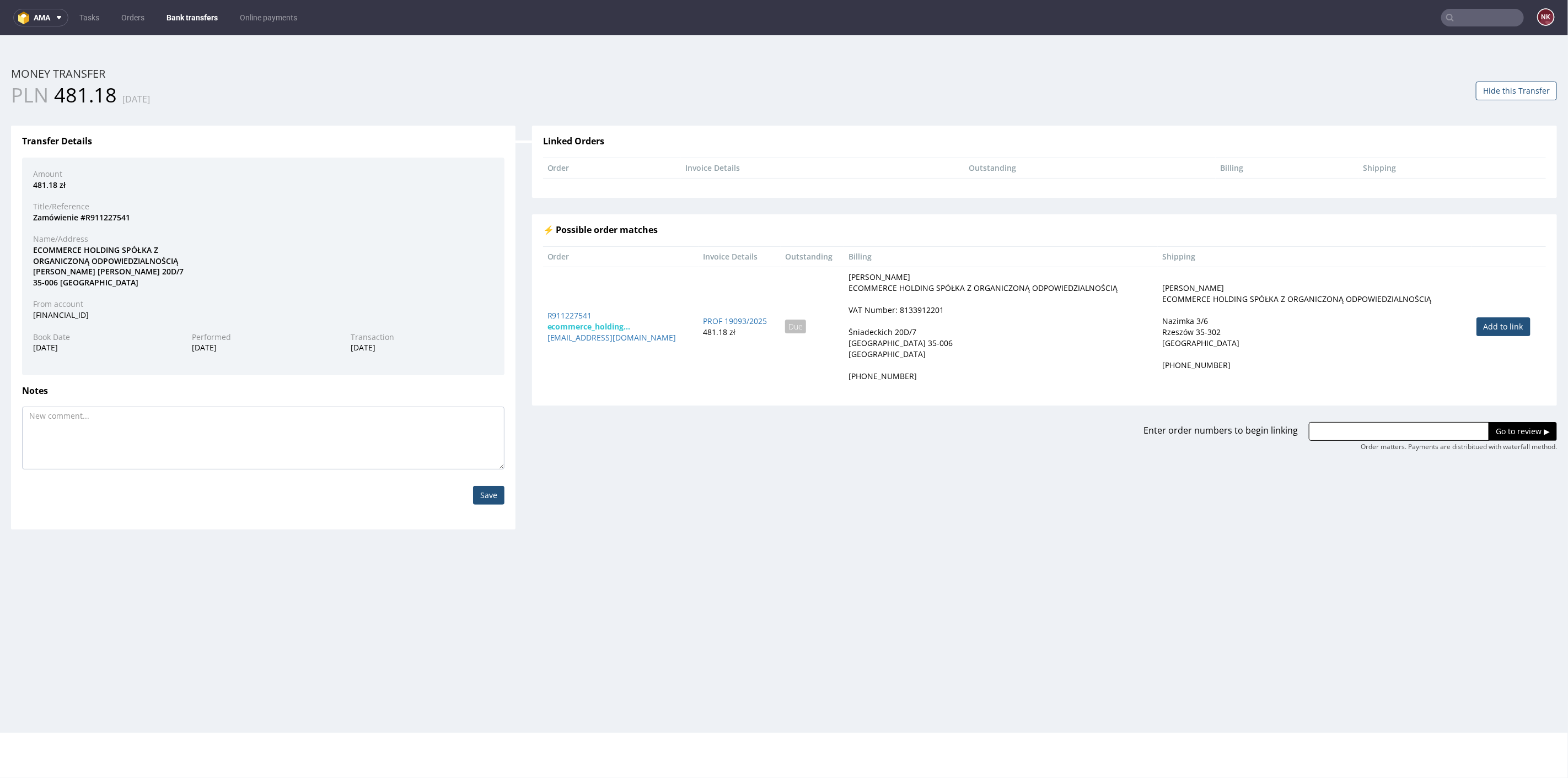
click at [1481, 322] on link "Add to link" at bounding box center [1503, 326] width 54 height 18
type input "R911227541"
click at [1502, 423] on input "Go to review ▶" at bounding box center [1522, 431] width 69 height 18
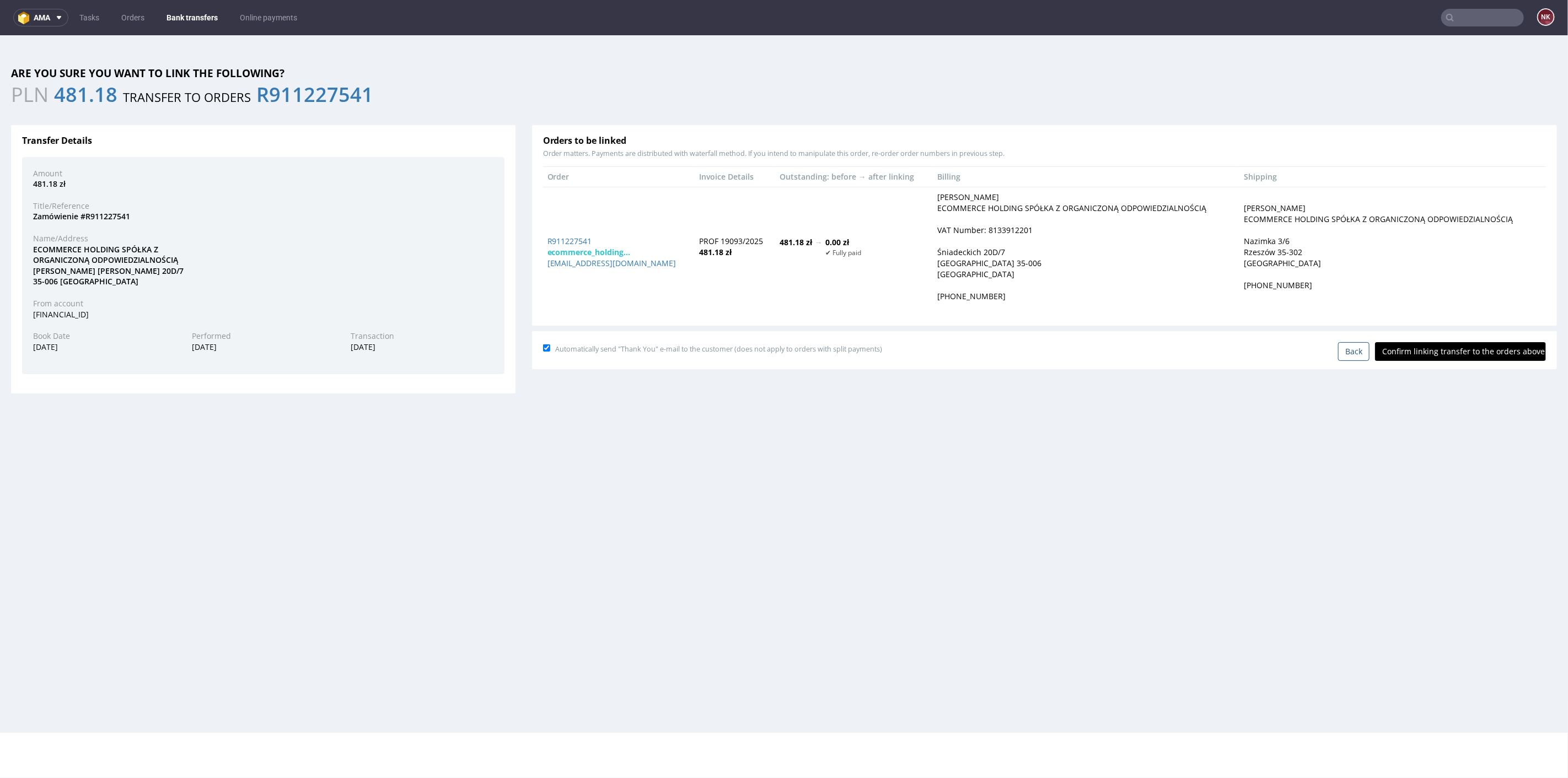
click at [1451, 345] on input "Confirm linking transfer to the orders above" at bounding box center [1460, 350] width 171 height 18
type input "In progress..."
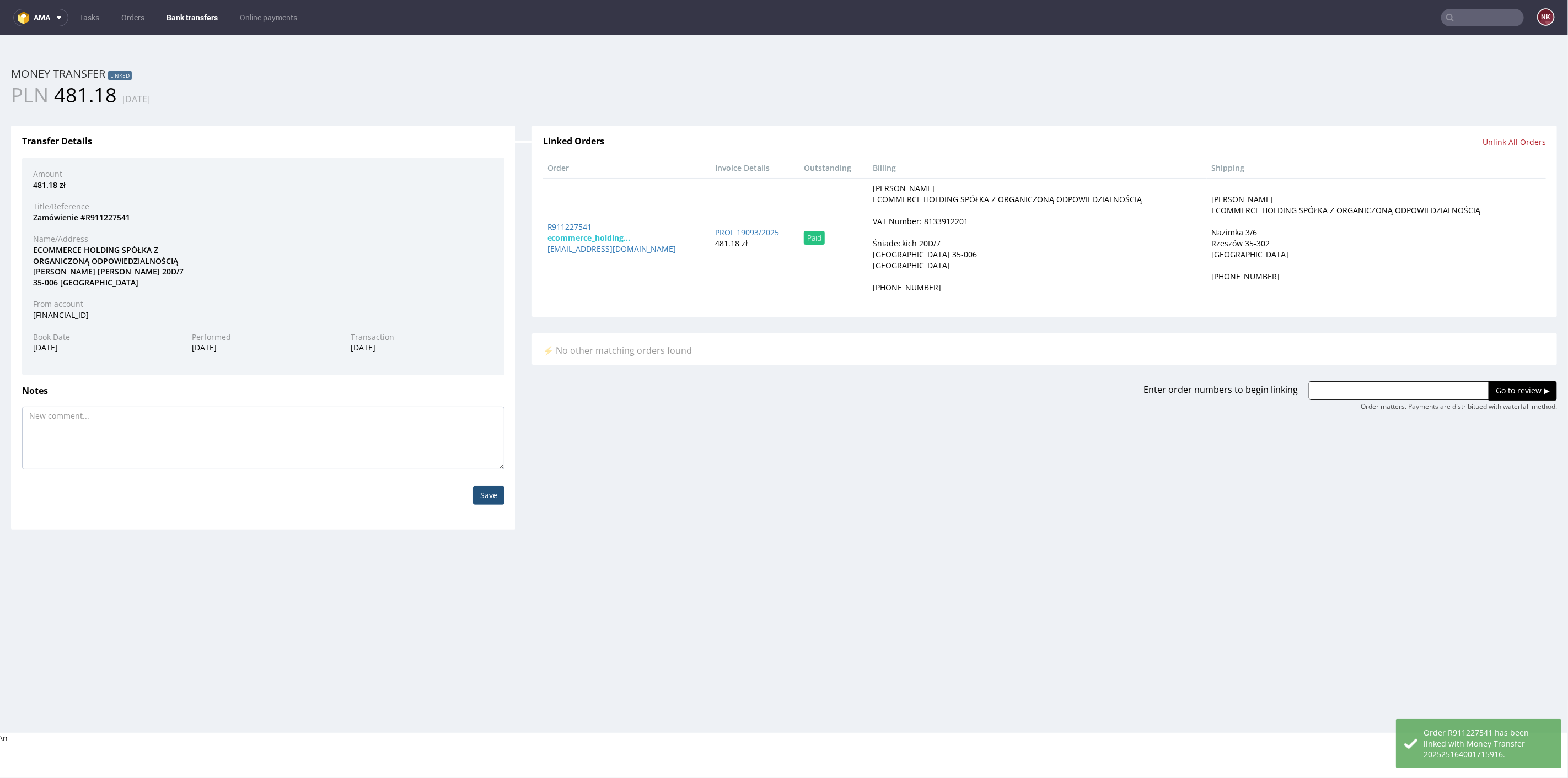
click at [184, 12] on link "Bank transfers" at bounding box center [192, 18] width 64 height 18
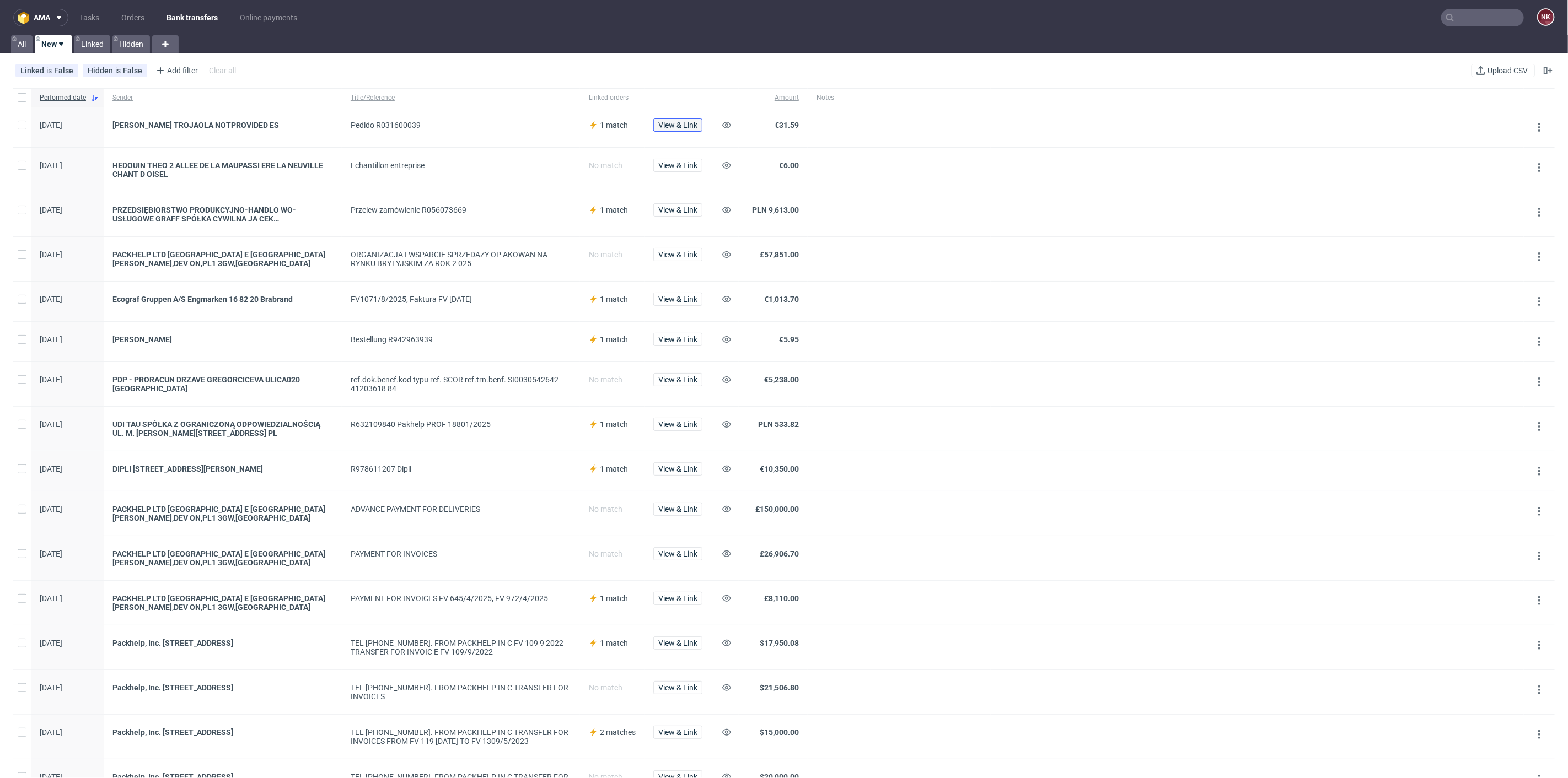
click at [691, 121] on span "View & Link" at bounding box center [678, 125] width 39 height 7
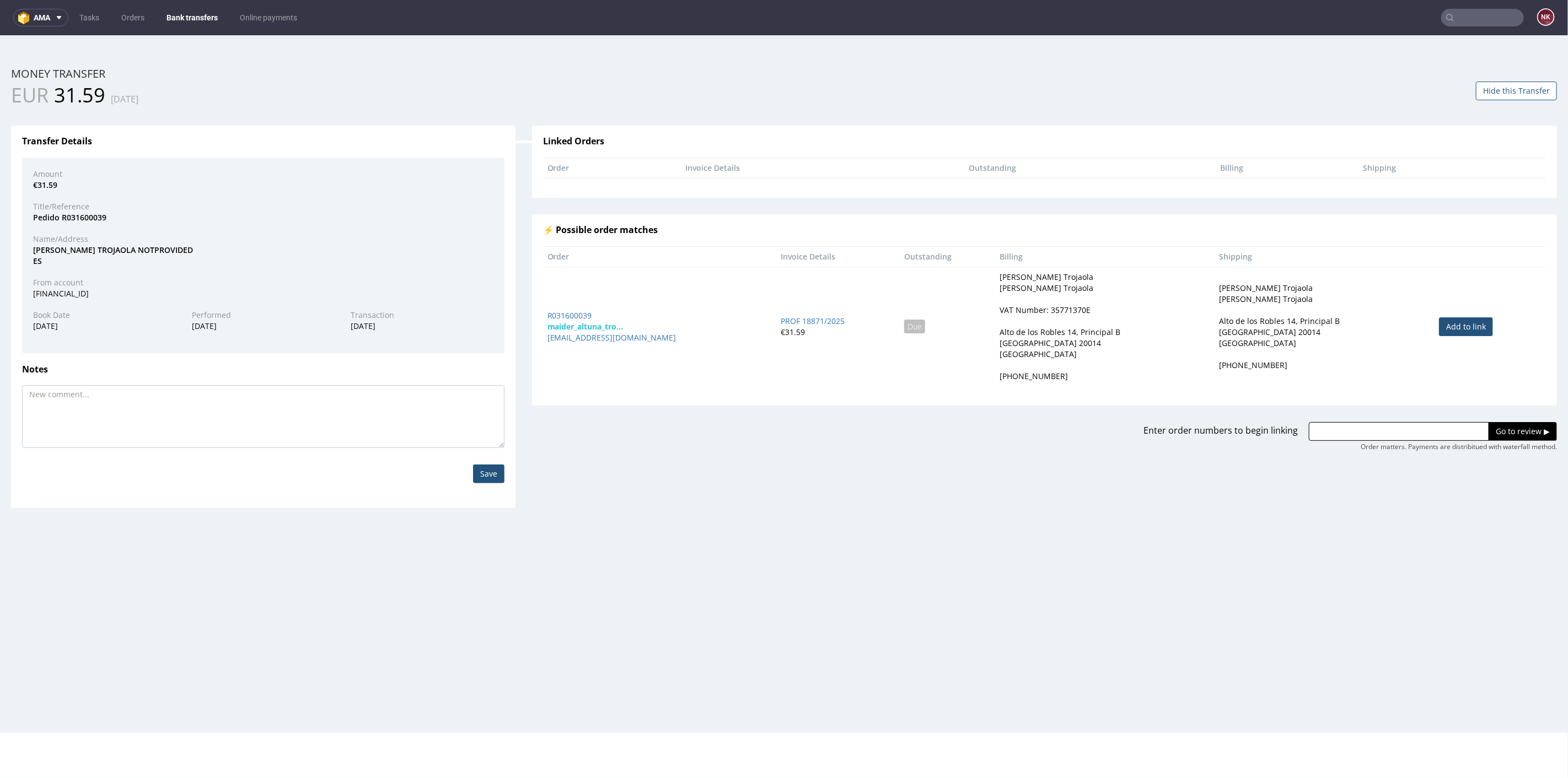
click at [1444, 322] on link "Add to link" at bounding box center [1465, 326] width 54 height 18
type input "R031600039"
click at [1518, 431] on input "Go to review ▶" at bounding box center [1522, 431] width 69 height 18
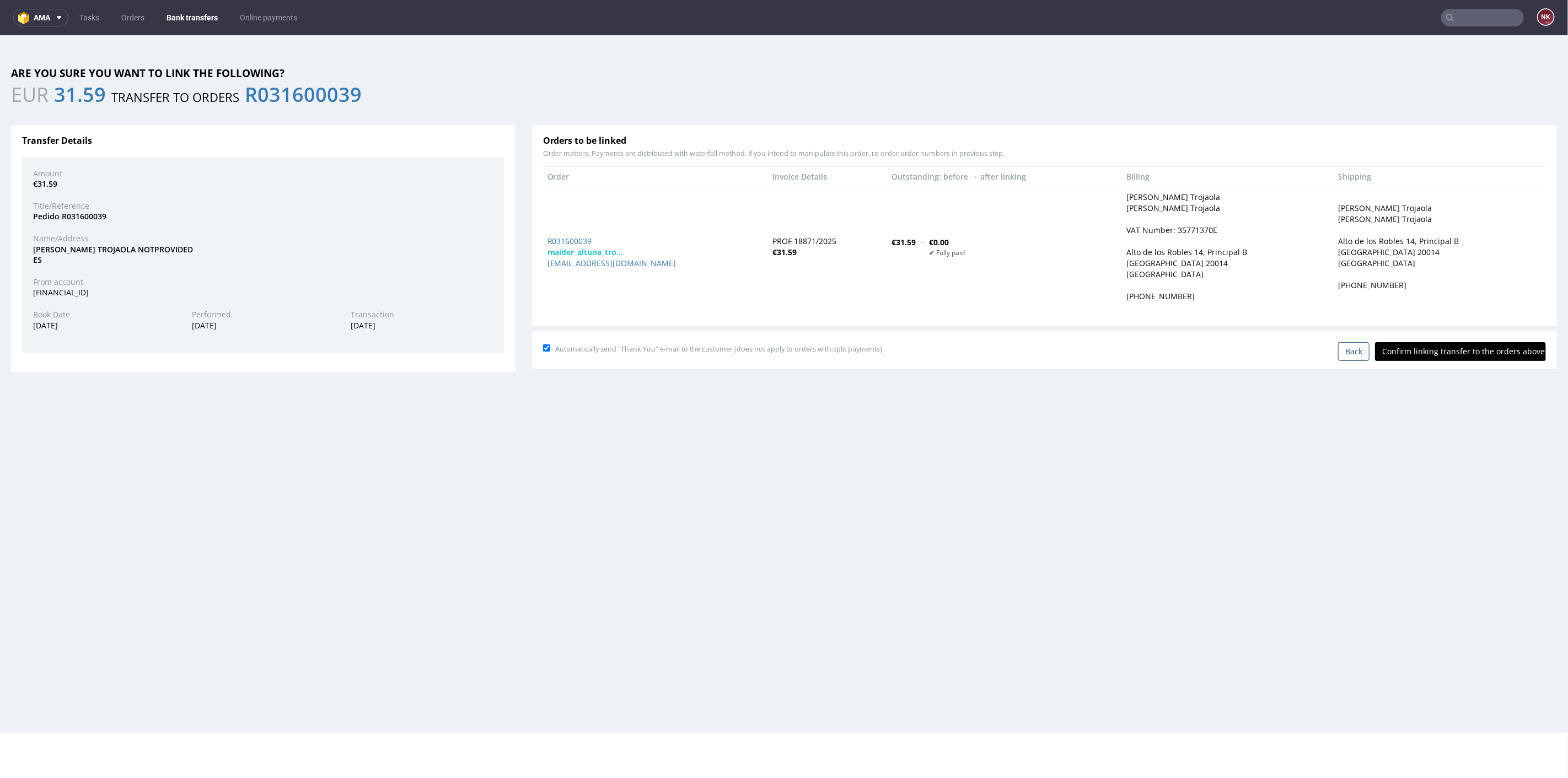
click at [1451, 357] on input "Confirm linking transfer to the orders above" at bounding box center [1460, 350] width 171 height 18
type input "In progress..."
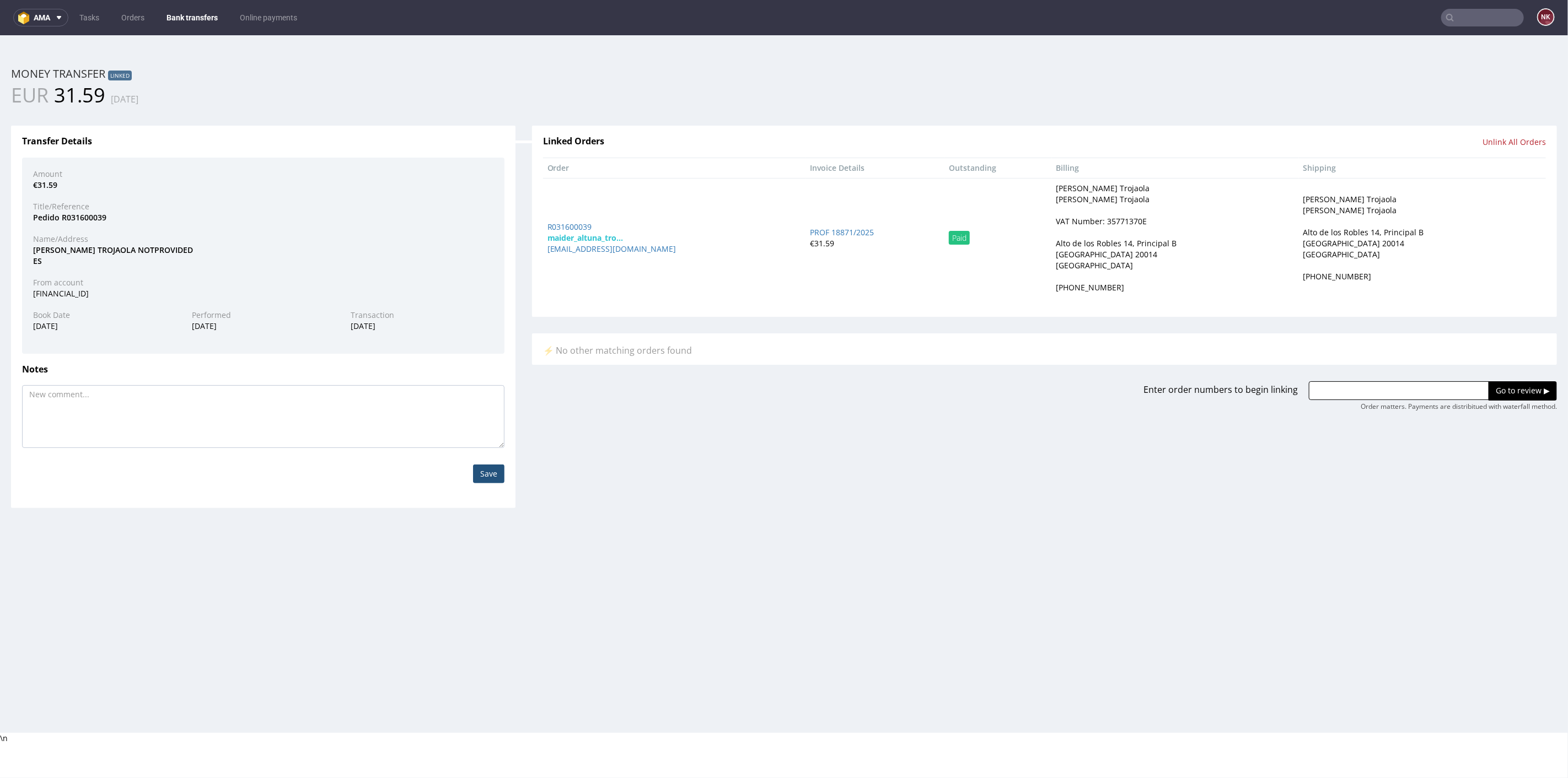
click at [208, 18] on link "Bank transfers" at bounding box center [192, 18] width 64 height 18
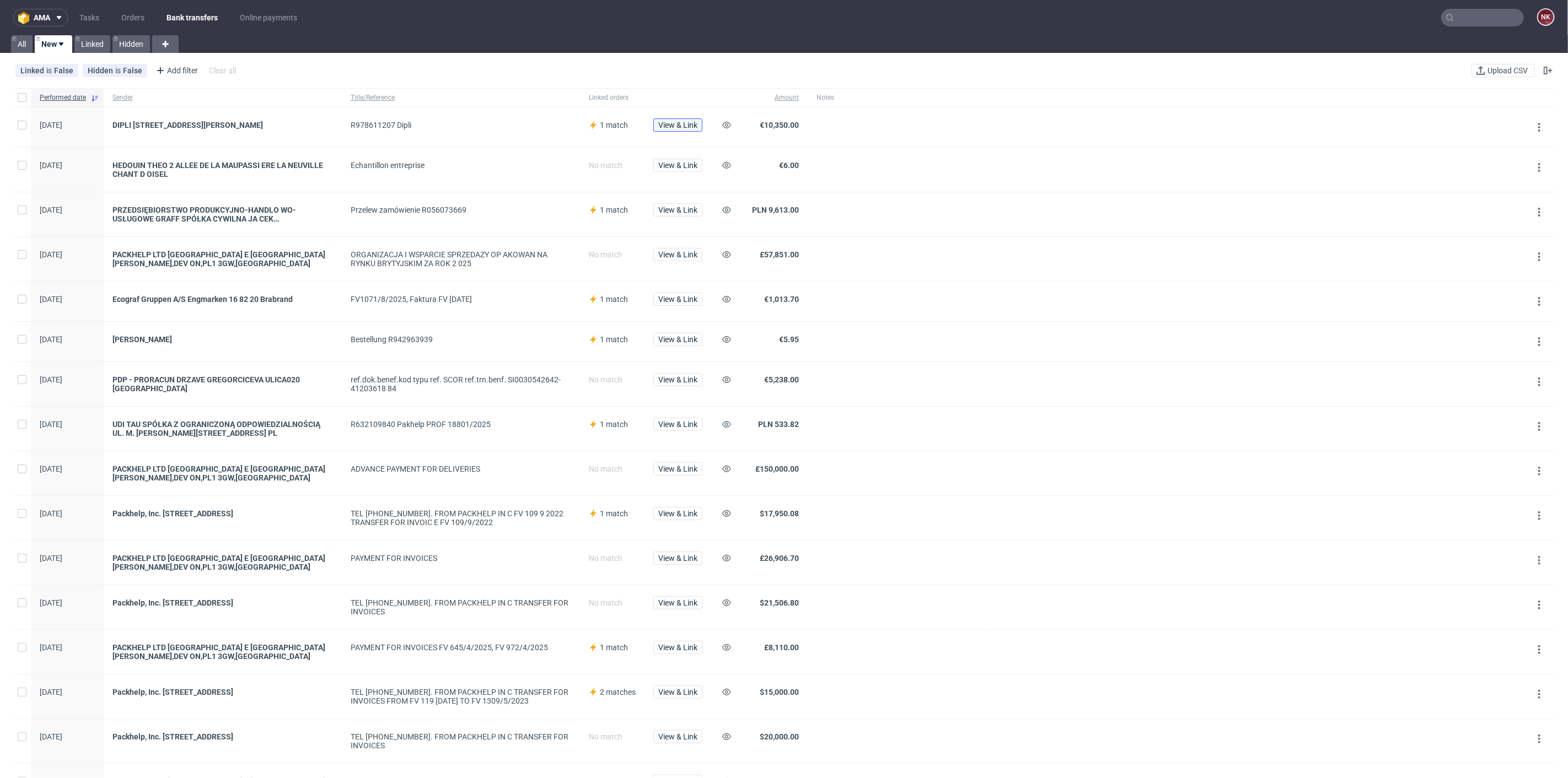
click at [684, 127] on span "View & Link" at bounding box center [678, 125] width 39 height 7
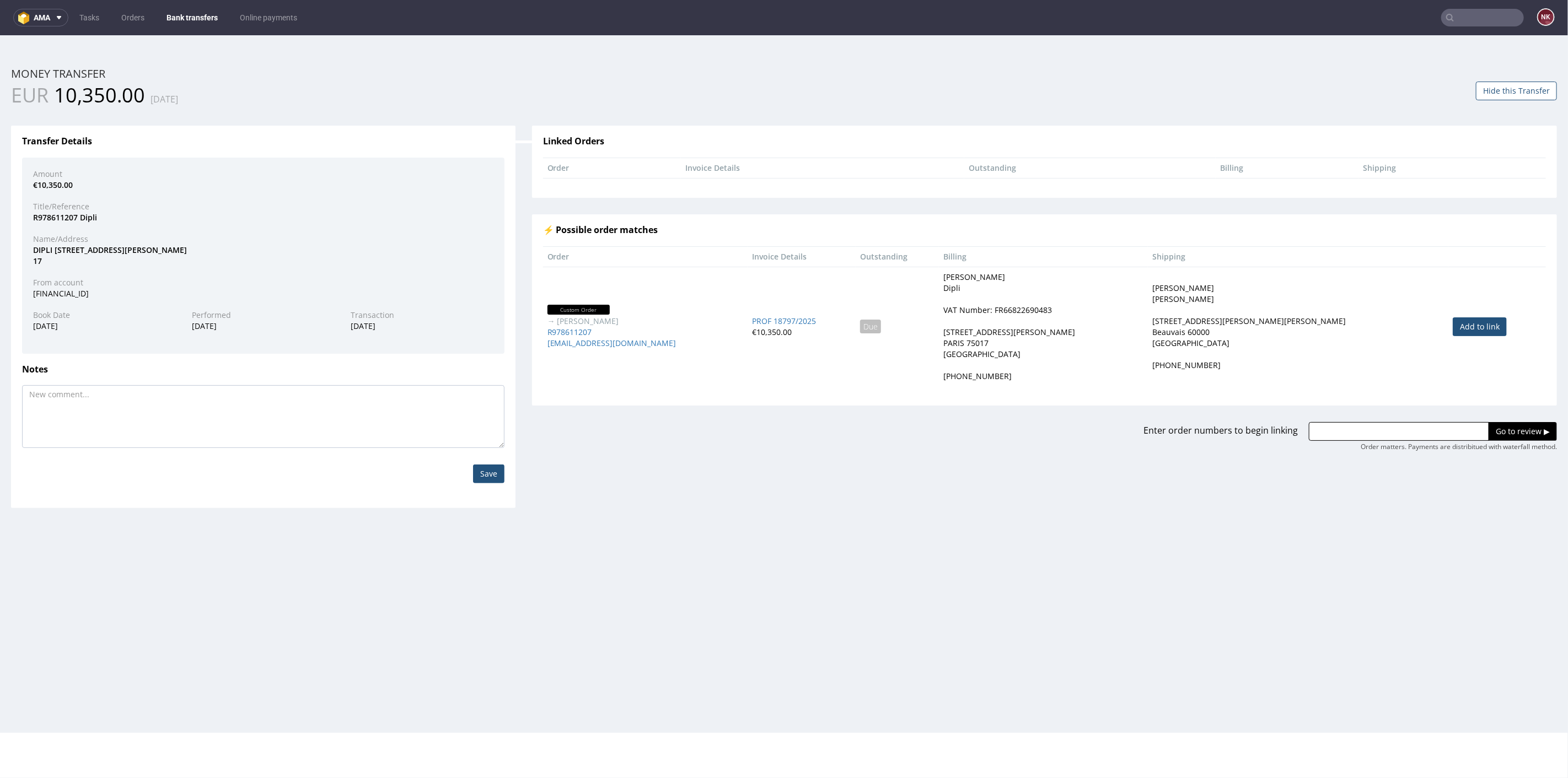
click at [1482, 323] on td "Add to link" at bounding box center [1497, 326] width 97 height 119
click at [1455, 323] on link "Add to link" at bounding box center [1479, 326] width 54 height 18
type input "R978611207"
click at [1514, 432] on input "Go to review ▶" at bounding box center [1522, 431] width 69 height 18
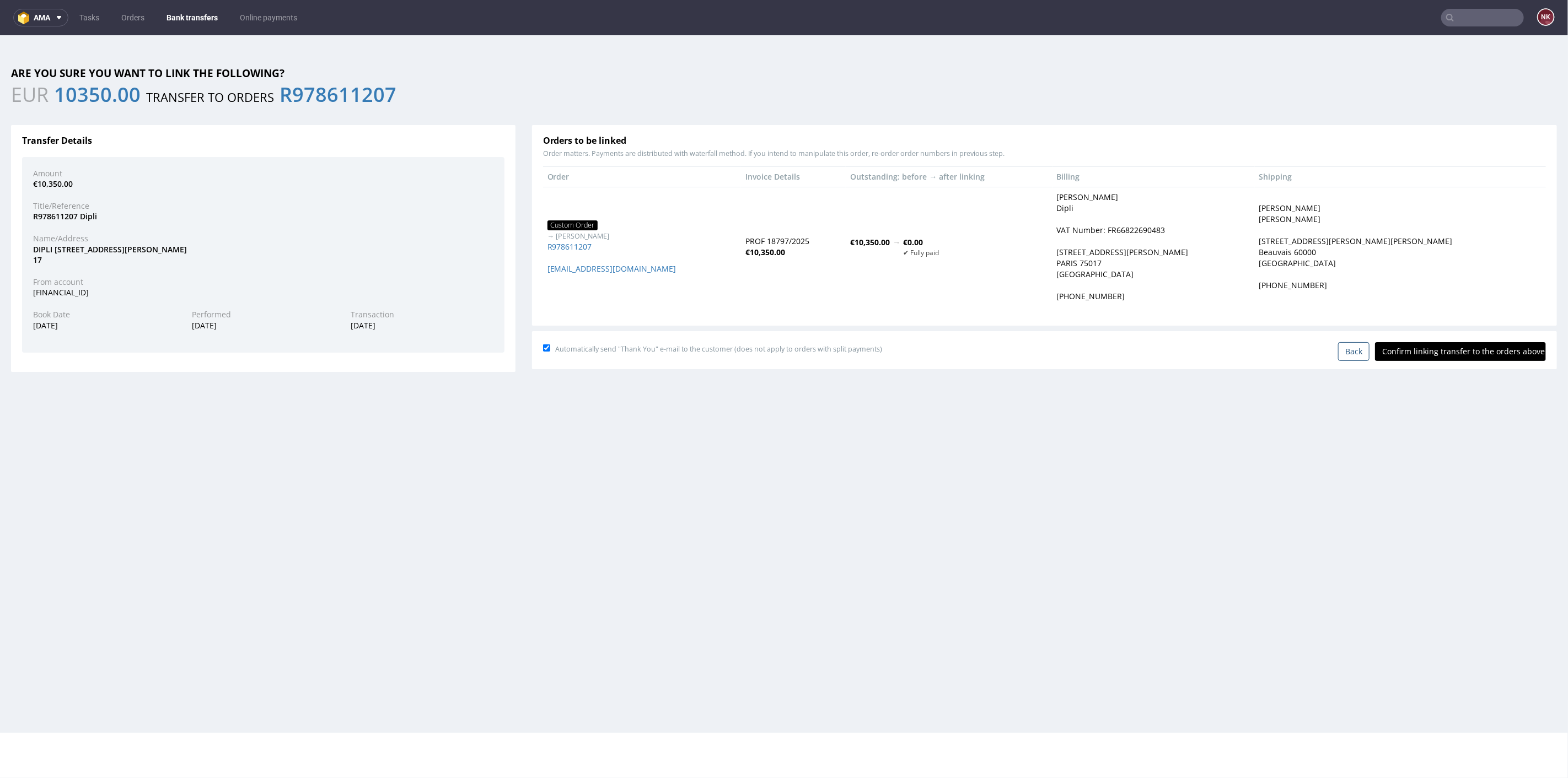
click at [1446, 349] on input "Confirm linking transfer to the orders above" at bounding box center [1460, 350] width 171 height 18
type input "In progress..."
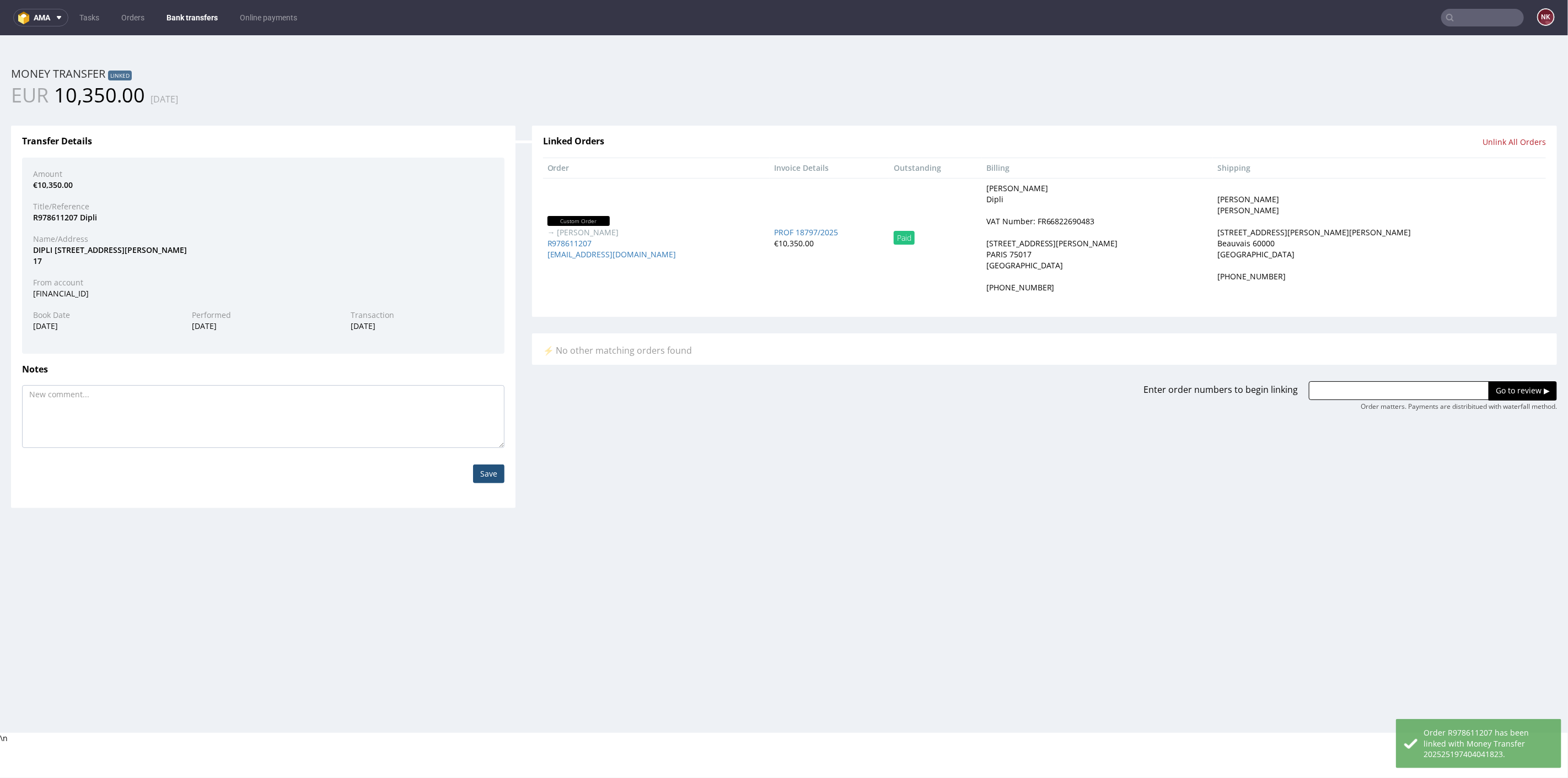
click at [182, 19] on link "Bank transfers" at bounding box center [192, 18] width 64 height 18
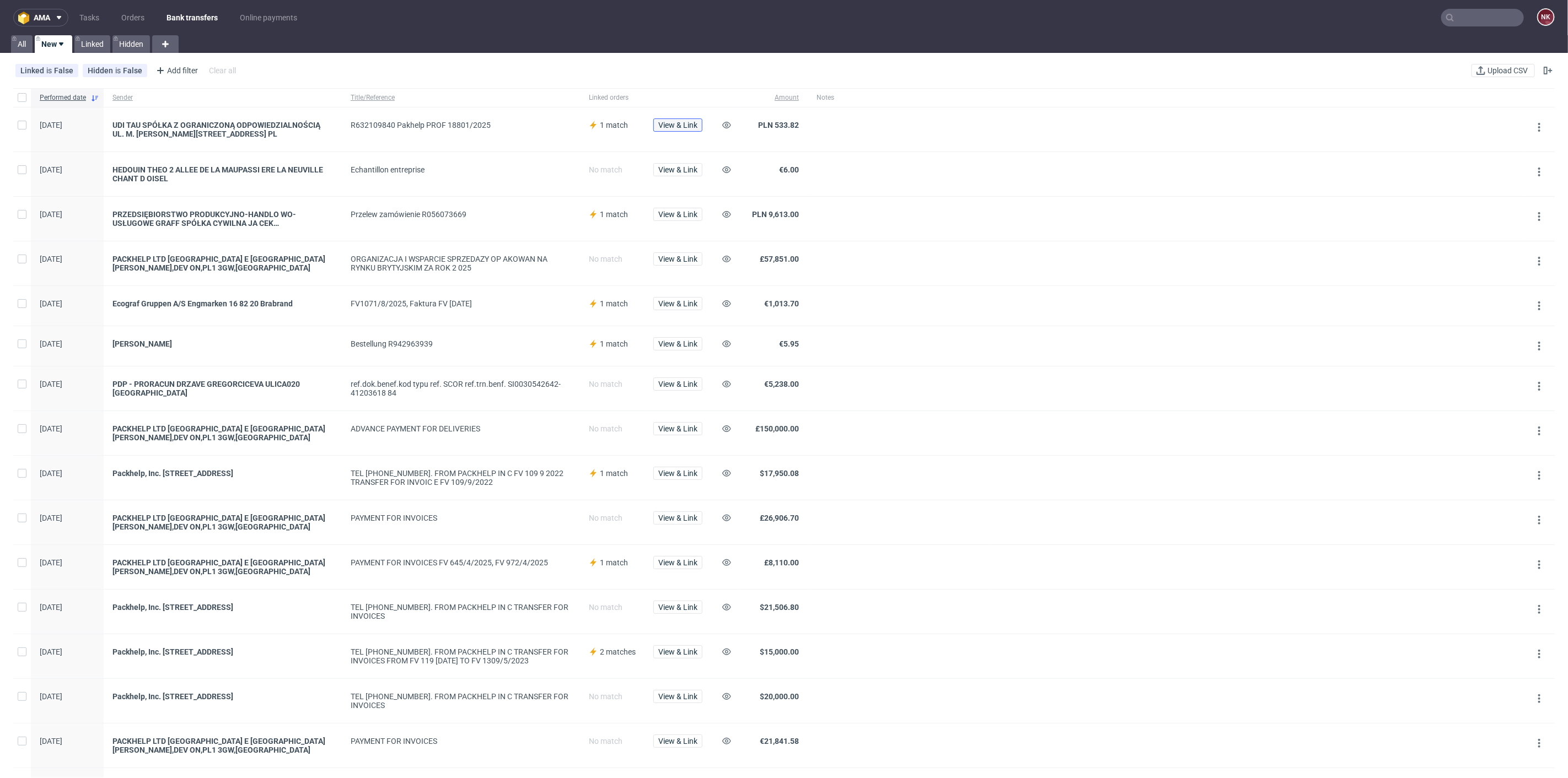
click at [673, 121] on span "View & Link" at bounding box center [678, 125] width 39 height 7
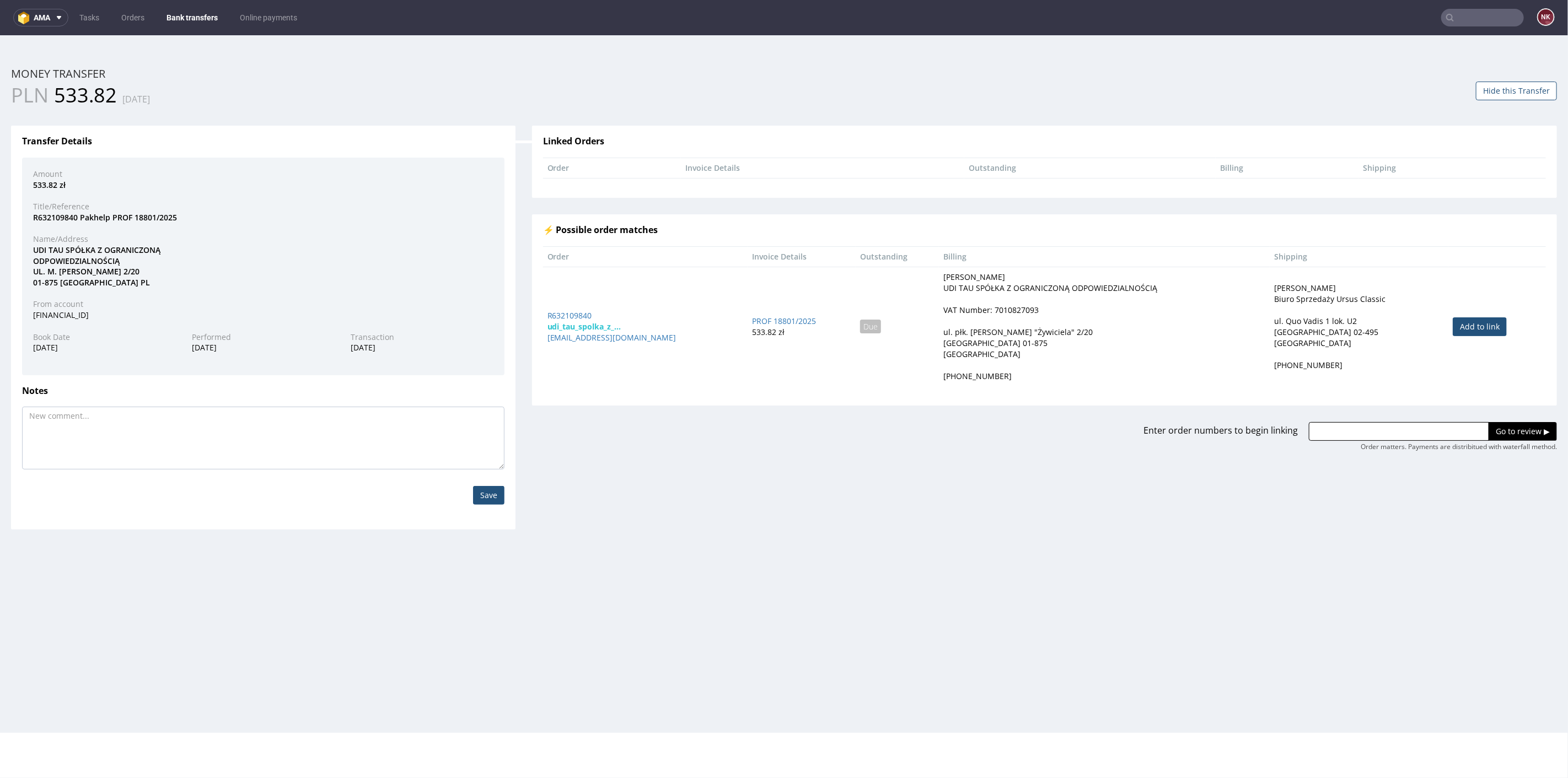
click at [1478, 317] on link "Add to link" at bounding box center [1479, 326] width 54 height 18
type input "R632109840"
click at [1493, 413] on div "Enter order numbers to begin linking R632109840 Go to review ▶ Order matters. P…" at bounding box center [1044, 428] width 1041 height 46
drag, startPoint x: 1496, startPoint y: 421, endPoint x: 1496, endPoint y: 411, distance: 10.0
click at [1496, 417] on div "Enter order numbers to begin linking R632109840 Go to review ▶ Order matters. P…" at bounding box center [1044, 428] width 1041 height 46
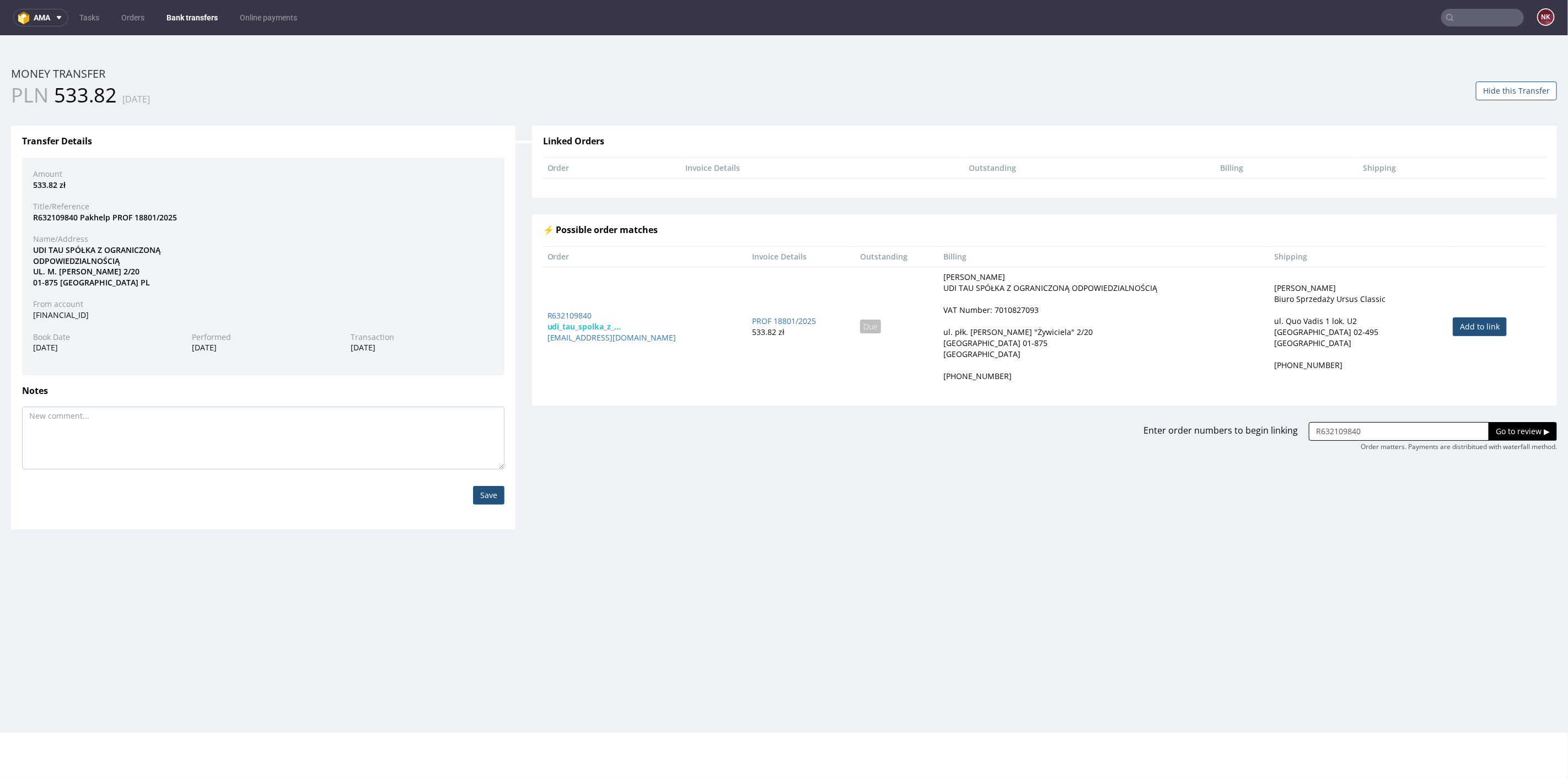
click at [1501, 425] on input "Go to review ▶" at bounding box center [1522, 431] width 69 height 18
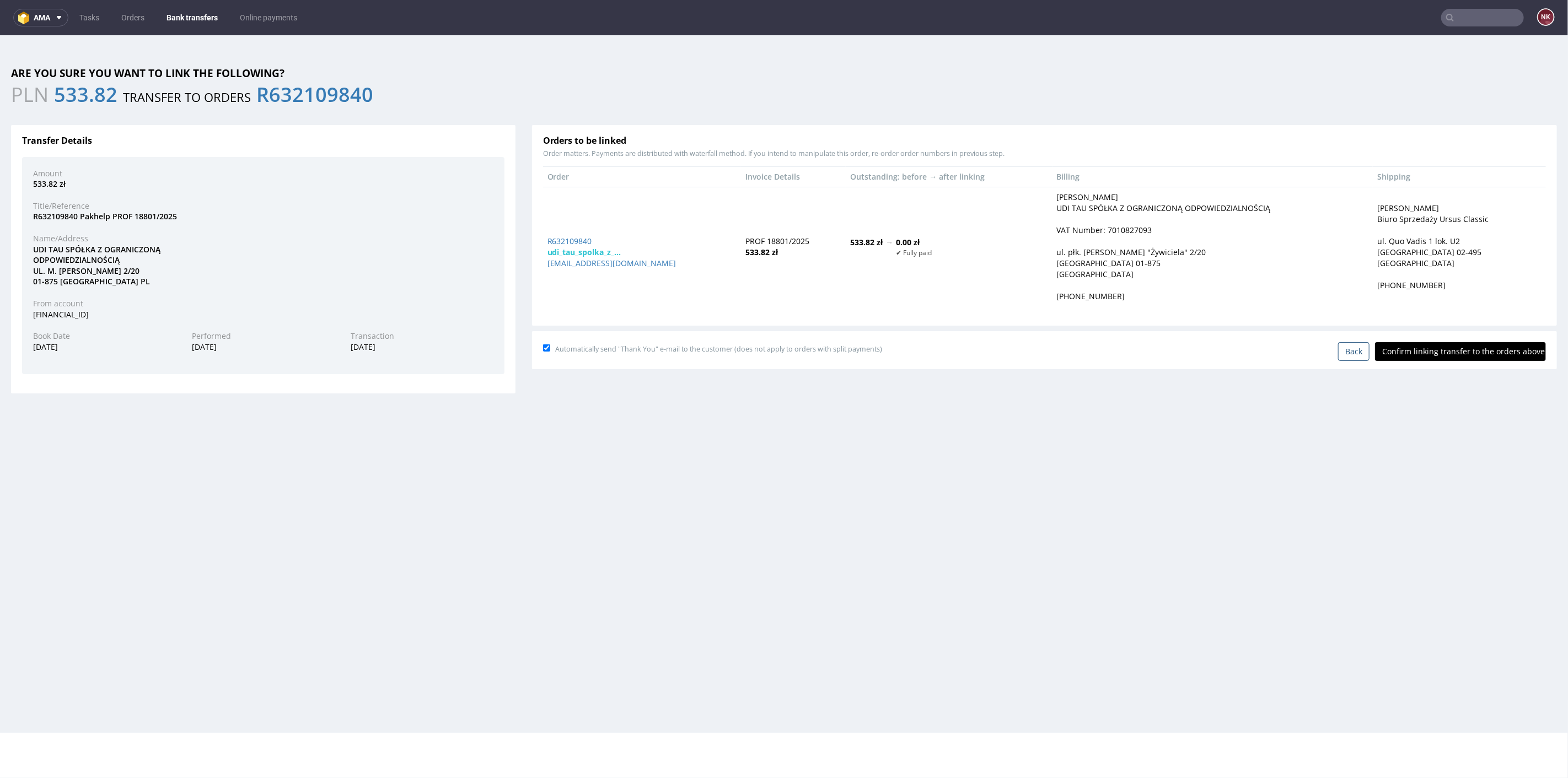
click at [1449, 341] on input "Confirm linking transfer to the orders above" at bounding box center [1460, 350] width 171 height 18
type input "In progress..."
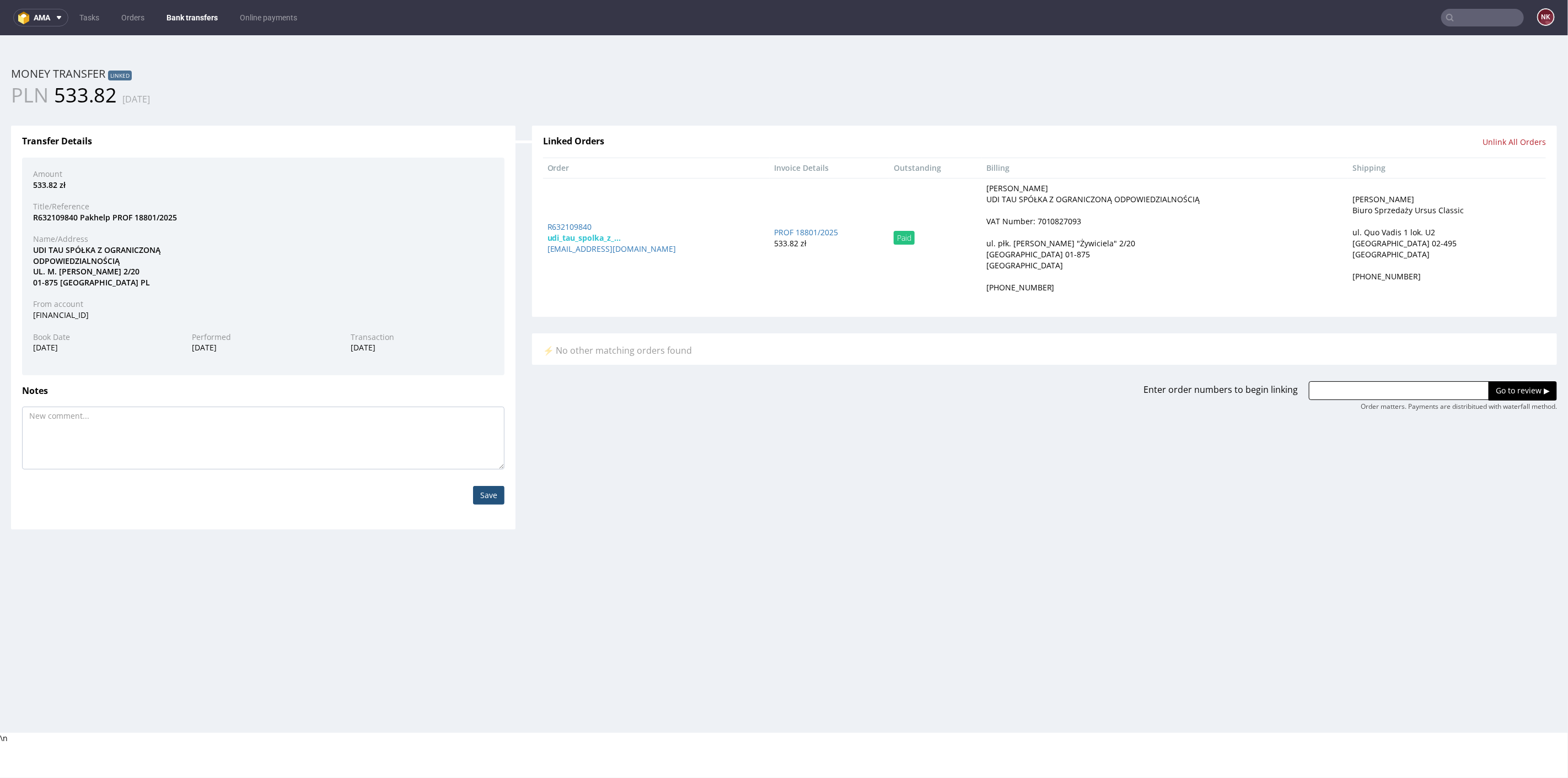
click at [198, 19] on link "Bank transfers" at bounding box center [192, 18] width 64 height 18
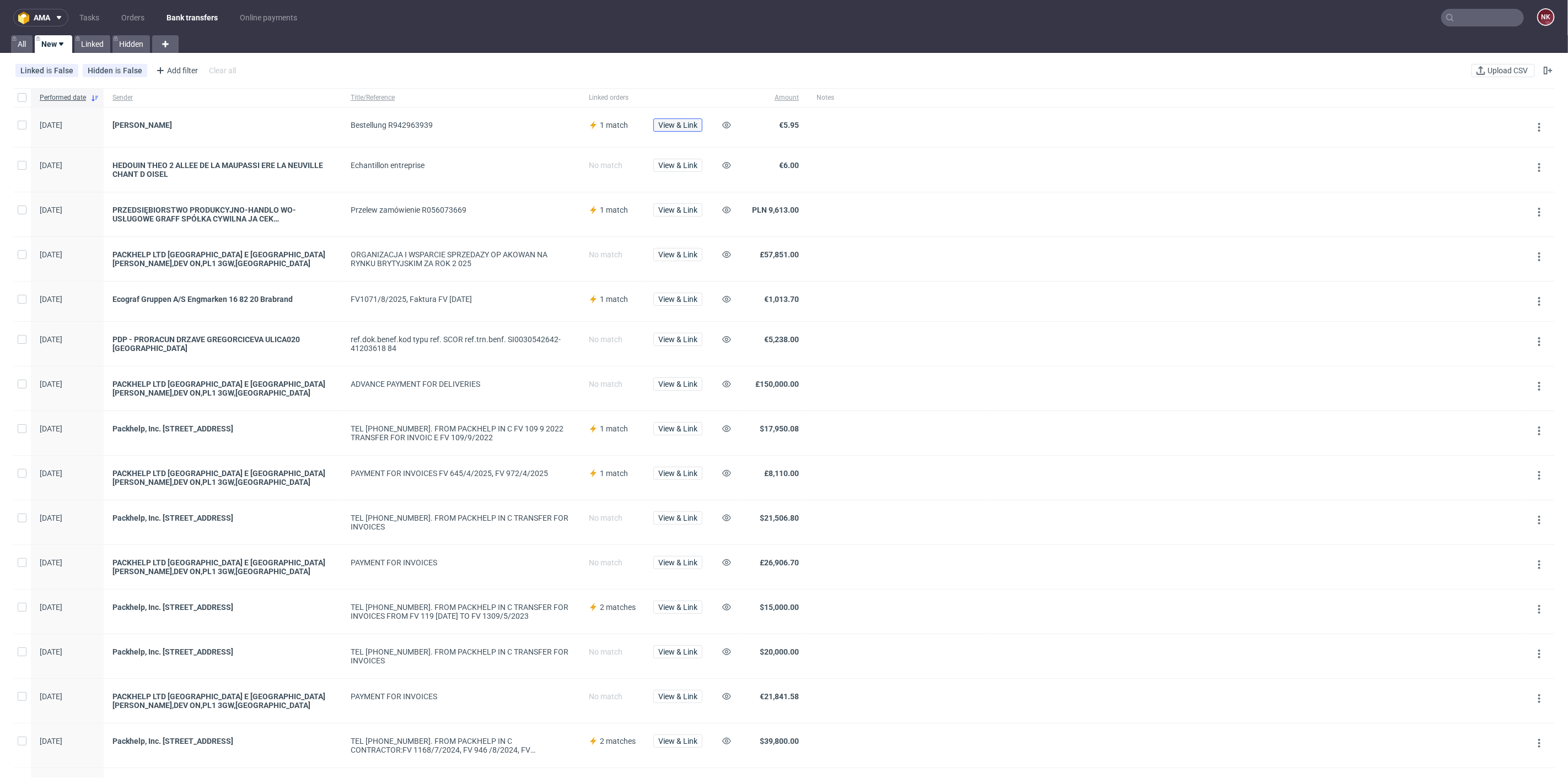
click at [690, 123] on span "View & Link" at bounding box center [678, 125] width 39 height 7
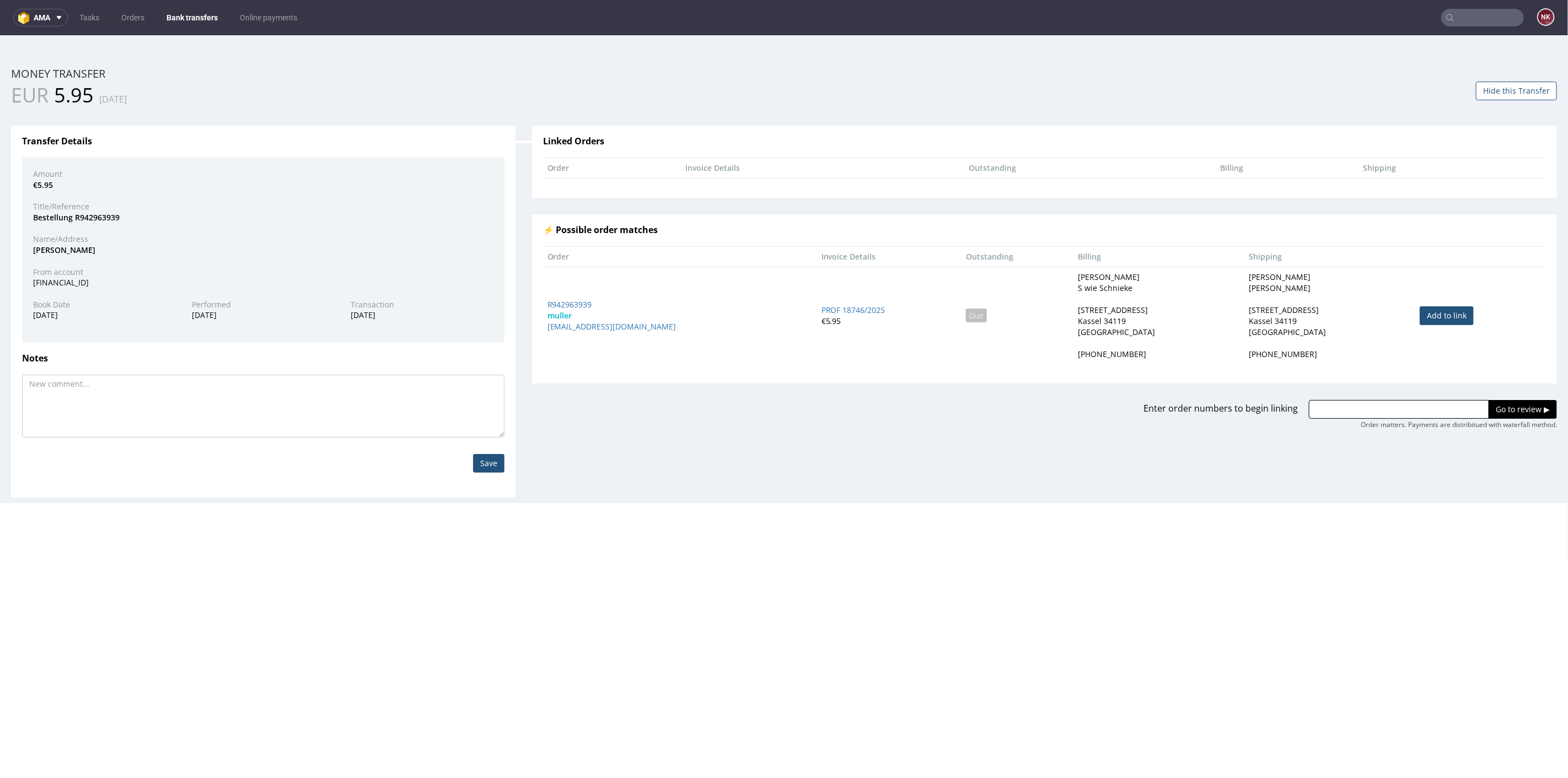
click at [1437, 311] on link "Add to link" at bounding box center [1446, 315] width 54 height 18
type input "R942963939"
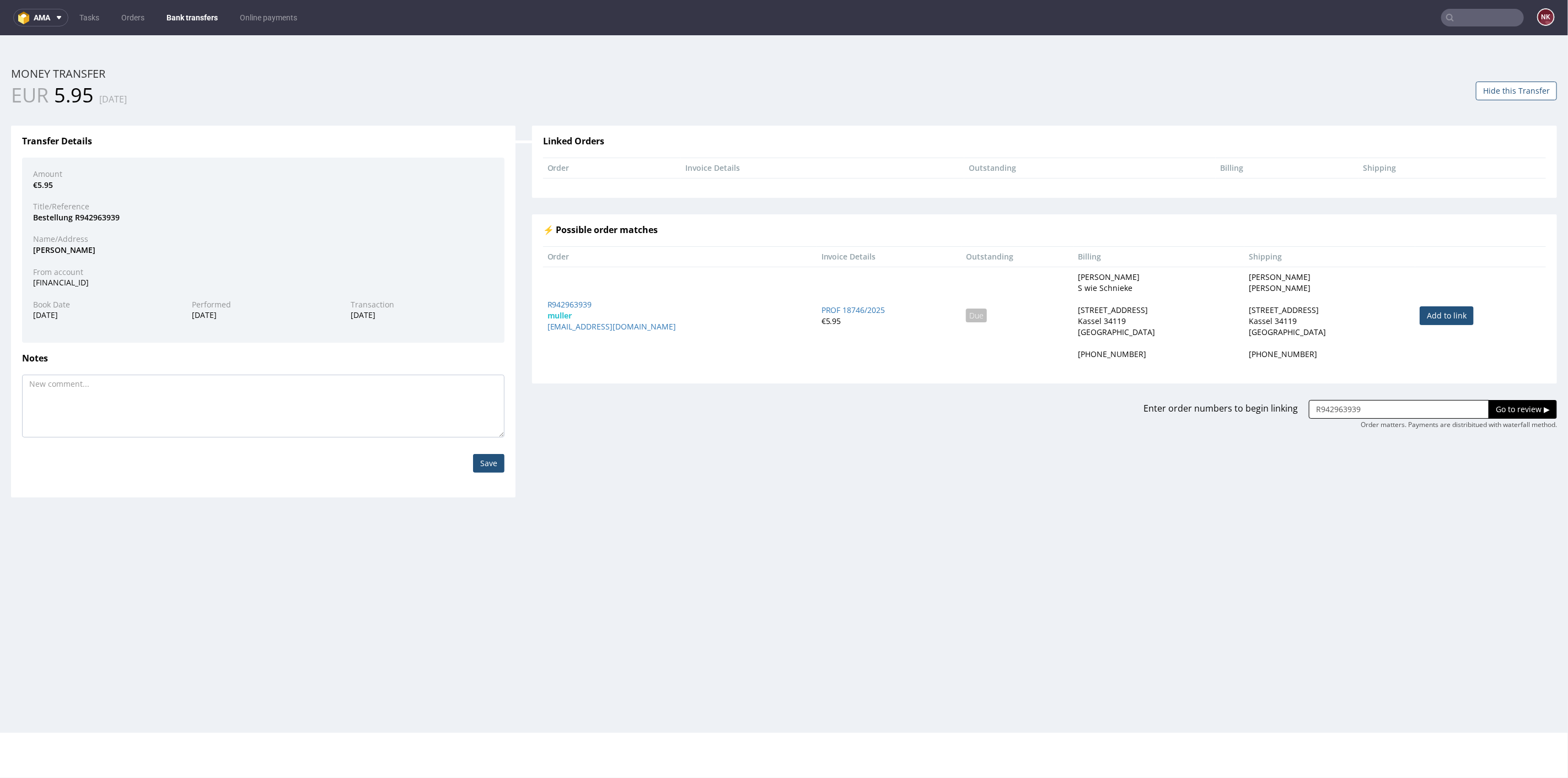
click at [1501, 414] on input "Go to review ▶" at bounding box center [1522, 409] width 69 height 18
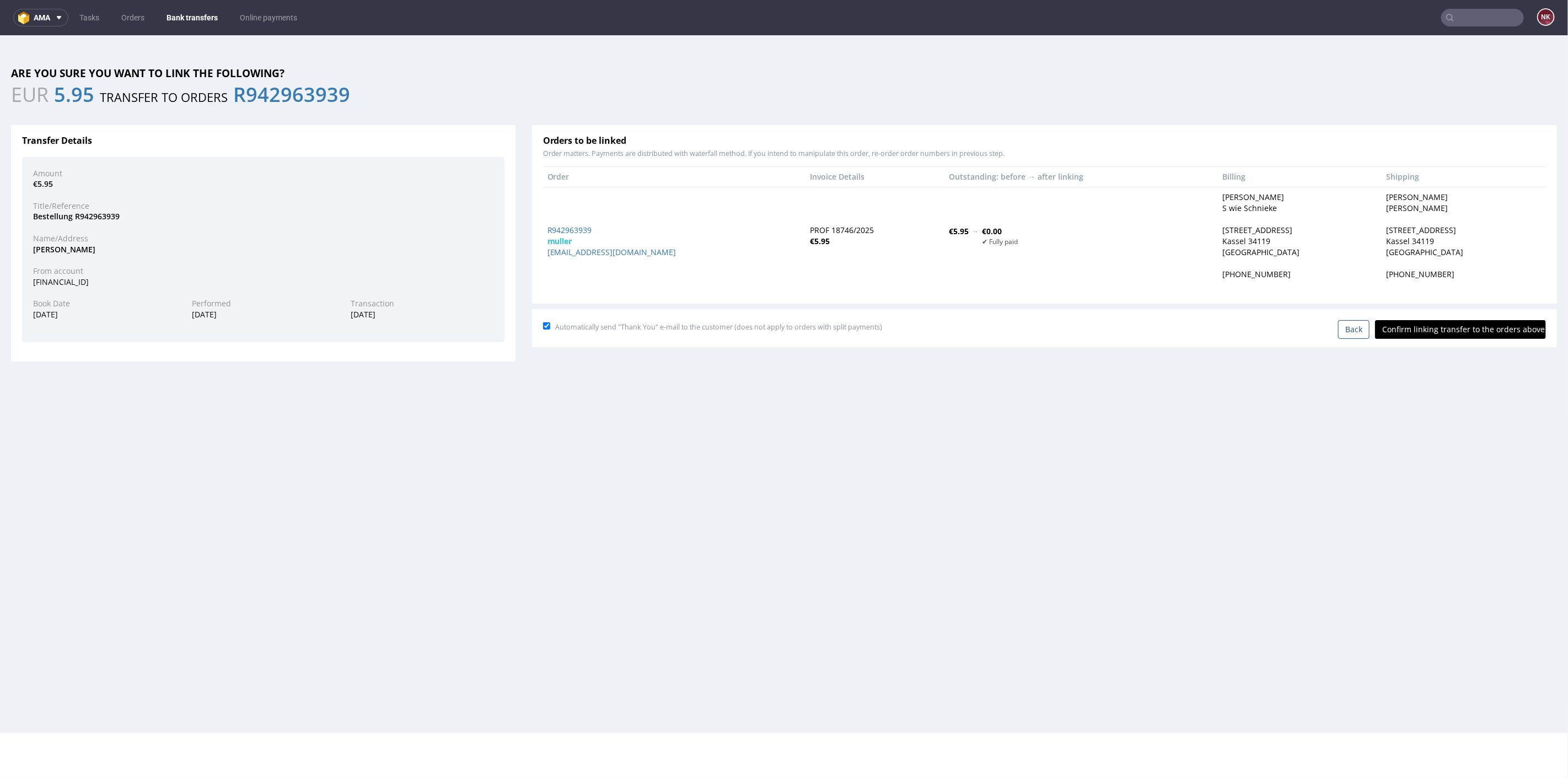
click at [1470, 333] on input "Confirm linking transfer to the orders above" at bounding box center [1460, 329] width 171 height 18
type input "In progress..."
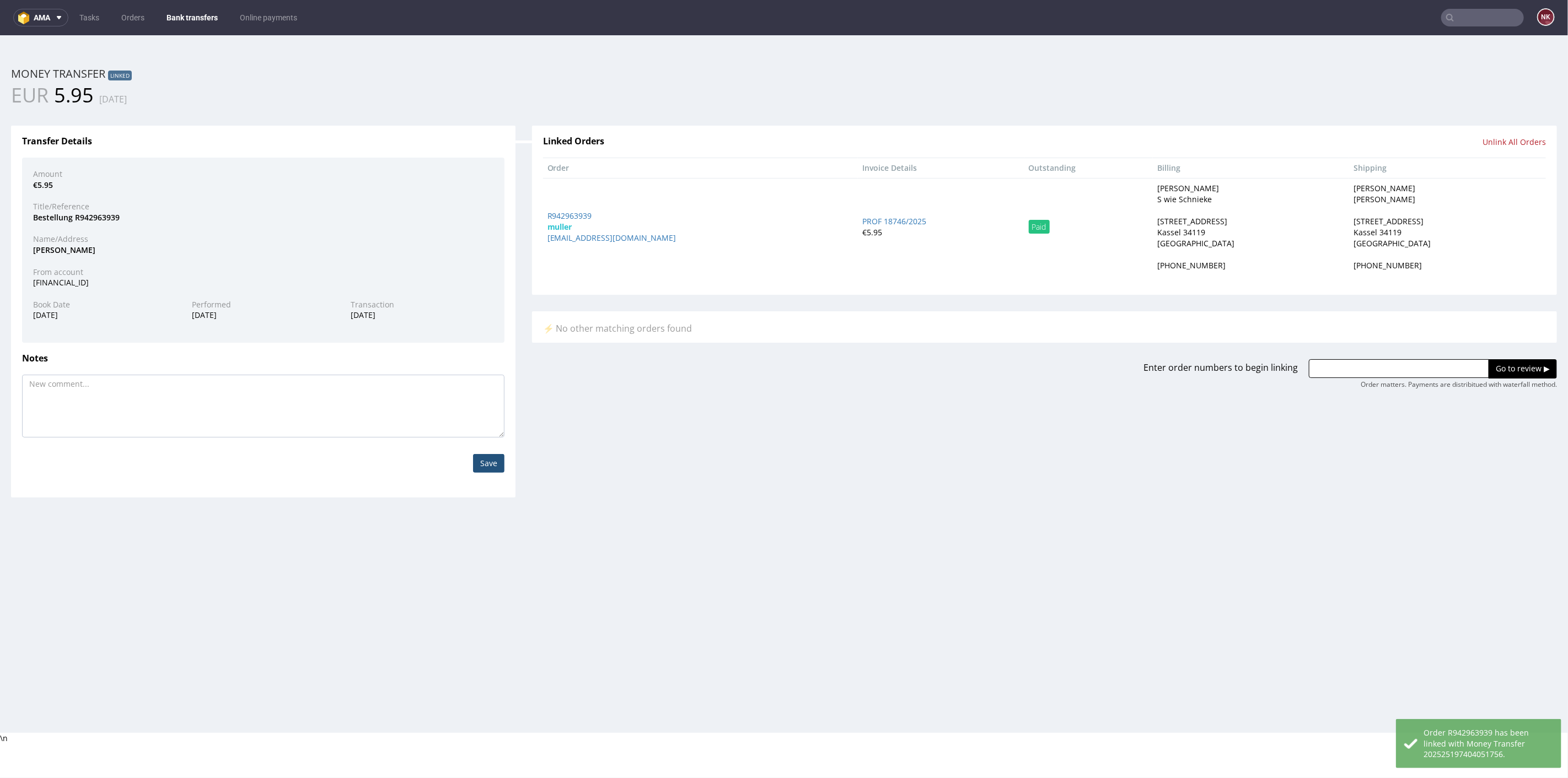
click at [182, 11] on link "Bank transfers" at bounding box center [192, 18] width 64 height 18
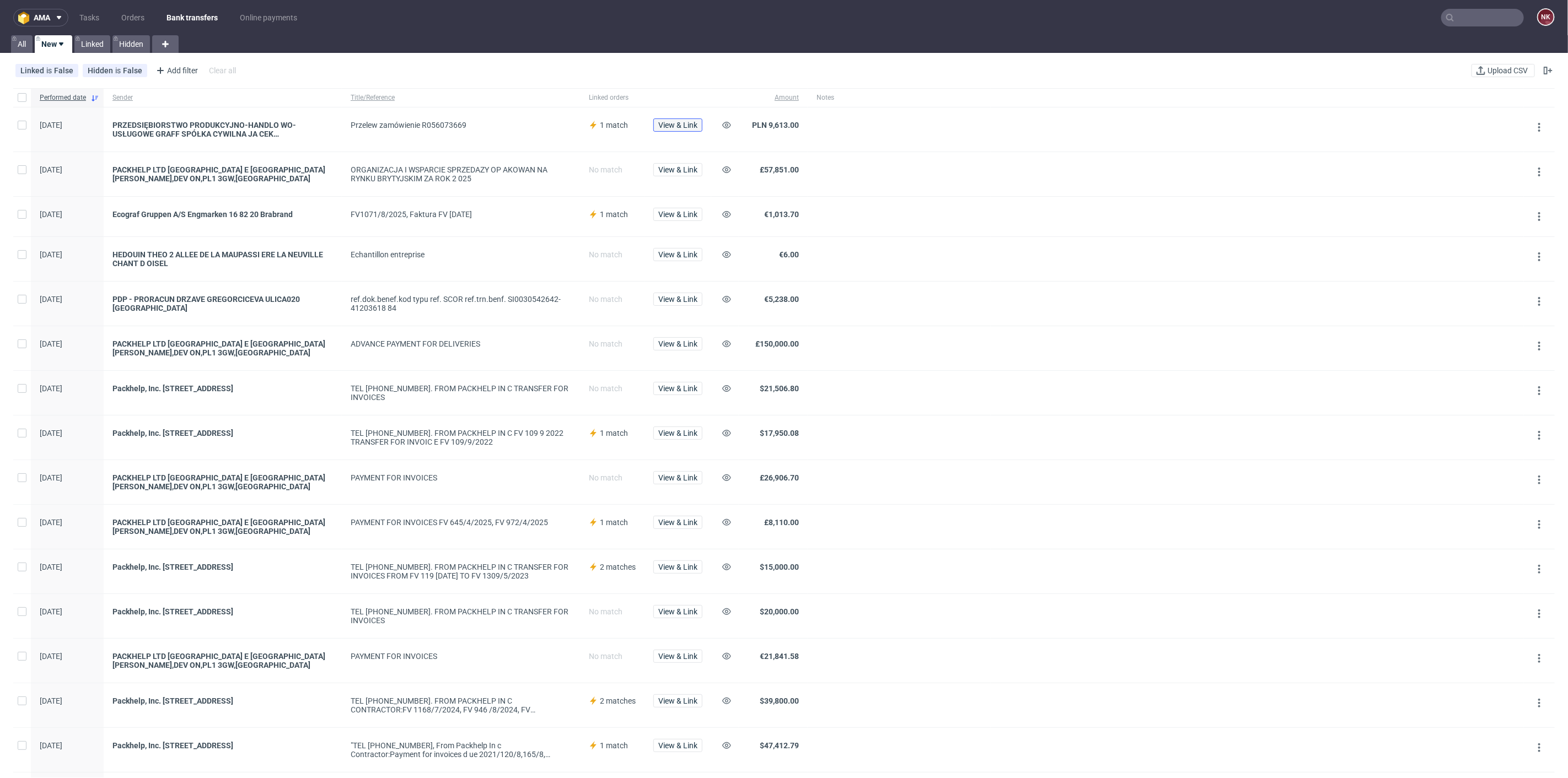
click at [663, 125] on span "View & Link" at bounding box center [678, 125] width 39 height 7
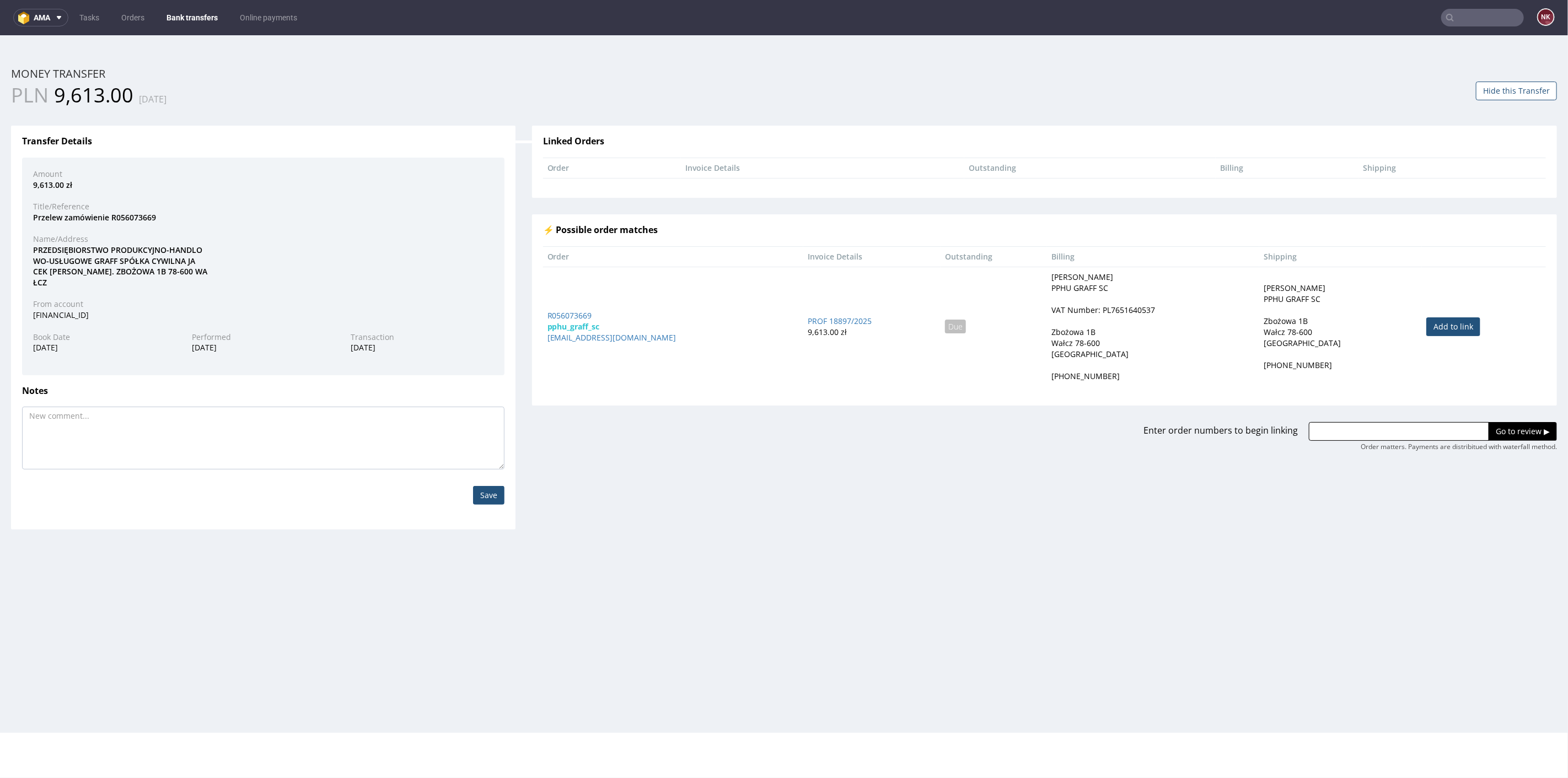
click at [1441, 327] on link "Add to link" at bounding box center [1453, 326] width 54 height 18
type input "R056073669"
click at [1522, 427] on input "Go to review ▶" at bounding box center [1522, 431] width 69 height 18
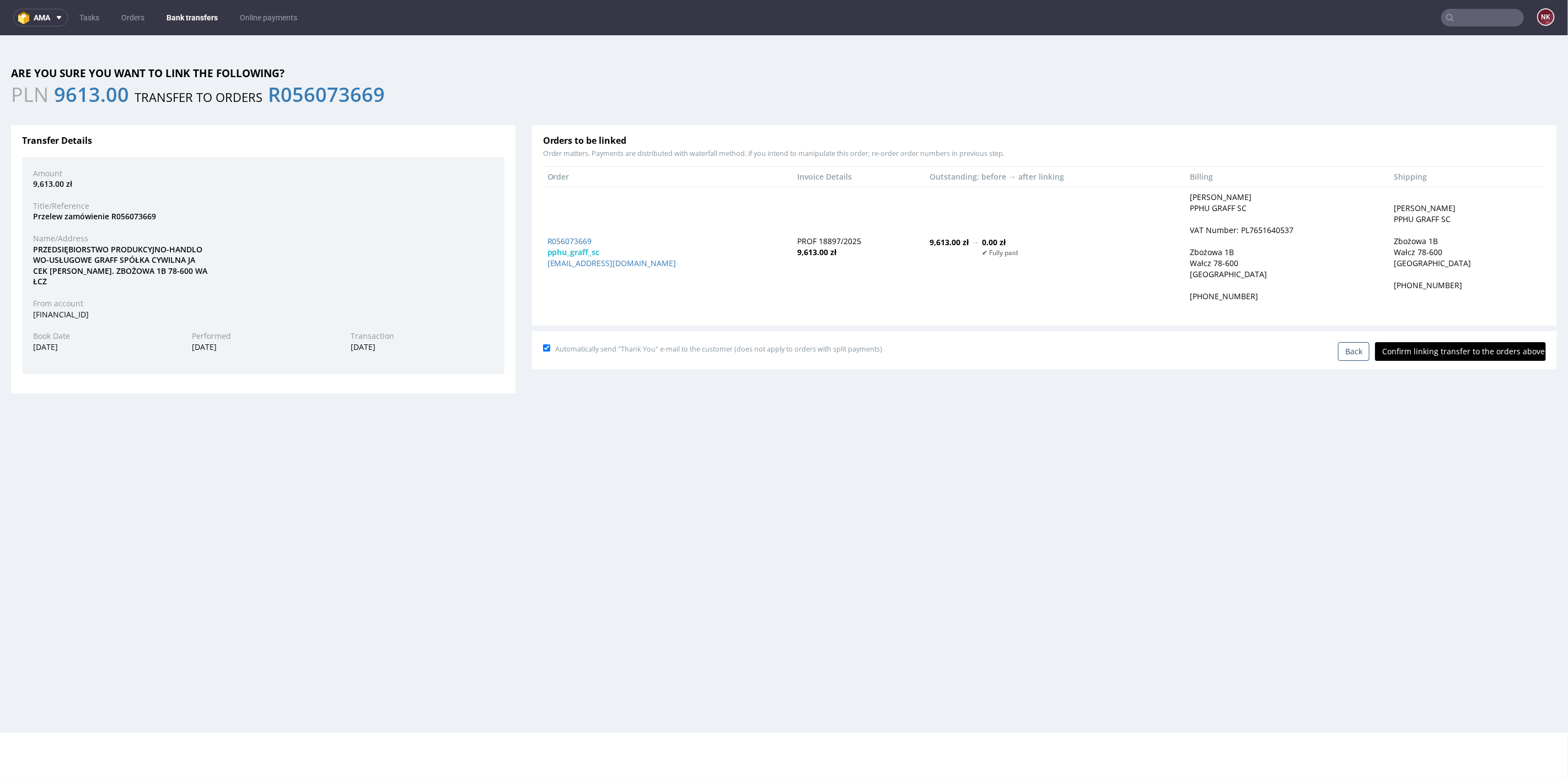
click at [1454, 344] on input "Confirm linking transfer to the orders above" at bounding box center [1460, 350] width 171 height 18
type input "In progress..."
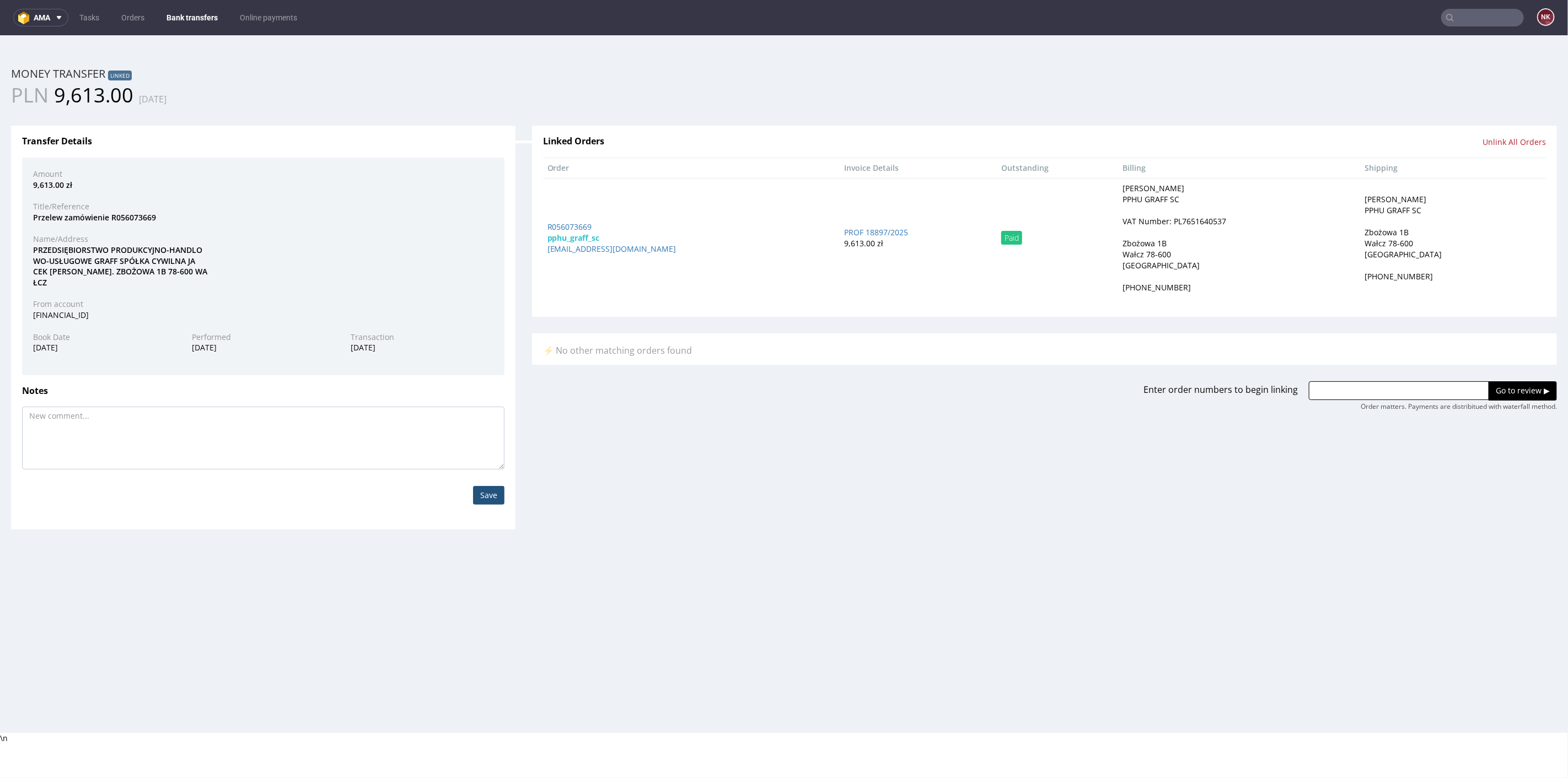
click at [184, 18] on link "Bank transfers" at bounding box center [192, 18] width 64 height 18
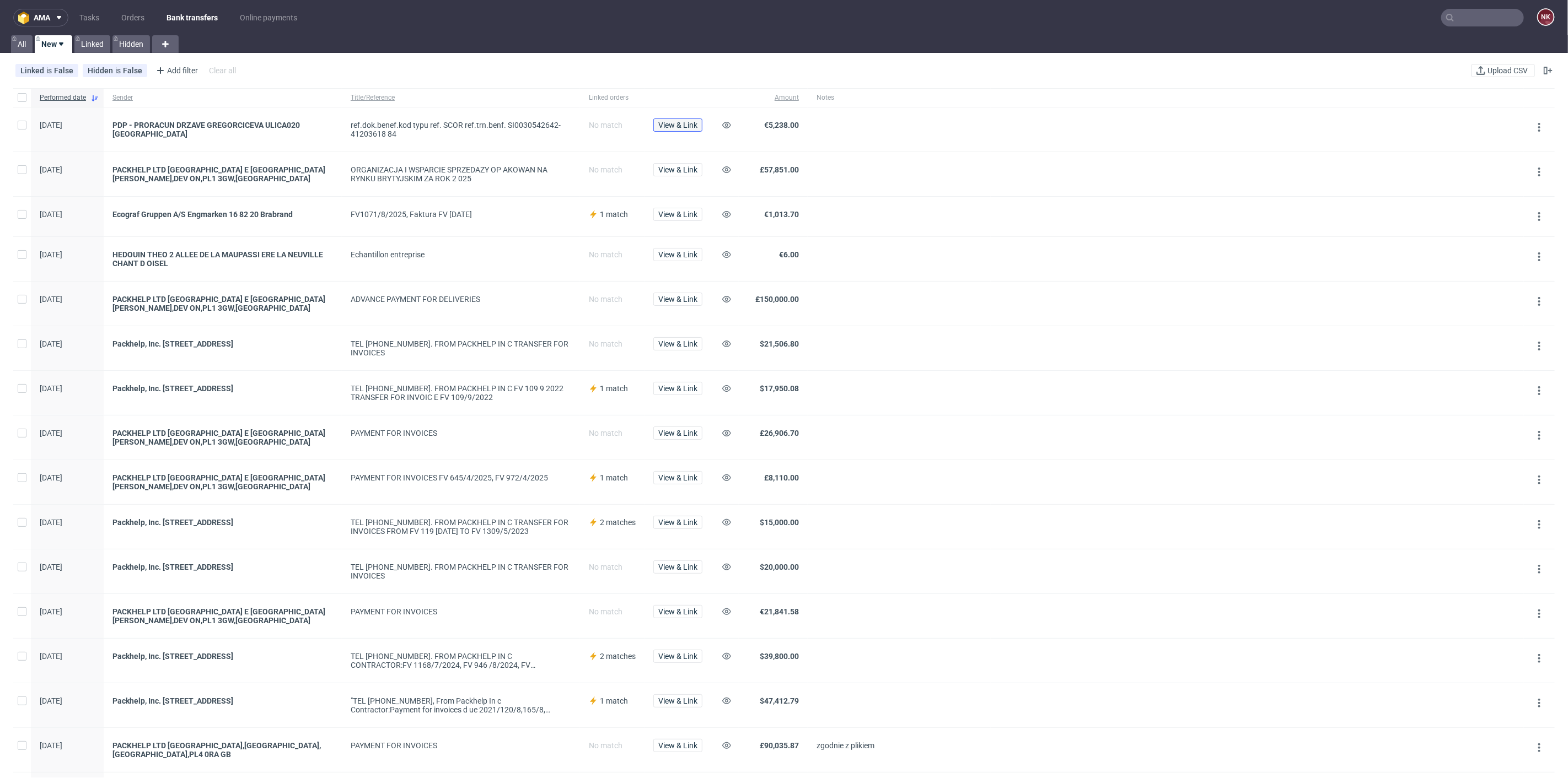
click at [667, 125] on span "View & Link" at bounding box center [678, 125] width 39 height 7
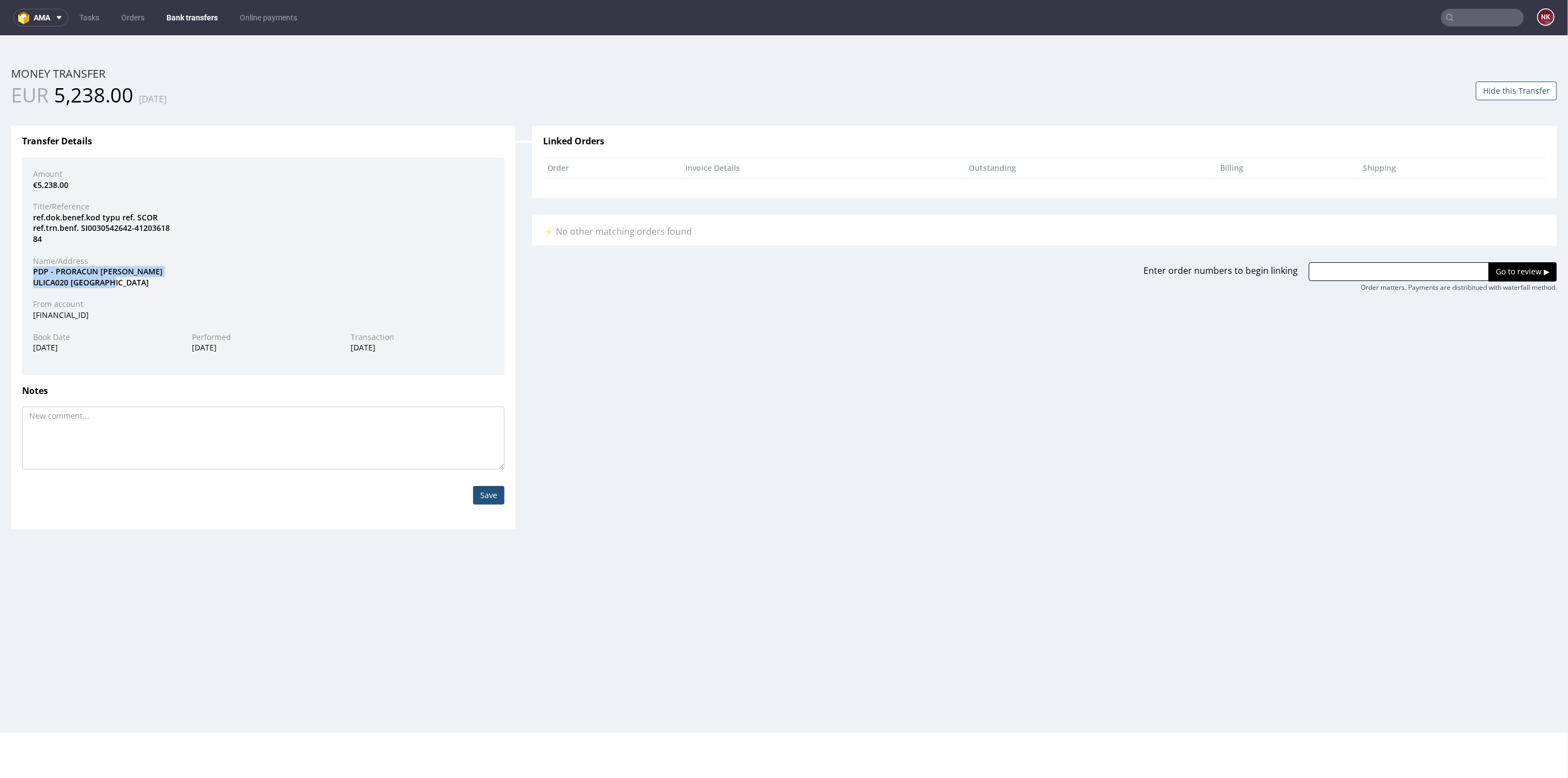
drag, startPoint x: 114, startPoint y: 282, endPoint x: 15, endPoint y: 271, distance: 99.6
click at [15, 271] on div "Transfer Details Amount €5,238.00 Title/Reference ref.dok.benef.kod typu ref. S…" at bounding box center [263, 327] width 504 height 404
copy div "PDP - PRORACUN DRZAVE GREGORCICEVA ULICA020 LJUBLJANA"
click at [270, 220] on div "ref.dok.benef.kod typu ref. SCOR ref.trn.benf. SI0030542642-41203618 84" at bounding box center [263, 228] width 477 height 32
drag, startPoint x: 117, startPoint y: 279, endPoint x: 17, endPoint y: 268, distance: 100.6
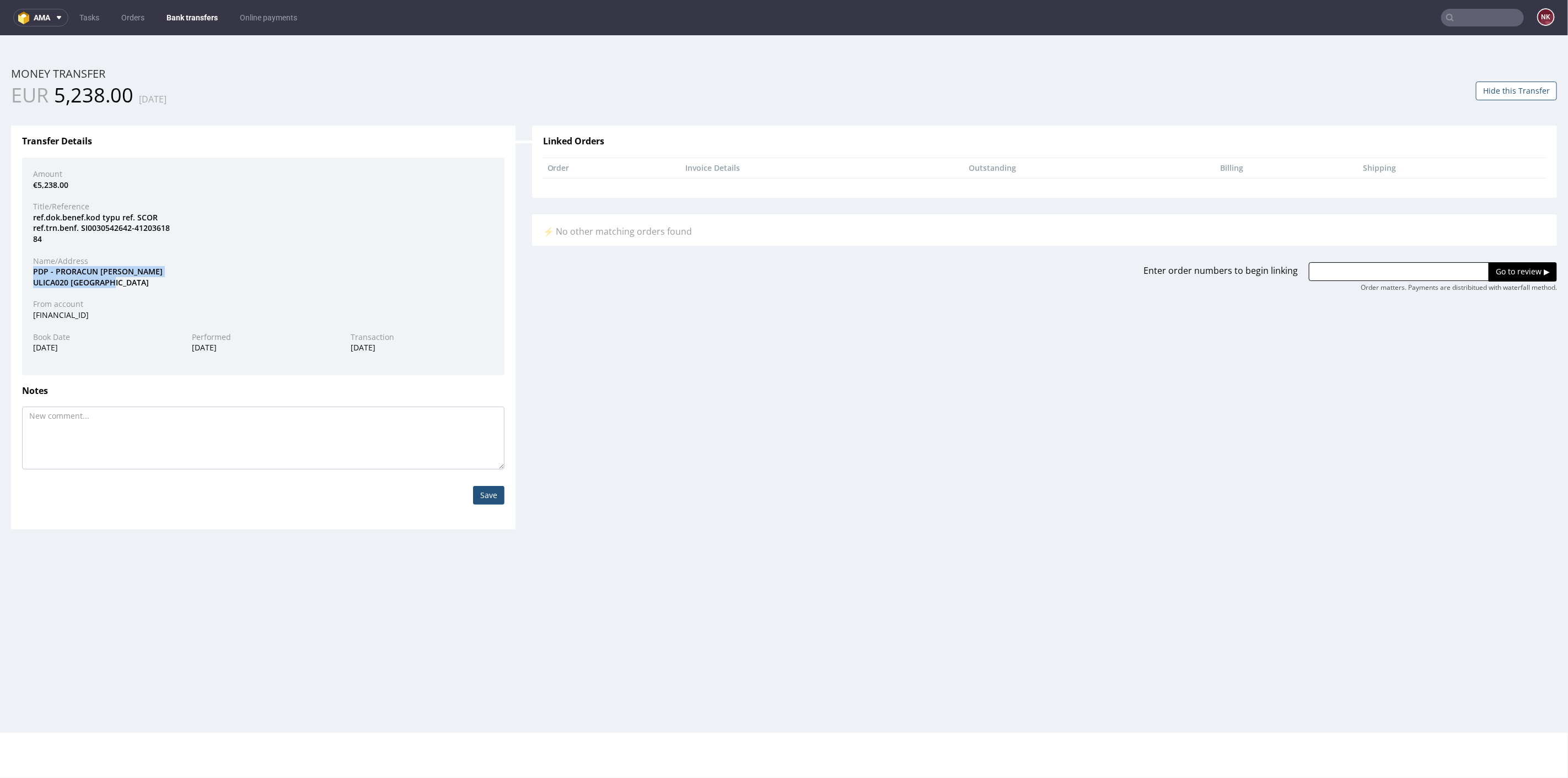
click at [17, 268] on div "Transfer Details Amount €5,238.00 Title/Reference ref.dok.benef.kod typu ref. S…" at bounding box center [263, 327] width 504 height 404
copy div "PDP - PRORACUN DRZAVE GREGORCICEVA ULICA020 LJUBLJANA"
click at [208, 291] on div "Amount €5,238.00 Title/Reference ref.dok.benef.kod typu ref. SCOR ref.trn.benf.…" at bounding box center [263, 265] width 482 height 218
drag, startPoint x: 118, startPoint y: 286, endPoint x: 54, endPoint y: 272, distance: 65.5
click at [54, 272] on div "PDP - PRORACUN DRZAVE GREGORCICEVA ULICA020 LJUBLJANA" at bounding box center [263, 276] width 477 height 21
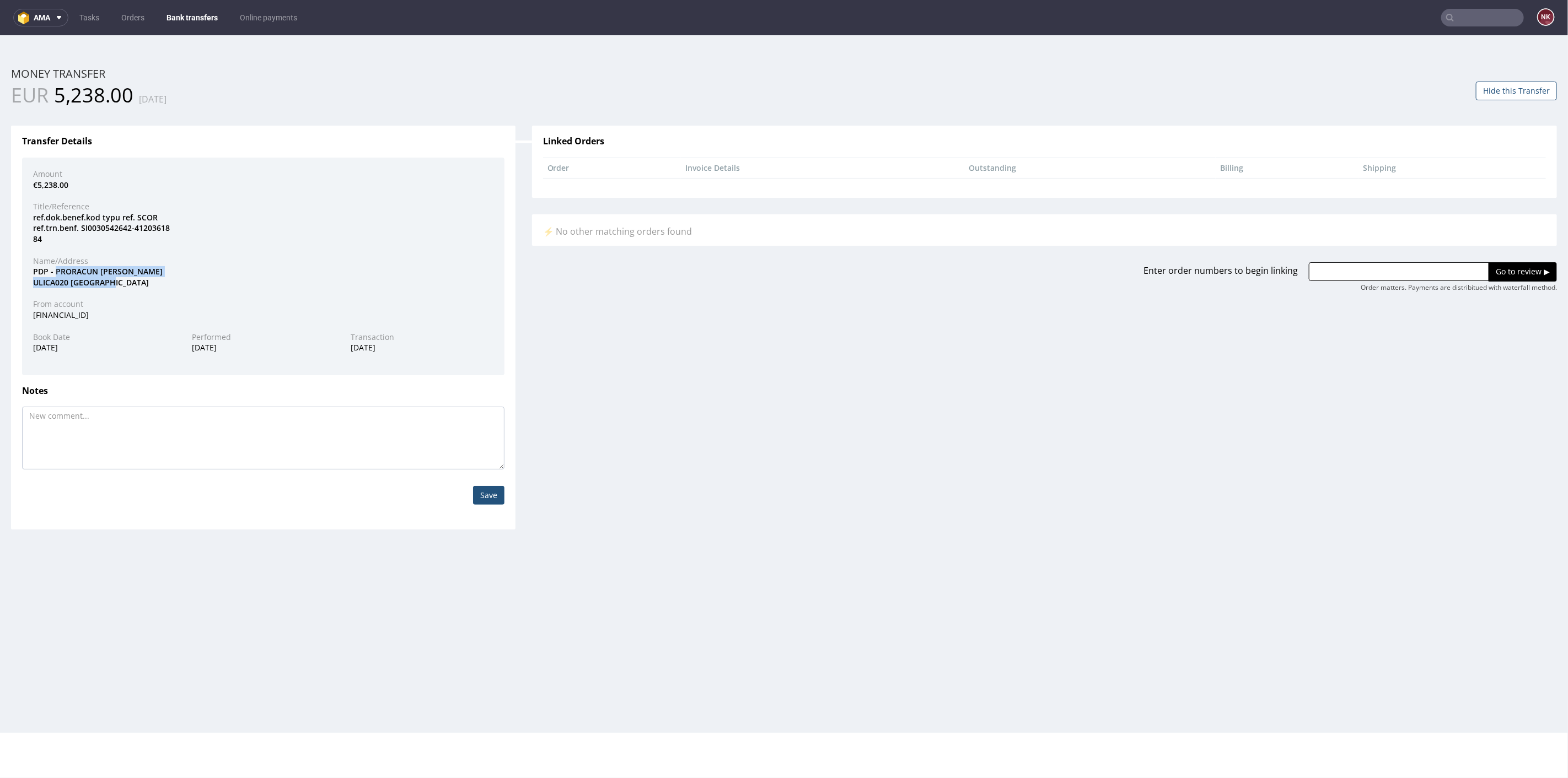
copy div "PRORACUN DRZAVE GREGORCICEVA ULICA020 LJUBLJANA"
click at [444, 235] on div "ref.dok.benef.kod typu ref. SCOR ref.trn.benf. SI0030542642-41203618 84" at bounding box center [263, 228] width 477 height 32
click at [278, 442] on textarea at bounding box center [263, 437] width 482 height 63
type textarea "zwrot VAT SI za okres 06 i 07/2025"
click at [474, 487] on input "Save" at bounding box center [488, 495] width 32 height 18
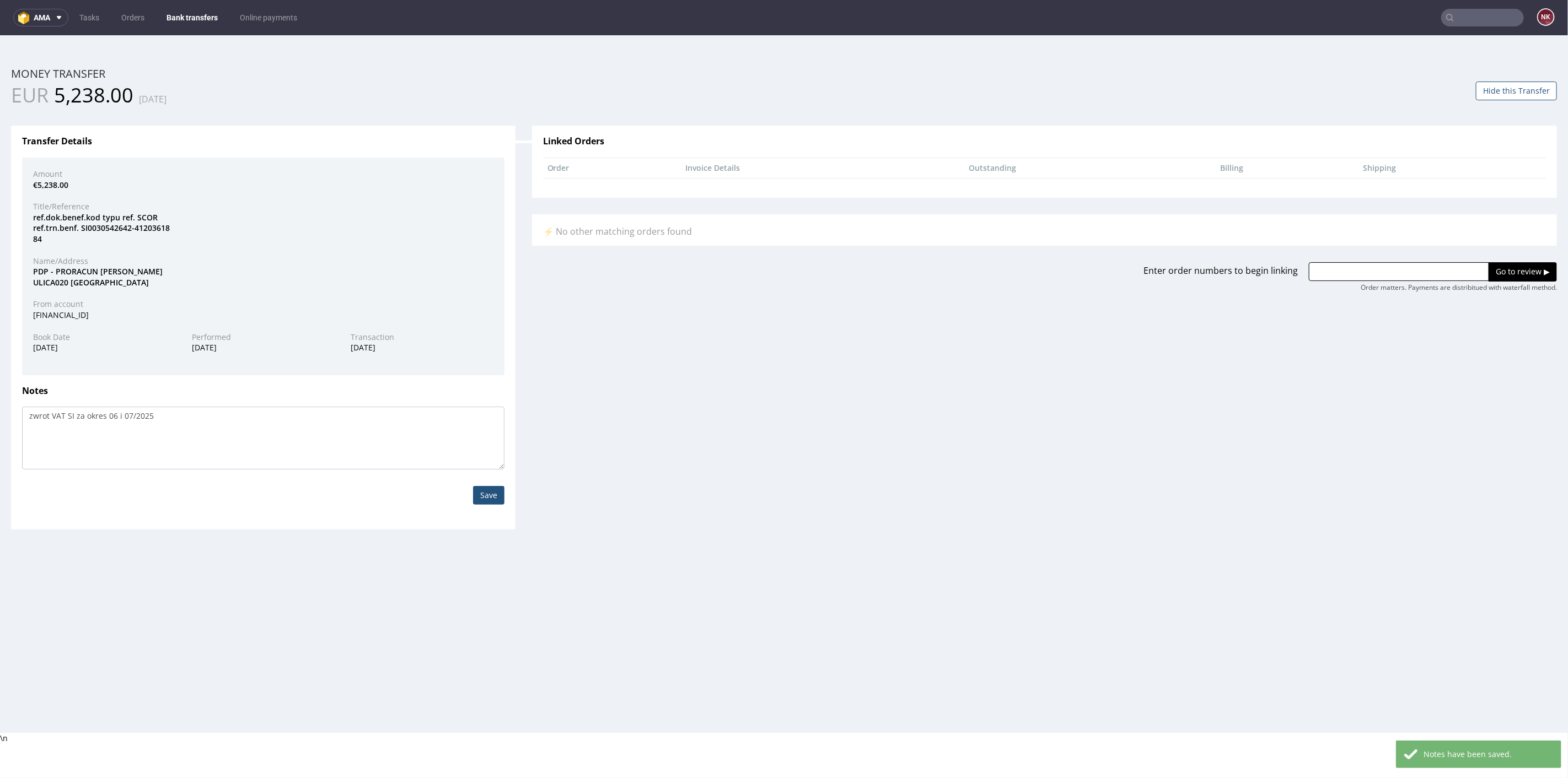
click at [1491, 91] on button "Hide this Transfer" at bounding box center [1516, 90] width 81 height 18
click at [208, 24] on link "Bank transfers" at bounding box center [192, 18] width 64 height 18
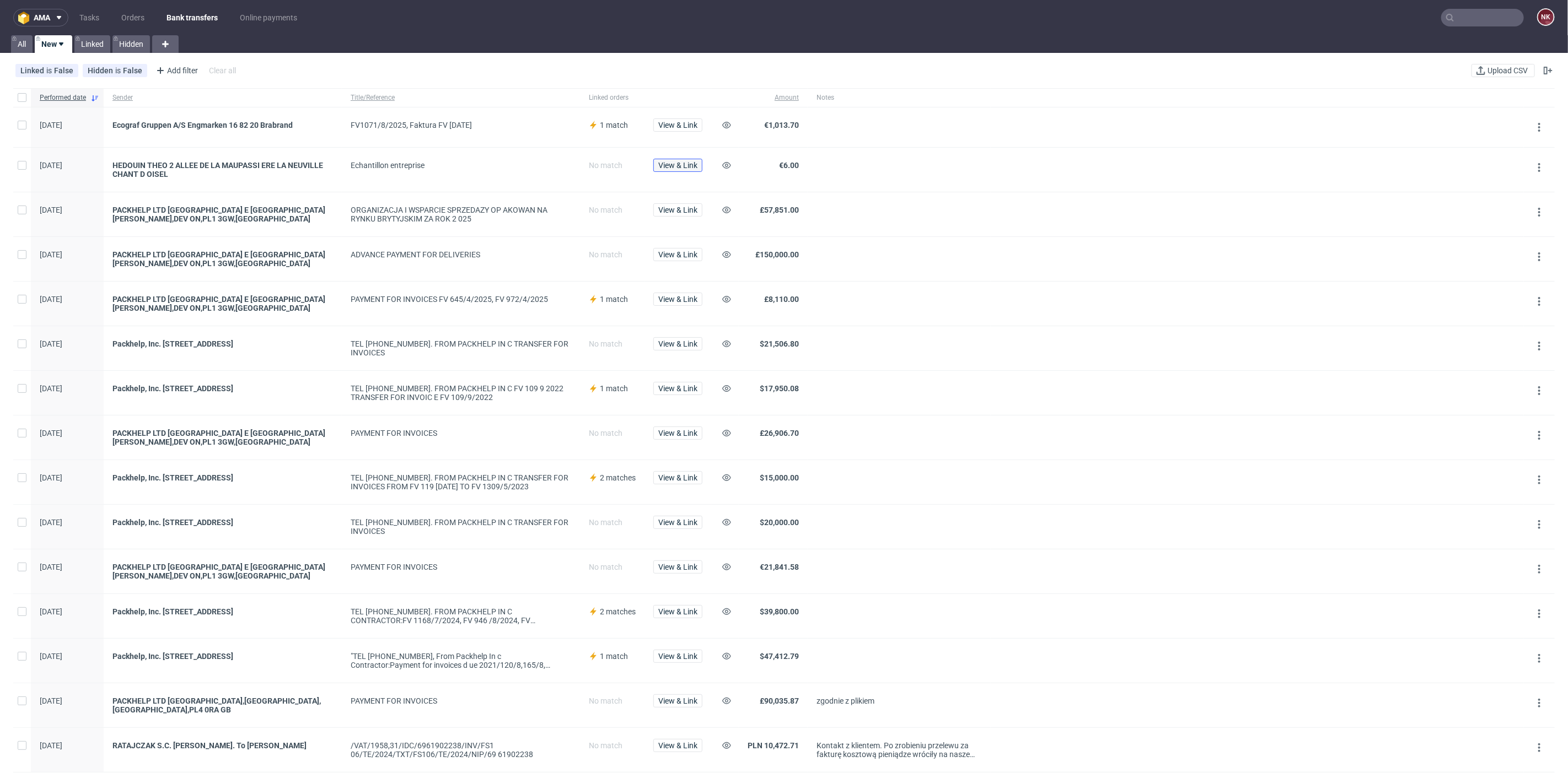
click at [678, 167] on span "View & Link" at bounding box center [678, 165] width 39 height 7
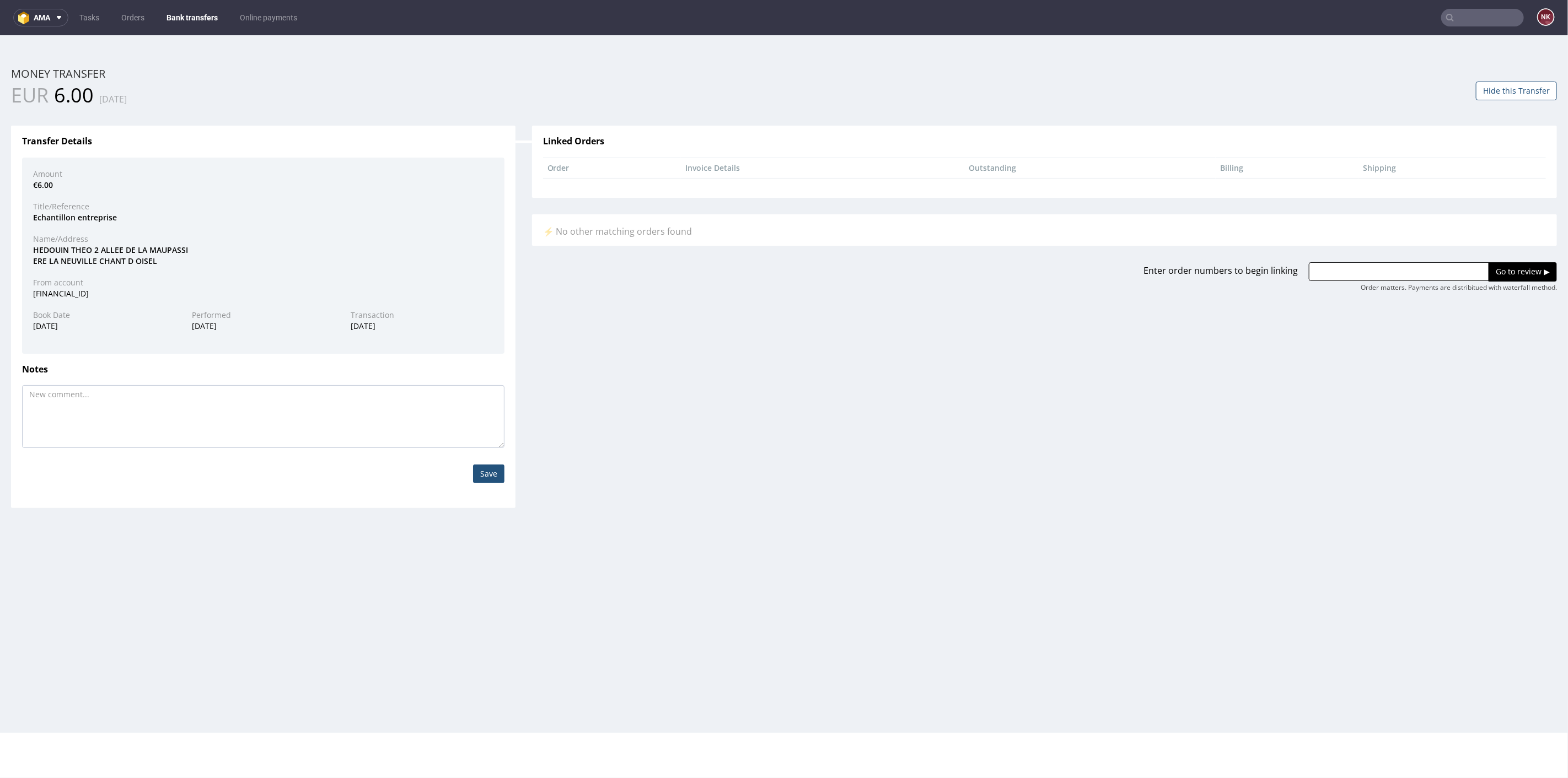
click at [55, 248] on div "HEDOUIN THEO 2 ALLEE DE LA MAUPASSI ERE LA NEUVILLE CHANT D OISEL" at bounding box center [263, 254] width 477 height 21
copy div "HEDOUIN"
click at [80, 249] on div "HEDOUIN THEO 2 ALLEE DE LA MAUPASSI ERE LA NEUVILLE CHANT D OISEL" at bounding box center [263, 254] width 477 height 21
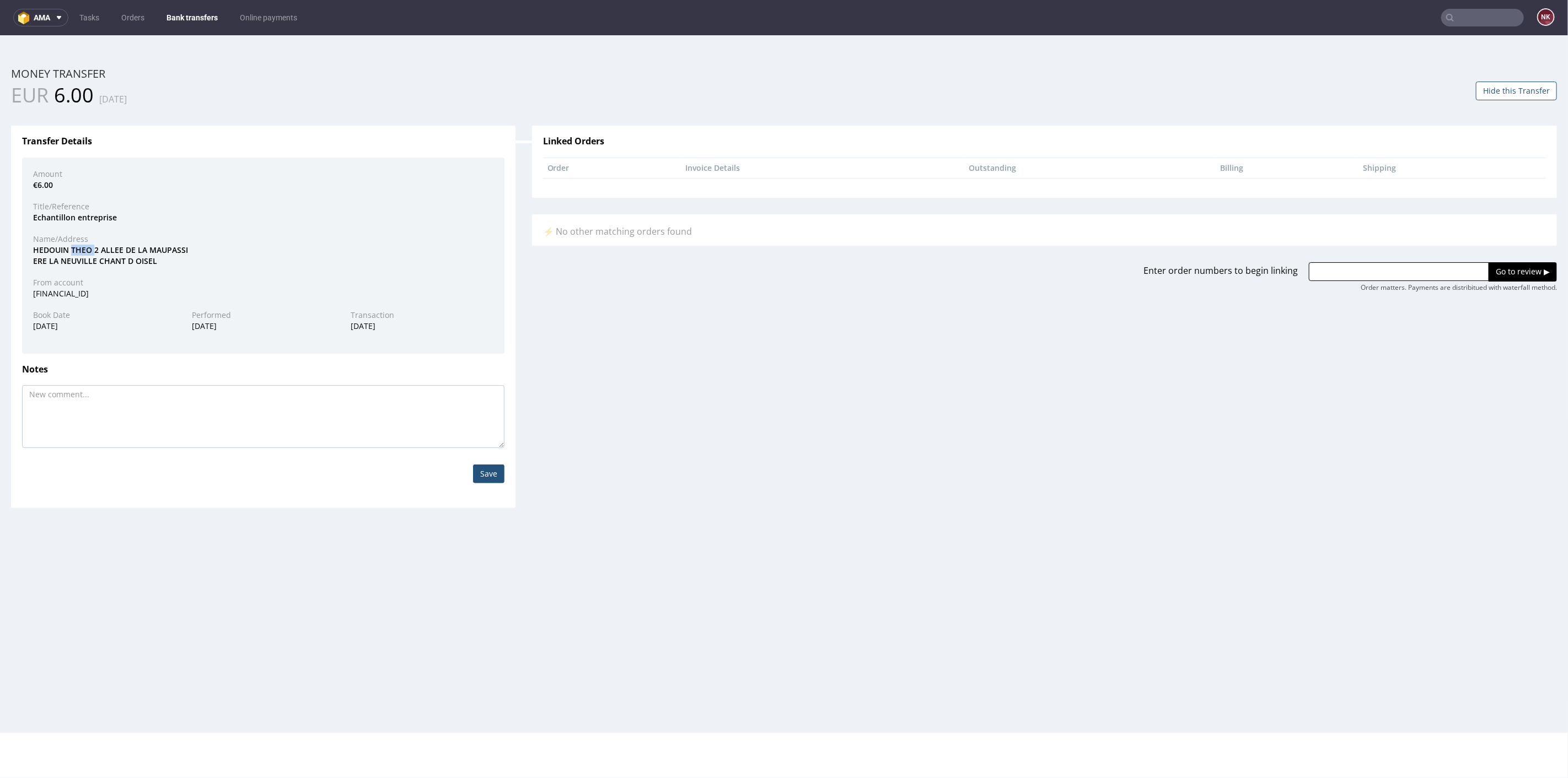
copy div "THEO"
click at [190, 285] on div "From account" at bounding box center [263, 282] width 477 height 11
click at [52, 215] on div "Echantillon entreprise" at bounding box center [263, 217] width 477 height 11
copy div "Echantillon"
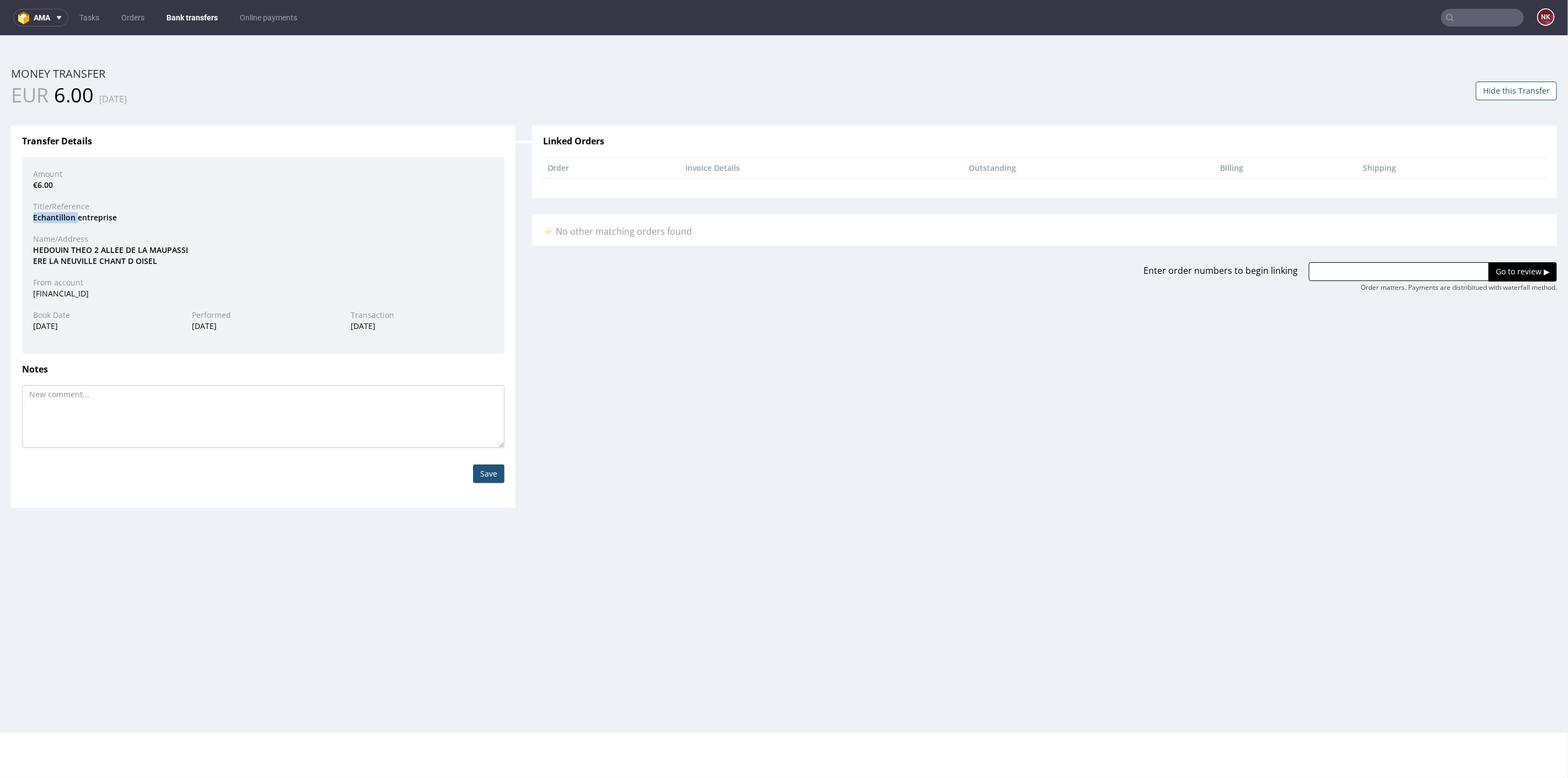
click at [204, 20] on link "Bank transfers" at bounding box center [192, 18] width 64 height 18
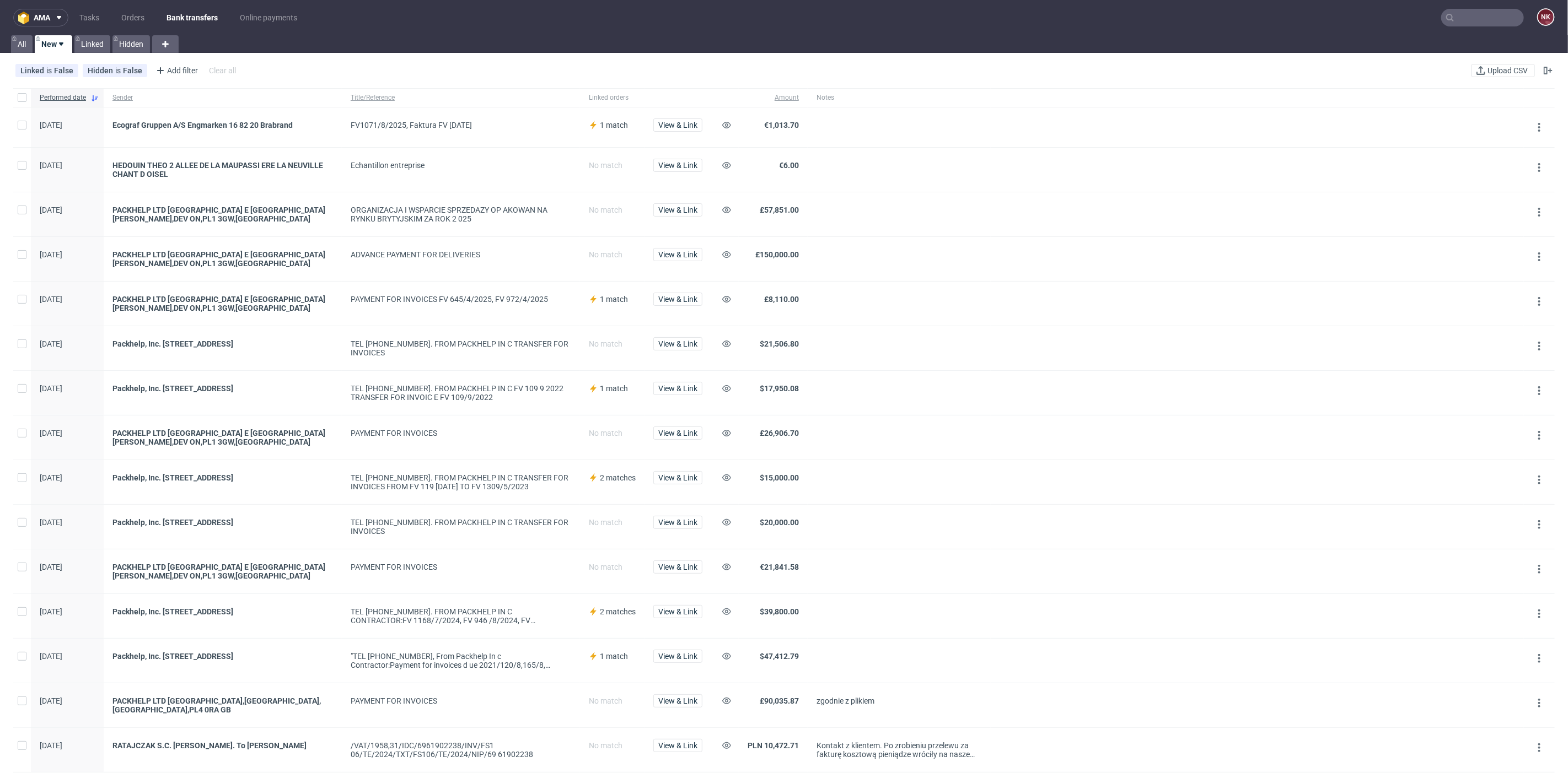
click at [990, 195] on div at bounding box center [899, 215] width 183 height 44
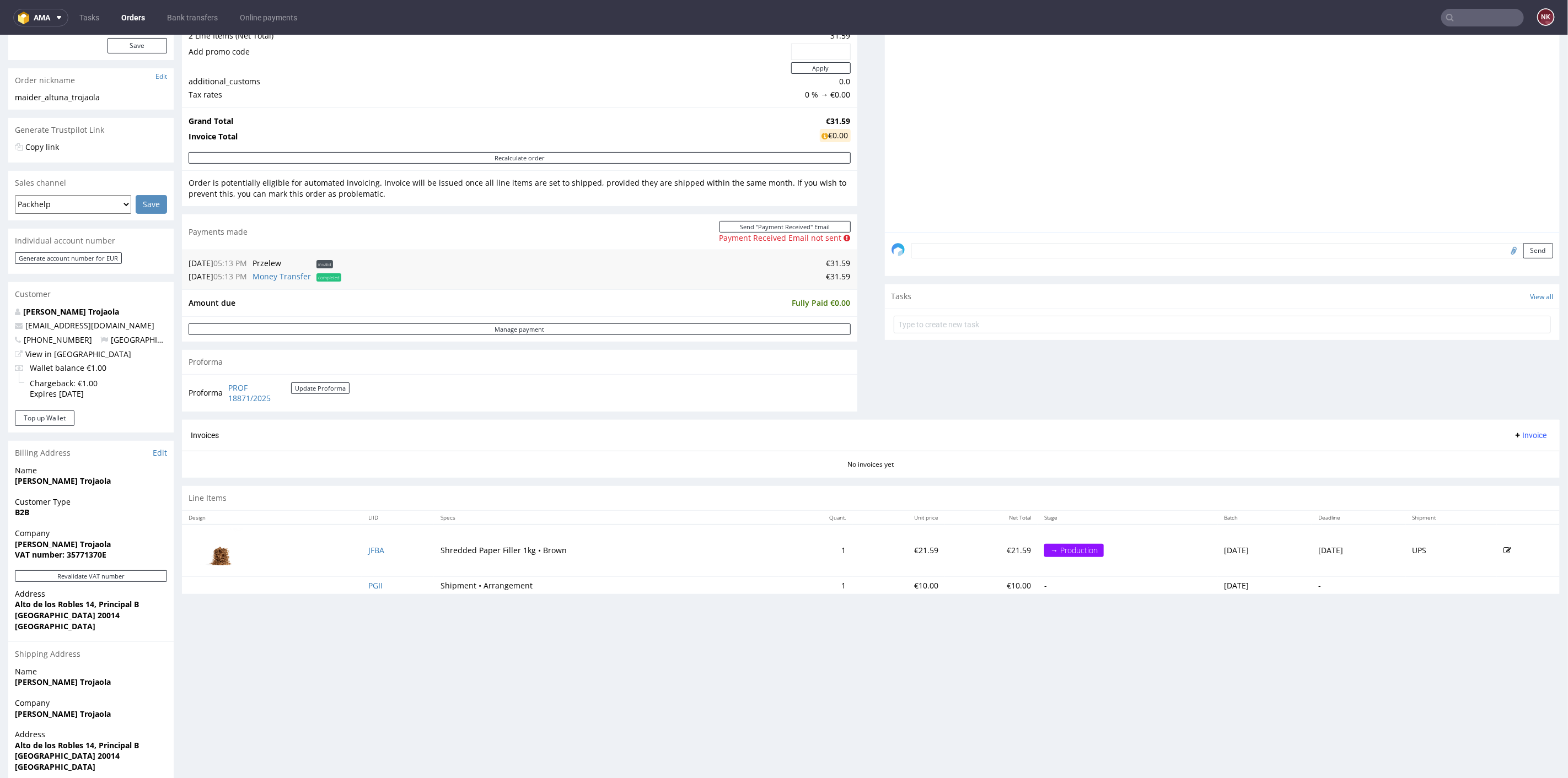
scroll to position [184, 0]
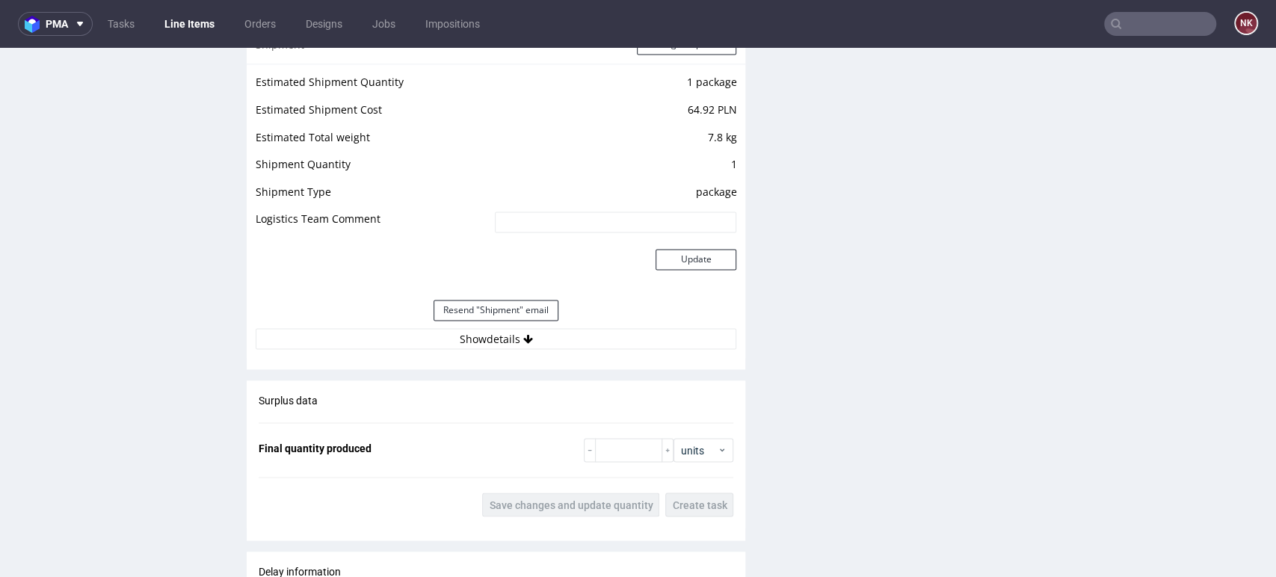
scroll to position [1744, 0]
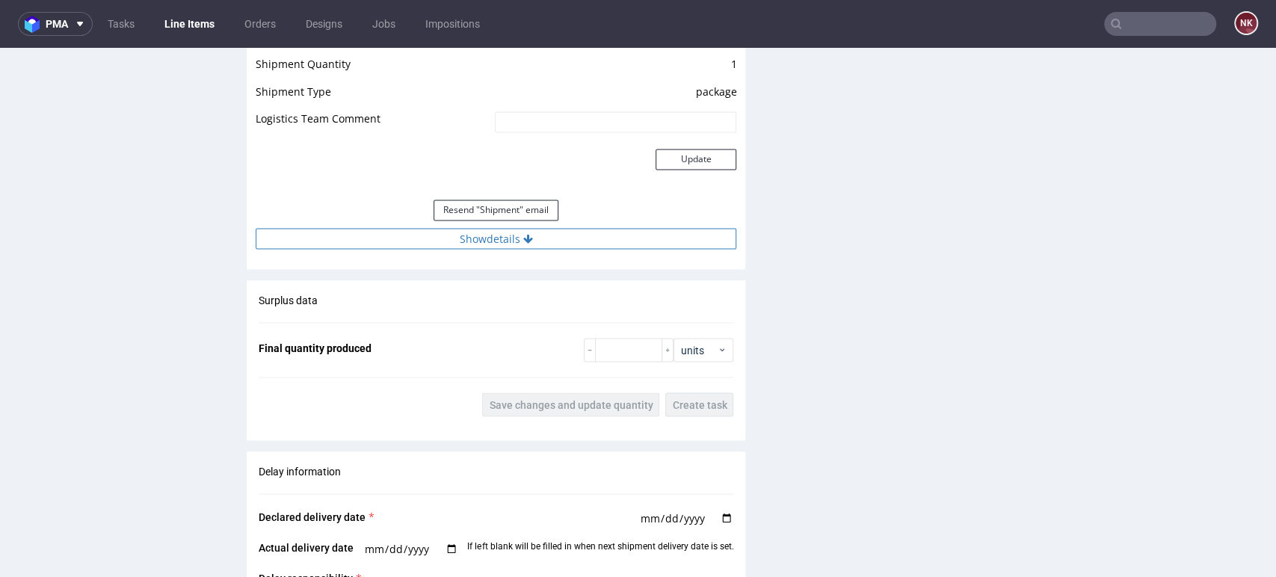
click at [602, 229] on button "Show details" at bounding box center [496, 238] width 481 height 21
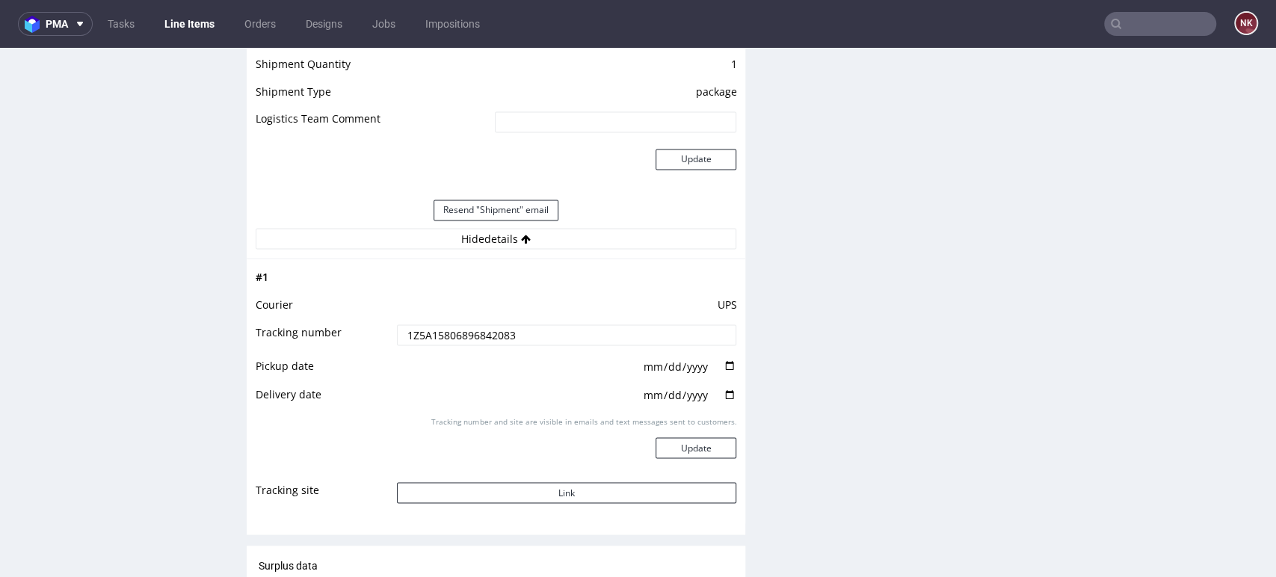
drag, startPoint x: 532, startPoint y: 336, endPoint x: 345, endPoint y: 337, distance: 186.9
click at [345, 337] on tr "Tracking number 1Z5A15806896842083" at bounding box center [496, 340] width 481 height 34
click at [1028, 316] on div "Production Files - Design 2213218 Spit Request spit Spit not generated Producti…" at bounding box center [1015, 6] width 499 height 2560
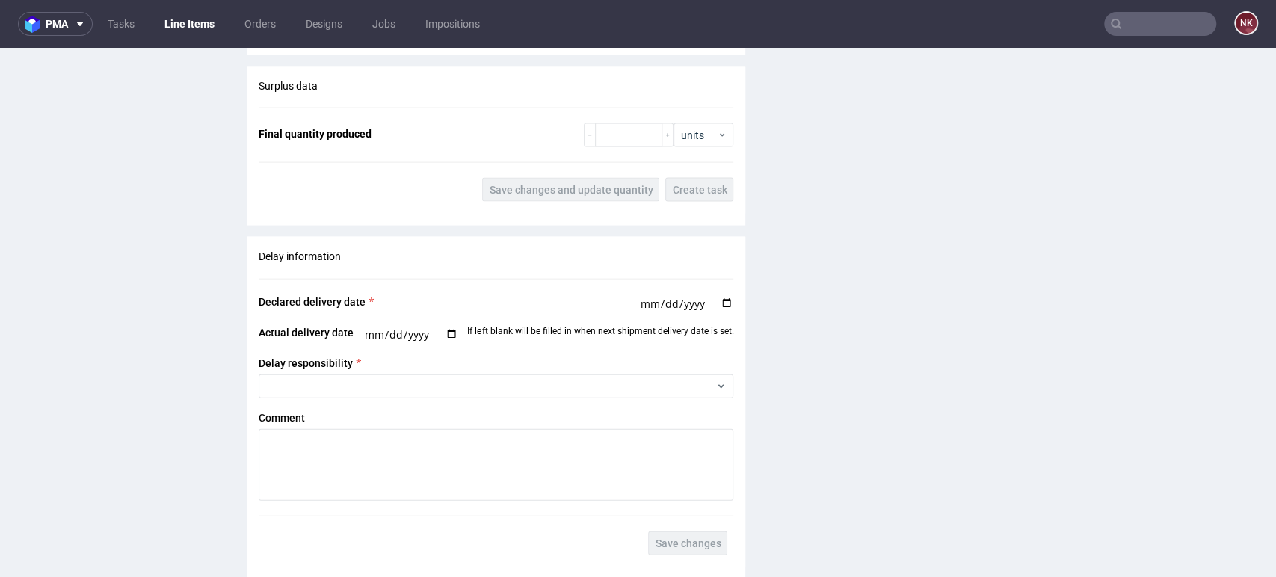
scroll to position [2243, 0]
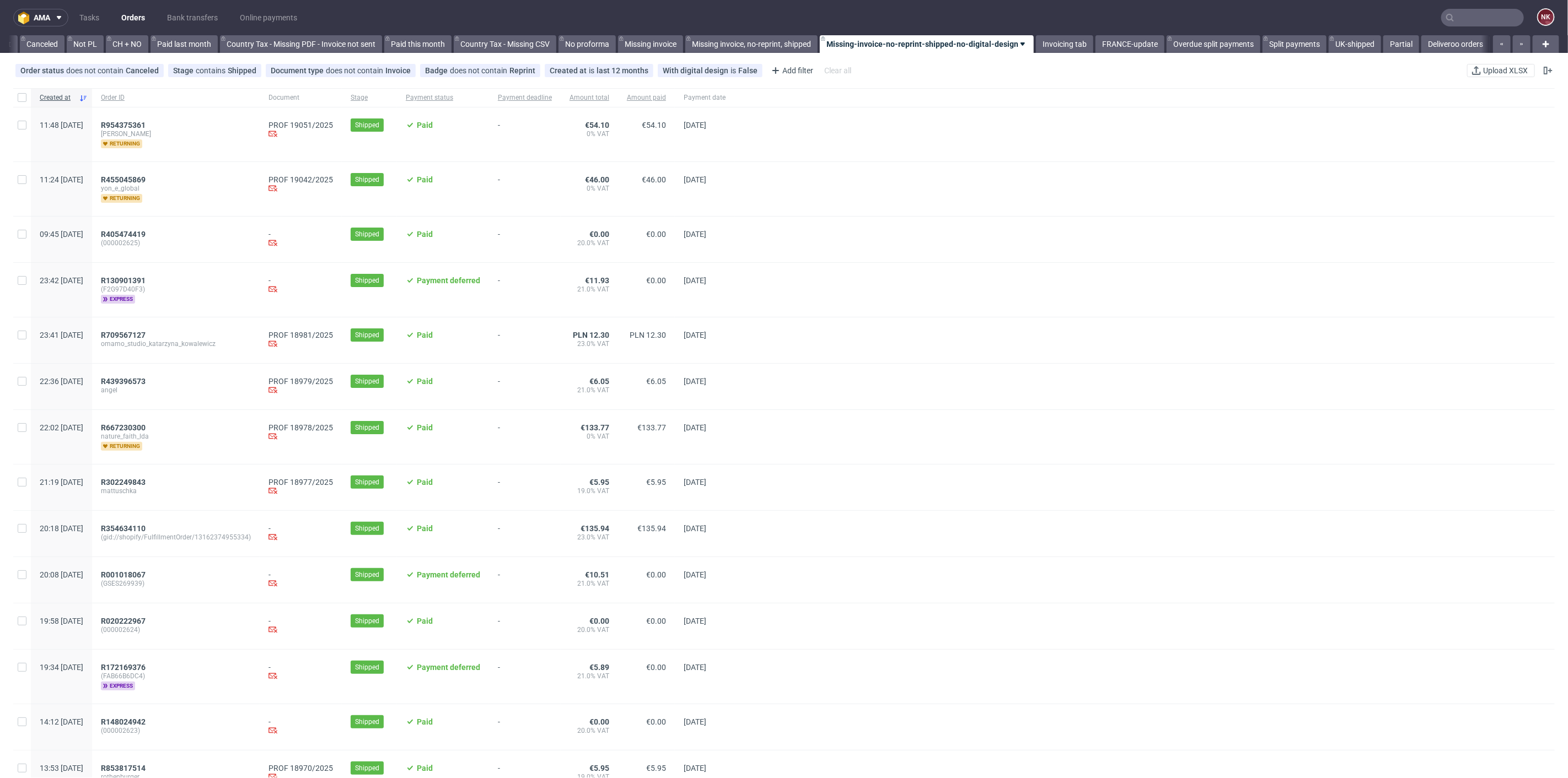
scroll to position [0, 1069]
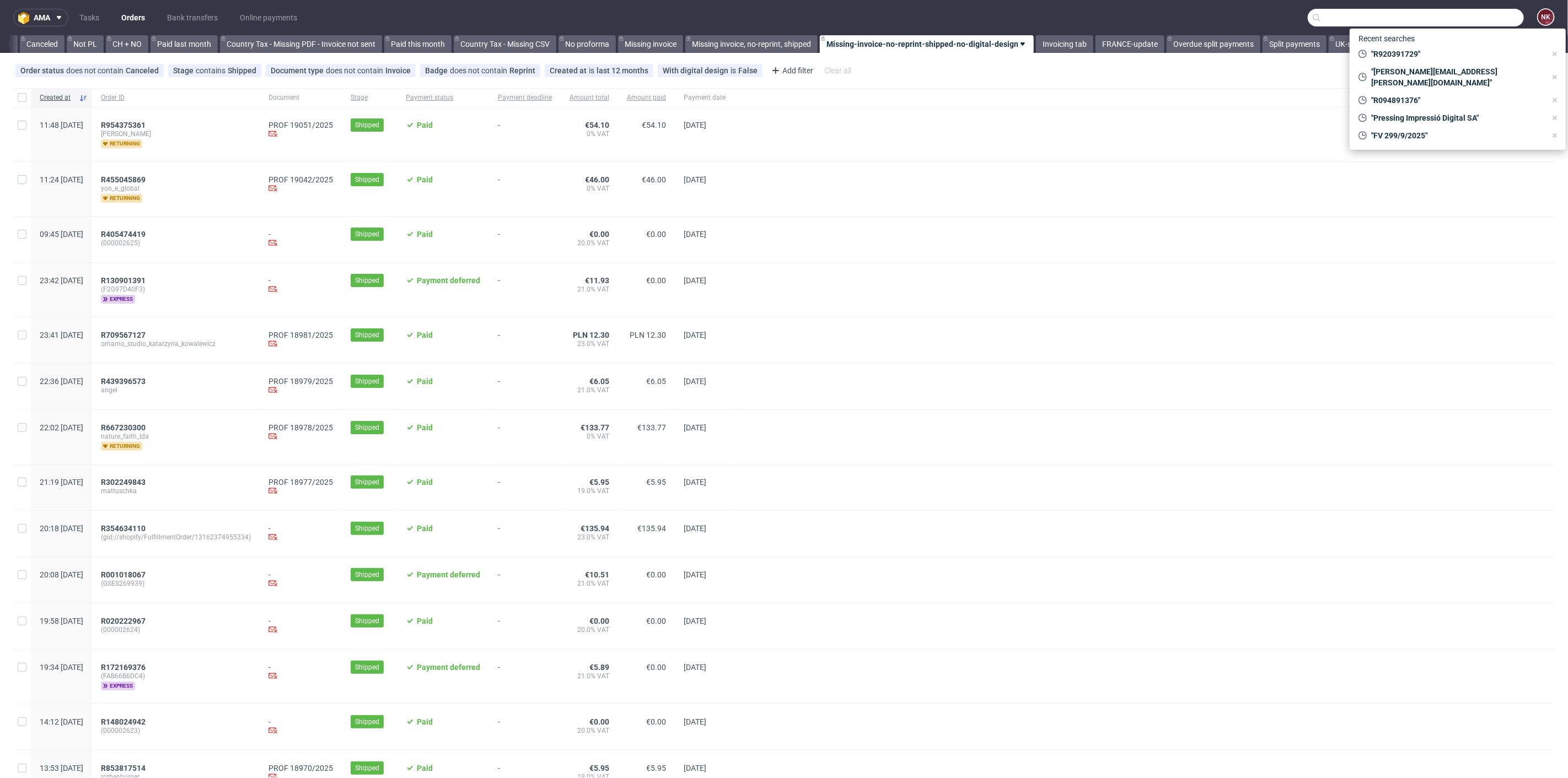
click at [1449, 13] on input "text" at bounding box center [1415, 18] width 216 height 18
paste input "HEDOUIN"
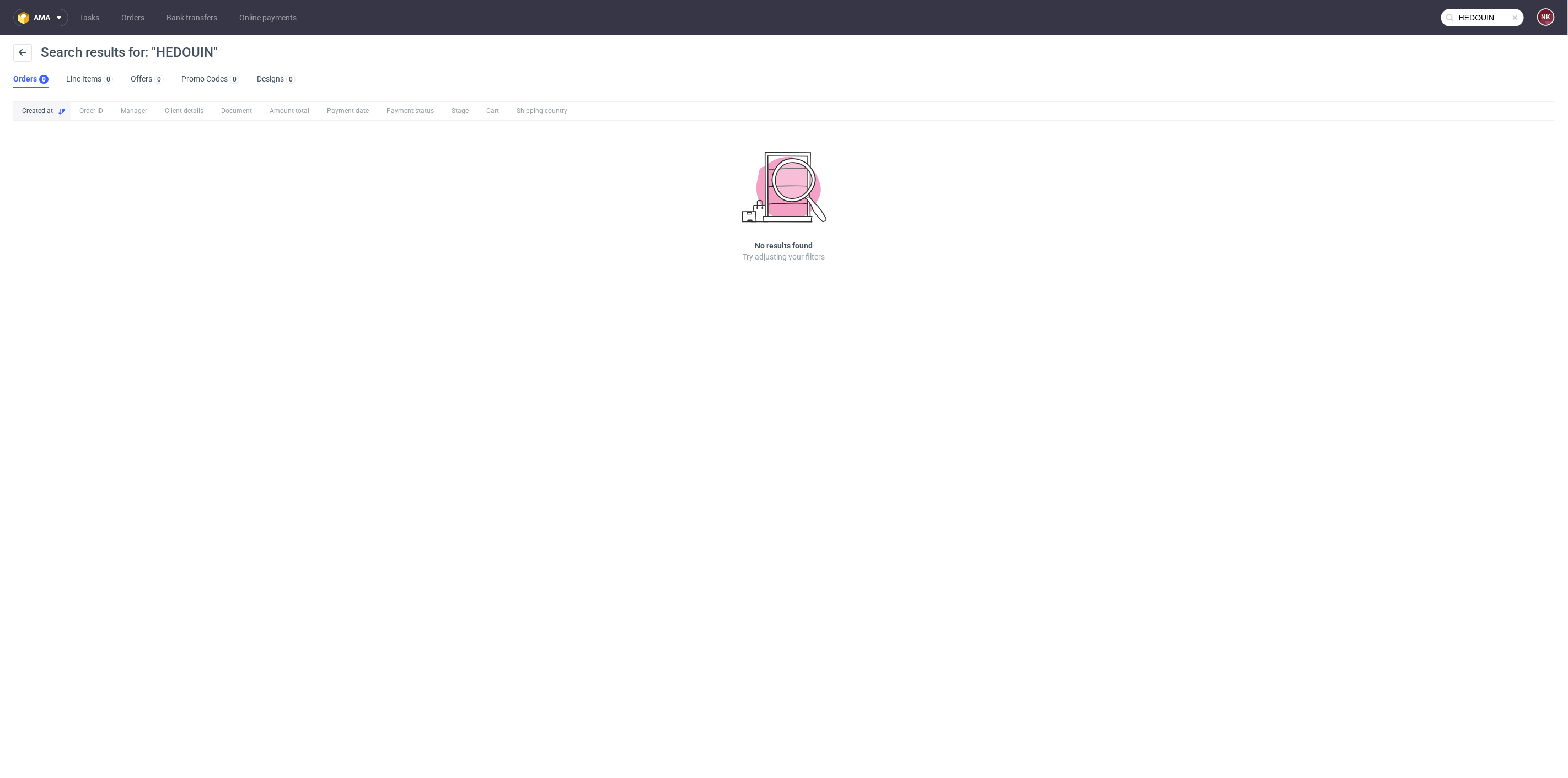
click at [1464, 10] on input "HEDOUIN" at bounding box center [1482, 18] width 83 height 18
click at [1468, 27] on nav "ama Tasks Orders Bank transfers Online payments HEDOUIN NK" at bounding box center [784, 18] width 1568 height 35
click at [1482, 17] on input "HEDOUIN" at bounding box center [1482, 18] width 83 height 18
click at [1465, 17] on input "HEDOUIN" at bounding box center [1415, 18] width 216 height 18
type input "HEDOUIN"
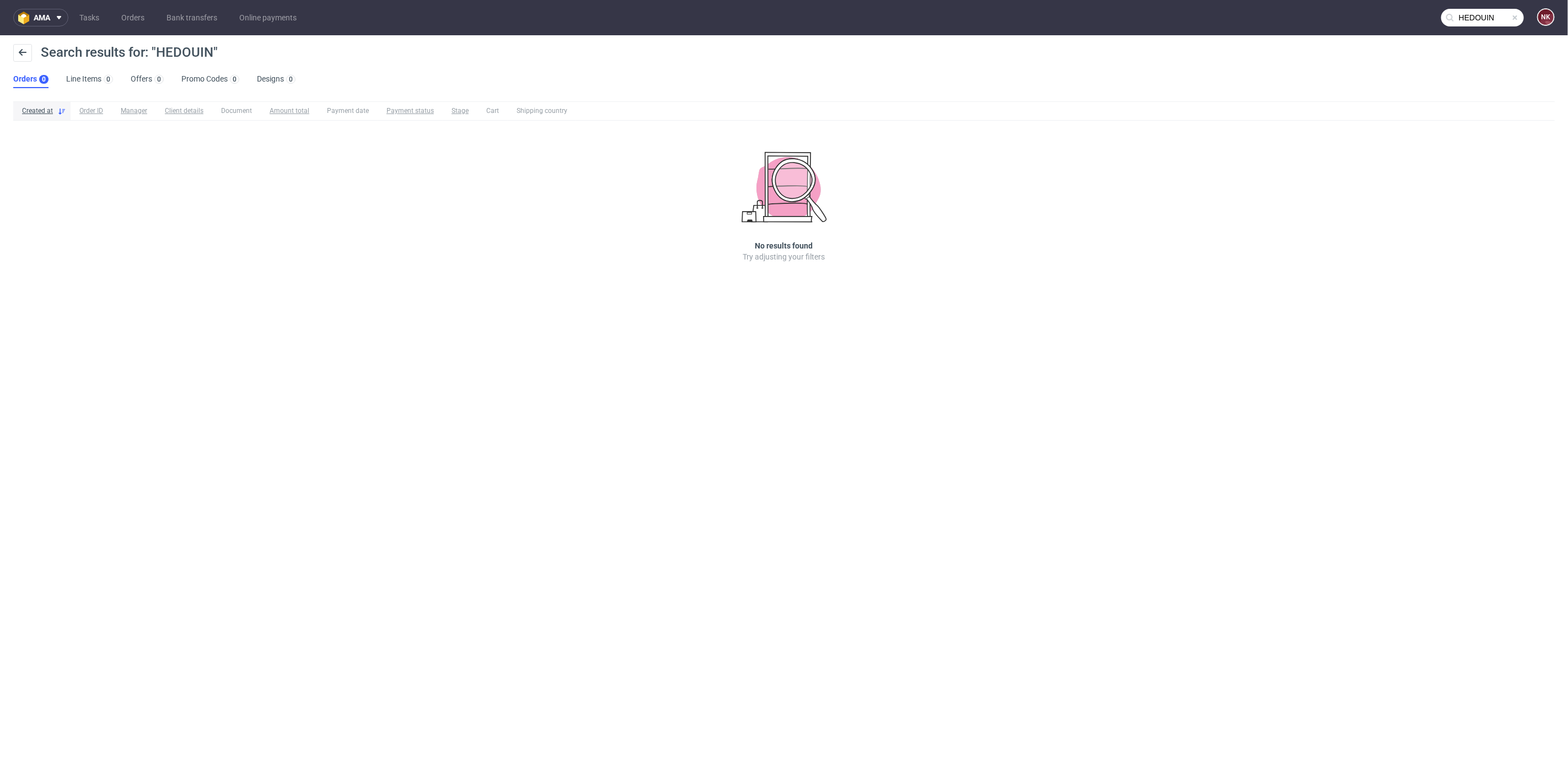
click at [1478, 12] on input "HEDOUIN" at bounding box center [1482, 18] width 83 height 18
click at [1485, 16] on input "HEDOUIN" at bounding box center [1415, 18] width 216 height 18
click at [1453, 16] on icon at bounding box center [1450, 18] width 9 height 9
click at [1473, 16] on input "HEDOUIN" at bounding box center [1482, 18] width 83 height 18
drag, startPoint x: 1462, startPoint y: 16, endPoint x: 1211, endPoint y: 32, distance: 251.5
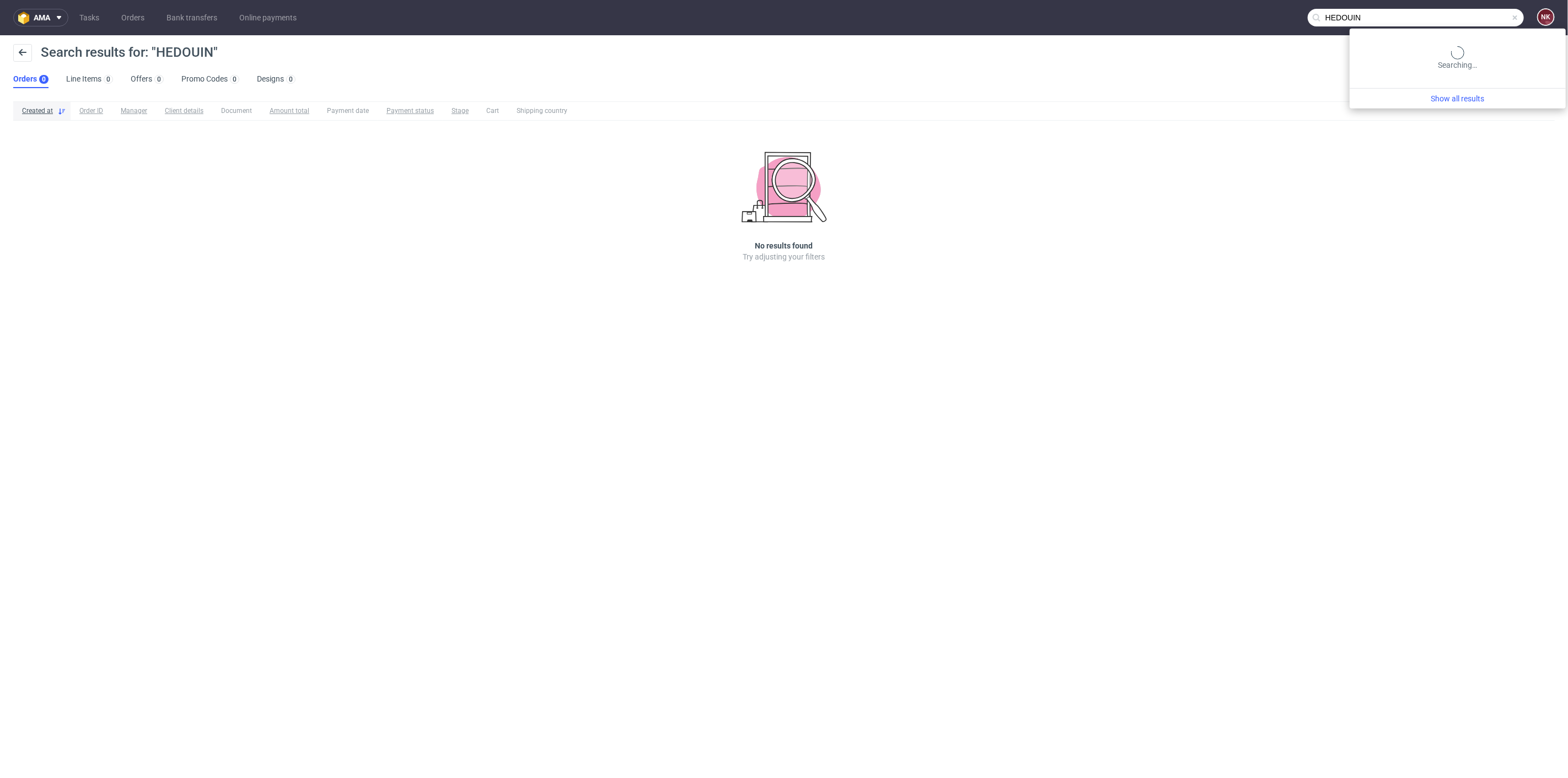
click at [1218, 32] on nav "ama Tasks Orders Bank transfers Online payments HEDOUIN NK" at bounding box center [784, 18] width 1568 height 35
paste input "THEO"
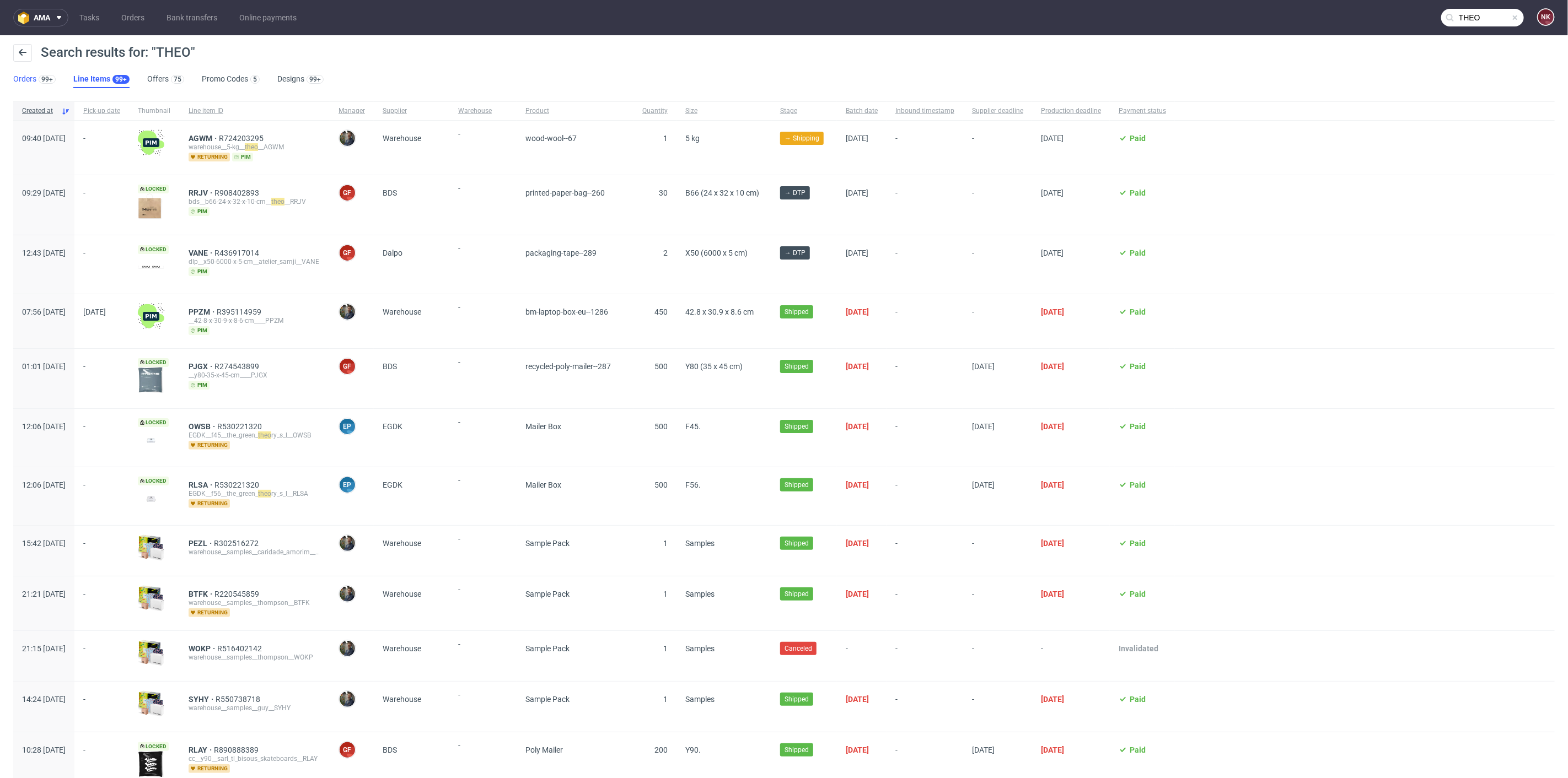
click at [54, 76] on div "99+" at bounding box center [46, 78] width 19 height 11
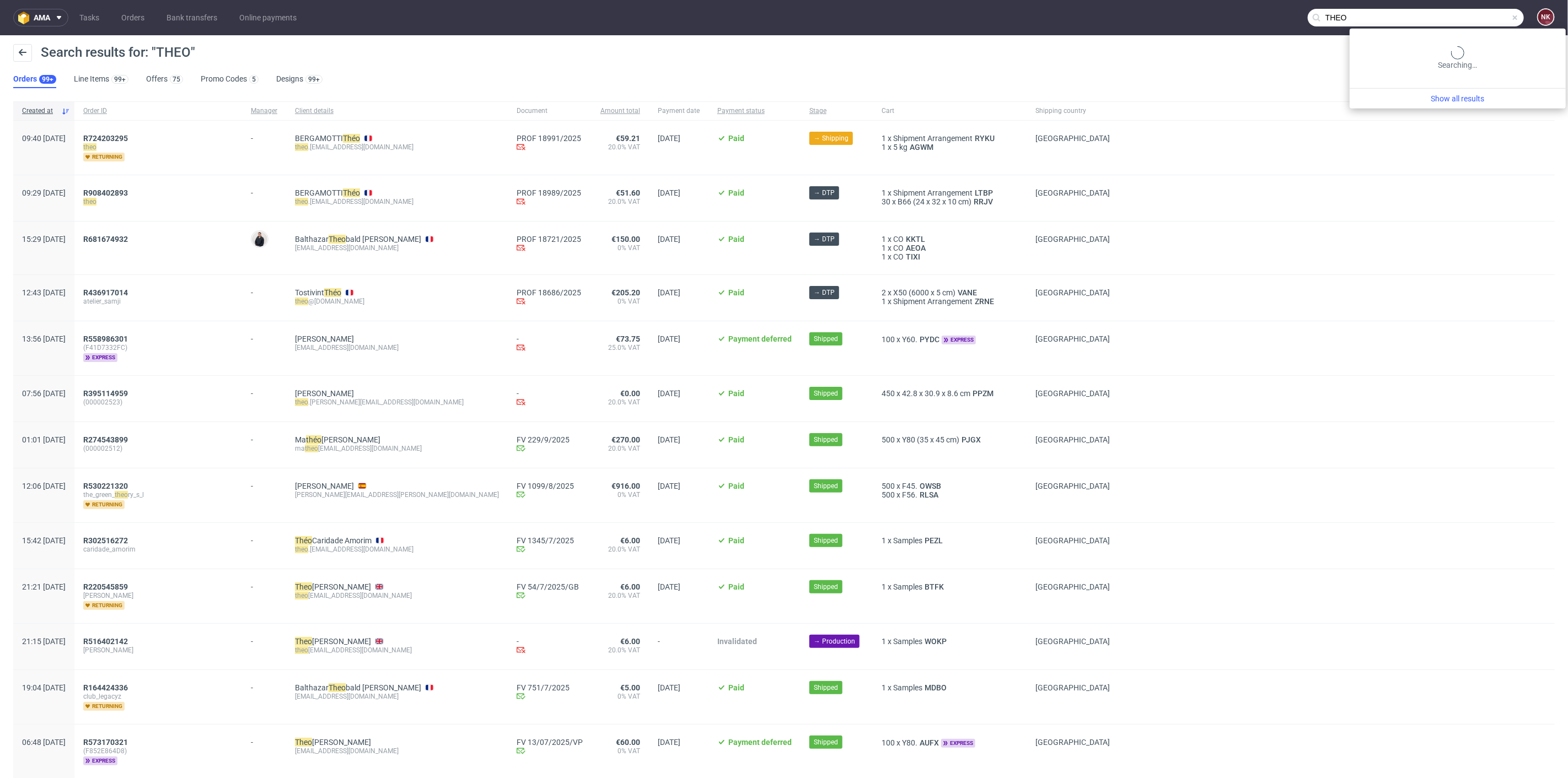
click at [1474, 25] on input "THEO" at bounding box center [1415, 18] width 216 height 18
drag, startPoint x: 1469, startPoint y: 23, endPoint x: 1209, endPoint y: 25, distance: 260.0
click at [1213, 26] on nav "ama Tasks Orders Bank transfers Online payments THEO NK" at bounding box center [784, 18] width 1568 height 35
paste input "Echantillon"
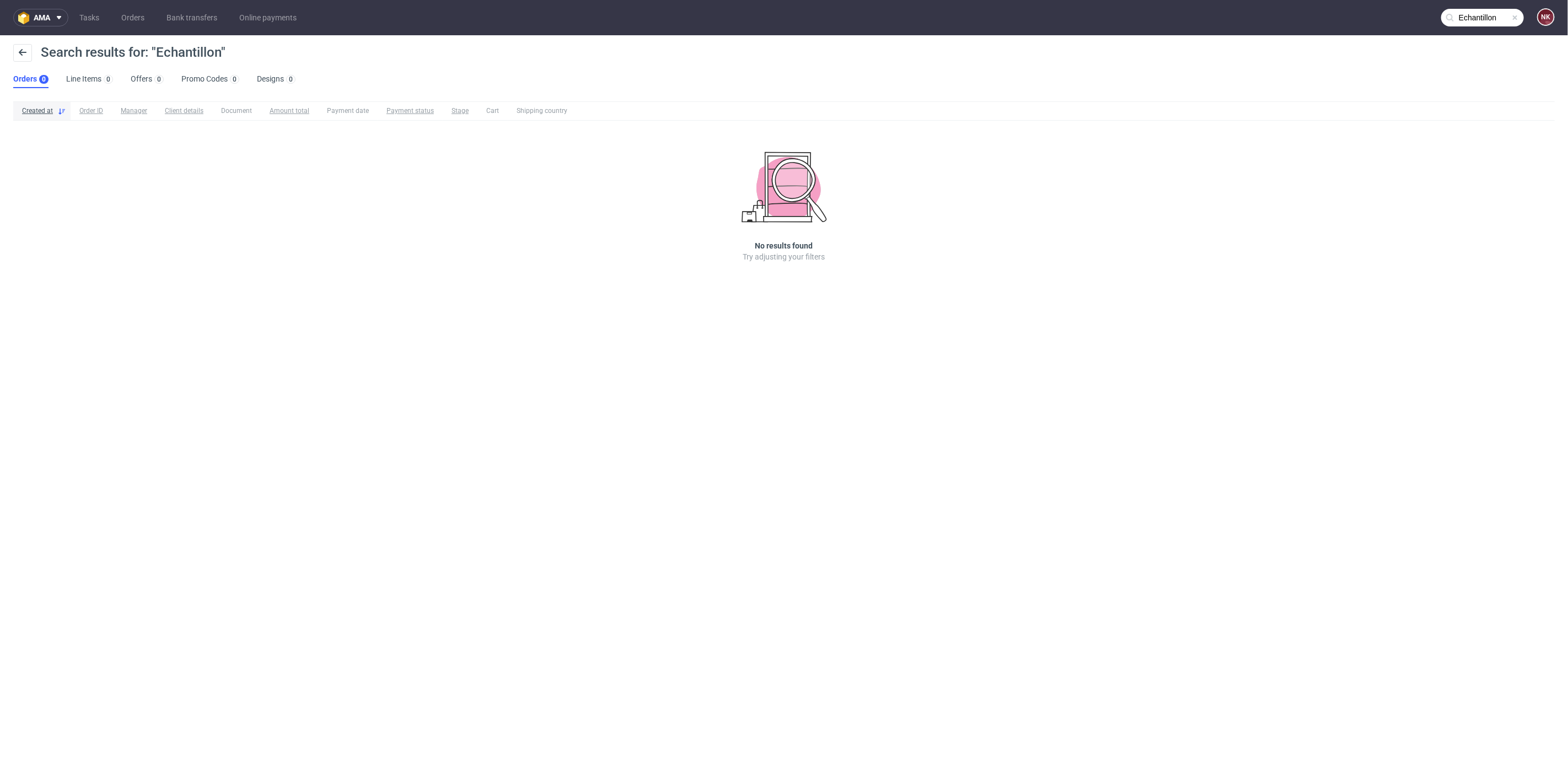
click at [1468, 18] on input "Echantillon" at bounding box center [1482, 18] width 83 height 18
click at [1455, 21] on input "Echantillon" at bounding box center [1415, 18] width 216 height 18
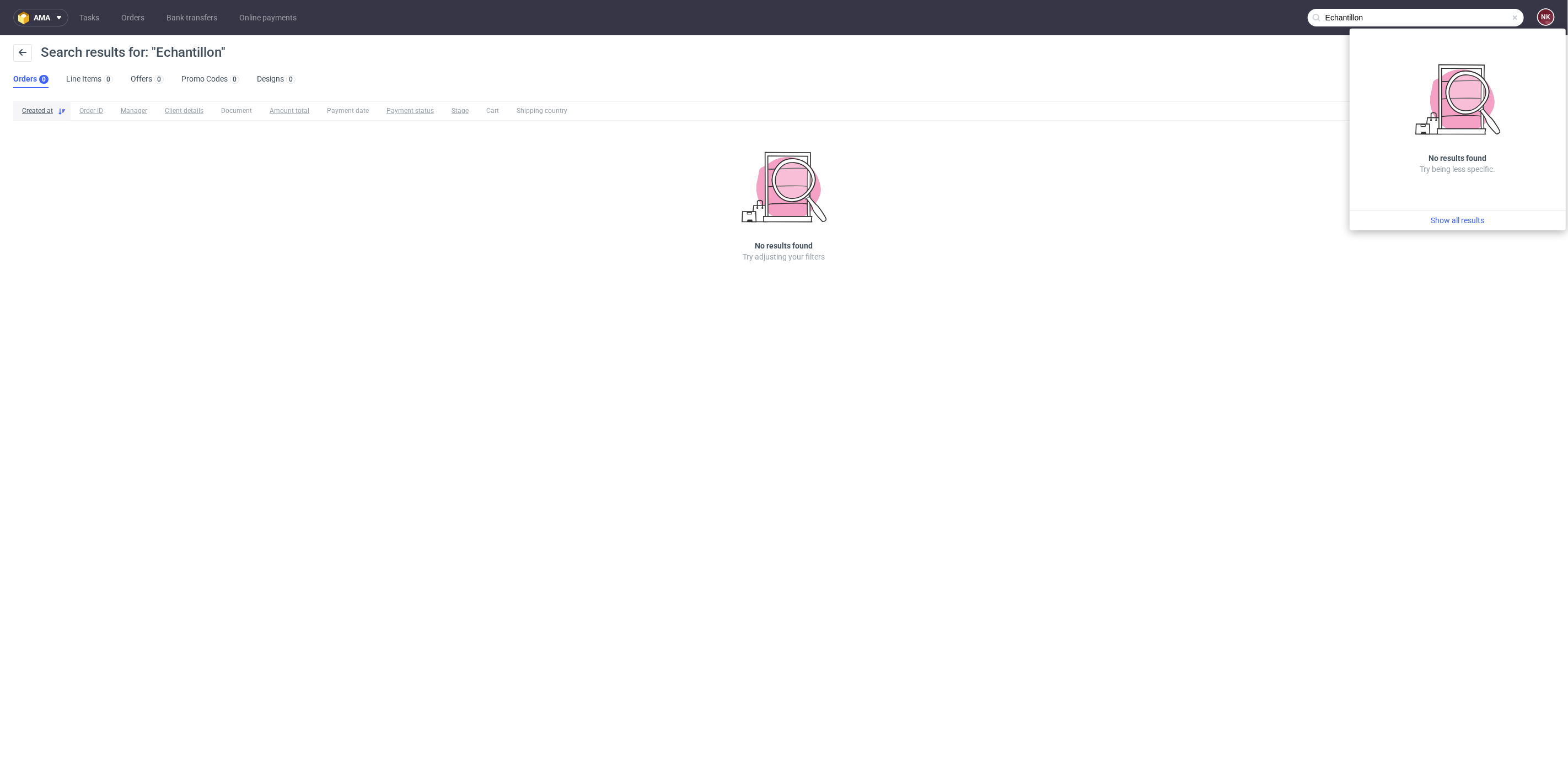
type input "Echantillon"
